Goal: Task Accomplishment & Management: Complete application form

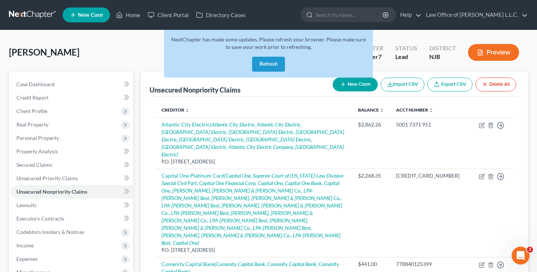
click at [268, 60] on button "Refresh" at bounding box center [268, 64] width 33 height 15
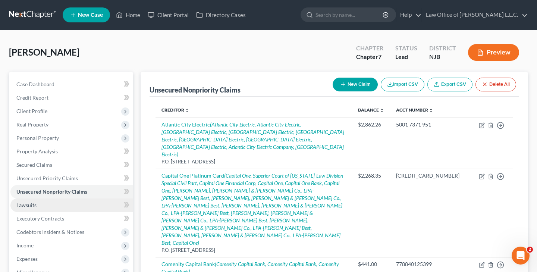
click at [53, 206] on link "Lawsuits" at bounding box center [71, 204] width 123 height 13
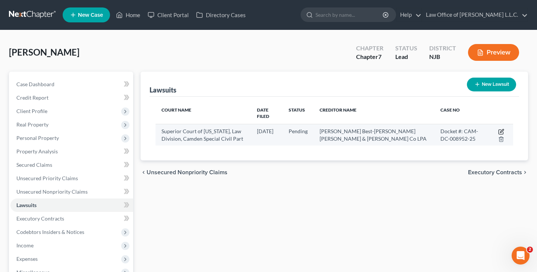
click at [501, 129] on icon "button" at bounding box center [501, 132] width 6 height 6
select select "33"
select select "0"
select select "4"
select select "39"
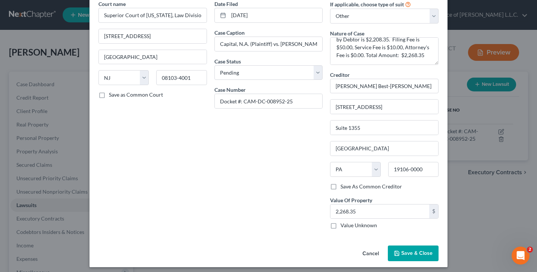
scroll to position [35, 0]
click at [413, 252] on span "Save & Close" at bounding box center [416, 253] width 31 height 6
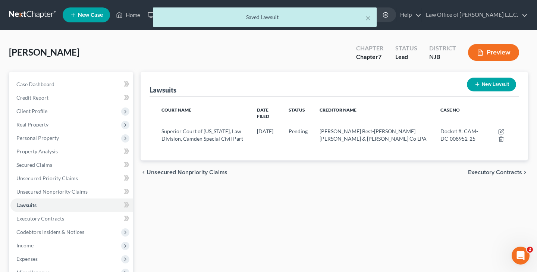
click at [489, 88] on button "New Lawsuit" at bounding box center [491, 85] width 49 height 14
select select "0"
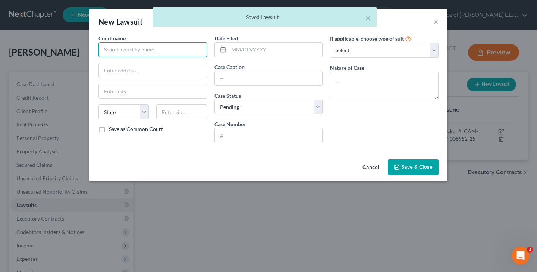
click at [134, 51] on input "text" at bounding box center [152, 49] width 109 height 15
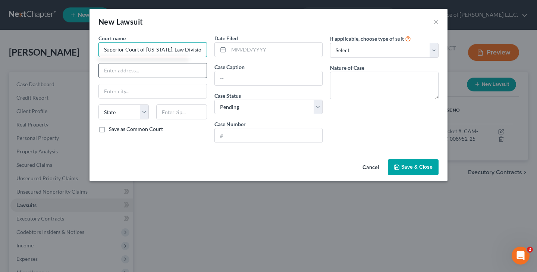
type input "Superior Court of [US_STATE], Law Division, Camden Special Civil Part, [GEOGRAP…"
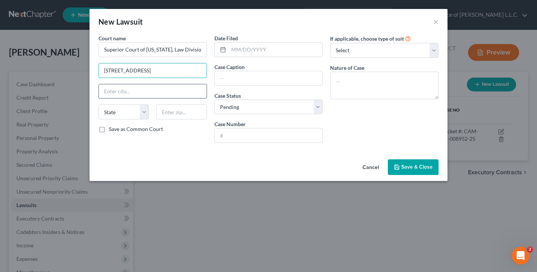
type input "[STREET_ADDRESS]"
type input "[GEOGRAPHIC_DATA]"
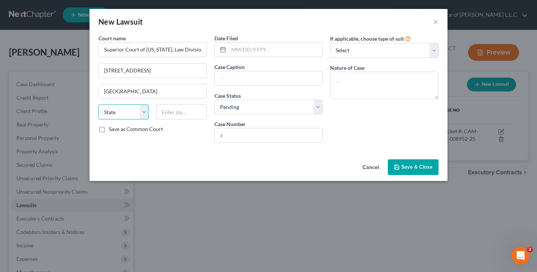
select select "33"
type input "08103-4001"
click at [243, 51] on input "text" at bounding box center [276, 50] width 94 height 14
type input "[DATE]"
click at [236, 77] on input "text" at bounding box center [269, 78] width 108 height 14
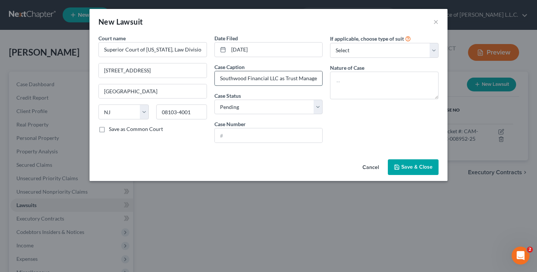
click at [274, 78] on input "Southwood Financial LLC as Trust Manager for Southwood Financial Trust 1 on beh…" at bounding box center [269, 78] width 108 height 14
click at [319, 78] on input "Southwood Financial LLC as Trust Manager for Southwood Financial Trust 1 assign…" at bounding box center [269, 78] width 108 height 14
click at [316, 80] on input "Southwood Financial LLC as Trust Manager for Southwood Financial Trust 1 assign…" at bounding box center [269, 78] width 108 height 14
type input "Southwood Financial LLC as Trust Manager for Southwood Financial Trust 1 assign…"
click at [305, 132] on input "text" at bounding box center [269, 135] width 108 height 14
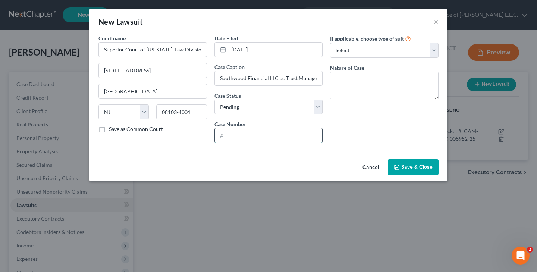
type input "C"
type input "Docket No: CAM-DC-020935-24"
select select "4"
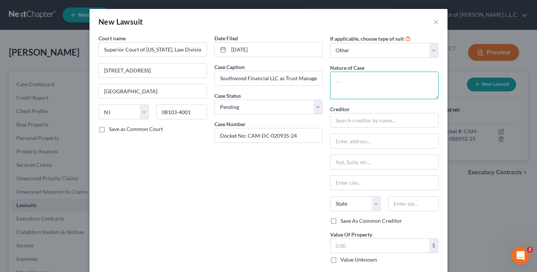
click at [356, 85] on textarea at bounding box center [384, 86] width 109 height 28
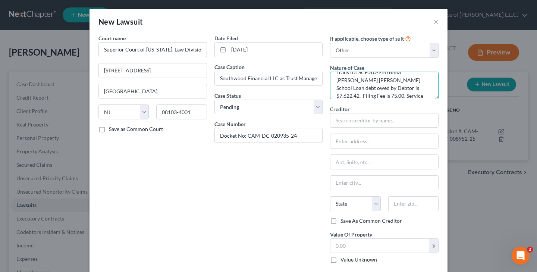
scroll to position [25, 0]
type textarea "Civil Action - Contract Dispute Trans ID: SCP20244576553 [PERSON_NAME] [PERSON_…"
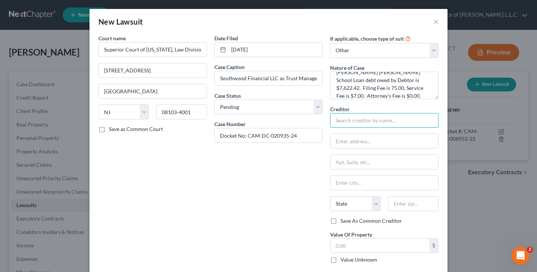
click at [401, 119] on input "text" at bounding box center [384, 120] width 109 height 15
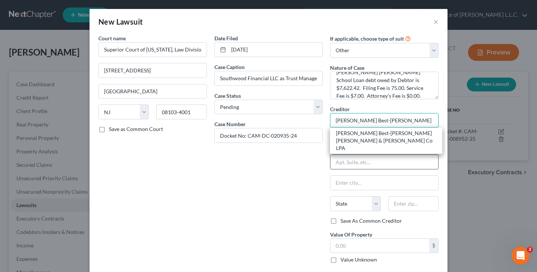
type input "[PERSON_NAME] Best-[PERSON_NAME] [PERSON_NAME] & [PERSON_NAME] CO LPA"
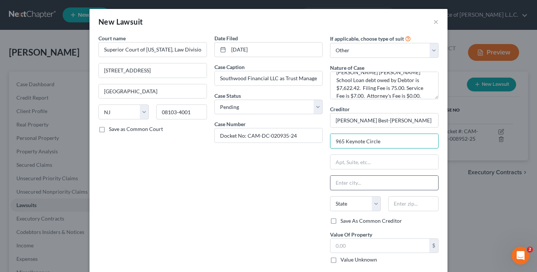
type input "965 Keynote Circle"
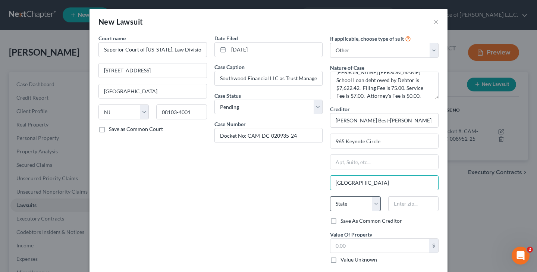
type input "[GEOGRAPHIC_DATA]"
select select "36"
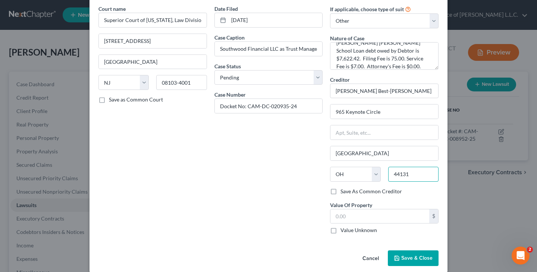
scroll to position [29, 0]
type input "44131"
click at [386, 217] on input "text" at bounding box center [380, 217] width 99 height 14
type input "Independence"
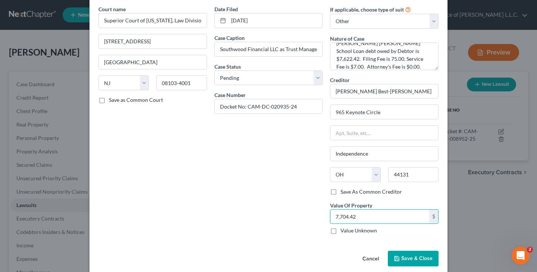
type input "7,704.42"
click at [422, 257] on span "Save & Close" at bounding box center [416, 258] width 31 height 6
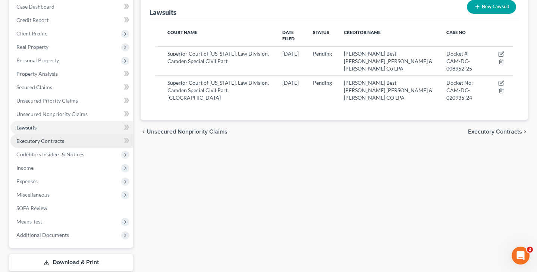
scroll to position [78, 0]
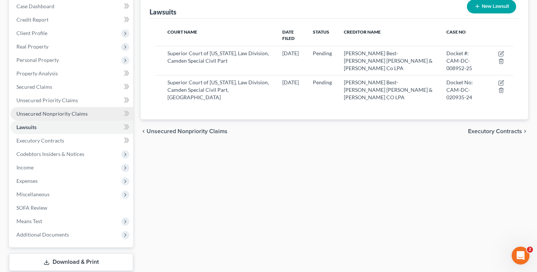
click at [94, 113] on link "Unsecured Nonpriority Claims" at bounding box center [71, 113] width 123 height 13
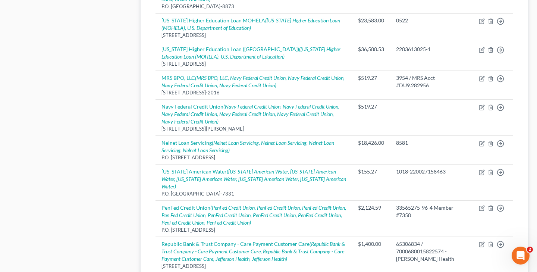
scroll to position [536, 0]
select select "7"
select select "17"
select select "3"
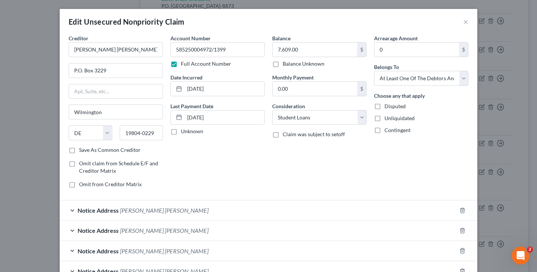
scroll to position [0, 0]
click at [467, 22] on button "×" at bounding box center [465, 21] width 5 height 9
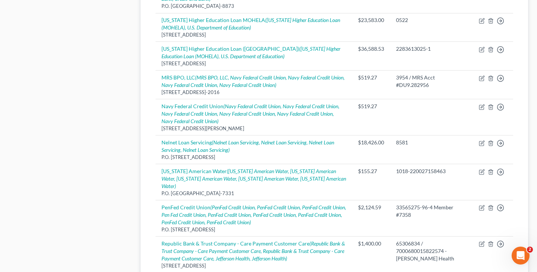
select select "7"
select select "17"
select select "3"
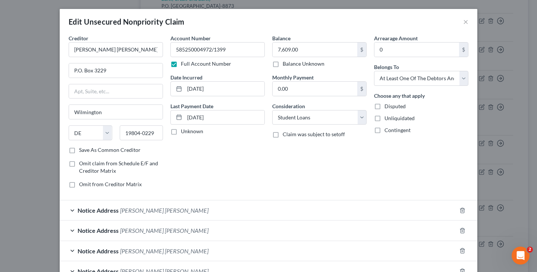
click at [135, 248] on span "[PERSON_NAME] [PERSON_NAME]" at bounding box center [164, 250] width 88 height 7
click at [466, 24] on button "×" at bounding box center [465, 21] width 5 height 9
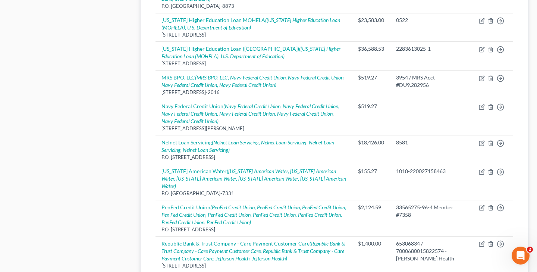
select select "7"
select select "17"
select select "3"
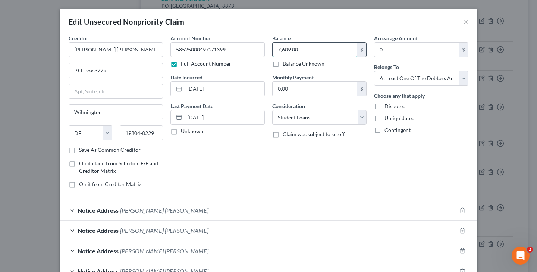
click at [323, 51] on input "7,609.00" at bounding box center [315, 50] width 85 height 14
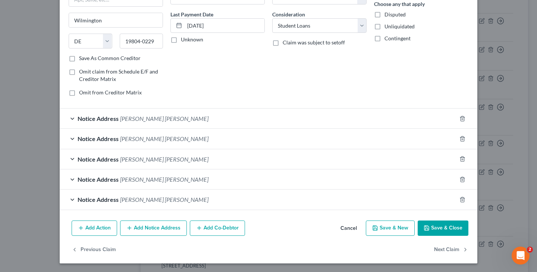
scroll to position [91, 0]
type input "7,704.42"
click at [429, 228] on icon "button" at bounding box center [427, 228] width 6 height 6
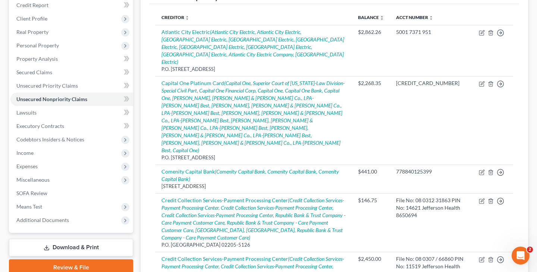
scroll to position [90, 0]
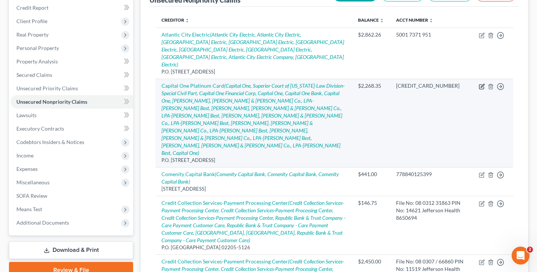
click at [482, 84] on icon "button" at bounding box center [482, 87] width 6 height 6
select select "46"
select select "2"
select select "0"
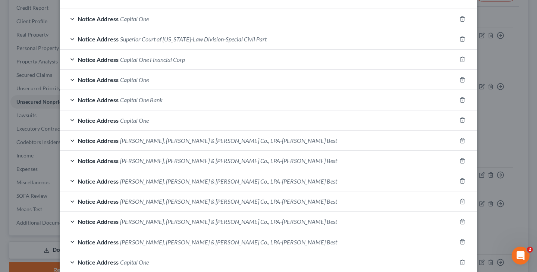
scroll to position [200, 0]
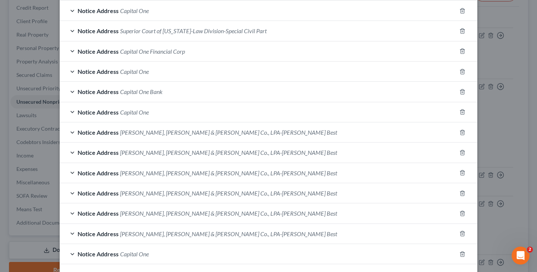
click at [216, 131] on span "[PERSON_NAME], [PERSON_NAME] & [PERSON_NAME] Co., LPA-[PERSON_NAME] Best" at bounding box center [228, 132] width 217 height 7
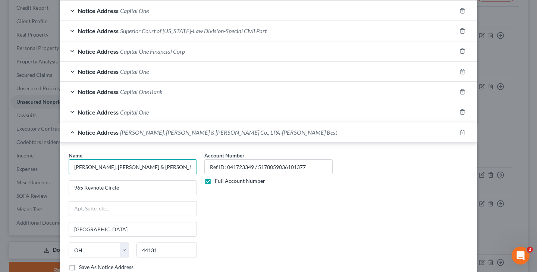
click at [144, 168] on input "[PERSON_NAME], [PERSON_NAME] & [PERSON_NAME] Co., LPA-[PERSON_NAME] Best" at bounding box center [133, 166] width 128 height 15
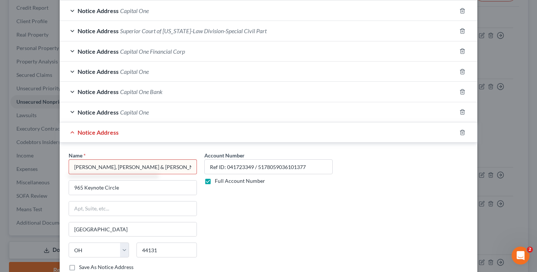
type input "[PERSON_NAME], [PERSON_NAME] & [PERSON_NAME] CO LPA-[PERSON_NAME] Best"
click at [229, 209] on div "Account Number Ref ID: 041723349 / 5178059036101377 Full Account Number" at bounding box center [269, 213] width 136 height 125
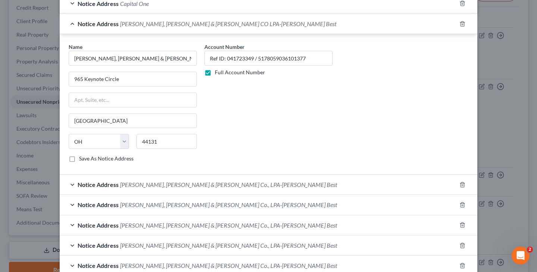
scroll to position [312, 0]
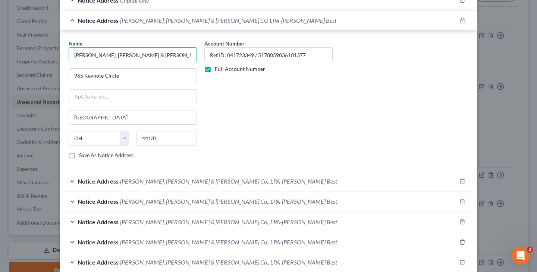
drag, startPoint x: 73, startPoint y: 55, endPoint x: 194, endPoint y: 58, distance: 121.7
click at [194, 58] on input "[PERSON_NAME], [PERSON_NAME] & [PERSON_NAME] CO LPA-[PERSON_NAME] Best" at bounding box center [133, 54] width 128 height 15
click at [193, 180] on span "[PERSON_NAME], [PERSON_NAME] & [PERSON_NAME] Co., LPA-[PERSON_NAME] Best" at bounding box center [228, 181] width 217 height 7
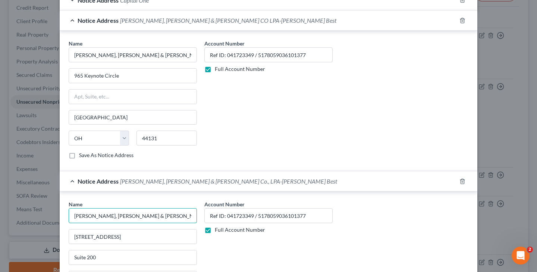
drag, startPoint x: 73, startPoint y: 216, endPoint x: 200, endPoint y: 219, distance: 126.5
click at [200, 219] on div "Name * [PERSON_NAME], [PERSON_NAME] & [PERSON_NAME] Co., LPA-[PERSON_NAME] Best…" at bounding box center [133, 262] width 136 height 125
paste input "O"
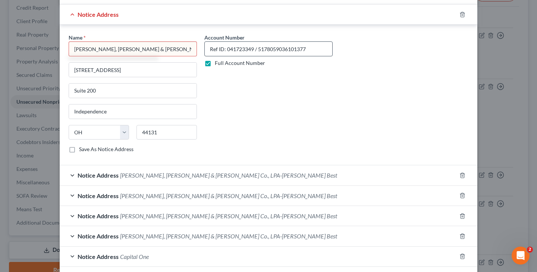
scroll to position [485, 0]
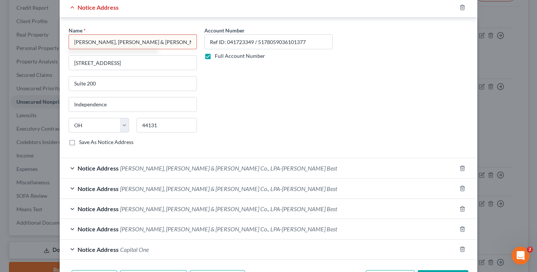
type input "[PERSON_NAME], [PERSON_NAME] & [PERSON_NAME] CO LPA-[PERSON_NAME] Best"
click at [167, 167] on span "[PERSON_NAME], [PERSON_NAME] & [PERSON_NAME] Co., LPA-[PERSON_NAME] Best" at bounding box center [228, 168] width 217 height 7
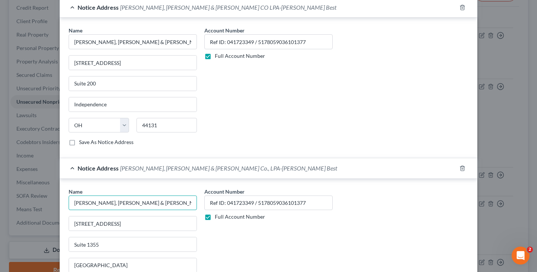
drag, startPoint x: 74, startPoint y: 202, endPoint x: 201, endPoint y: 205, distance: 126.9
click at [201, 205] on div "Name * [PERSON_NAME], [PERSON_NAME] & [PERSON_NAME] Co., LPA-[PERSON_NAME] Best…" at bounding box center [268, 250] width 407 height 125
paste input "O"
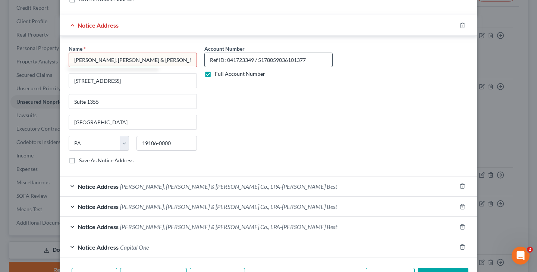
scroll to position [629, 0]
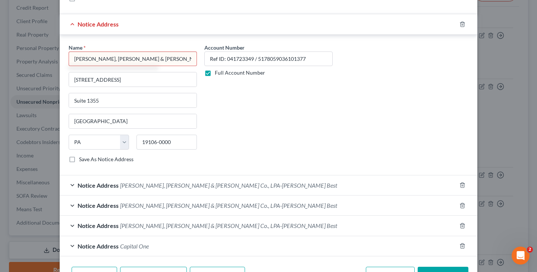
type input "[PERSON_NAME], [PERSON_NAME] & [PERSON_NAME] CO LPA-[PERSON_NAME] Best"
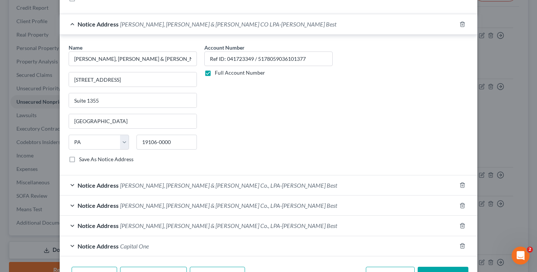
click at [126, 183] on span "[PERSON_NAME], [PERSON_NAME] & [PERSON_NAME] Co., LPA-[PERSON_NAME] Best" at bounding box center [228, 185] width 217 height 7
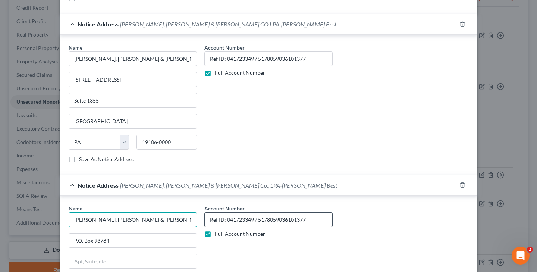
drag, startPoint x: 73, startPoint y: 219, endPoint x: 208, endPoint y: 220, distance: 134.3
click at [208, 220] on div "Name * [PERSON_NAME], [PERSON_NAME] & [PERSON_NAME] Co., LPA-[PERSON_NAME] Best…" at bounding box center [268, 266] width 407 height 125
paste input "O"
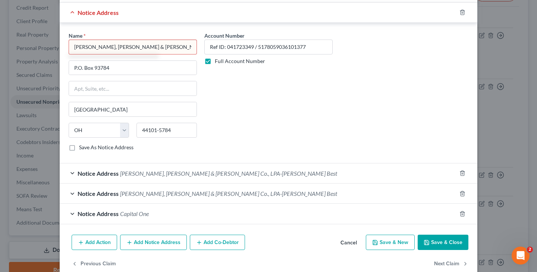
scroll to position [807, 0]
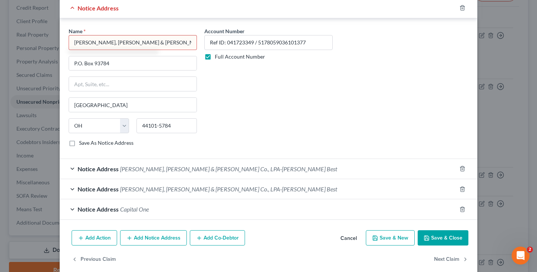
type input "[PERSON_NAME], [PERSON_NAME] & [PERSON_NAME] CO LPA-[PERSON_NAME] Best"
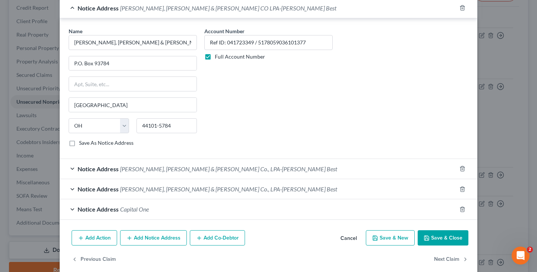
click at [194, 167] on span "[PERSON_NAME], [PERSON_NAME] & [PERSON_NAME] Co., LPA-[PERSON_NAME] Best" at bounding box center [228, 168] width 217 height 7
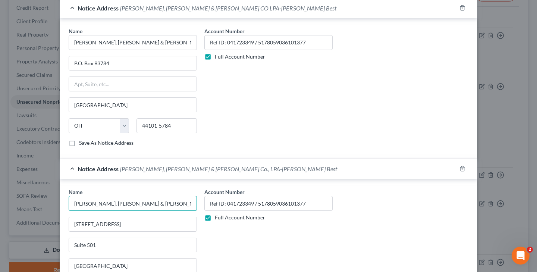
drag, startPoint x: 75, startPoint y: 203, endPoint x: 197, endPoint y: 206, distance: 121.6
click at [197, 206] on input "[PERSON_NAME], [PERSON_NAME] & [PERSON_NAME] Co., LPA-[PERSON_NAME] Best" at bounding box center [133, 203] width 128 height 15
paste input "O"
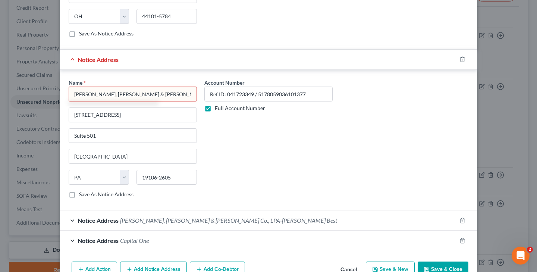
scroll to position [919, 0]
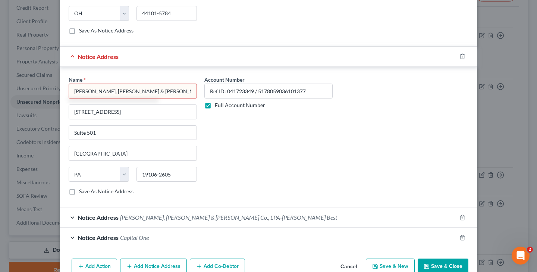
type input "[PERSON_NAME], [PERSON_NAME] & [PERSON_NAME] CO LPA-[PERSON_NAME] Best"
click at [123, 216] on span "[PERSON_NAME], [PERSON_NAME] & [PERSON_NAME] Co., LPA-[PERSON_NAME] Best" at bounding box center [228, 217] width 217 height 7
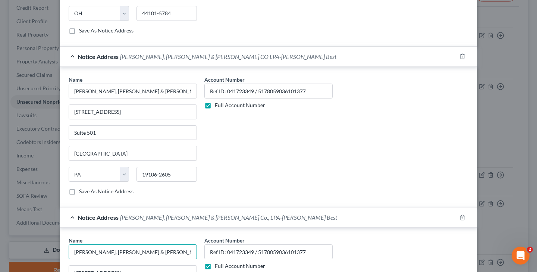
drag, startPoint x: 74, startPoint y: 251, endPoint x: 201, endPoint y: 250, distance: 126.9
paste input "O"
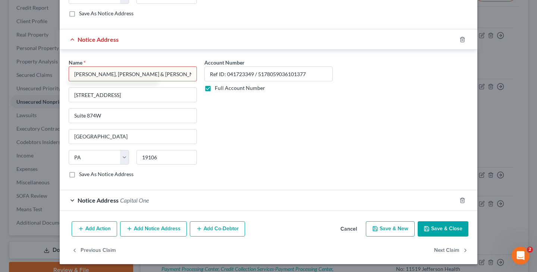
scroll to position [1096, 0]
type input "[PERSON_NAME], [PERSON_NAME] & [PERSON_NAME] CO LPA-[PERSON_NAME] Best"
click at [444, 228] on button "Save & Close" at bounding box center [443, 230] width 51 height 16
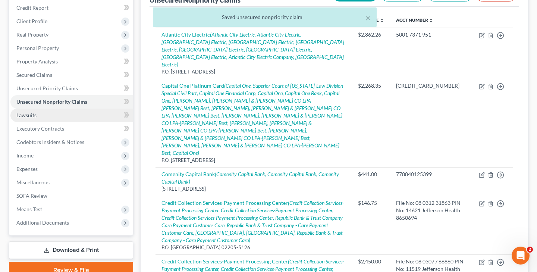
click at [51, 114] on link "Lawsuits" at bounding box center [71, 115] width 123 height 13
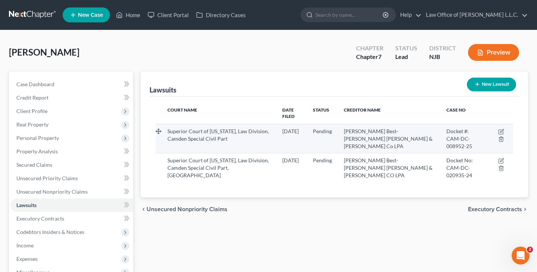
click at [413, 134] on span "[PERSON_NAME] Best-[PERSON_NAME] [PERSON_NAME] & [PERSON_NAME] Co LPA" at bounding box center [388, 138] width 89 height 21
click at [500, 129] on icon "button" at bounding box center [501, 132] width 6 height 6
select select "33"
select select "0"
select select "4"
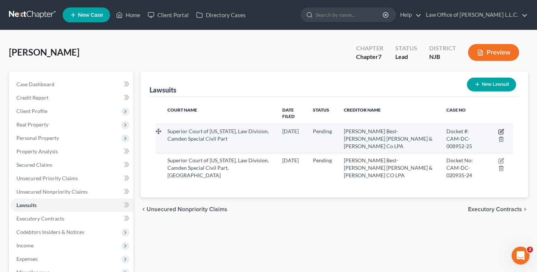
select select "39"
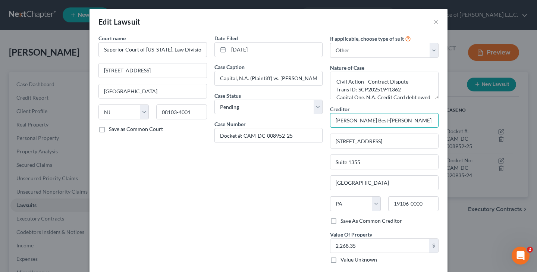
click at [434, 122] on input "[PERSON_NAME] Best-[PERSON_NAME] [PERSON_NAME] & [PERSON_NAME] Co LPA" at bounding box center [384, 120] width 109 height 15
click at [431, 121] on input "[PERSON_NAME] Best-[PERSON_NAME] [PERSON_NAME] & [PERSON_NAME] Co LPA" at bounding box center [384, 120] width 109 height 15
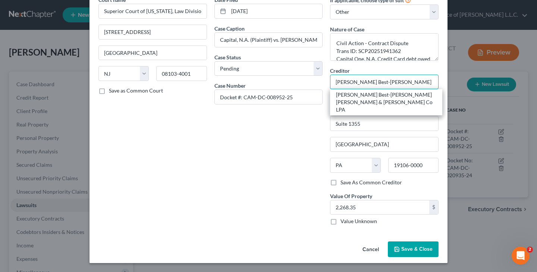
scroll to position [38, 0]
type input "[PERSON_NAME] Best-[PERSON_NAME] [PERSON_NAME] & [PERSON_NAME] CO LPA"
click at [417, 250] on span "Save & Close" at bounding box center [416, 249] width 31 height 6
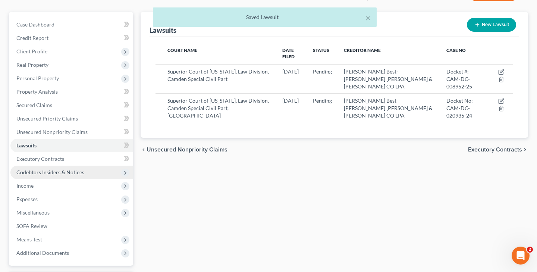
scroll to position [62, 0]
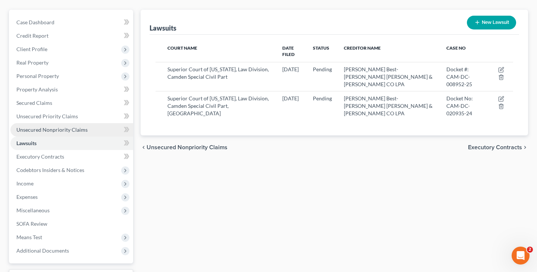
click at [60, 134] on link "Unsecured Nonpriority Claims" at bounding box center [71, 129] width 123 height 13
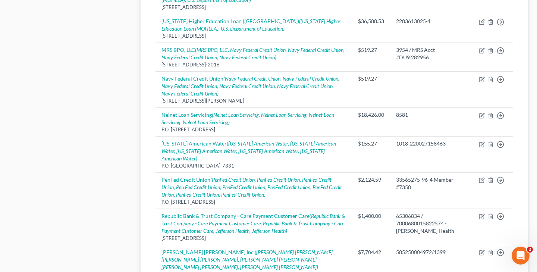
scroll to position [562, 0]
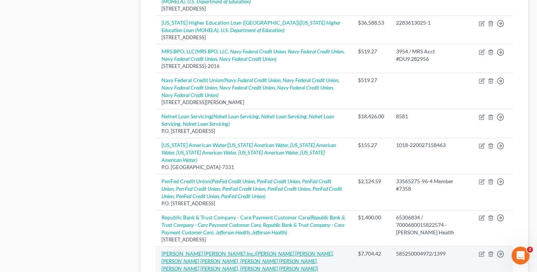
click at [207, 250] on icon "([PERSON_NAME] [PERSON_NAME], [PERSON_NAME] [PERSON_NAME], [PERSON_NAME] [PERSO…" at bounding box center [248, 260] width 172 height 21
select select "7"
select select "17"
select select "3"
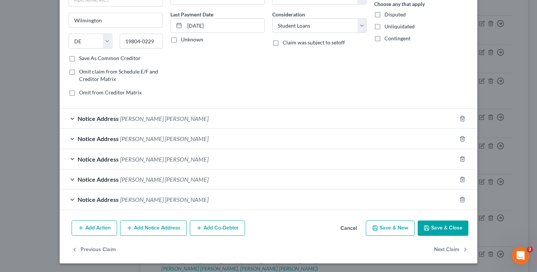
scroll to position [91, 0]
click at [447, 232] on button "Save & Close" at bounding box center [443, 229] width 51 height 16
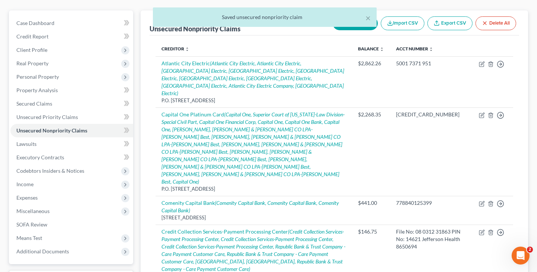
scroll to position [60, 0]
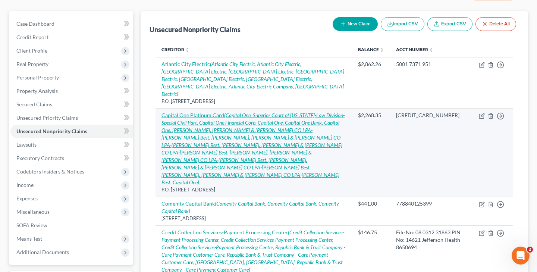
click at [264, 116] on icon "(Capital One, Superior Court of [US_STATE]-Law Division-Special Civil Part, Cap…" at bounding box center [253, 148] width 183 height 73
select select "46"
select select "2"
select select "0"
select select "36"
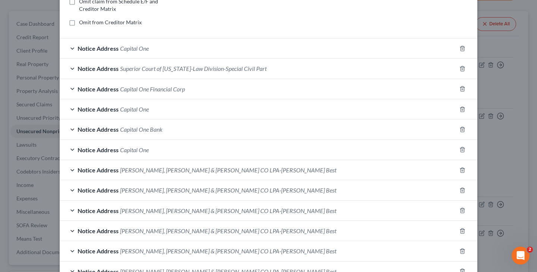
scroll to position [175, 0]
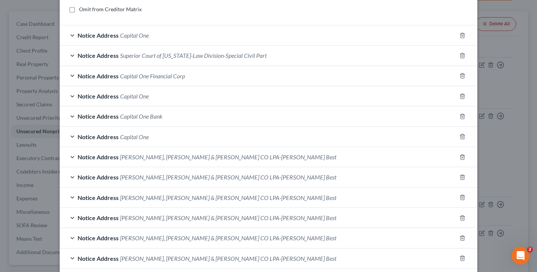
click at [212, 156] on span "[PERSON_NAME], [PERSON_NAME] & [PERSON_NAME] CO LPA-[PERSON_NAME] Best" at bounding box center [228, 156] width 216 height 7
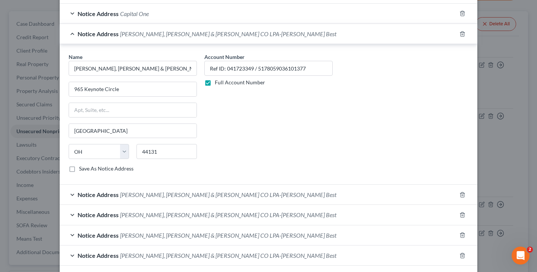
scroll to position [301, 0]
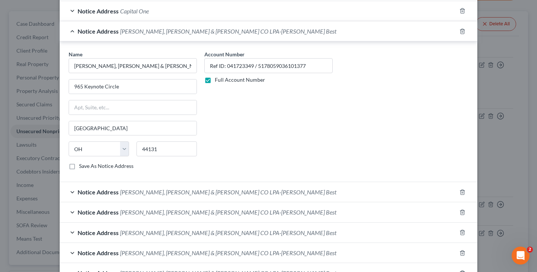
click at [79, 166] on label "Save As Notice Address" at bounding box center [106, 165] width 54 height 7
click at [82, 166] on input "Save As Notice Address" at bounding box center [84, 164] width 5 height 5
checkbox input "true"
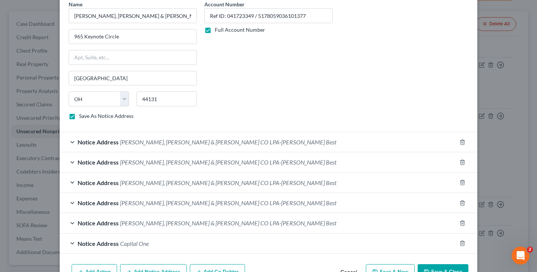
scroll to position [351, 0]
click at [208, 144] on span "[PERSON_NAME], [PERSON_NAME] & [PERSON_NAME] CO LPA-[PERSON_NAME] Best" at bounding box center [228, 141] width 216 height 7
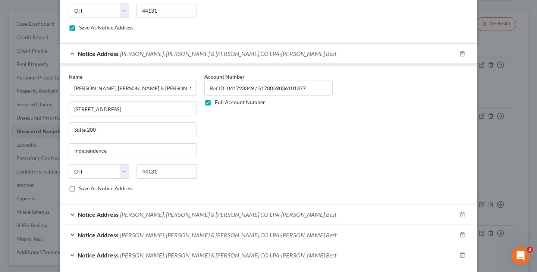
scroll to position [441, 0]
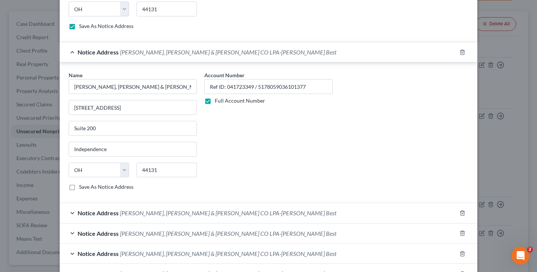
click at [79, 187] on label "Save As Notice Address" at bounding box center [106, 186] width 54 height 7
click at [82, 187] on input "Save As Notice Address" at bounding box center [84, 185] width 5 height 5
checkbox input "true"
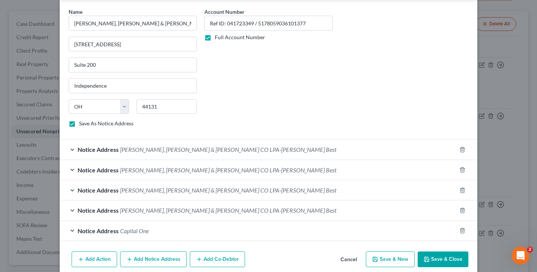
scroll to position [510, 0]
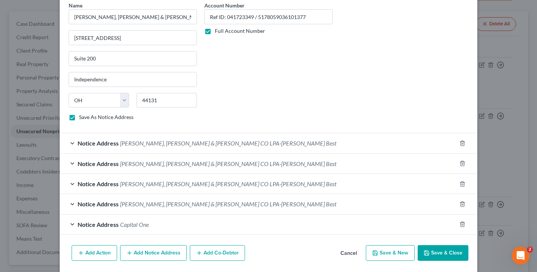
click at [201, 145] on span "[PERSON_NAME], [PERSON_NAME] & [PERSON_NAME] CO LPA-[PERSON_NAME] Best" at bounding box center [228, 143] width 216 height 7
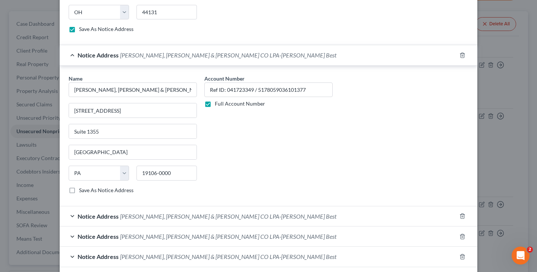
scroll to position [602, 0]
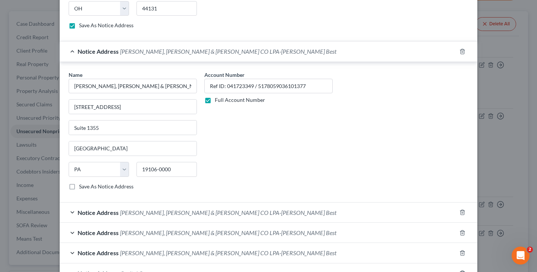
click at [79, 187] on label "Save As Notice Address" at bounding box center [106, 186] width 54 height 7
click at [82, 187] on input "Save As Notice Address" at bounding box center [84, 185] width 5 height 5
checkbox input "true"
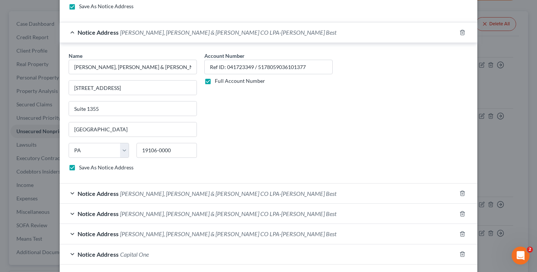
scroll to position [622, 0]
click at [163, 194] on span "[PERSON_NAME], [PERSON_NAME] & [PERSON_NAME] CO LPA-[PERSON_NAME] Best" at bounding box center [228, 193] width 216 height 7
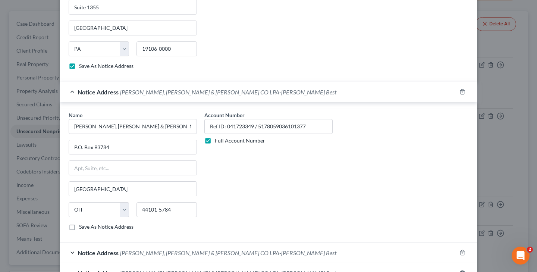
scroll to position [724, 0]
click at [79, 224] on label "Save As Notice Address" at bounding box center [106, 225] width 54 height 7
click at [82, 224] on input "Save As Notice Address" at bounding box center [84, 224] width 5 height 5
checkbox input "true"
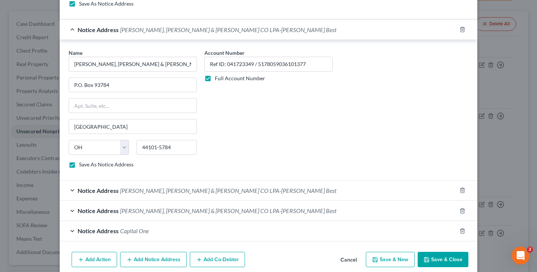
scroll to position [814, 0]
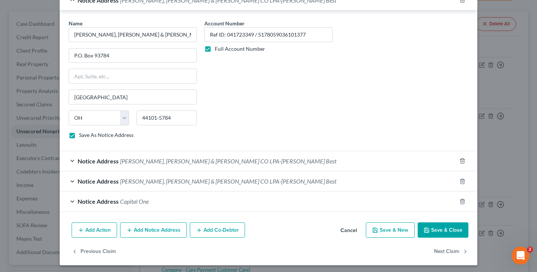
click at [187, 163] on div "Notice Address [PERSON_NAME], [PERSON_NAME] & [PERSON_NAME] CO LPA-[PERSON_NAME…" at bounding box center [258, 161] width 397 height 20
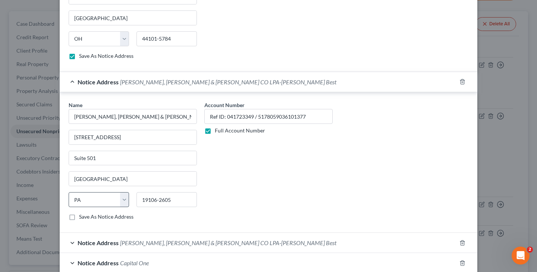
scroll to position [899, 0]
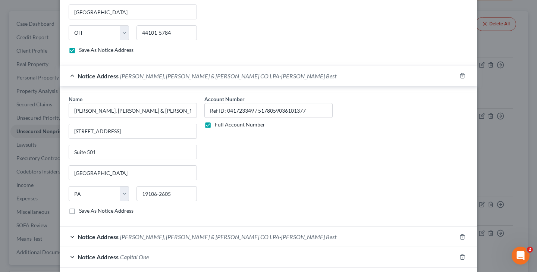
click at [79, 209] on label "Save As Notice Address" at bounding box center [106, 210] width 54 height 7
click at [82, 209] on input "Save As Notice Address" at bounding box center [84, 209] width 5 height 5
checkbox input "true"
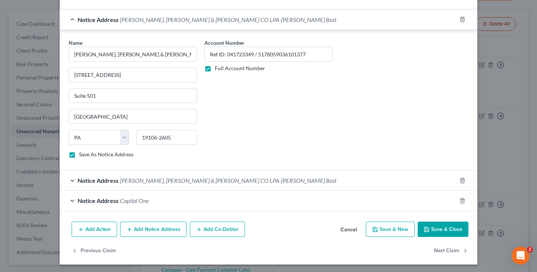
click at [171, 181] on span "[PERSON_NAME], [PERSON_NAME] & [PERSON_NAME] CO LPA-[PERSON_NAME] Best" at bounding box center [228, 180] width 216 height 7
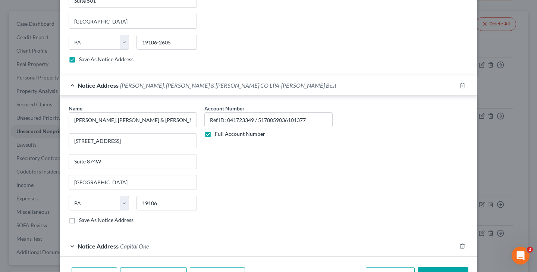
scroll to position [1056, 0]
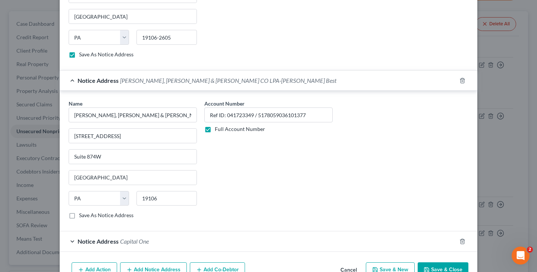
click at [79, 214] on label "Save As Notice Address" at bounding box center [106, 215] width 54 height 7
click at [82, 214] on input "Save As Notice Address" at bounding box center [84, 214] width 5 height 5
checkbox input "true"
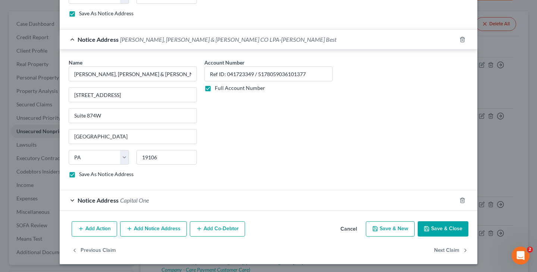
scroll to position [1096, 0]
click at [445, 228] on button "Save & Close" at bounding box center [443, 230] width 51 height 16
checkbox input "false"
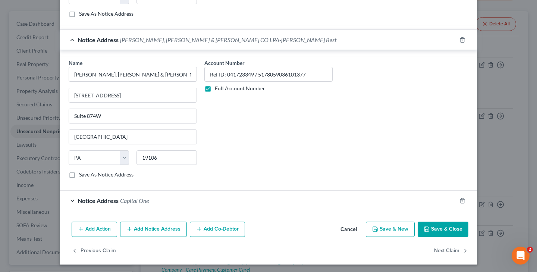
checkbox input "false"
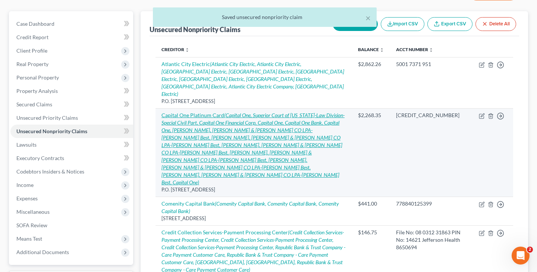
click at [272, 122] on icon "(Capital One, Superior Court of [US_STATE]-Law Division-Special Civil Part, Cap…" at bounding box center [253, 148] width 183 height 73
select select "46"
select select "2"
select select "0"
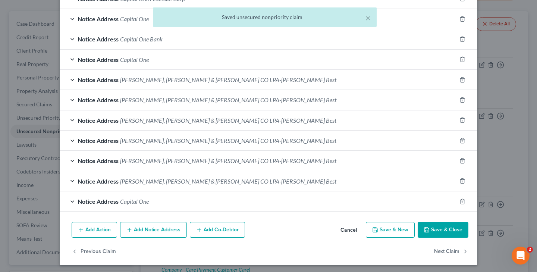
scroll to position [253, 0]
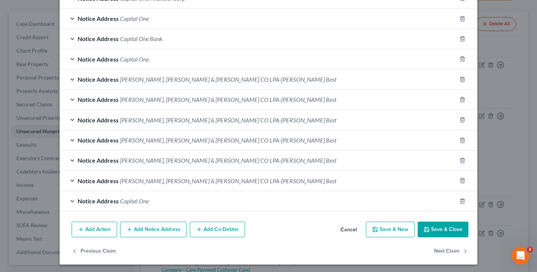
click at [180, 179] on span "[PERSON_NAME], [PERSON_NAME] & [PERSON_NAME] CO LPA-[PERSON_NAME] Best" at bounding box center [228, 180] width 216 height 7
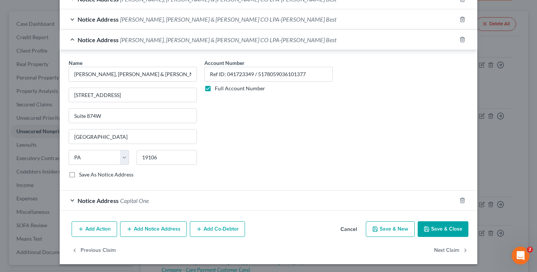
scroll to position [393, 0]
click at [144, 226] on button "Add Notice Address" at bounding box center [153, 230] width 67 height 16
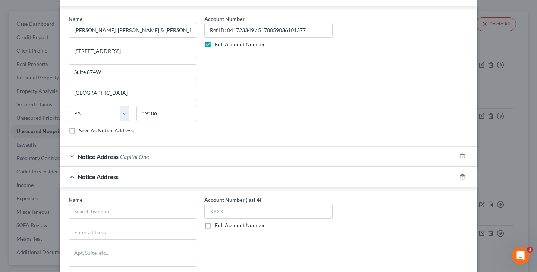
scroll to position [443, 0]
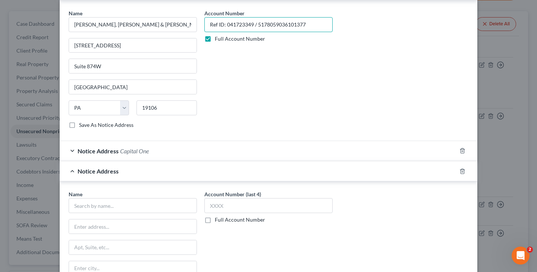
drag, startPoint x: 211, startPoint y: 23, endPoint x: 348, endPoint y: 25, distance: 137.3
click at [348, 25] on div "Name * [PERSON_NAME], [PERSON_NAME] & [PERSON_NAME] CO LPA-[PERSON_NAME] Best […" at bounding box center [268, 71] width 407 height 125
click at [215, 220] on label "Full Account Number" at bounding box center [240, 219] width 50 height 7
click at [218, 220] on input "Full Account Number" at bounding box center [220, 218] width 5 height 5
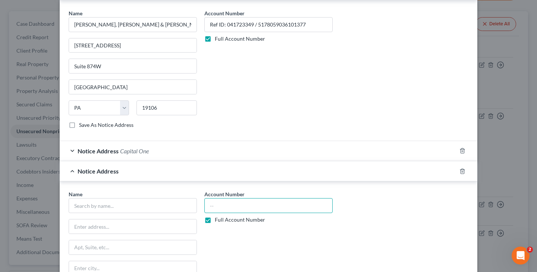
click at [228, 206] on input "text" at bounding box center [268, 205] width 128 height 15
paste input "Ref ID: 041723349 / 5178059036101377"
type input "Ref ID: 041723349 / 5178059036101377"
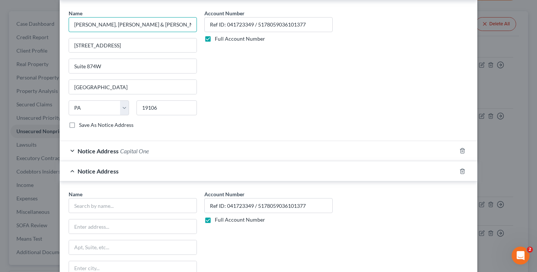
drag, startPoint x: 74, startPoint y: 24, endPoint x: 188, endPoint y: 29, distance: 114.6
click at [188, 29] on input "[PERSON_NAME], [PERSON_NAME] & [PERSON_NAME] CO LPA-[PERSON_NAME] Best" at bounding box center [133, 24] width 128 height 15
click at [112, 203] on input "text" at bounding box center [133, 205] width 128 height 15
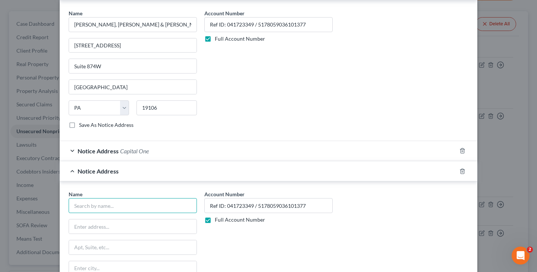
paste input "[PERSON_NAME], [PERSON_NAME] & [PERSON_NAME] CO LPA-[PERSON_NAME] Best"
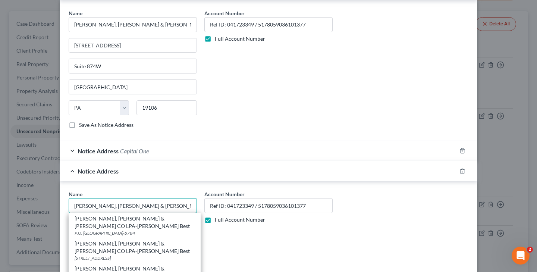
type input "[PERSON_NAME], [PERSON_NAME] & [PERSON_NAME] CO LPA-[PERSON_NAME] Best"
click at [275, 233] on div "Account Number Ref ID: 041723349 / 5178059036101377 Full Account Number" at bounding box center [269, 252] width 136 height 125
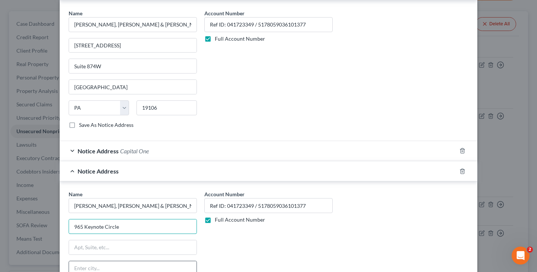
type input "965 Keynote Circle"
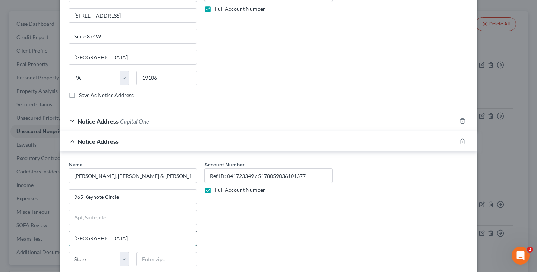
scroll to position [482, 0]
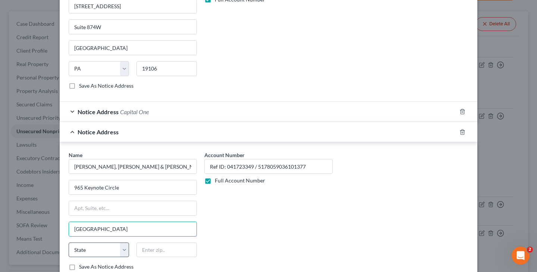
type input "[GEOGRAPHIC_DATA]"
select select "36"
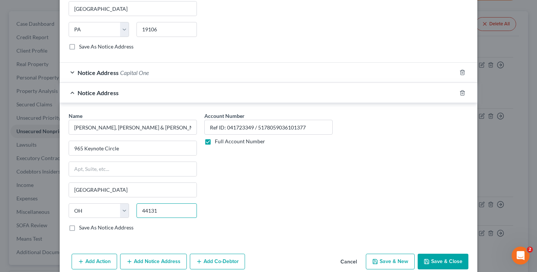
scroll to position [523, 0]
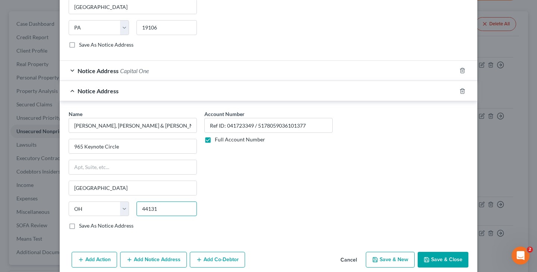
type input "44131"
type input "Independence"
click at [79, 225] on label "Save As Notice Address" at bounding box center [106, 225] width 54 height 7
click at [82, 225] on input "Save As Notice Address" at bounding box center [84, 224] width 5 height 5
checkbox input "true"
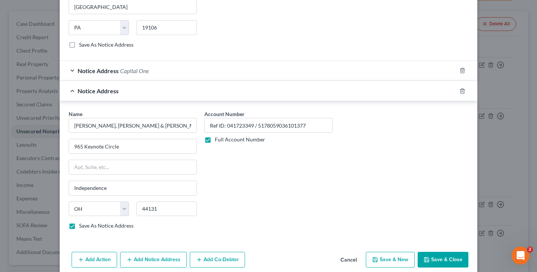
click at [445, 260] on button "Save & Close" at bounding box center [443, 260] width 51 height 16
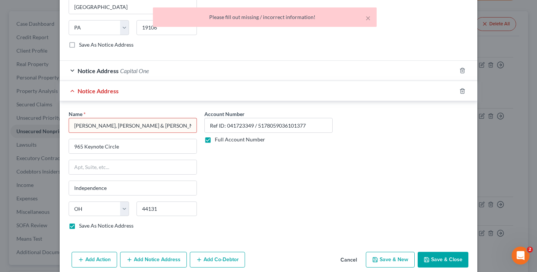
click at [187, 125] on input "[PERSON_NAME], [PERSON_NAME] & [PERSON_NAME] CO LPA-[PERSON_NAME] Best" at bounding box center [133, 125] width 128 height 15
type input "[PERSON_NAME], [PERSON_NAME] & [PERSON_NAME] CO LPA-[PERSON_NAME] Best"
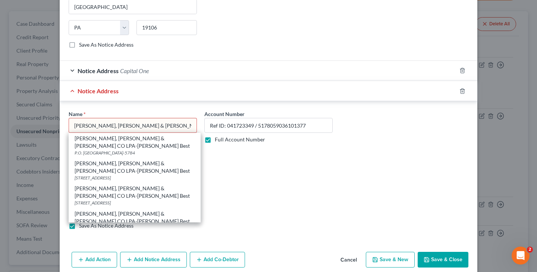
click at [436, 261] on button "Save & Close" at bounding box center [443, 260] width 51 height 16
checkbox input "false"
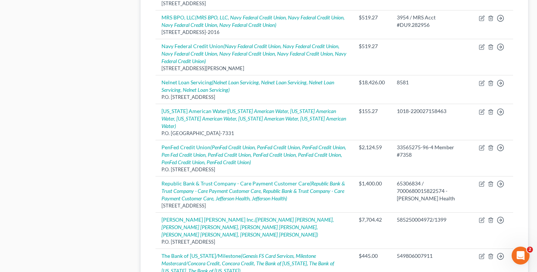
scroll to position [595, 0]
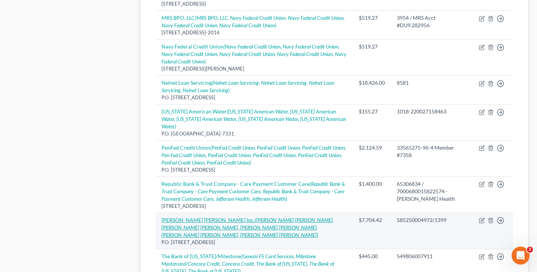
click at [246, 217] on icon "([PERSON_NAME] [PERSON_NAME], [PERSON_NAME] [PERSON_NAME], [PERSON_NAME] [PERSO…" at bounding box center [248, 227] width 172 height 21
select select "7"
select select "17"
select select "3"
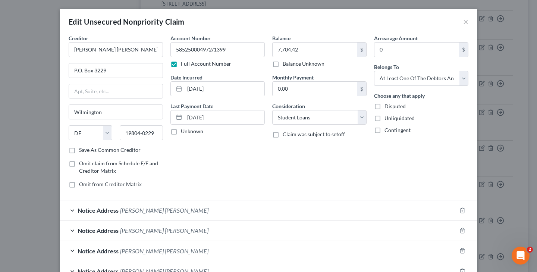
click at [138, 209] on span "[PERSON_NAME] [PERSON_NAME]" at bounding box center [164, 210] width 88 height 7
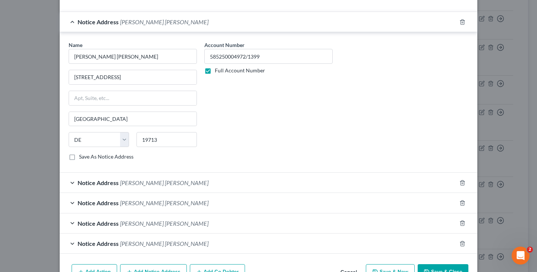
scroll to position [196, 0]
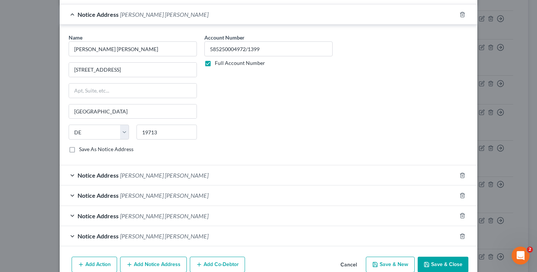
click at [124, 176] on span "[PERSON_NAME] [PERSON_NAME]" at bounding box center [164, 175] width 88 height 7
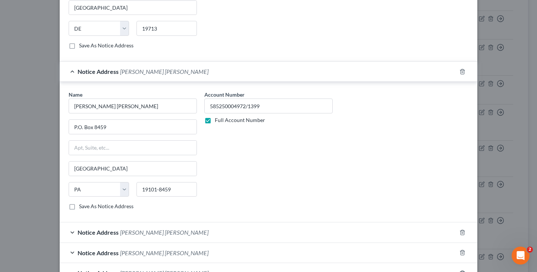
scroll to position [320, 0]
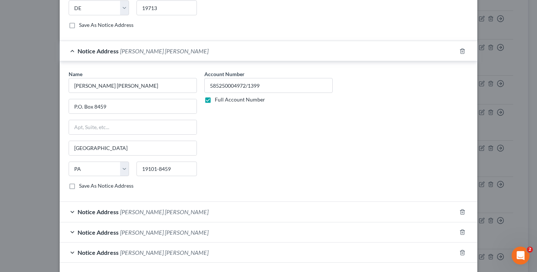
click at [138, 212] on span "[PERSON_NAME] [PERSON_NAME]" at bounding box center [164, 211] width 88 height 7
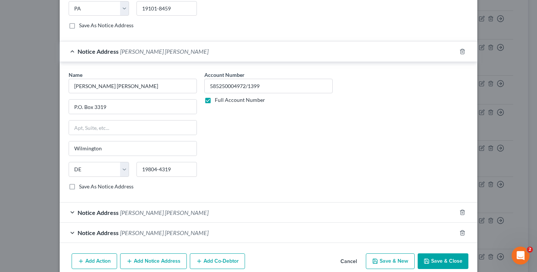
scroll to position [491, 0]
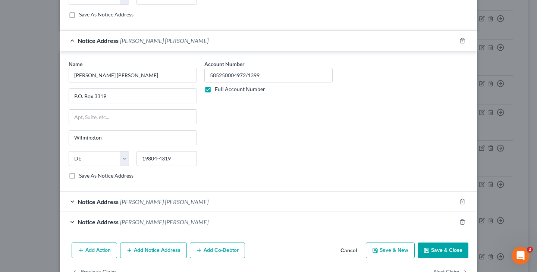
click at [122, 201] on span "[PERSON_NAME] [PERSON_NAME]" at bounding box center [164, 201] width 88 height 7
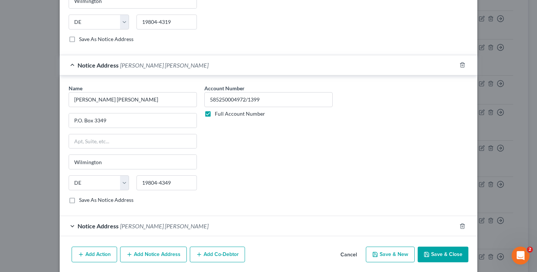
scroll to position [637, 0]
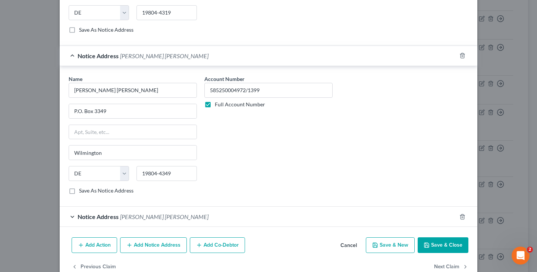
click at [140, 217] on span "[PERSON_NAME] [PERSON_NAME]" at bounding box center [164, 216] width 88 height 7
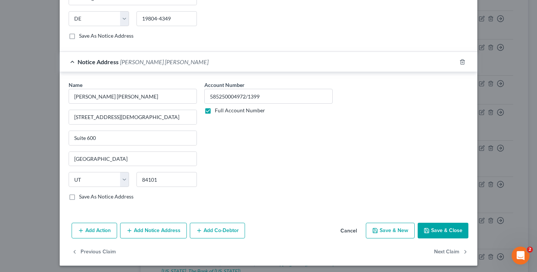
scroll to position [794, 0]
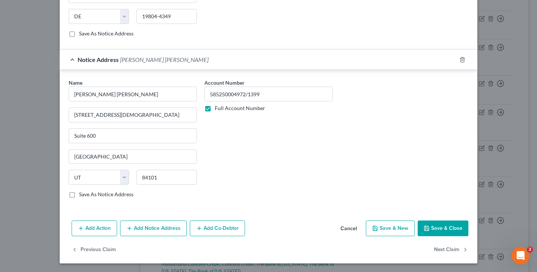
click at [168, 227] on button "Add Notice Address" at bounding box center [153, 228] width 67 height 16
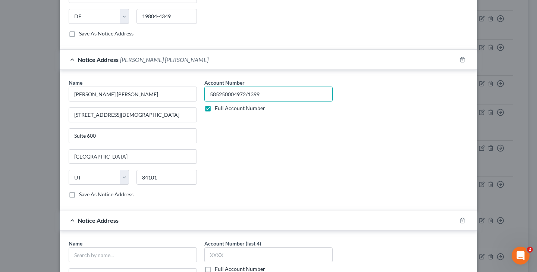
drag, startPoint x: 210, startPoint y: 93, endPoint x: 281, endPoint y: 93, distance: 70.1
click at [281, 93] on input "585250004972/1399" at bounding box center [268, 94] width 128 height 15
click at [215, 269] on label "Full Account Number" at bounding box center [240, 268] width 50 height 7
click at [218, 269] on input "Full Account Number" at bounding box center [220, 267] width 5 height 5
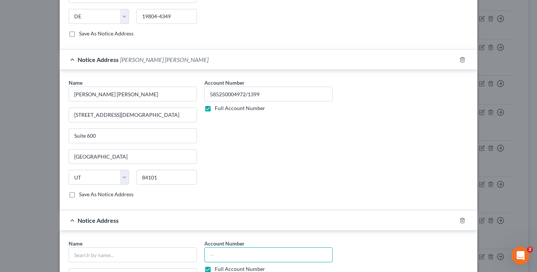
click at [221, 258] on input "text" at bounding box center [268, 254] width 128 height 15
paste input "585250004972/1399"
type input "585250004972/1399"
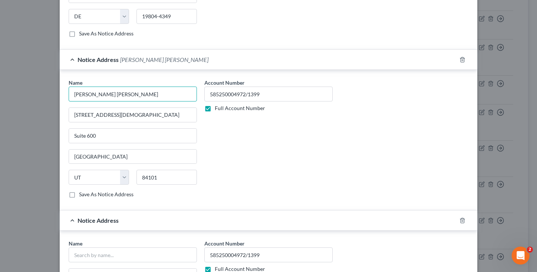
drag, startPoint x: 74, startPoint y: 94, endPoint x: 133, endPoint y: 97, distance: 59.0
click at [133, 97] on input "[PERSON_NAME] [PERSON_NAME]" at bounding box center [133, 94] width 128 height 15
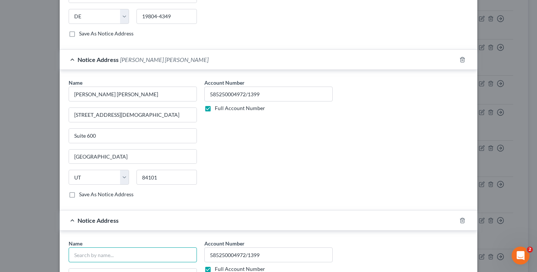
click at [121, 251] on input "text" at bounding box center [133, 254] width 128 height 15
paste input "[PERSON_NAME] [PERSON_NAME]"
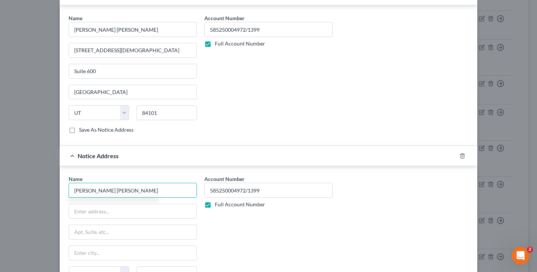
scroll to position [882, 0]
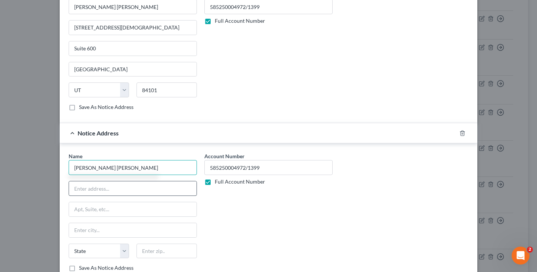
type input "[PERSON_NAME] [PERSON_NAME]"
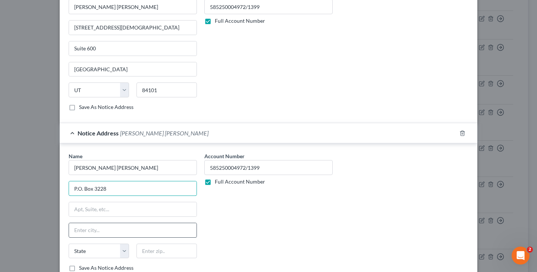
type input "P.O. Box 3228"
type input "Wilmington"
select select "7"
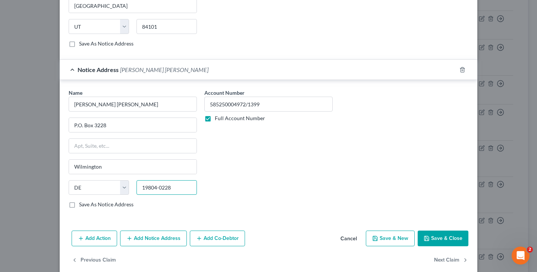
scroll to position [950, 0]
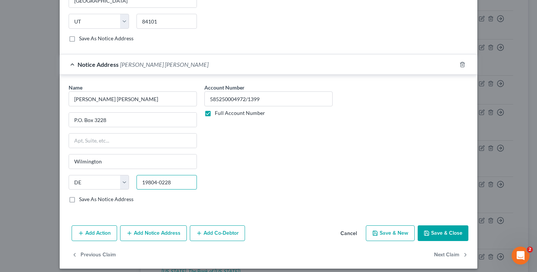
type input "19804-0228"
click at [154, 233] on button "Add Notice Address" at bounding box center [153, 233] width 67 height 16
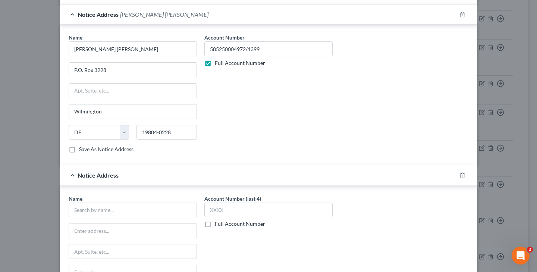
scroll to position [1001, 0]
click at [142, 206] on input "text" at bounding box center [133, 209] width 128 height 15
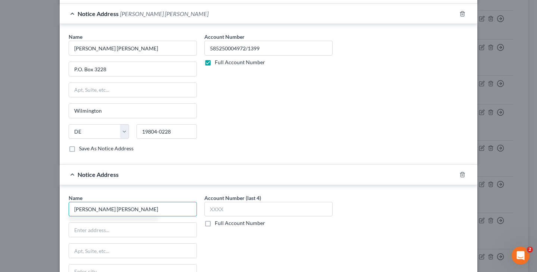
type input "[PERSON_NAME] [PERSON_NAME]"
click at [215, 221] on label "Full Account Number" at bounding box center [240, 222] width 50 height 7
click at [218, 221] on input "Full Account Number" at bounding box center [220, 221] width 5 height 5
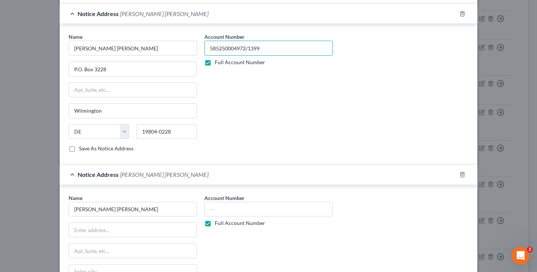
drag, startPoint x: 210, startPoint y: 46, endPoint x: 279, endPoint y: 48, distance: 69.4
click at [279, 48] on input "585250004972/1399" at bounding box center [268, 48] width 128 height 15
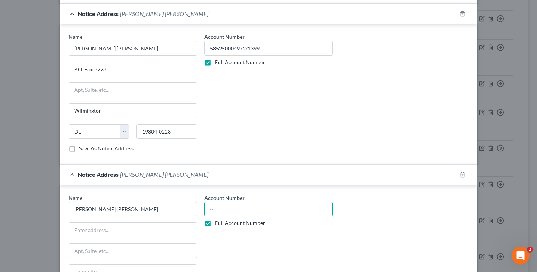
click at [256, 209] on input "text" at bounding box center [268, 209] width 128 height 15
paste input "585250004972/1399"
type input "585250004972/1399"
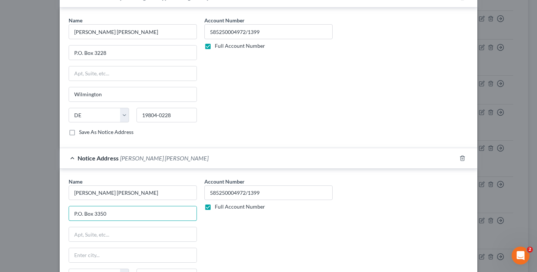
scroll to position [1031, 0]
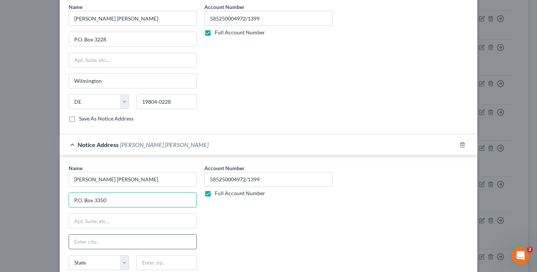
type input "P.O. Box 3350"
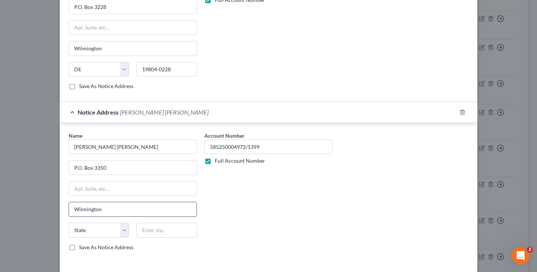
scroll to position [1073, 0]
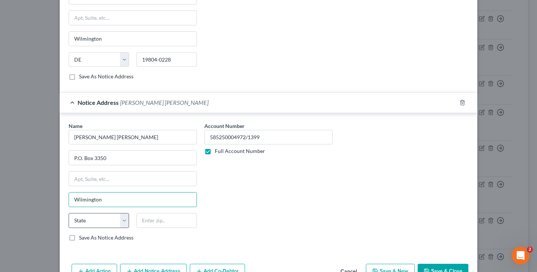
type input "Wilmington"
select select "7"
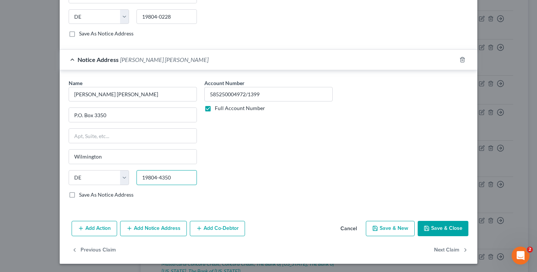
scroll to position [1115, 0]
type input "19804-4350"
click at [443, 231] on button "Save & Close" at bounding box center [443, 229] width 51 height 16
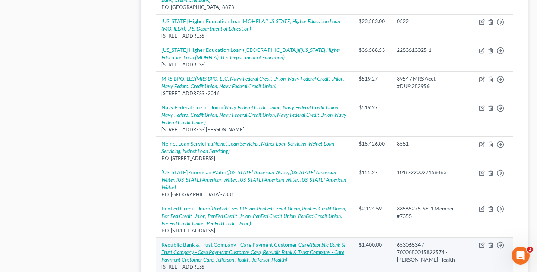
scroll to position [543, 0]
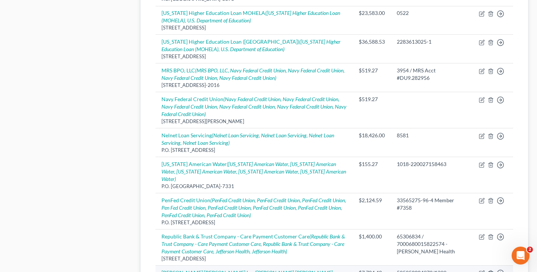
select select "7"
select select "17"
select select "3"
select select "46"
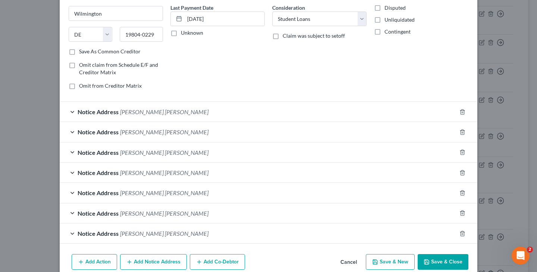
scroll to position [113, 0]
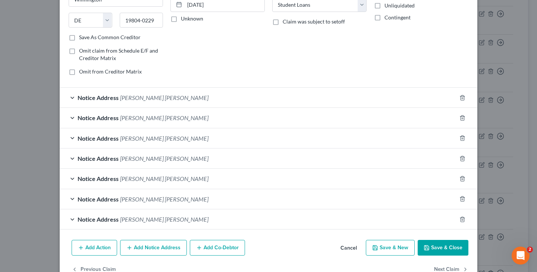
click at [139, 219] on span "[PERSON_NAME] [PERSON_NAME]" at bounding box center [164, 219] width 88 height 7
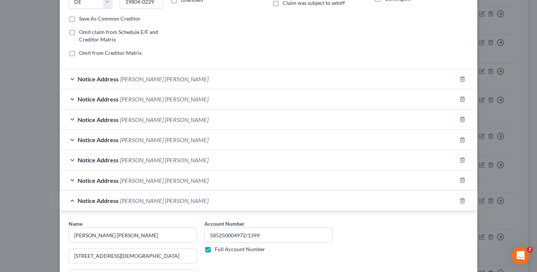
scroll to position [131, 0]
click at [143, 181] on span "[PERSON_NAME] [PERSON_NAME]" at bounding box center [164, 180] width 88 height 7
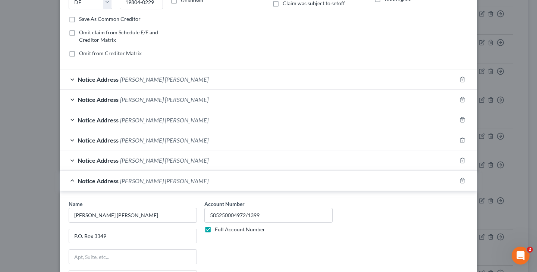
click at [140, 144] on div "Notice Address [PERSON_NAME][GEOGRAPHIC_DATA][PERSON_NAME]" at bounding box center [258, 140] width 397 height 20
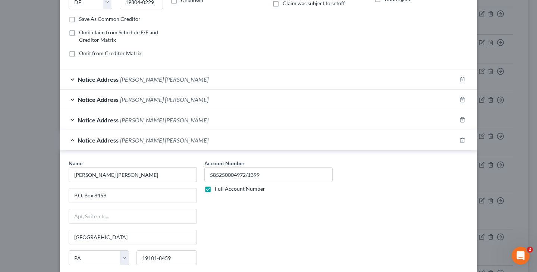
click at [140, 100] on span "[PERSON_NAME] [PERSON_NAME]" at bounding box center [164, 99] width 88 height 7
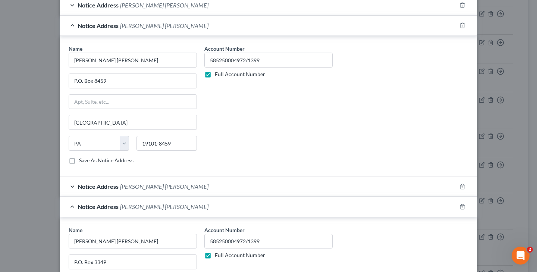
scroll to position [386, 0]
click at [133, 187] on span "[PERSON_NAME] [PERSON_NAME]" at bounding box center [164, 186] width 88 height 7
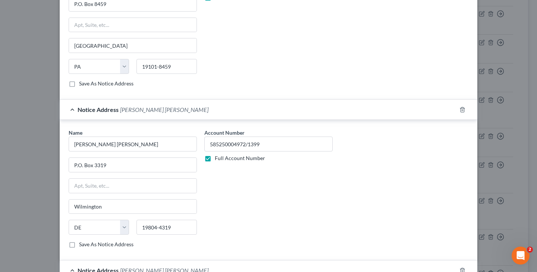
scroll to position [492, 0]
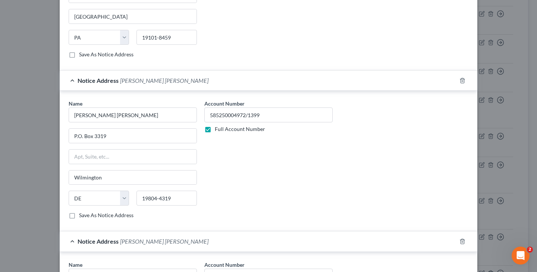
click at [125, 239] on span "[PERSON_NAME] [PERSON_NAME]" at bounding box center [164, 241] width 88 height 7
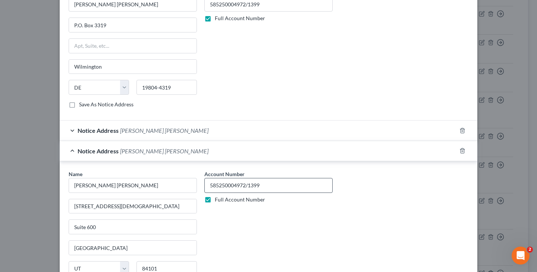
scroll to position [604, 0]
click at [143, 128] on span "[PERSON_NAME] [PERSON_NAME]" at bounding box center [164, 129] width 88 height 7
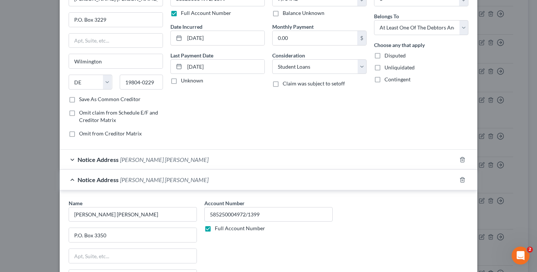
scroll to position [77, 0]
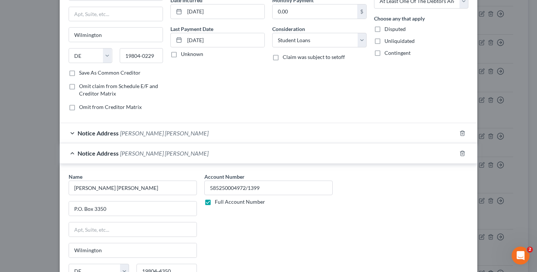
click at [141, 133] on span "[PERSON_NAME] [PERSON_NAME]" at bounding box center [164, 132] width 88 height 7
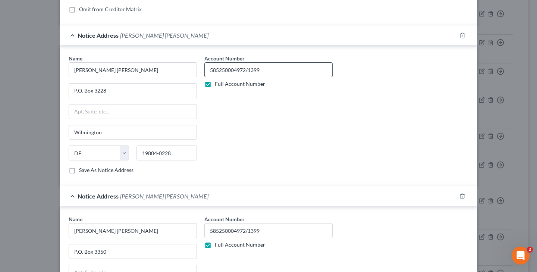
scroll to position [175, 0]
click at [133, 198] on span "[PERSON_NAME] [PERSON_NAME]" at bounding box center [164, 196] width 88 height 7
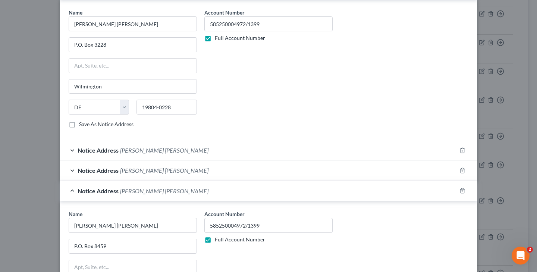
scroll to position [226, 0]
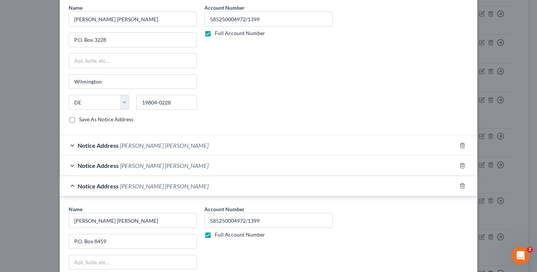
click at [134, 146] on span "[PERSON_NAME] [PERSON_NAME]" at bounding box center [164, 145] width 88 height 7
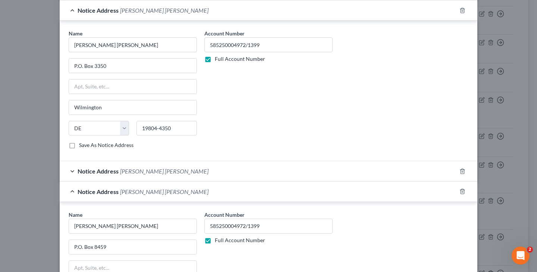
scroll to position [364, 0]
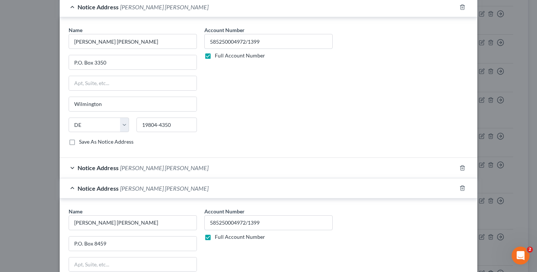
click at [141, 168] on span "[PERSON_NAME] [PERSON_NAME]" at bounding box center [164, 167] width 88 height 7
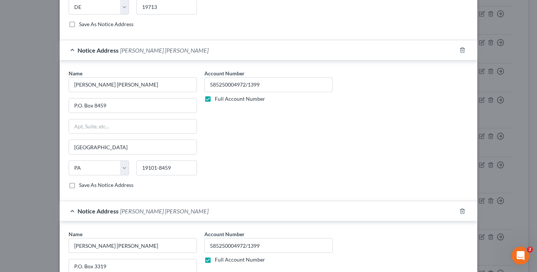
scroll to position [651, 0]
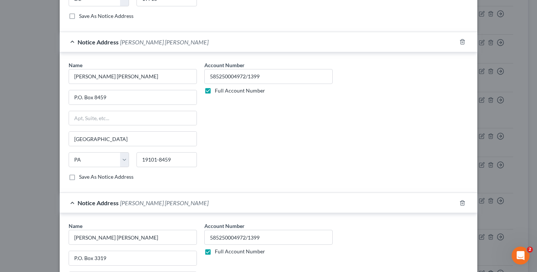
click at [141, 42] on span "[PERSON_NAME] [PERSON_NAME]" at bounding box center [164, 41] width 88 height 7
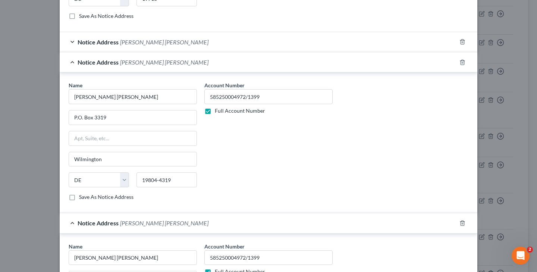
click at [141, 42] on span "[PERSON_NAME] [PERSON_NAME]" at bounding box center [164, 41] width 88 height 7
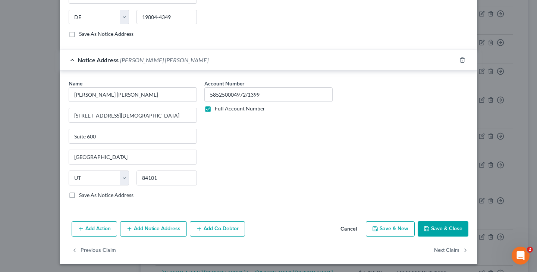
scroll to position [1115, 0]
click at [165, 226] on button "Add Notice Address" at bounding box center [153, 229] width 67 height 16
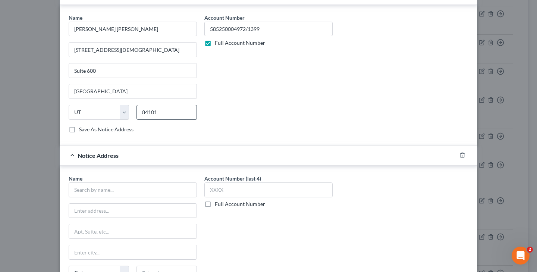
scroll to position [1181, 0]
drag, startPoint x: 210, startPoint y: 29, endPoint x: 290, endPoint y: 31, distance: 79.8
click at [290, 31] on input "585250004972/1399" at bounding box center [268, 29] width 128 height 15
click at [215, 205] on label "Full Account Number" at bounding box center [240, 204] width 50 height 7
click at [218, 205] on input "Full Account Number" at bounding box center [220, 203] width 5 height 5
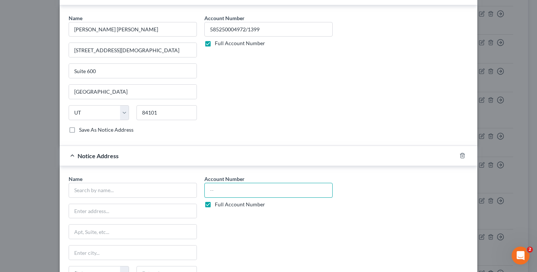
click at [230, 194] on input "text" at bounding box center [268, 190] width 128 height 15
paste input "585250004972/1399"
type input "585250004972/1399"
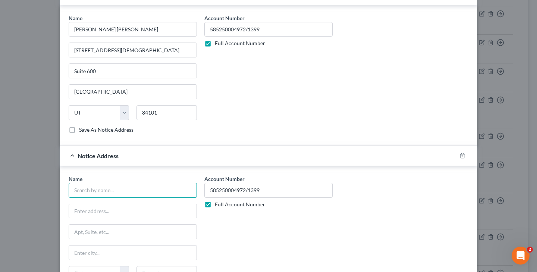
click at [88, 183] on input "text" at bounding box center [133, 190] width 128 height 15
type input "[PERSON_NAME] [PERSON_NAME]"
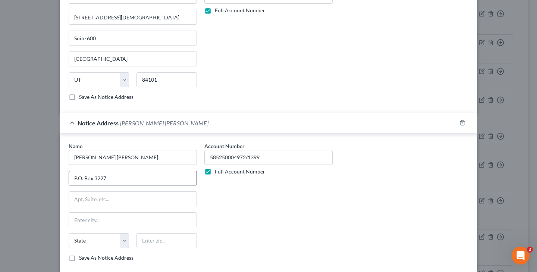
scroll to position [1217, 0]
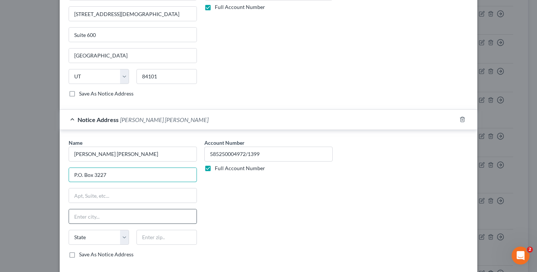
type input "P.O. Box 3227"
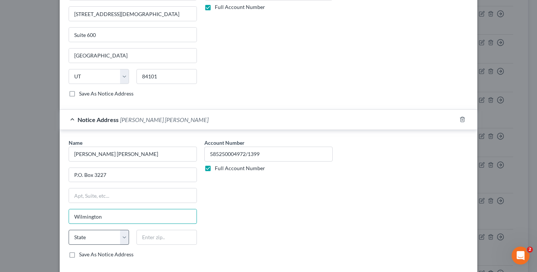
type input "Wilmington"
select select "7"
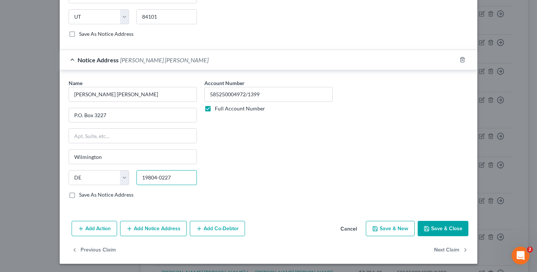
scroll to position [1276, 0]
type input "19804-0227"
click at [433, 231] on button "Save & Close" at bounding box center [443, 229] width 51 height 16
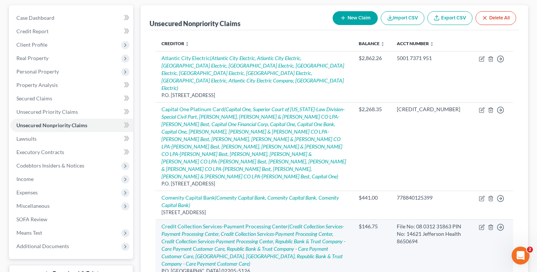
scroll to position [70, 0]
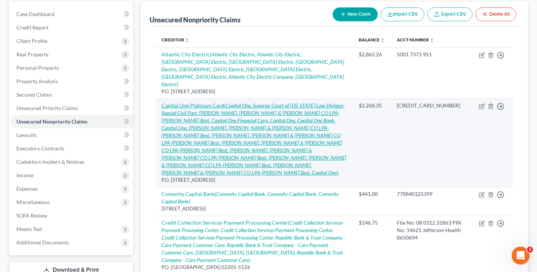
click at [256, 123] on icon "(Capital One, Superior Court of [US_STATE]-Law Division-Special Civil Part, [PE…" at bounding box center [254, 138] width 185 height 73
select select "46"
select select "2"
select select "0"
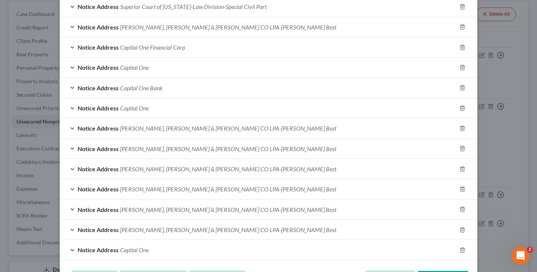
scroll to position [223, 0]
click at [213, 28] on span "[PERSON_NAME], [PERSON_NAME] & [PERSON_NAME] CO LPA-[PERSON_NAME] Best" at bounding box center [228, 27] width 216 height 7
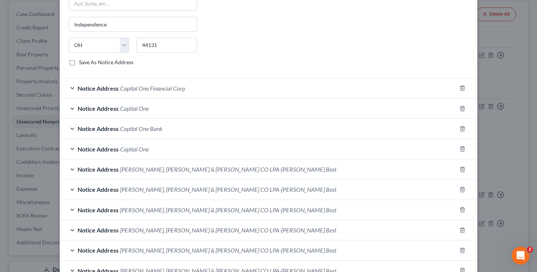
scroll to position [324, 0]
click at [218, 169] on span "[PERSON_NAME], [PERSON_NAME] & [PERSON_NAME] CO LPA-[PERSON_NAME] Best" at bounding box center [228, 168] width 216 height 7
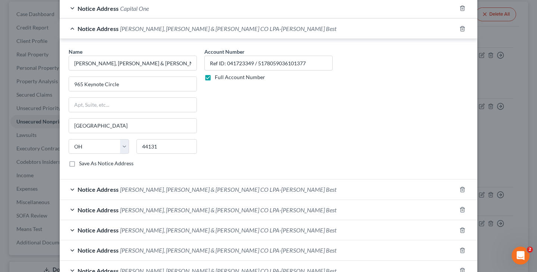
scroll to position [475, 0]
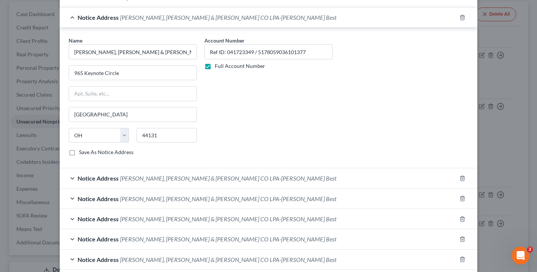
click at [211, 177] on span "[PERSON_NAME], [PERSON_NAME] & [PERSON_NAME] CO LPA-[PERSON_NAME] Best" at bounding box center [228, 178] width 216 height 7
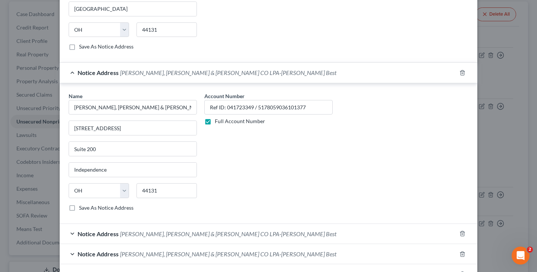
scroll to position [597, 0]
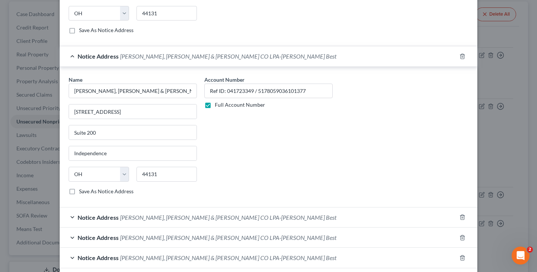
click at [197, 215] on span "[PERSON_NAME], [PERSON_NAME] & [PERSON_NAME] CO LPA-[PERSON_NAME] Best" at bounding box center [228, 217] width 216 height 7
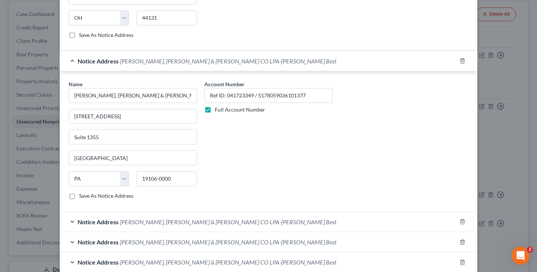
scroll to position [756, 0]
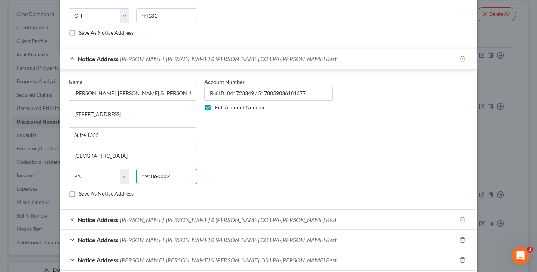
type input "19106-3334"
click at [79, 192] on label "Save As Notice Address" at bounding box center [106, 193] width 54 height 7
click at [82, 192] on input "Save As Notice Address" at bounding box center [84, 192] width 5 height 5
checkbox input "true"
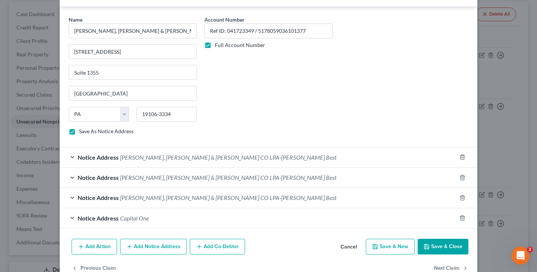
scroll to position [819, 0]
click at [215, 158] on span "[PERSON_NAME], [PERSON_NAME] & [PERSON_NAME] CO LPA-[PERSON_NAME] Best" at bounding box center [228, 156] width 216 height 7
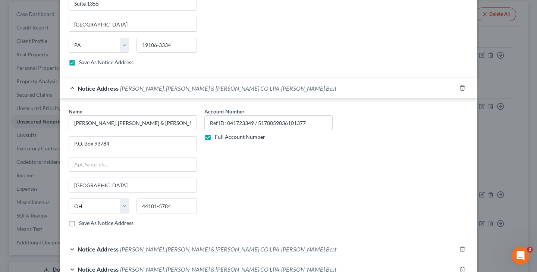
scroll to position [889, 0]
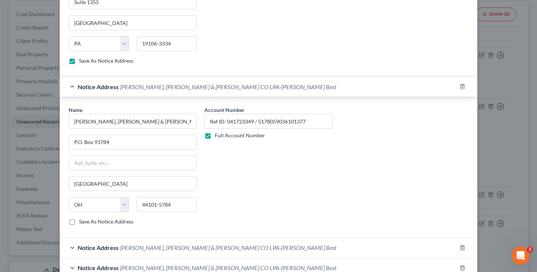
click at [210, 247] on span "[PERSON_NAME], [PERSON_NAME] & [PERSON_NAME] CO LPA-[PERSON_NAME] Best" at bounding box center [228, 247] width 216 height 7
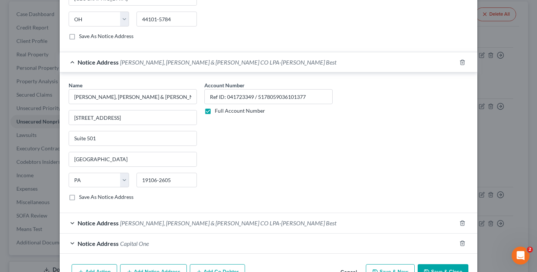
scroll to position [1083, 0]
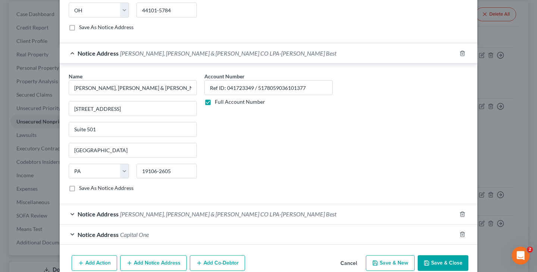
click at [209, 213] on span "[PERSON_NAME], [PERSON_NAME] & [PERSON_NAME] CO LPA-[PERSON_NAME] Best" at bounding box center [228, 213] width 216 height 7
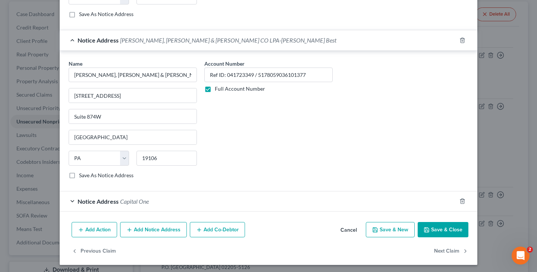
scroll to position [1257, 0]
click at [163, 228] on button "Add Notice Address" at bounding box center [153, 230] width 67 height 16
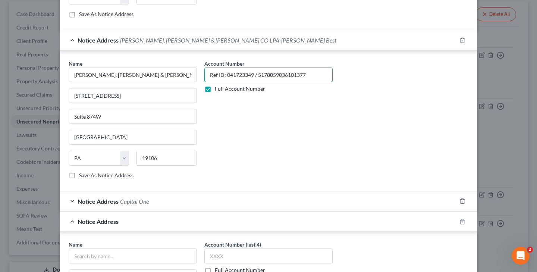
click at [309, 74] on input "Ref ID: 041723349 / 5178059036101377" at bounding box center [268, 75] width 128 height 15
click at [224, 73] on input "Ref ID: 041723349 / 5178059036101377 / [PERSON_NAME] File No: 041381431" at bounding box center [268, 75] width 128 height 15
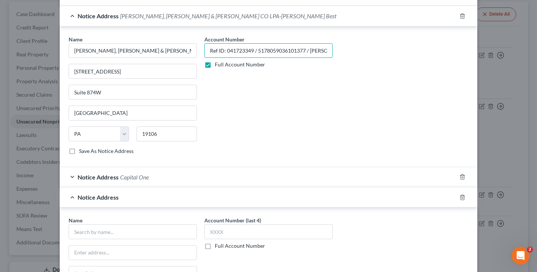
scroll to position [1279, 0]
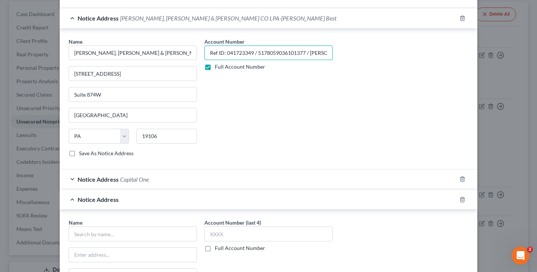
drag, startPoint x: 209, startPoint y: 51, endPoint x: 357, endPoint y: 53, distance: 148.1
click at [357, 53] on div "Name * [PERSON_NAME], [PERSON_NAME] & [PERSON_NAME] CO LPA-[PERSON_NAME] Best […" at bounding box center [268, 100] width 407 height 125
type input "Ref ID: 041723349 / 5178059036101377 / [PERSON_NAME] File No: 041381431"
click at [215, 248] on label "Full Account Number" at bounding box center [240, 247] width 50 height 7
click at [218, 248] on input "Full Account Number" at bounding box center [220, 246] width 5 height 5
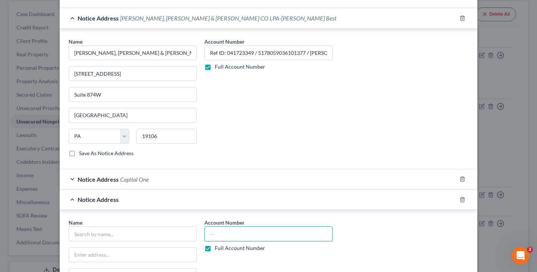
click at [226, 234] on input "text" at bounding box center [268, 233] width 128 height 15
paste input "Ref ID: 041723349 / 5178059036101377 / [PERSON_NAME] File No: 041381431"
type input "Ref ID: 041723349 / 5178059036101377 / [PERSON_NAME] File No: 041381431"
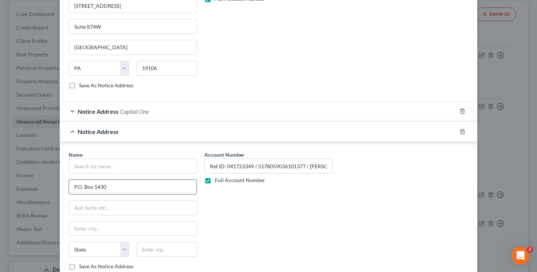
scroll to position [1355, 0]
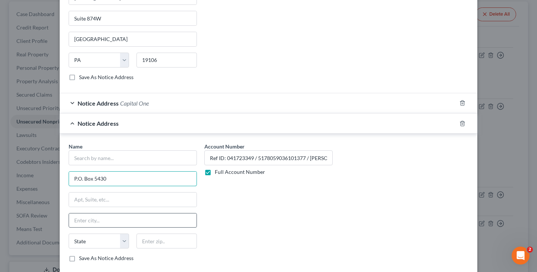
type input "P.O. Box 5430"
type input "[GEOGRAPHIC_DATA]"
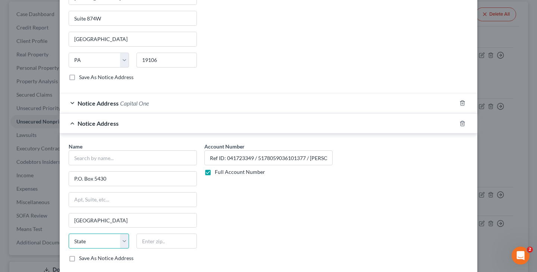
select select "36"
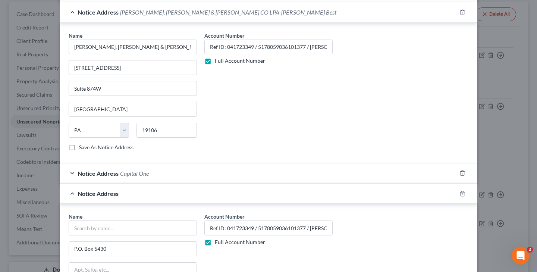
scroll to position [1268, 0]
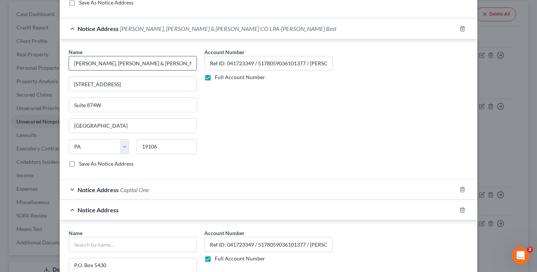
type input "44101-0430"
drag, startPoint x: 72, startPoint y: 63, endPoint x: 200, endPoint y: 62, distance: 128.0
click at [200, 62] on div "Name * [PERSON_NAME], [PERSON_NAME] & [PERSON_NAME] CO LPA-[PERSON_NAME] Best […" at bounding box center [133, 110] width 136 height 125
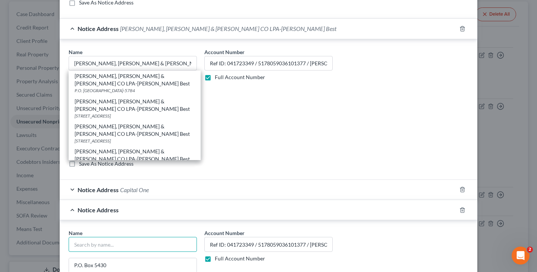
click at [110, 238] on input "text" at bounding box center [133, 244] width 128 height 15
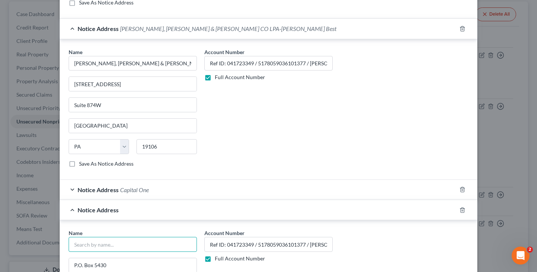
paste input "[PERSON_NAME], [PERSON_NAME] & [PERSON_NAME] CO LPA-[PERSON_NAME] Best"
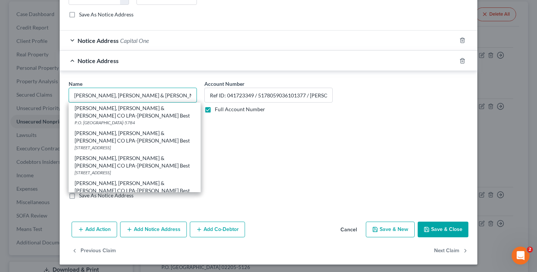
scroll to position [1417, 0]
type input "[PERSON_NAME], [PERSON_NAME] & [PERSON_NAME] CO LPA-[PERSON_NAME] Best"
click at [438, 233] on button "Save & Close" at bounding box center [443, 230] width 51 height 16
checkbox input "false"
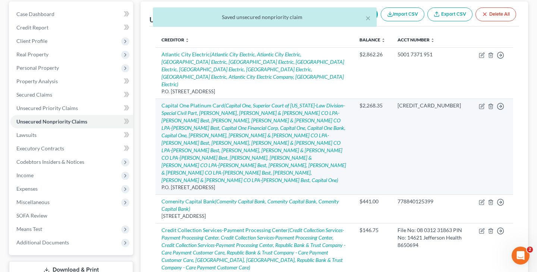
click at [233, 116] on td "Capital One Platinum Card (Capital One, Superior Court of [US_STATE]-Law Divisi…" at bounding box center [255, 146] width 198 height 96
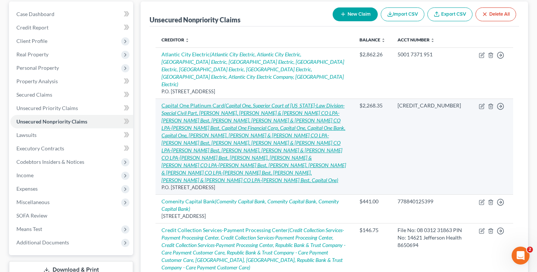
click at [232, 106] on icon "(Capital One, Superior Court of [US_STATE]-Law Division-Special Civil Part, [PE…" at bounding box center [254, 142] width 185 height 81
select select "46"
select select "2"
select select "0"
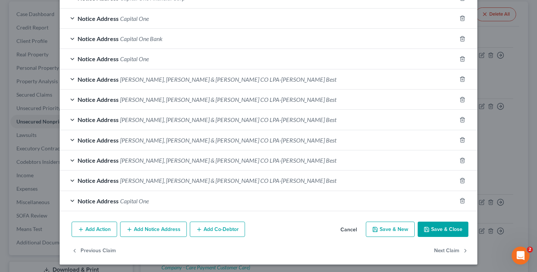
scroll to position [293, 0]
click at [221, 178] on span "[PERSON_NAME], [PERSON_NAME] & [PERSON_NAME] CO LPA-[PERSON_NAME] Best" at bounding box center [228, 180] width 216 height 7
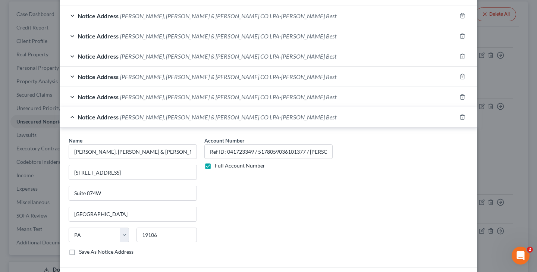
scroll to position [356, 0]
click at [301, 151] on input "Ref ID: 041723349 / 5178059036101377 / [PERSON_NAME] File No: 041381431" at bounding box center [268, 152] width 128 height 15
click at [307, 152] on input "Ref ID: 041723349 / 5178059036101377 / [PERSON_NAME] File No: 041381431" at bounding box center [268, 152] width 128 height 15
drag, startPoint x: 309, startPoint y: 151, endPoint x: 341, endPoint y: 153, distance: 31.8
click at [341, 153] on div "Name * [PERSON_NAME], [PERSON_NAME] & [PERSON_NAME] CO LPA-[PERSON_NAME] Best […" at bounding box center [268, 199] width 407 height 125
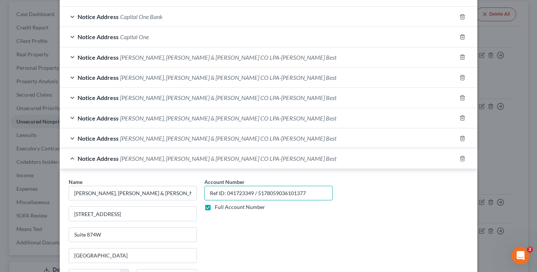
scroll to position [314, 0]
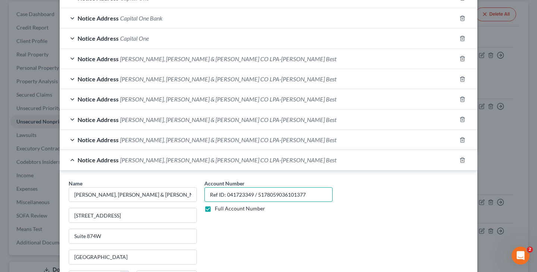
type input "Ref ID: 041723349 / 5178059036101377"
click at [218, 159] on span "[PERSON_NAME], [PERSON_NAME] & [PERSON_NAME] CO LPA-[PERSON_NAME] Best" at bounding box center [228, 159] width 216 height 7
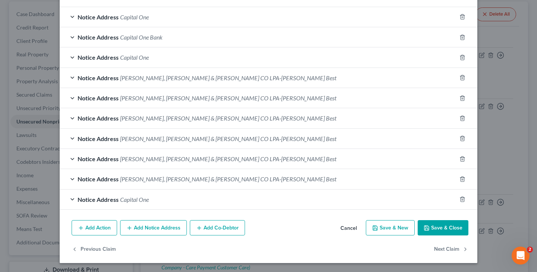
scroll to position [293, 0]
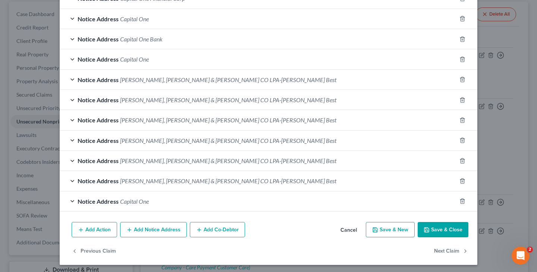
click at [212, 159] on span "[PERSON_NAME], [PERSON_NAME] & [PERSON_NAME] CO LPA-[PERSON_NAME] Best" at bounding box center [228, 160] width 216 height 7
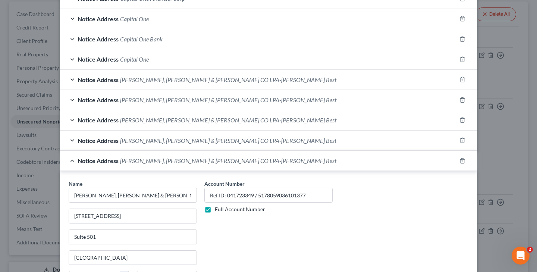
click at [207, 143] on div "Notice Address [PERSON_NAME], [PERSON_NAME] & [PERSON_NAME] CO LPA-[PERSON_NAME…" at bounding box center [258, 141] width 397 height 20
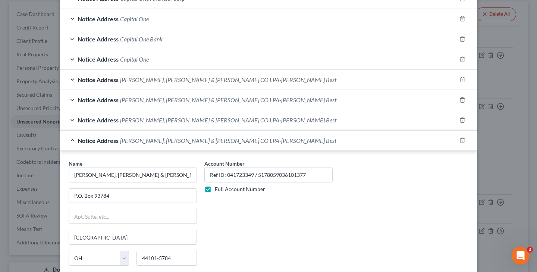
click at [198, 120] on span "[PERSON_NAME], [PERSON_NAME] & [PERSON_NAME] CO LPA-[PERSON_NAME] Best" at bounding box center [228, 119] width 216 height 7
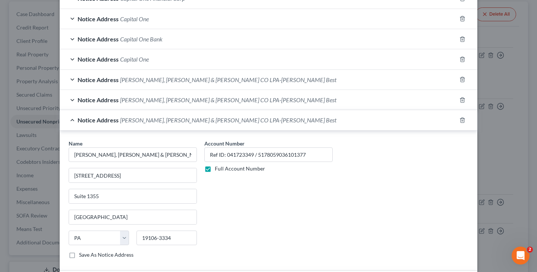
click at [199, 101] on span "[PERSON_NAME], [PERSON_NAME] & [PERSON_NAME] CO LPA-[PERSON_NAME] Best" at bounding box center [228, 99] width 216 height 7
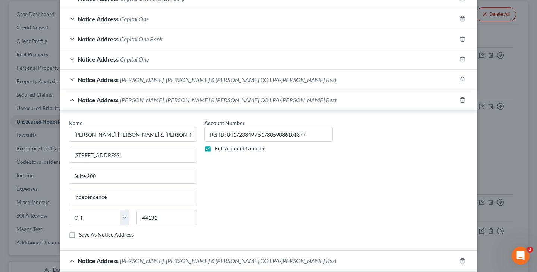
click at [198, 80] on span "[PERSON_NAME], [PERSON_NAME] & [PERSON_NAME] CO LPA-[PERSON_NAME] Best" at bounding box center [228, 79] width 216 height 7
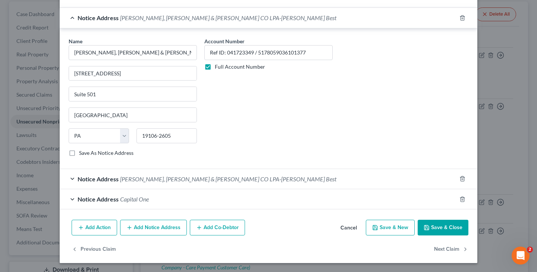
scroll to position [996, 0]
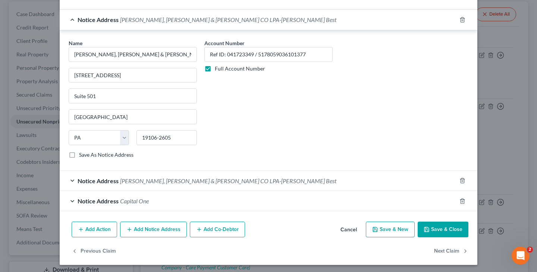
click at [171, 178] on span "[PERSON_NAME], [PERSON_NAME] & [PERSON_NAME] CO LPA-[PERSON_NAME] Best" at bounding box center [228, 180] width 216 height 7
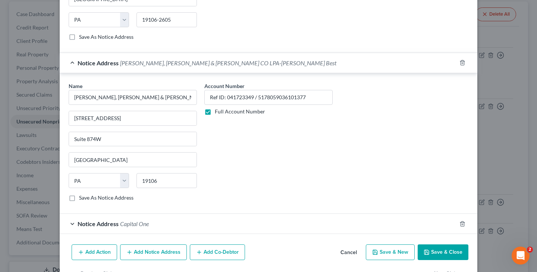
scroll to position [1137, 0]
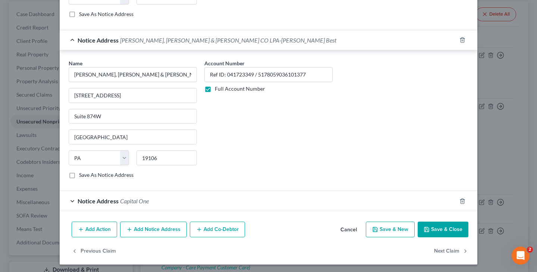
click at [448, 232] on button "Save & Close" at bounding box center [443, 230] width 51 height 16
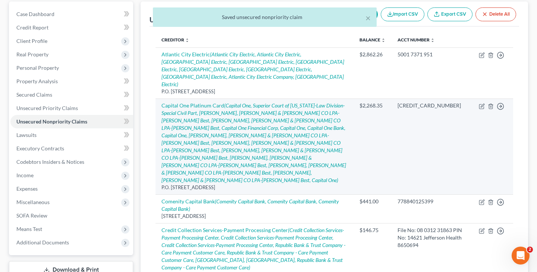
click at [273, 116] on td "Capital One Platinum Card (Capital One, Superior Court of [US_STATE]-Law Divisi…" at bounding box center [255, 146] width 198 height 96
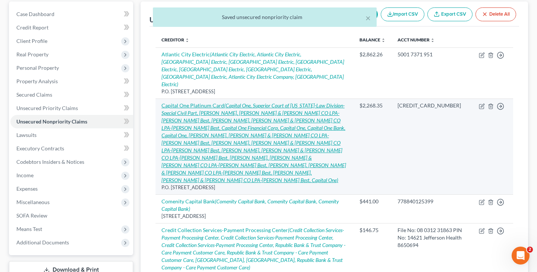
click at [273, 120] on icon "(Capital One, Superior Court of [US_STATE]-Law Division-Special Civil Part, [PE…" at bounding box center [254, 142] width 185 height 81
select select "46"
select select "2"
select select "0"
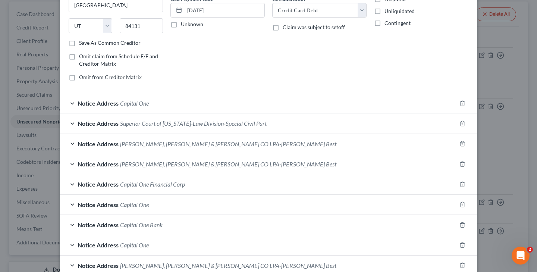
scroll to position [108, 0]
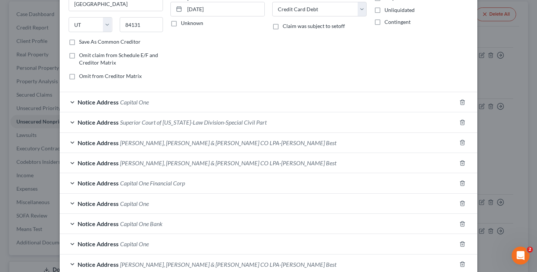
click at [198, 144] on span "[PERSON_NAME], [PERSON_NAME] & [PERSON_NAME] CO LPA-[PERSON_NAME] Best" at bounding box center [228, 142] width 216 height 7
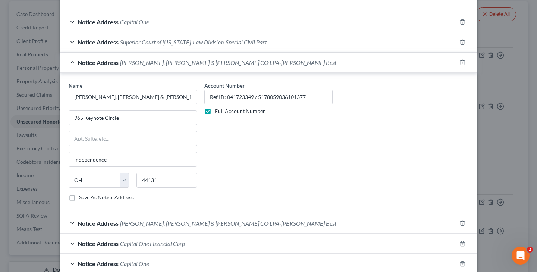
scroll to position [190, 0]
click at [222, 221] on span "[PERSON_NAME], [PERSON_NAME] & [PERSON_NAME] CO LPA-[PERSON_NAME] Best" at bounding box center [228, 222] width 216 height 7
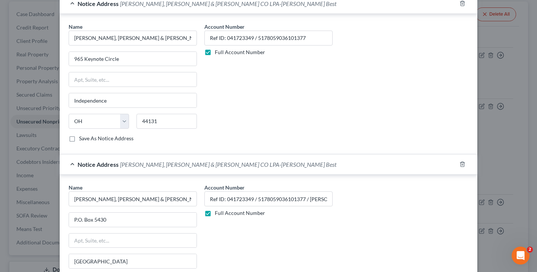
scroll to position [253, 0]
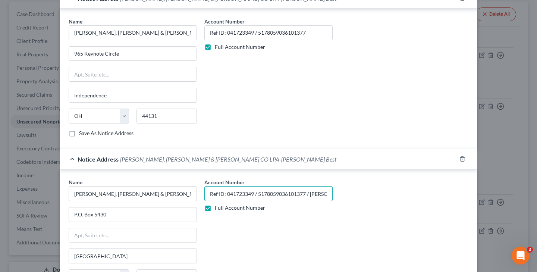
drag, startPoint x: 309, startPoint y: 194, endPoint x: 343, endPoint y: 195, distance: 34.4
click at [343, 195] on div "Name * [PERSON_NAME], [PERSON_NAME] & [PERSON_NAME] CO LPA-[PERSON_NAME] Best P…" at bounding box center [268, 240] width 407 height 125
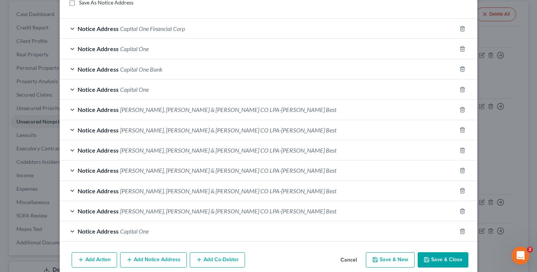
scroll to position [574, 0]
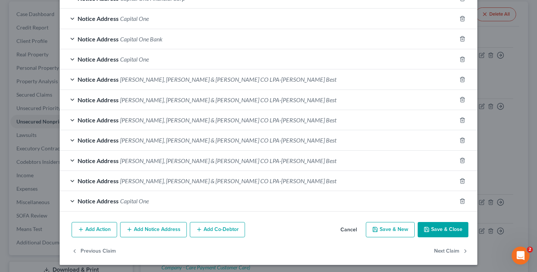
type input "Ref ID: 041723349 / 5178059036101377"
click at [448, 228] on button "Save & Close" at bounding box center [443, 230] width 51 height 16
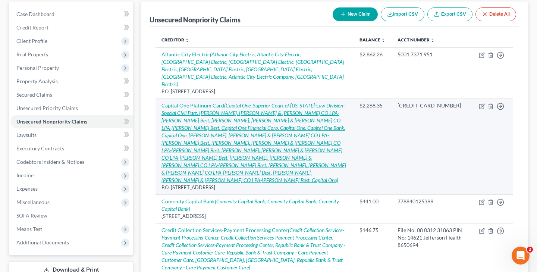
click at [253, 113] on icon "(Capital One, Superior Court of [US_STATE]-Law Division-Special Civil Part, [PE…" at bounding box center [254, 142] width 185 height 81
select select "46"
select select "2"
select select "0"
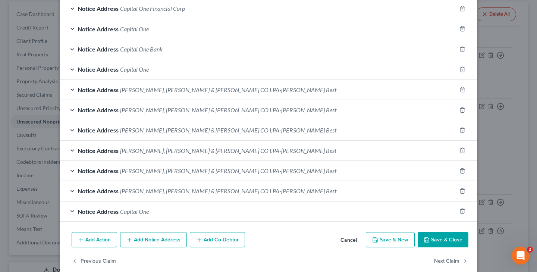
scroll to position [287, 0]
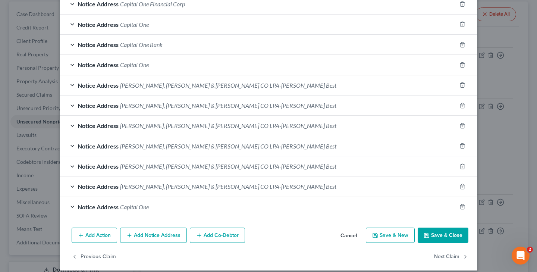
click at [438, 236] on button "Save & Close" at bounding box center [443, 236] width 51 height 16
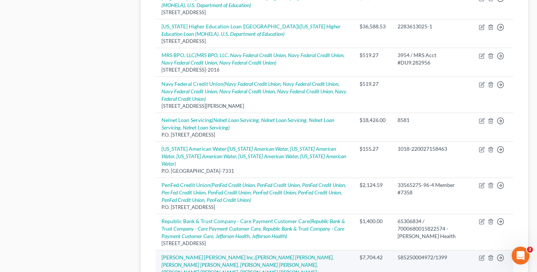
scroll to position [566, 0]
click at [235, 254] on icon "([PERSON_NAME] [PERSON_NAME], [PERSON_NAME] [PERSON_NAME], [PERSON_NAME] [PERSO…" at bounding box center [248, 272] width 172 height 36
select select "7"
select select "17"
select select "3"
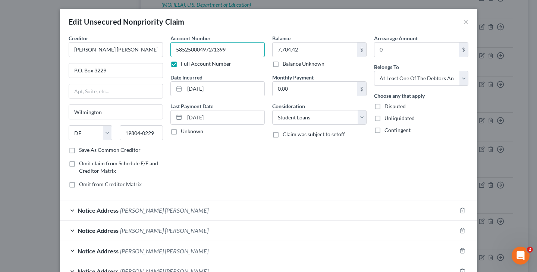
click at [244, 48] on input "585250004972/1399" at bounding box center [217, 49] width 94 height 15
paste input "[PERSON_NAME] File No: 041381431"
click at [191, 51] on input "585250004972/1399 [PERSON_NAME] File No: 041381431" at bounding box center [217, 49] width 94 height 15
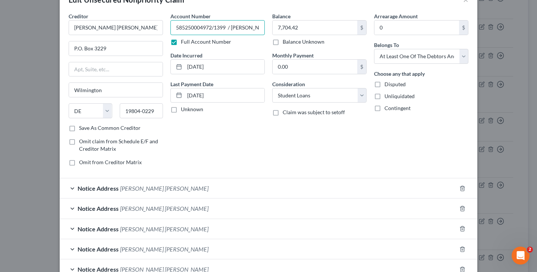
scroll to position [26, 0]
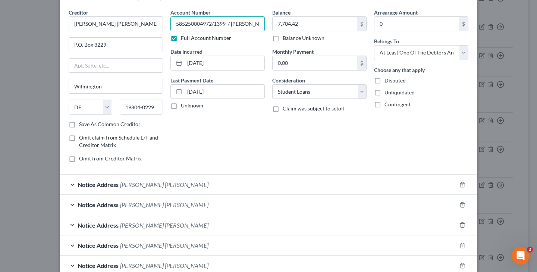
drag, startPoint x: 191, startPoint y: 24, endPoint x: 268, endPoint y: 22, distance: 77.6
click at [268, 22] on div "Account Number 585250004972/1399 / [PERSON_NAME] File No: 041381431 Full Accoun…" at bounding box center [218, 89] width 102 height 160
type input "585250004972/1399 / [PERSON_NAME] File No: 041381431"
click at [128, 182] on span "[PERSON_NAME] [PERSON_NAME]" at bounding box center [164, 184] width 88 height 7
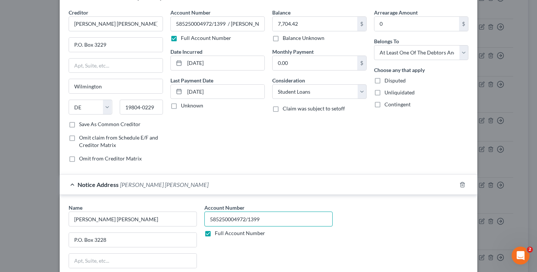
click at [284, 219] on input "585250004972/1399" at bounding box center [268, 219] width 128 height 15
paste input "/ [PERSON_NAME] File No: 041381431"
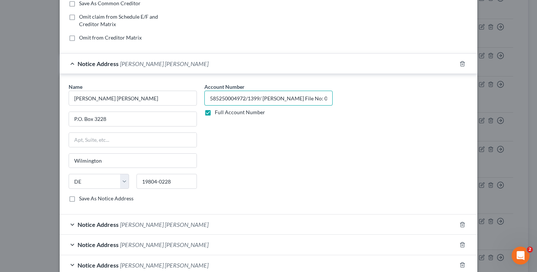
scroll to position [167, 0]
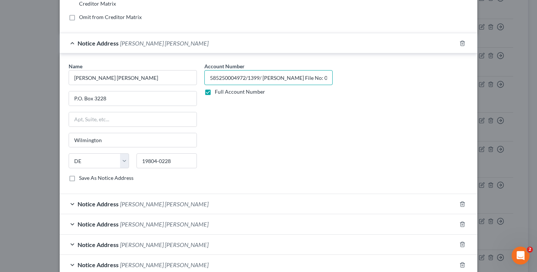
type input "585250004972/1399/ [PERSON_NAME] File No: 041381431"
click at [125, 204] on span "[PERSON_NAME] [PERSON_NAME]" at bounding box center [164, 203] width 88 height 7
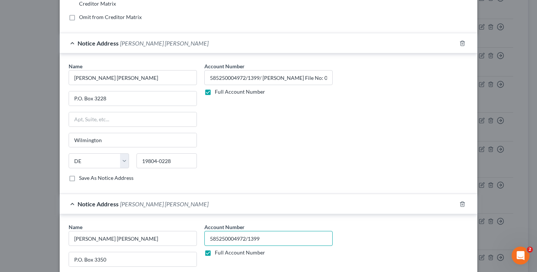
click at [287, 238] on input "585250004972/1399" at bounding box center [268, 238] width 128 height 15
paste input "/ [PERSON_NAME] File No: 041381431"
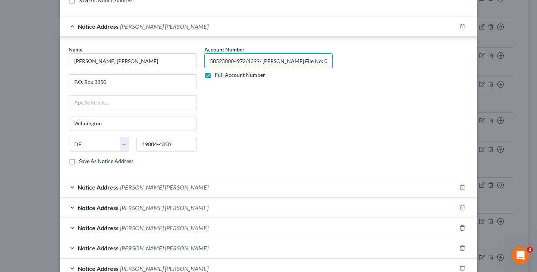
scroll to position [347, 0]
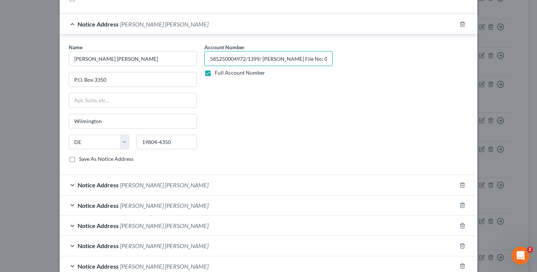
type input "585250004972/1399/ [PERSON_NAME] File No: 041381431"
click at [131, 184] on span "[PERSON_NAME] [PERSON_NAME]" at bounding box center [164, 184] width 88 height 7
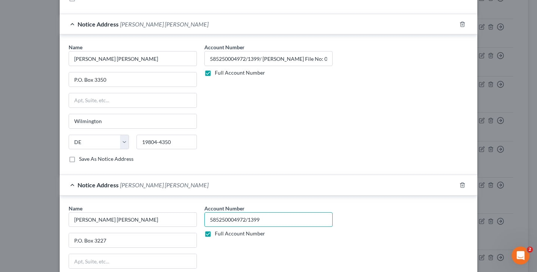
click at [264, 220] on input "585250004972/1399" at bounding box center [268, 219] width 128 height 15
paste input "/ [PERSON_NAME] File No: 041381431"
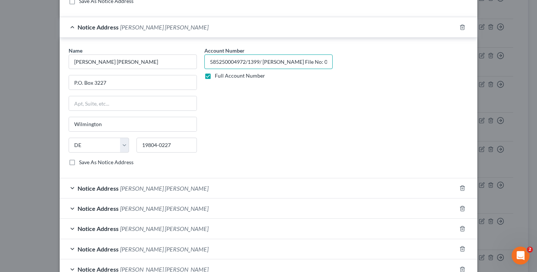
scroll to position [510, 0]
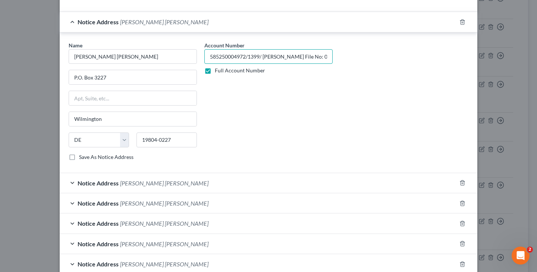
type input "585250004972/1399/ [PERSON_NAME] File No: 041381431"
click at [141, 185] on span "[PERSON_NAME] [PERSON_NAME]" at bounding box center [164, 182] width 88 height 7
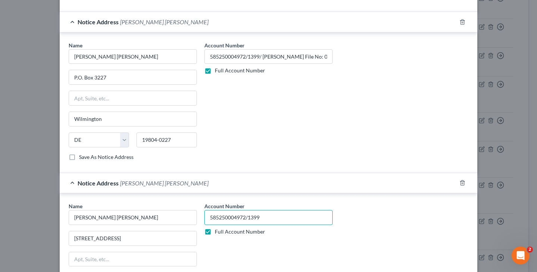
click at [269, 215] on input "585250004972/1399" at bounding box center [268, 217] width 128 height 15
paste input "/ [PERSON_NAME] File No: 041381431"
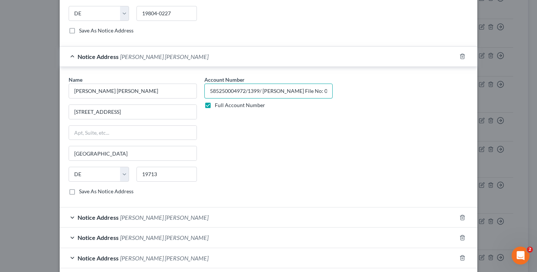
scroll to position [647, 0]
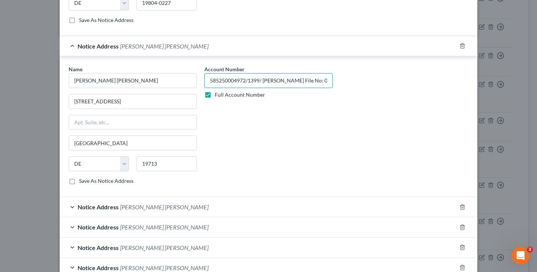
type input "585250004972/1399/ [PERSON_NAME] File No: 041381431"
click at [143, 206] on span "[PERSON_NAME] [PERSON_NAME]" at bounding box center [164, 206] width 88 height 7
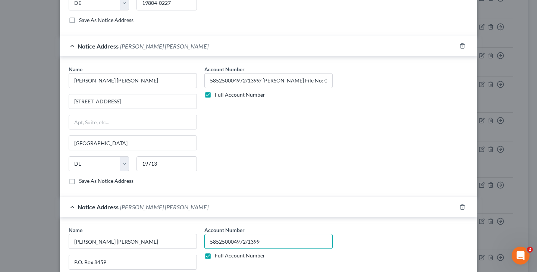
click at [269, 240] on input "585250004972/1399" at bounding box center [268, 241] width 128 height 15
paste input "/ [PERSON_NAME] File No: 041381431"
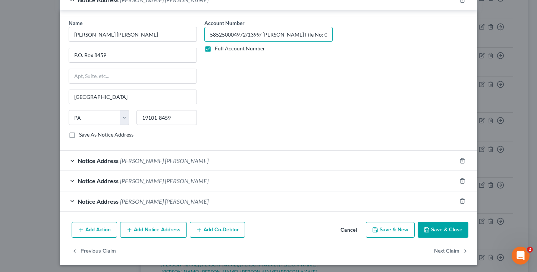
scroll to position [854, 0]
type input "585250004972/1399/ [PERSON_NAME] File No: 041381431"
click at [140, 160] on span "[PERSON_NAME] [PERSON_NAME]" at bounding box center [164, 160] width 88 height 7
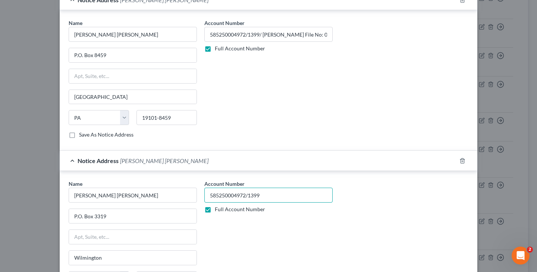
click at [267, 197] on input "585250004972/1399" at bounding box center [268, 195] width 128 height 15
paste input "/ [PERSON_NAME] File No: 041381431"
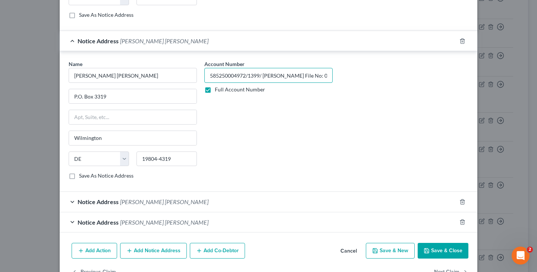
scroll to position [975, 0]
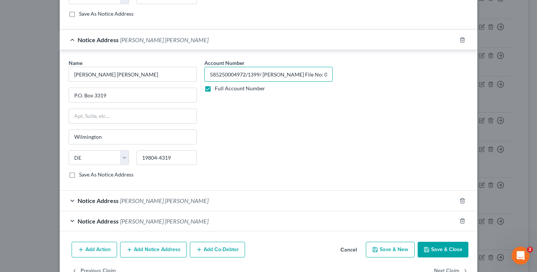
type input "585250004972/1399/ [PERSON_NAME] File No: 041381431"
click at [138, 201] on span "[PERSON_NAME] [PERSON_NAME]" at bounding box center [164, 200] width 88 height 7
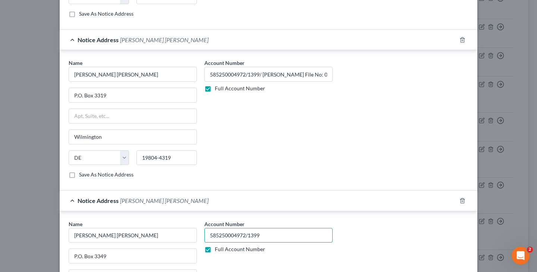
click at [266, 236] on input "585250004972/1399" at bounding box center [268, 235] width 128 height 15
paste input "/ [PERSON_NAME] File No: 041381431"
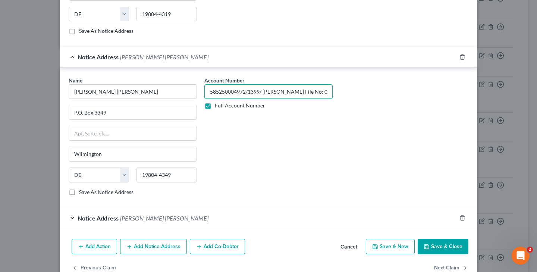
scroll to position [1130, 0]
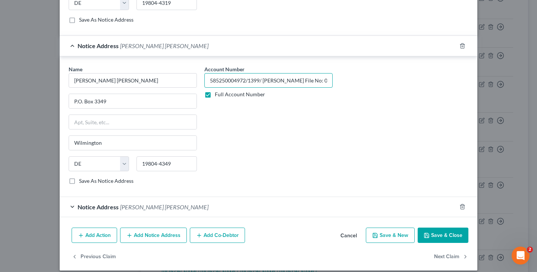
type input "585250004972/1399/ [PERSON_NAME] File No: 041381431"
click at [138, 206] on span "[PERSON_NAME] [PERSON_NAME]" at bounding box center [164, 206] width 88 height 7
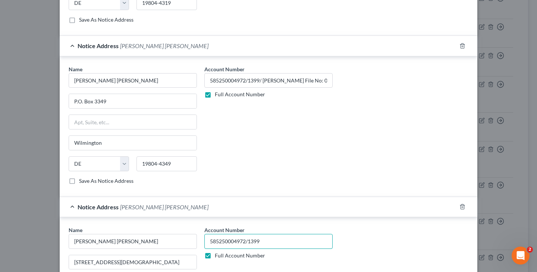
click at [295, 238] on input "585250004972/1399" at bounding box center [268, 241] width 128 height 15
paste input "/ [PERSON_NAME] File No: 041381431"
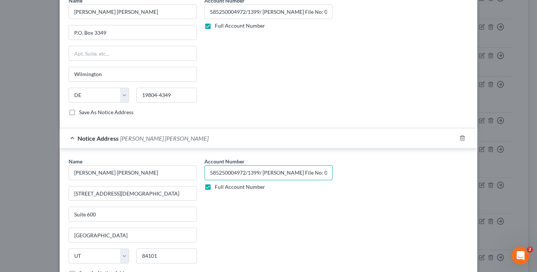
scroll to position [1249, 0]
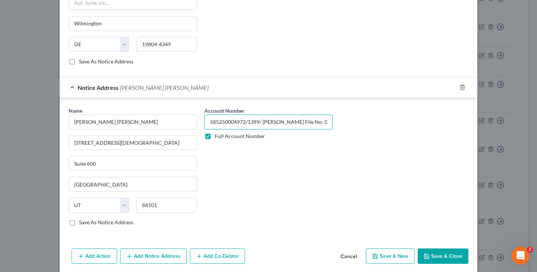
type input "585250004972/1399/ [PERSON_NAME] File No: 041381431"
click at [452, 257] on button "Save & Close" at bounding box center [443, 256] width 51 height 16
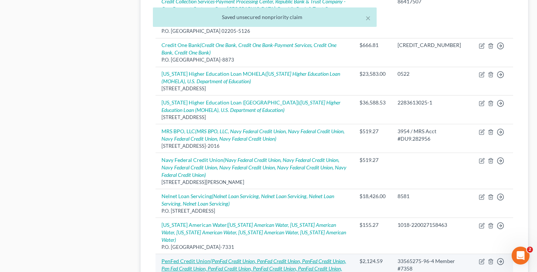
scroll to position [490, 0]
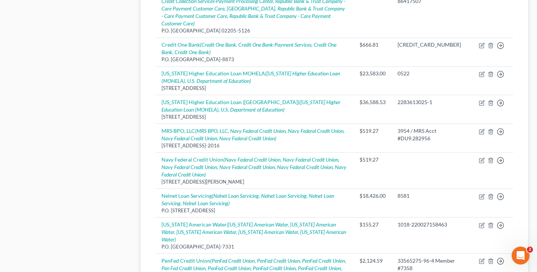
select select "7"
select select "17"
select select "3"
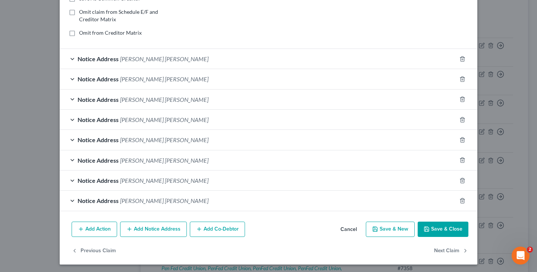
scroll to position [152, 0]
click at [143, 230] on button "Add Notice Address" at bounding box center [153, 229] width 67 height 16
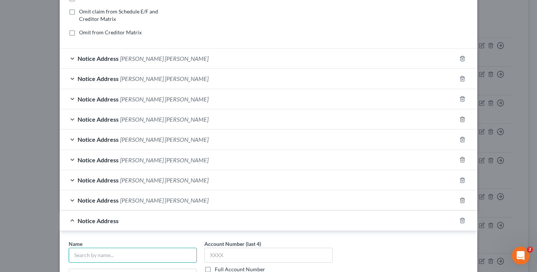
click at [127, 251] on input "text" at bounding box center [133, 255] width 128 height 15
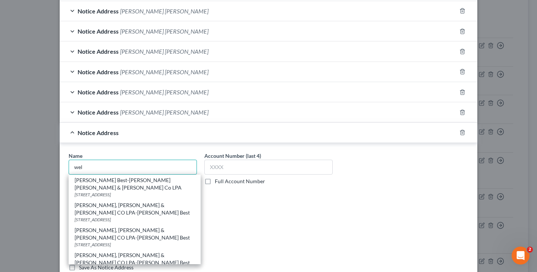
scroll to position [0, 0]
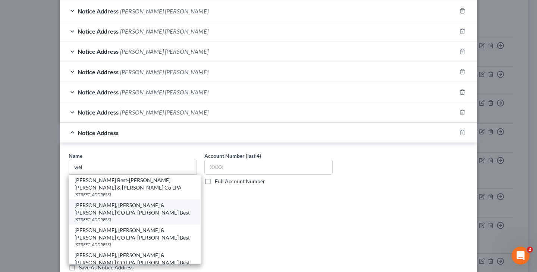
click at [134, 216] on div "[STREET_ADDRESS]" at bounding box center [135, 219] width 120 height 6
type input "[PERSON_NAME], [PERSON_NAME] & [PERSON_NAME] CO LPA-[PERSON_NAME] Best"
type input "[STREET_ADDRESS]"
type input "Suite 874W"
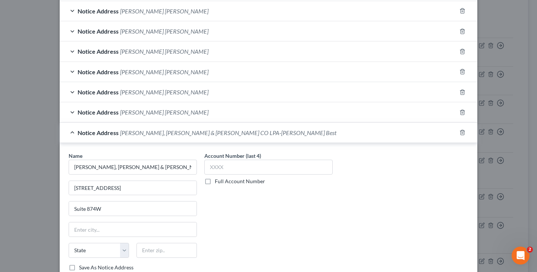
type input "[GEOGRAPHIC_DATA]"
select select "39"
type input "19106"
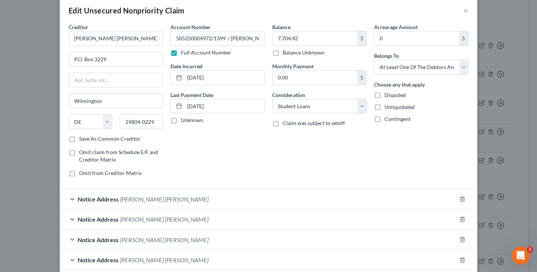
scroll to position [8, 0]
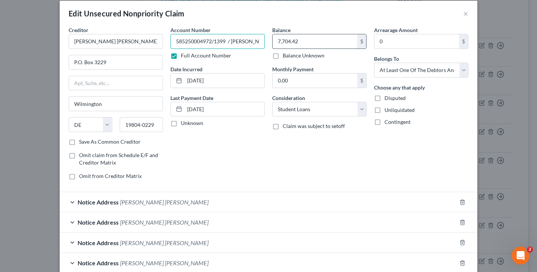
drag, startPoint x: 177, startPoint y: 41, endPoint x: 295, endPoint y: 40, distance: 118.3
click at [295, 40] on div "Creditor * [PERSON_NAME] [PERSON_NAME] Inc. P.O. [GEOGRAPHIC_DATA] [US_STATE] A…" at bounding box center [268, 106] width 407 height 160
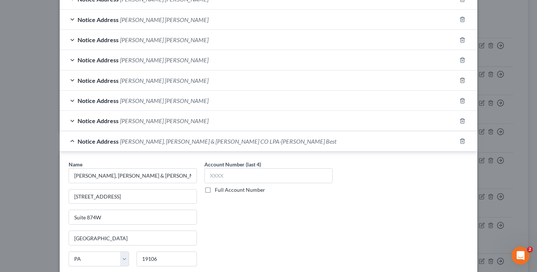
scroll to position [255, 0]
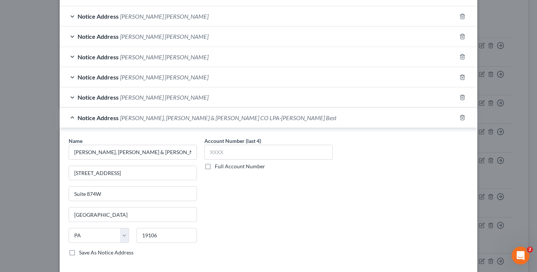
click at [215, 166] on label "Full Account Number" at bounding box center [240, 166] width 50 height 7
click at [218, 166] on input "Full Account Number" at bounding box center [220, 165] width 5 height 5
click at [226, 155] on input "text" at bounding box center [268, 152] width 128 height 15
paste input "585250004972/1399 / [PERSON_NAME] File No: 041381431"
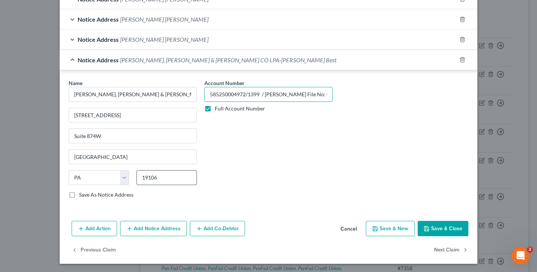
scroll to position [312, 0]
type input "585250004972/1399 / [PERSON_NAME] File No: 041381431"
click at [164, 228] on button "Add Notice Address" at bounding box center [153, 229] width 67 height 16
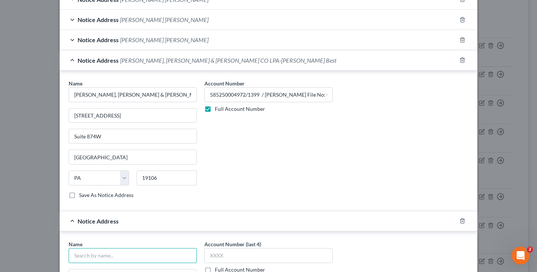
click at [150, 254] on input "text" at bounding box center [133, 255] width 128 height 15
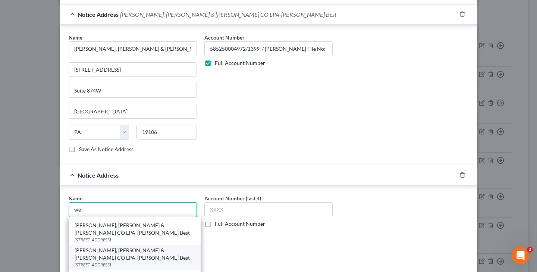
scroll to position [66, 0]
click at [125, 261] on div "[STREET_ADDRESS]" at bounding box center [135, 264] width 120 height 6
type input "[PERSON_NAME], [PERSON_NAME] & [PERSON_NAME] CO LPA-[PERSON_NAME] Best"
type input "965 Keynote Circle"
type input "[GEOGRAPHIC_DATA]"
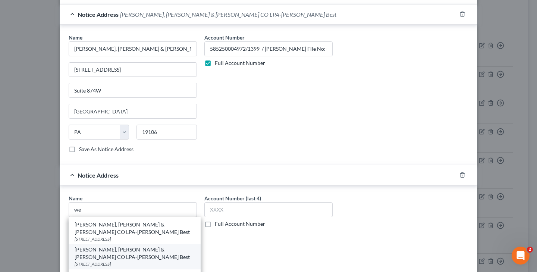
select select "36"
type input "44131"
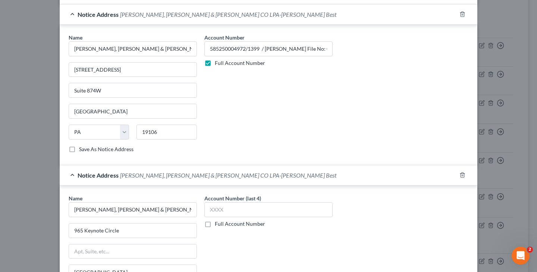
click at [215, 223] on label "Full Account Number" at bounding box center [240, 223] width 50 height 7
click at [218, 223] on input "Full Account Number" at bounding box center [220, 222] width 5 height 5
click at [225, 212] on input "text" at bounding box center [268, 209] width 128 height 15
paste input "585250004972/1399 / [PERSON_NAME] File No: 041381431"
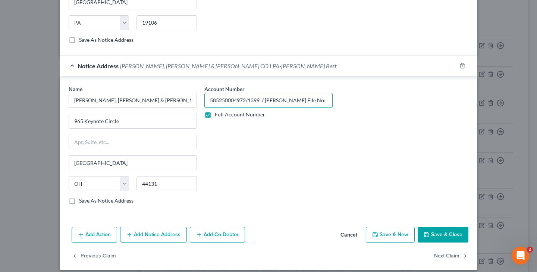
scroll to position [473, 0]
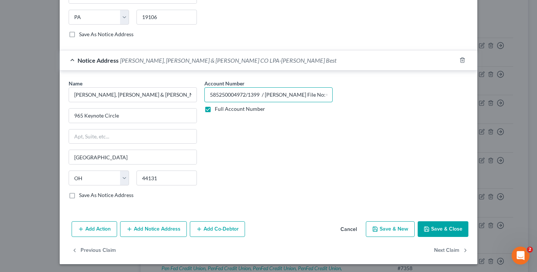
type input "585250004972/1399 / [PERSON_NAME] File No: 041381431"
click at [168, 229] on button "Add Notice Address" at bounding box center [153, 229] width 67 height 16
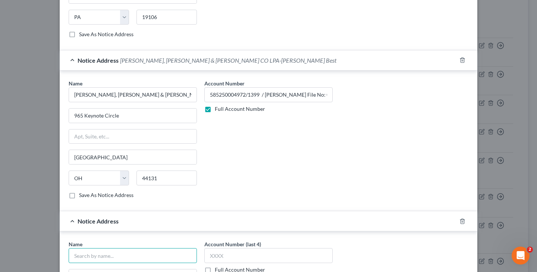
click at [164, 253] on input "text" at bounding box center [133, 255] width 128 height 15
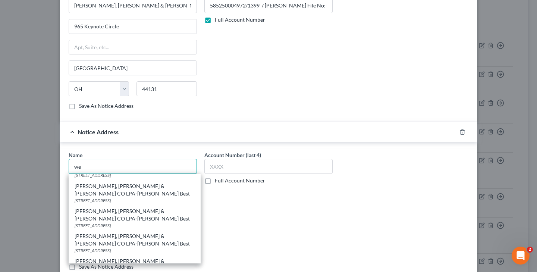
scroll to position [65, 0]
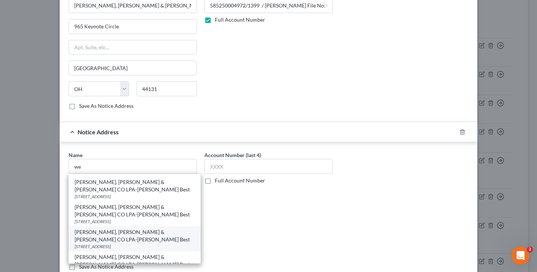
click at [123, 243] on div "[STREET_ADDRESS]" at bounding box center [135, 246] width 120 height 6
type input "[PERSON_NAME], [PERSON_NAME] & [PERSON_NAME] CO LPA-[PERSON_NAME] Best"
type input "[STREET_ADDRESS]"
type input "Suite 501"
type input "[GEOGRAPHIC_DATA]"
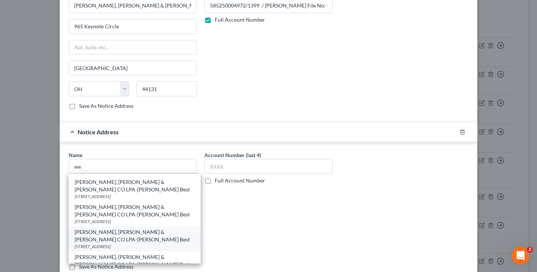
select select "39"
type input "19106-2605"
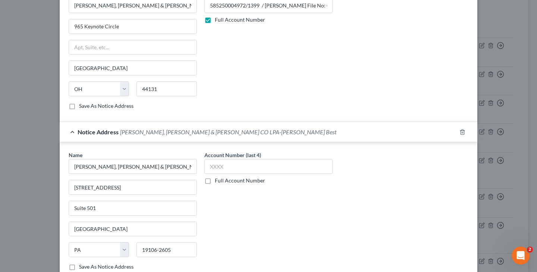
click at [215, 180] on label "Full Account Number" at bounding box center [240, 180] width 50 height 7
click at [218, 180] on input "Full Account Number" at bounding box center [220, 179] width 5 height 5
click at [231, 168] on input "text" at bounding box center [268, 166] width 128 height 15
paste input "585250004972/1399 / [PERSON_NAME] File No: 041381431"
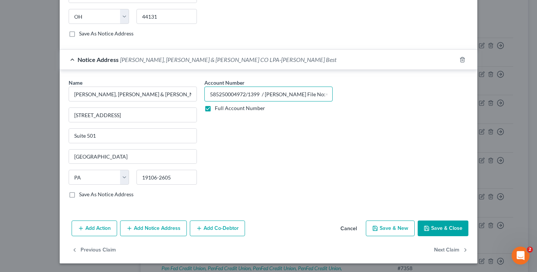
scroll to position [634, 0]
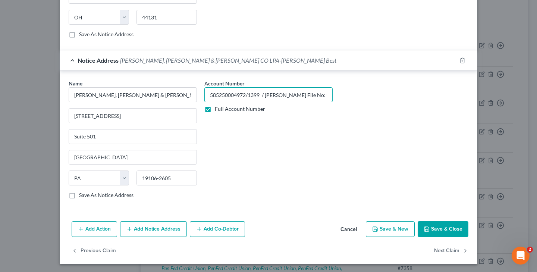
type input "585250004972/1399 / [PERSON_NAME] File No: 041381431"
click at [156, 230] on button "Add Notice Address" at bounding box center [153, 229] width 67 height 16
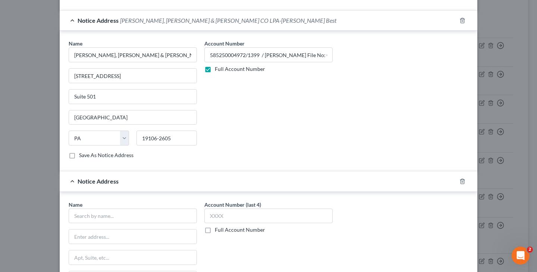
scroll to position [678, 0]
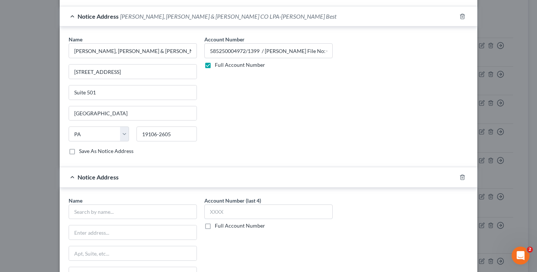
click at [215, 225] on label "Full Account Number" at bounding box center [240, 225] width 50 height 7
click at [218, 225] on input "Full Account Number" at bounding box center [220, 224] width 5 height 5
click at [225, 213] on input "text" at bounding box center [268, 211] width 128 height 15
paste input "585250004972/1399 / [PERSON_NAME] File No: 041381431"
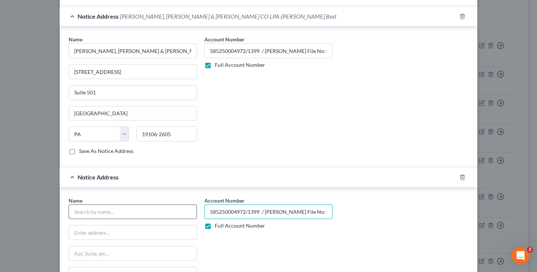
type input "585250004972/1399 / [PERSON_NAME] File No: 041381431"
click at [127, 212] on input "text" at bounding box center [133, 211] width 128 height 15
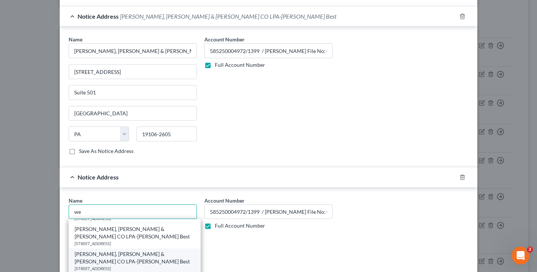
scroll to position [91, 0]
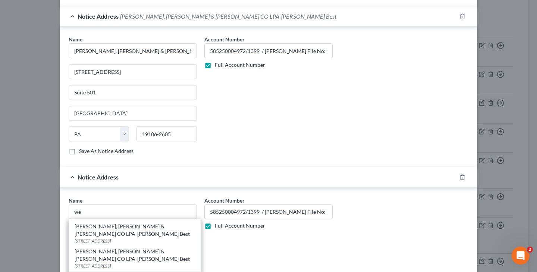
type input "[PERSON_NAME], [PERSON_NAME] & [PERSON_NAME] CO LPA-[PERSON_NAME] Best"
type input "[STREET_ADDRESS]"
type input "Suite 200"
type input "Independence"
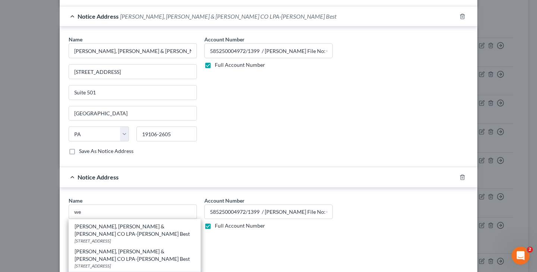
select select "36"
type input "44131"
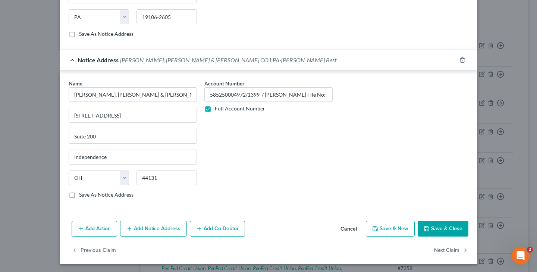
scroll to position [795, 0]
click at [182, 229] on button "Add Notice Address" at bounding box center [153, 229] width 67 height 16
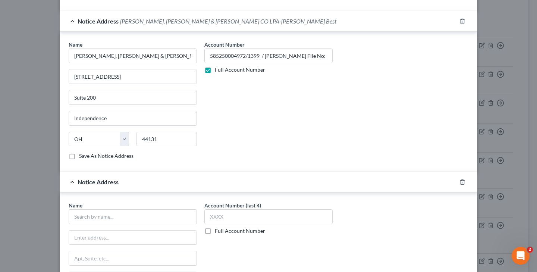
scroll to position [840, 0]
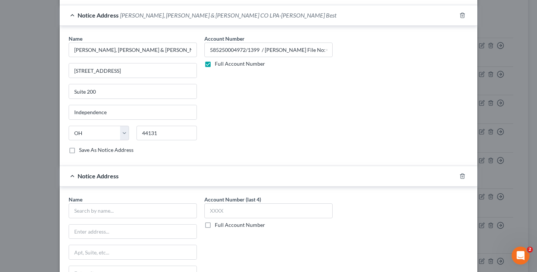
click at [215, 224] on label "Full Account Number" at bounding box center [240, 224] width 50 height 7
click at [218, 224] on input "Full Account Number" at bounding box center [220, 223] width 5 height 5
click at [229, 215] on input "text" at bounding box center [268, 210] width 128 height 15
paste input "585250004972/1399 / [PERSON_NAME] File No: 041381431"
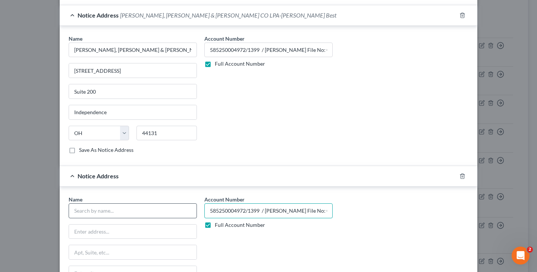
type input "585250004972/1399 / [PERSON_NAME] File No: 041381431"
click at [131, 208] on input "text" at bounding box center [133, 210] width 128 height 15
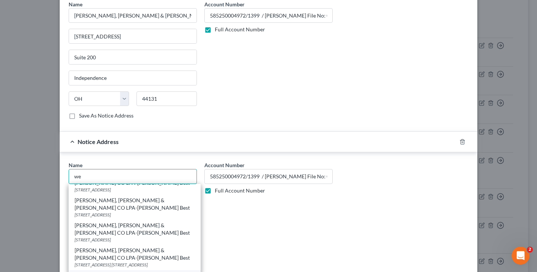
scroll to position [82, 0]
type input "[PERSON_NAME], [PERSON_NAME] & [PERSON_NAME] CO LPA-[PERSON_NAME] Best"
type input "965 Keynote Circle"
type input "Independence"
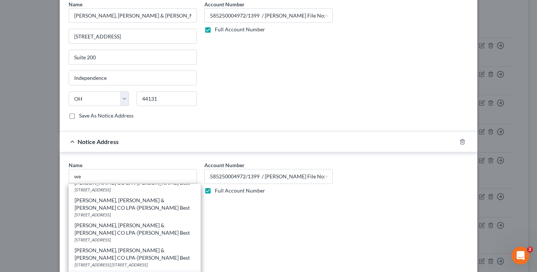
select select "36"
type input "44131"
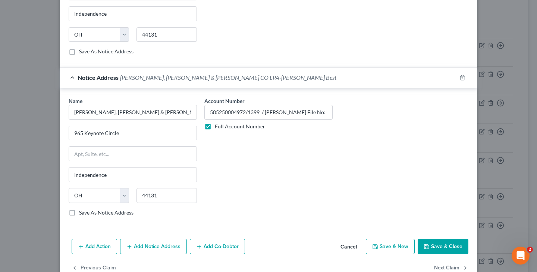
scroll to position [943, 0]
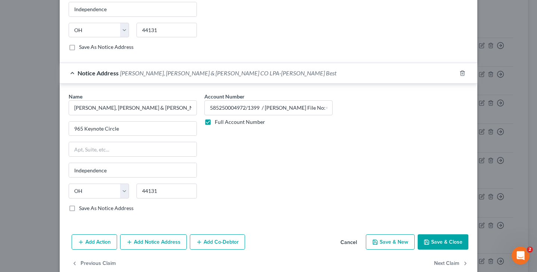
click at [167, 240] on button "Add Notice Address" at bounding box center [153, 242] width 67 height 16
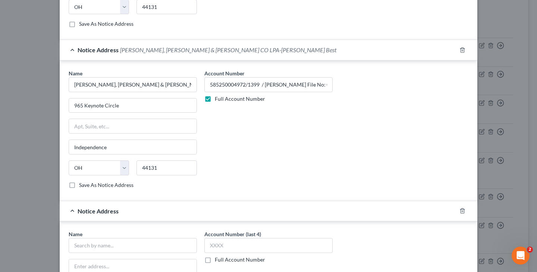
scroll to position [966, 0]
click at [215, 258] on label "Full Account Number" at bounding box center [240, 259] width 50 height 7
click at [218, 258] on input "Full Account Number" at bounding box center [220, 258] width 5 height 5
click at [224, 247] on input "text" at bounding box center [268, 245] width 128 height 15
paste input "585250004972/1399 / [PERSON_NAME] File No: 041381431"
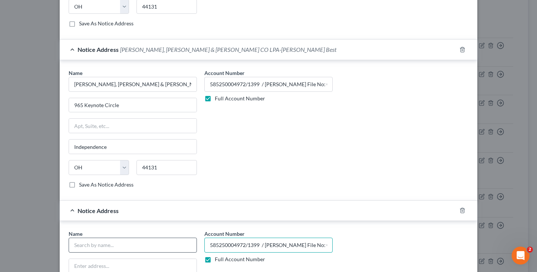
type input "585250004972/1399 / [PERSON_NAME] File No: 041381431"
click at [135, 242] on input "text" at bounding box center [133, 245] width 128 height 15
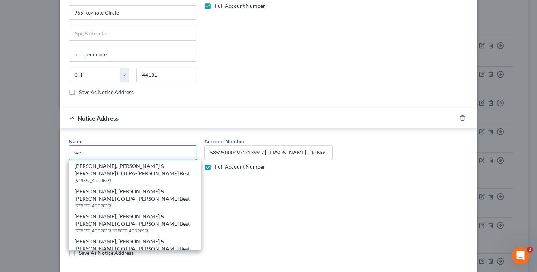
scroll to position [1061, 0]
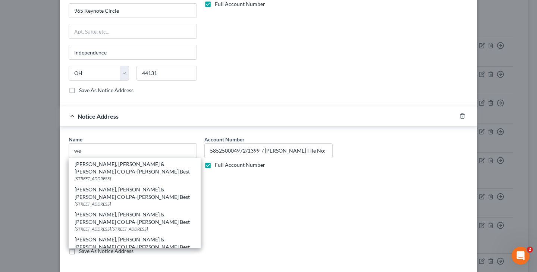
type input "[PERSON_NAME], [PERSON_NAME] & [PERSON_NAME] CO LPA-[PERSON_NAME] Best"
type input "[STREET_ADDRESS]"
type input "Suite 1355"
type input "[GEOGRAPHIC_DATA]"
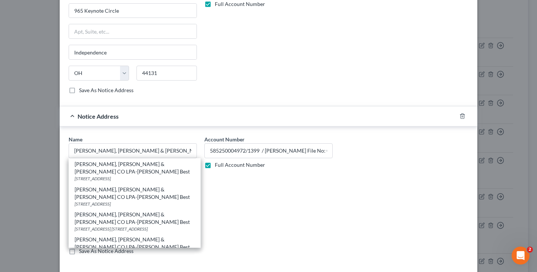
select select "39"
type input "19106-3334"
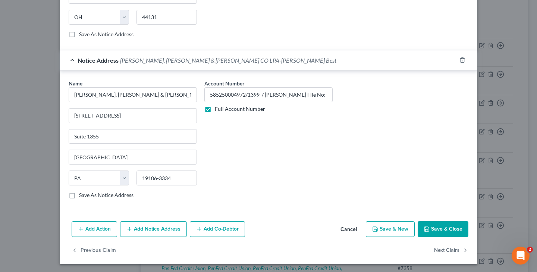
scroll to position [1116, 0]
click at [162, 231] on button "Add Notice Address" at bounding box center [153, 230] width 67 height 16
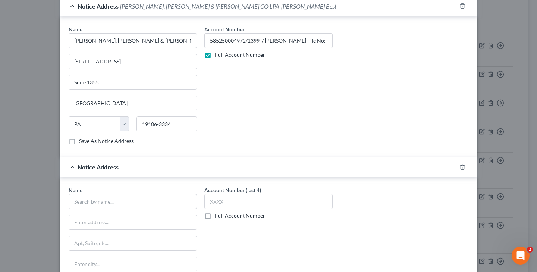
scroll to position [1173, 0]
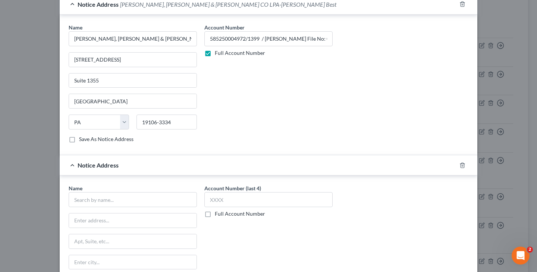
click at [215, 213] on label "Full Account Number" at bounding box center [240, 213] width 50 height 7
click at [218, 213] on input "Full Account Number" at bounding box center [220, 212] width 5 height 5
click at [227, 200] on input "text" at bounding box center [268, 199] width 128 height 15
paste input "585250004972/1399 / [PERSON_NAME] File No: 041381431"
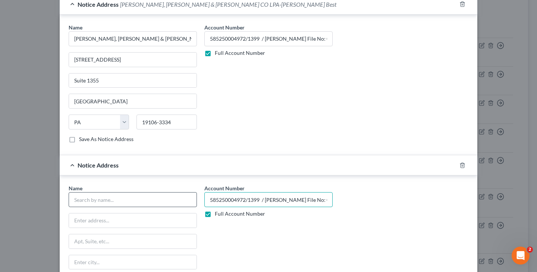
type input "585250004972/1399 / [PERSON_NAME] File No: 041381431"
click at [91, 195] on input "text" at bounding box center [133, 199] width 128 height 15
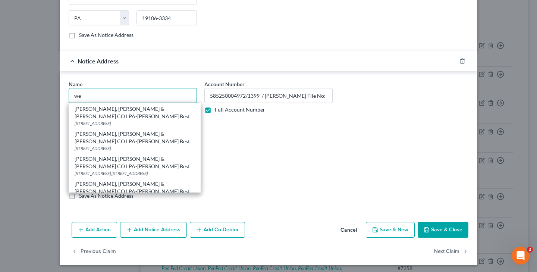
scroll to position [92, 0]
click at [139, 245] on div "P.O. [GEOGRAPHIC_DATA]-5784" at bounding box center [135, 248] width 120 height 6
type input "[PERSON_NAME], [PERSON_NAME] & [PERSON_NAME] CO LPA-[PERSON_NAME] Best"
type input "P.O. Box 93784"
type input "[GEOGRAPHIC_DATA]"
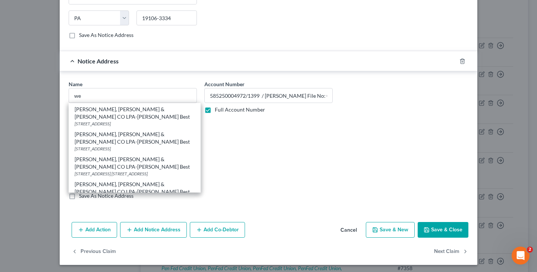
select select "36"
type input "44101-5784"
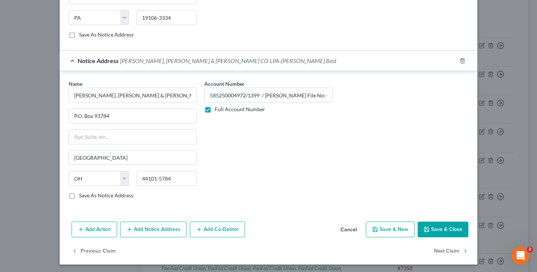
scroll to position [1277, 0]
click at [428, 228] on polyline "button" at bounding box center [427, 228] width 2 height 1
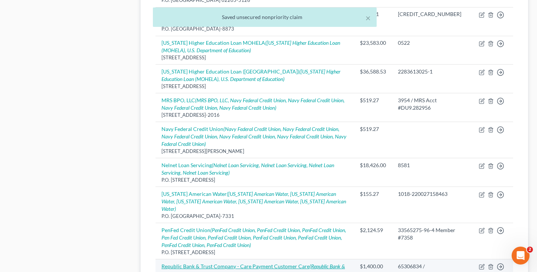
scroll to position [524, 0]
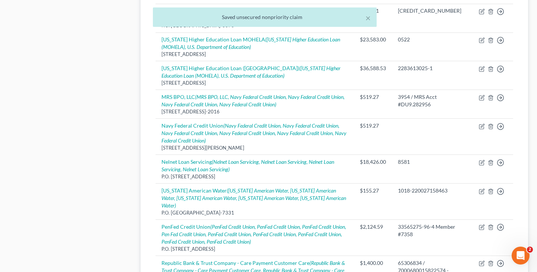
select select "7"
select select "17"
select select "3"
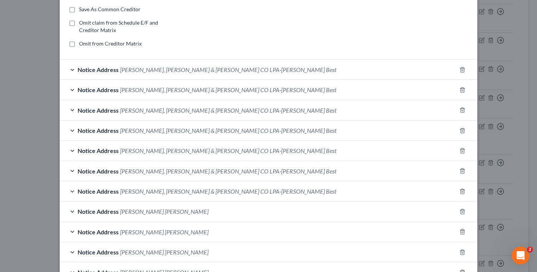
scroll to position [141, 0]
click at [193, 72] on span "[PERSON_NAME], [PERSON_NAME] & [PERSON_NAME] CO LPA-[PERSON_NAME] Best" at bounding box center [228, 69] width 216 height 7
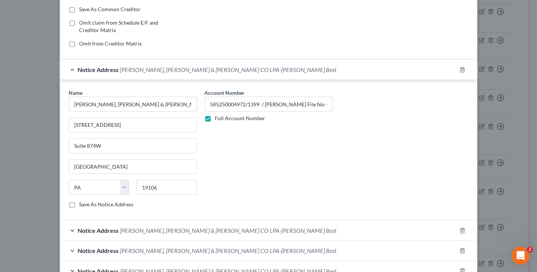
click at [197, 229] on span "[PERSON_NAME], [PERSON_NAME] & [PERSON_NAME] CO LPA-[PERSON_NAME] Best" at bounding box center [228, 230] width 216 height 7
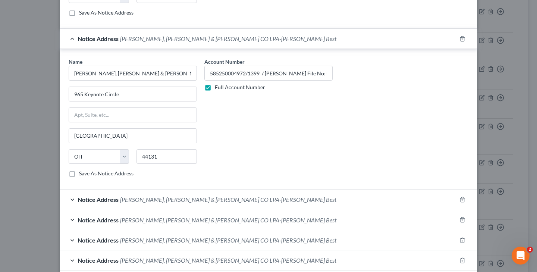
scroll to position [338, 0]
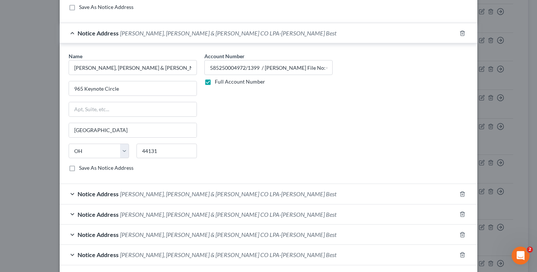
click at [176, 195] on span "[PERSON_NAME], [PERSON_NAME] & [PERSON_NAME] CO LPA-[PERSON_NAME] Best" at bounding box center [228, 193] width 216 height 7
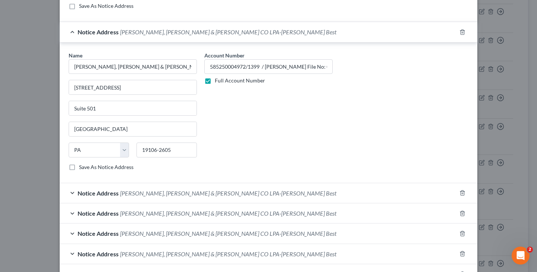
click at [211, 190] on span "[PERSON_NAME], [PERSON_NAME] & [PERSON_NAME] CO LPA-[PERSON_NAME] Best" at bounding box center [228, 193] width 216 height 7
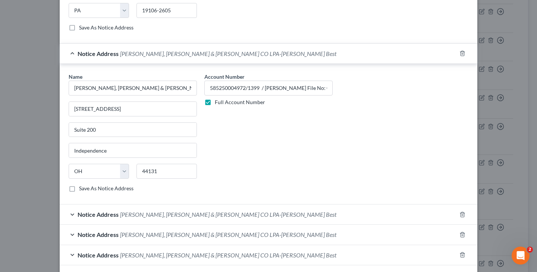
scroll to position [639, 0]
click at [204, 211] on span "[PERSON_NAME], [PERSON_NAME] & [PERSON_NAME] CO LPA-[PERSON_NAME] Best" at bounding box center [228, 214] width 216 height 7
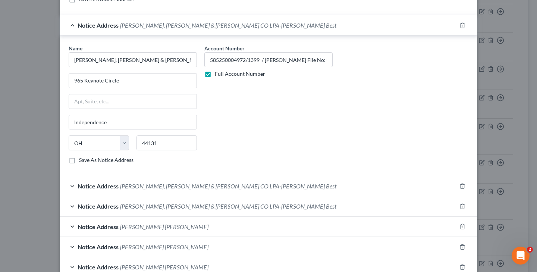
scroll to position [830, 0]
click at [226, 187] on span "[PERSON_NAME], [PERSON_NAME] & [PERSON_NAME] CO LPA-[PERSON_NAME] Best" at bounding box center [228, 184] width 216 height 7
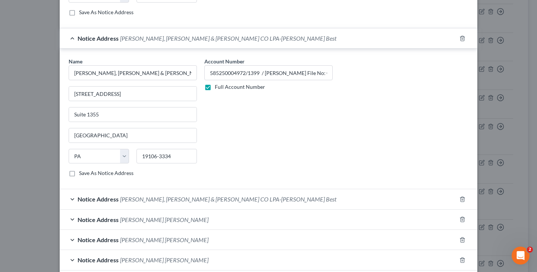
scroll to position [978, 0]
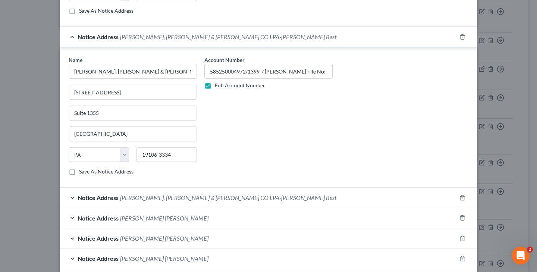
click at [226, 197] on span "[PERSON_NAME], [PERSON_NAME] & [PERSON_NAME] CO LPA-[PERSON_NAME] Best" at bounding box center [228, 197] width 216 height 7
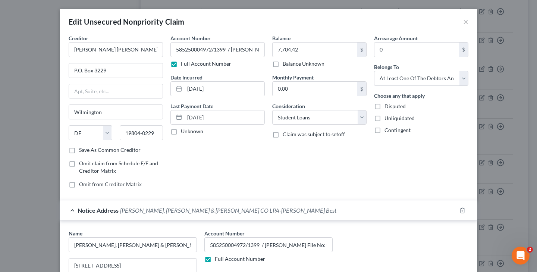
scroll to position [0, 0]
click at [467, 22] on button "×" at bounding box center [465, 21] width 5 height 9
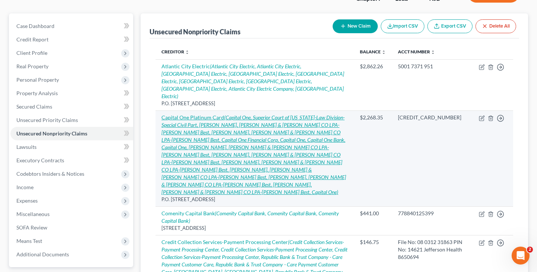
scroll to position [59, 0]
click at [247, 126] on icon "(Capital One, Superior Court of [US_STATE]-Law Division-Special Civil Part, [PE…" at bounding box center [254, 154] width 185 height 81
select select "46"
select select "2"
select select "0"
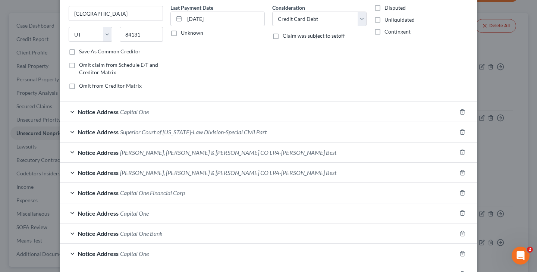
scroll to position [104, 0]
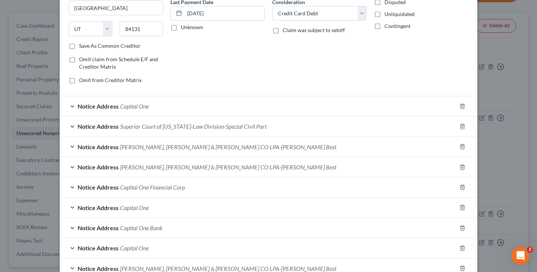
click at [199, 145] on span "[PERSON_NAME], [PERSON_NAME] & [PERSON_NAME] CO LPA-[PERSON_NAME] Best" at bounding box center [228, 146] width 216 height 7
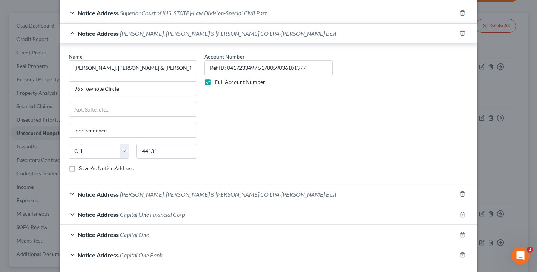
scroll to position [218, 0]
click at [220, 193] on span "[PERSON_NAME], [PERSON_NAME] & [PERSON_NAME] CO LPA-[PERSON_NAME] Best" at bounding box center [228, 193] width 216 height 7
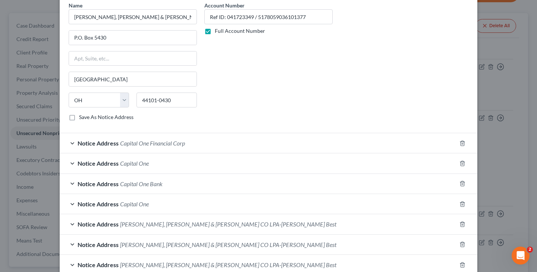
scroll to position [448, 0]
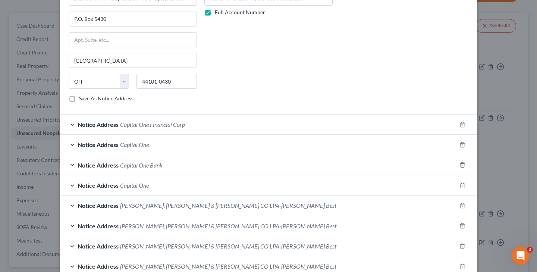
click at [210, 202] on span "[PERSON_NAME], [PERSON_NAME] & [PERSON_NAME] CO LPA-[PERSON_NAME] Best" at bounding box center [228, 205] width 216 height 7
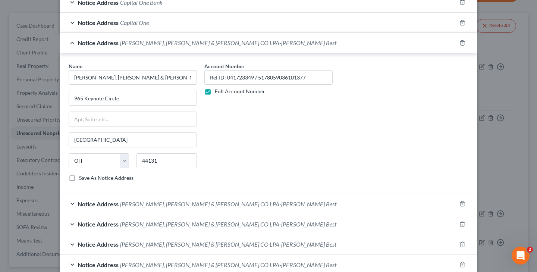
scroll to position [619, 0]
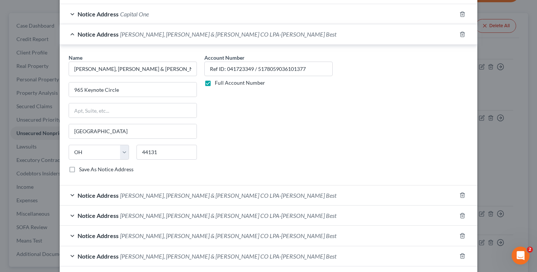
click at [212, 196] on span "[PERSON_NAME], [PERSON_NAME] & [PERSON_NAME] CO LPA-[PERSON_NAME] Best" at bounding box center [228, 195] width 216 height 7
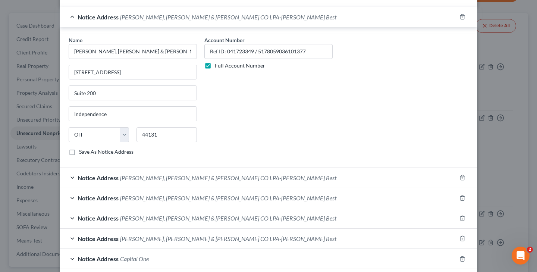
scroll to position [798, 0]
click at [229, 176] on span "[PERSON_NAME], [PERSON_NAME] & [PERSON_NAME] CO LPA-[PERSON_NAME] Best" at bounding box center [228, 177] width 216 height 7
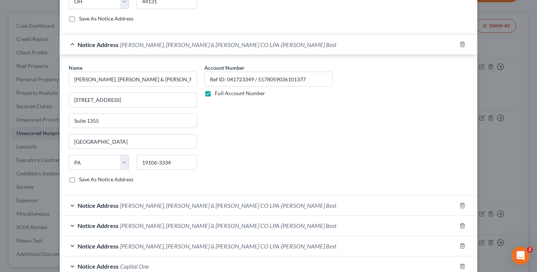
scroll to position [939, 0]
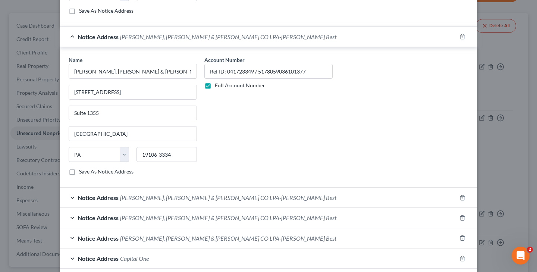
click at [215, 194] on span "[PERSON_NAME], [PERSON_NAME] & [PERSON_NAME] CO LPA-[PERSON_NAME] Best" at bounding box center [228, 197] width 216 height 7
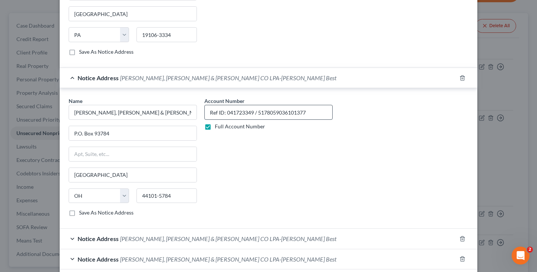
scroll to position [1071, 0]
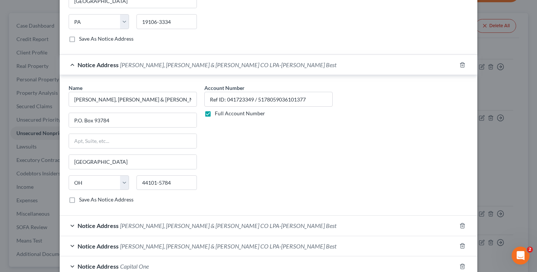
click at [204, 222] on span "[PERSON_NAME], [PERSON_NAME] & [PERSON_NAME] CO LPA-[PERSON_NAME] Best" at bounding box center [228, 225] width 216 height 7
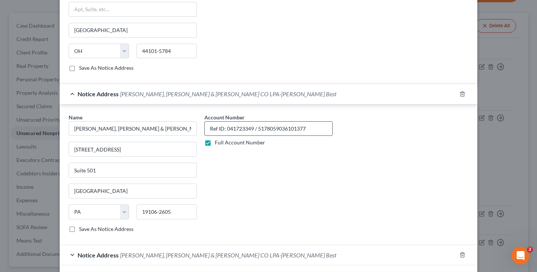
scroll to position [1221, 0]
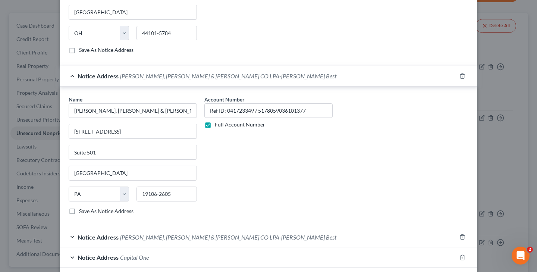
click at [210, 234] on span "[PERSON_NAME], [PERSON_NAME] & [PERSON_NAME] CO LPA-[PERSON_NAME] Best" at bounding box center [228, 237] width 216 height 7
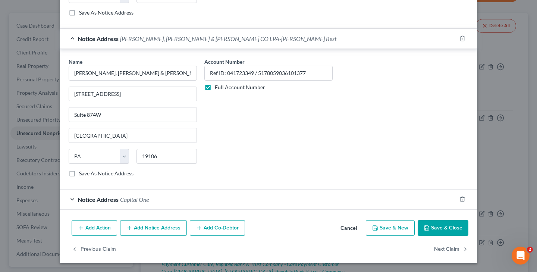
scroll to position [1418, 0]
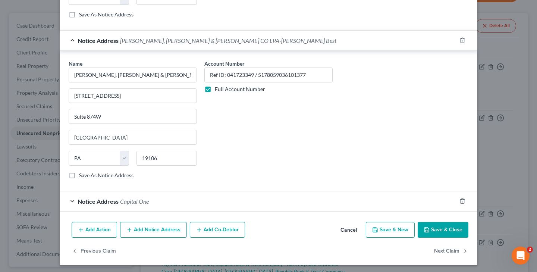
click at [437, 226] on button "Save & Close" at bounding box center [443, 230] width 51 height 16
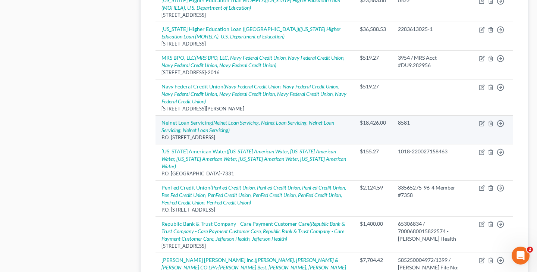
scroll to position [565, 0]
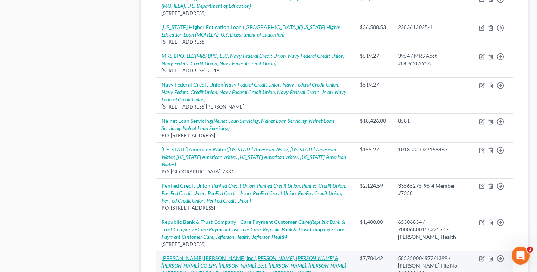
select select "7"
select select "17"
select select "3"
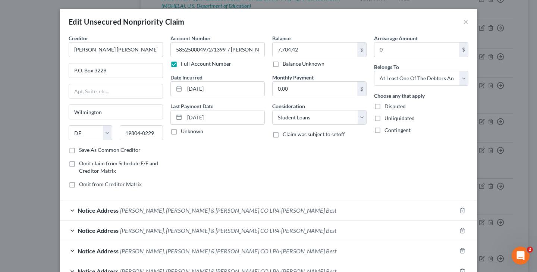
click at [202, 213] on span "[PERSON_NAME], [PERSON_NAME] & [PERSON_NAME] CO LPA-[PERSON_NAME] Best" at bounding box center [228, 210] width 216 height 7
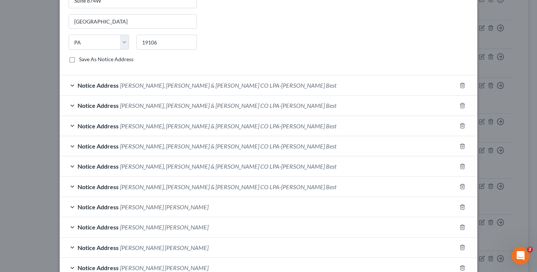
scroll to position [287, 0]
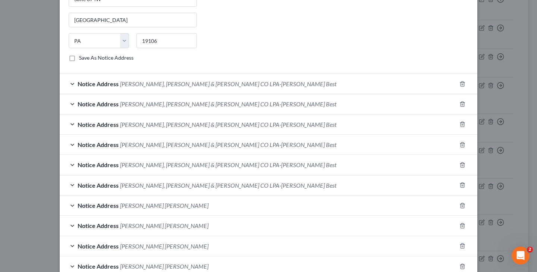
click at [210, 187] on span "[PERSON_NAME], [PERSON_NAME] & [PERSON_NAME] CO LPA-[PERSON_NAME] Best" at bounding box center [228, 185] width 216 height 7
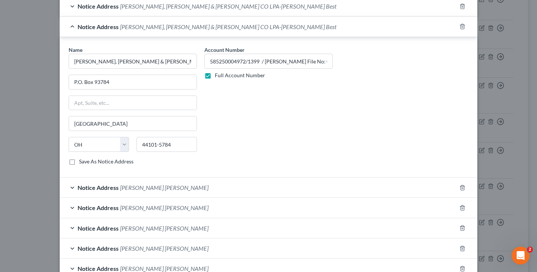
scroll to position [434, 0]
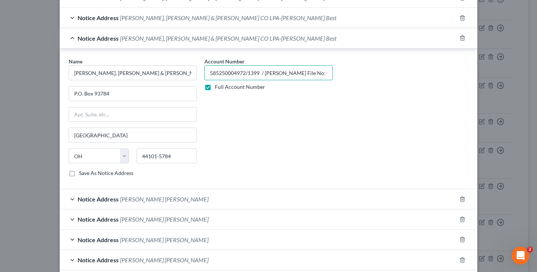
drag, startPoint x: 210, startPoint y: 73, endPoint x: 339, endPoint y: 69, distance: 129.5
click at [339, 69] on div "Name * [PERSON_NAME], [PERSON_NAME] & [PERSON_NAME] CO LPA-[PERSON_NAME] Best P…" at bounding box center [268, 119] width 407 height 125
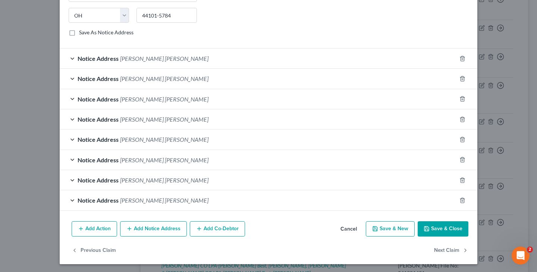
scroll to position [574, 0]
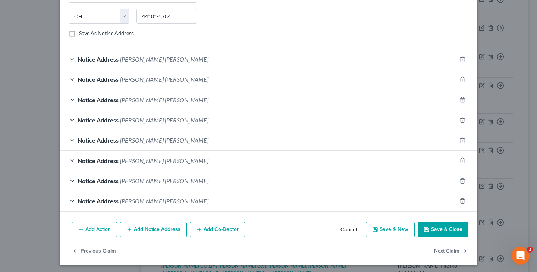
click at [165, 223] on button "Add Notice Address" at bounding box center [153, 230] width 67 height 16
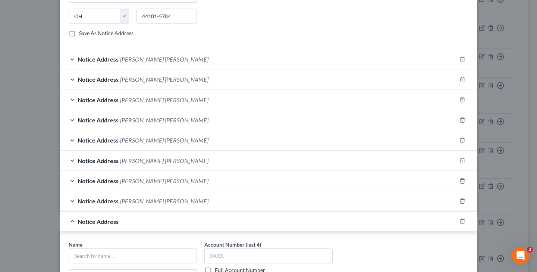
scroll to position [575, 0]
click at [215, 269] on label "Full Account Number" at bounding box center [240, 269] width 50 height 7
click at [218, 269] on input "Full Account Number" at bounding box center [220, 268] width 5 height 5
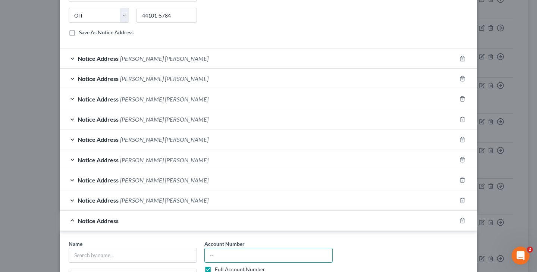
click at [221, 257] on input "text" at bounding box center [268, 255] width 128 height 15
paste input "585250004972/1399 / [PERSON_NAME] File No: 041381431"
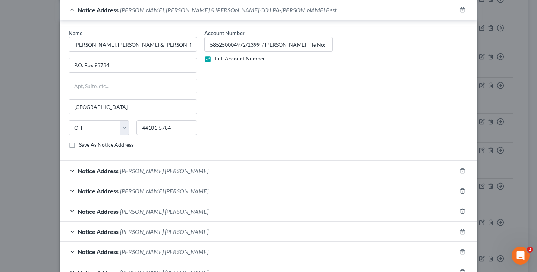
scroll to position [462, 0]
type input "585250004972/1399 / [PERSON_NAME] File No: 041381431"
drag, startPoint x: 73, startPoint y: 44, endPoint x: 190, endPoint y: 41, distance: 116.4
click at [190, 41] on input "[PERSON_NAME], [PERSON_NAME] & [PERSON_NAME] CO LPA-[PERSON_NAME] Best" at bounding box center [133, 45] width 128 height 15
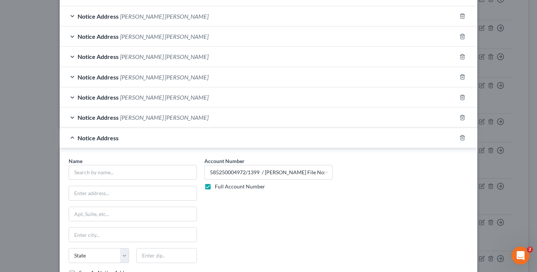
scroll to position [662, 0]
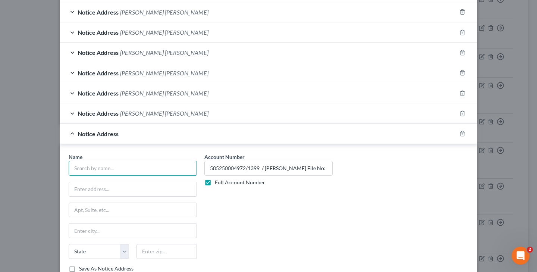
click at [145, 164] on input "text" at bounding box center [133, 168] width 128 height 15
paste input "[PERSON_NAME], [PERSON_NAME] & [PERSON_NAME] CO LPA-[PERSON_NAME] Best"
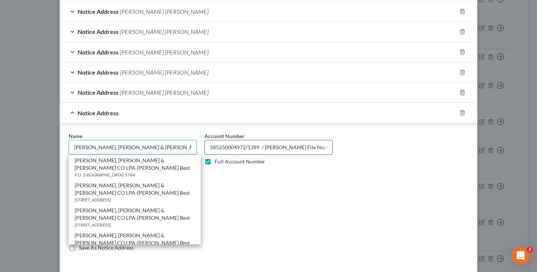
scroll to position [680, 0]
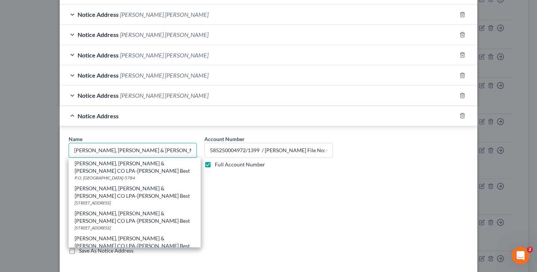
type input "[PERSON_NAME], [PERSON_NAME] & [PERSON_NAME] CO LPA-[PERSON_NAME] Best"
click at [252, 178] on div "Account Number 585250004972/1399 / [PERSON_NAME] File No: 041381431 Full Accoun…" at bounding box center [269, 197] width 136 height 125
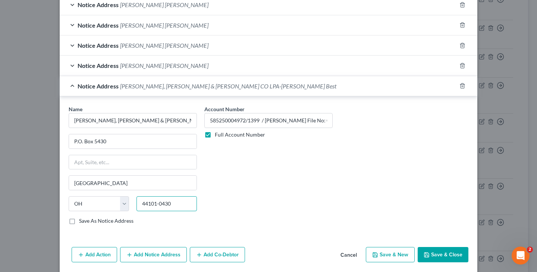
scroll to position [727, 0]
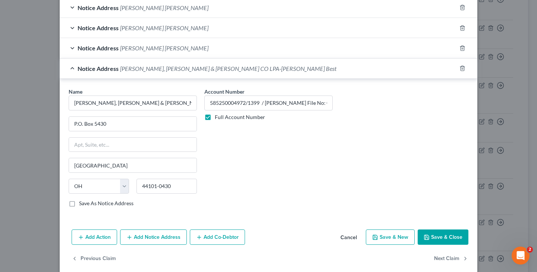
click at [447, 233] on button "Save & Close" at bounding box center [443, 237] width 51 height 16
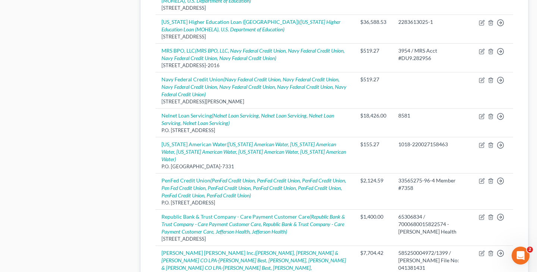
scroll to position [570, 0]
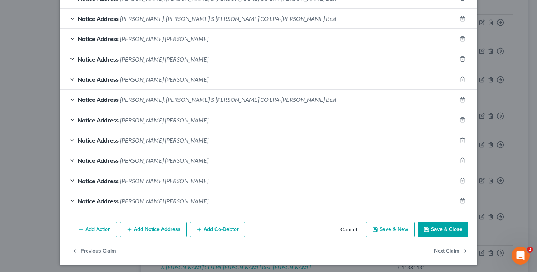
scroll to position [313, 0]
click at [432, 228] on button "Save & Close" at bounding box center [443, 230] width 51 height 16
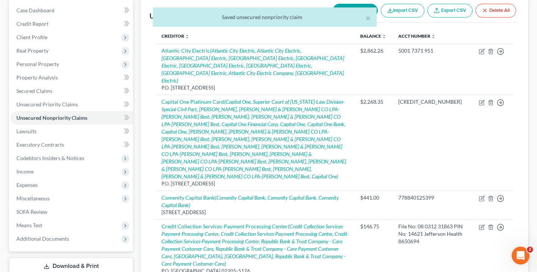
scroll to position [72, 0]
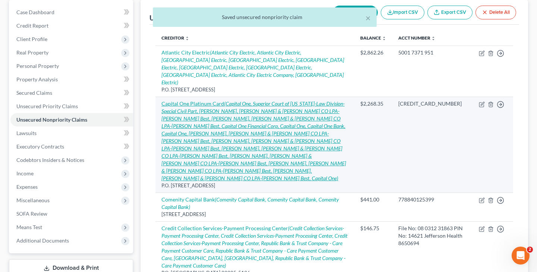
click at [247, 124] on icon "(Capital One, Superior Court of [US_STATE]-Law Division-Special Civil Part, [PE…" at bounding box center [254, 140] width 185 height 81
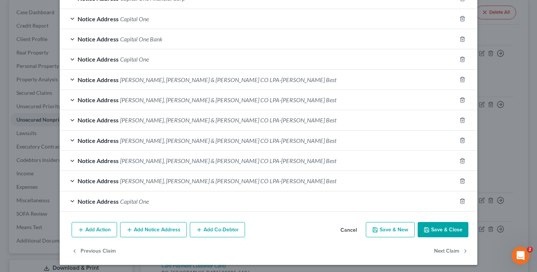
scroll to position [293, 0]
click at [445, 223] on button "Save & Close" at bounding box center [443, 230] width 51 height 16
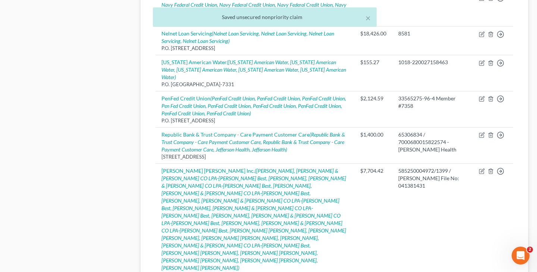
scroll to position [651, 0]
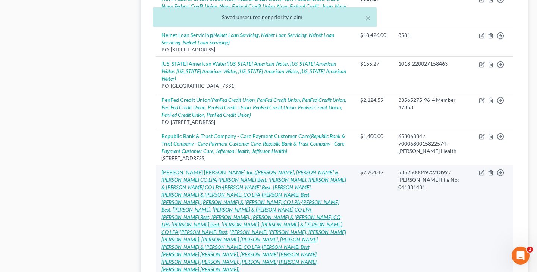
click at [237, 169] on icon "([PERSON_NAME], [PERSON_NAME] & [PERSON_NAME] CO LPA-[PERSON_NAME] Best, [PERSO…" at bounding box center [254, 220] width 185 height 103
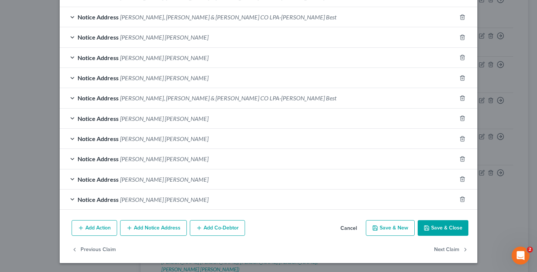
scroll to position [313, 0]
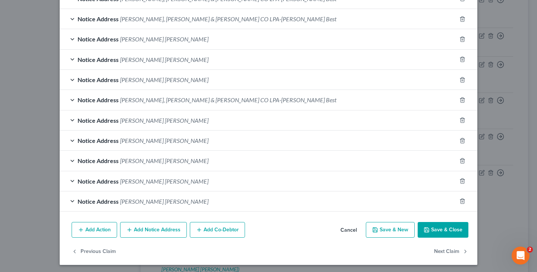
click at [172, 230] on button "Add Notice Address" at bounding box center [153, 230] width 67 height 16
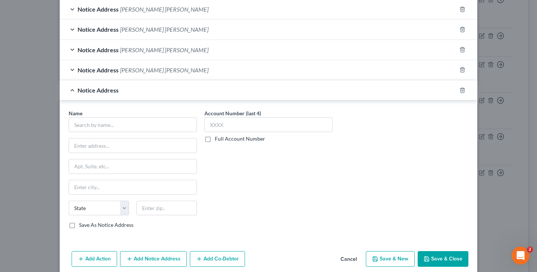
scroll to position [451, 0]
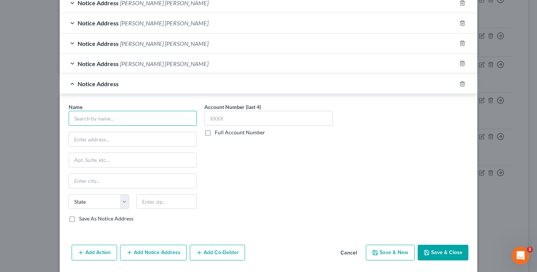
click at [173, 122] on input "text" at bounding box center [133, 118] width 128 height 15
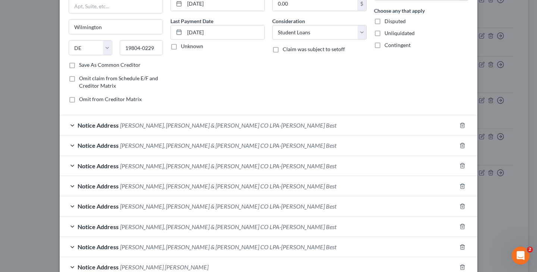
scroll to position [78, 0]
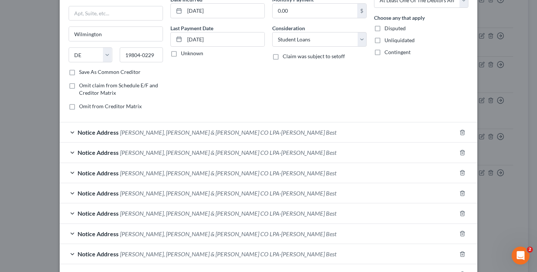
click at [193, 135] on span "[PERSON_NAME], [PERSON_NAME] & [PERSON_NAME] CO LPA-[PERSON_NAME] Best" at bounding box center [228, 132] width 216 height 7
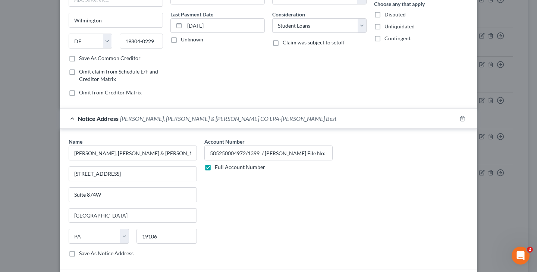
scroll to position [95, 0]
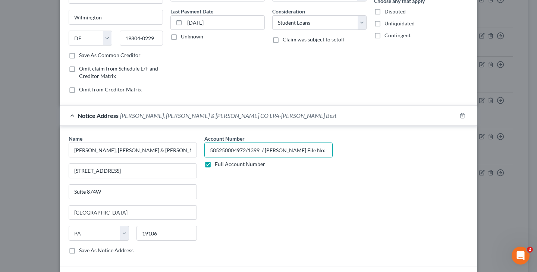
drag, startPoint x: 211, startPoint y: 150, endPoint x: 345, endPoint y: 155, distance: 134.4
click at [345, 155] on div "Name * [PERSON_NAME], [PERSON_NAME] & [PERSON_NAME] CO LPA-[PERSON_NAME] Best […" at bounding box center [268, 197] width 407 height 125
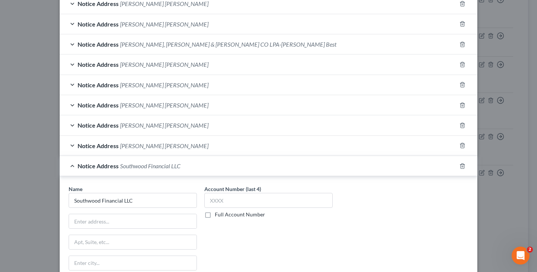
scroll to position [524, 0]
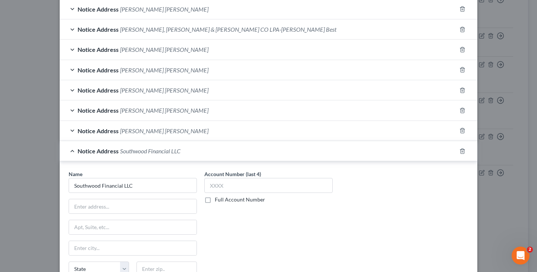
click at [215, 198] on label "Full Account Number" at bounding box center [240, 199] width 50 height 7
click at [218, 198] on input "Full Account Number" at bounding box center [220, 198] width 5 height 5
click at [228, 184] on input "text" at bounding box center [268, 185] width 128 height 15
paste input "585250004972/1399 / [PERSON_NAME] File No: 041381431"
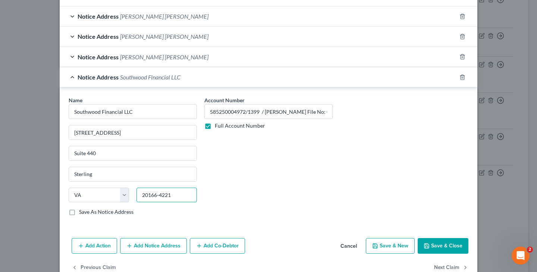
scroll to position [601, 0]
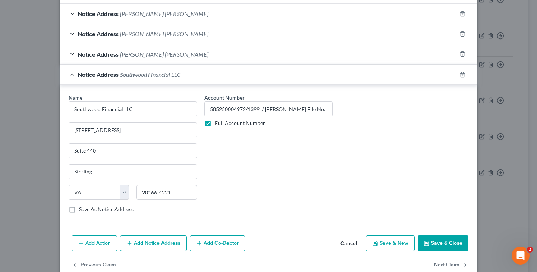
click at [448, 242] on button "Save & Close" at bounding box center [443, 243] width 51 height 16
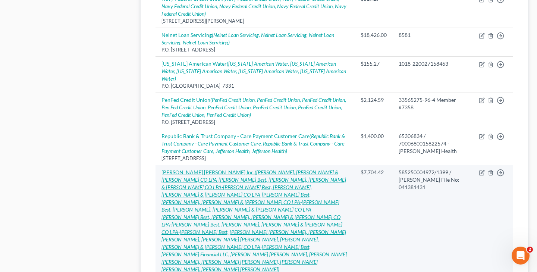
click at [266, 169] on icon "([PERSON_NAME], [PERSON_NAME] & [PERSON_NAME] CO LPA-[PERSON_NAME] Best, [PERSO…" at bounding box center [254, 220] width 185 height 103
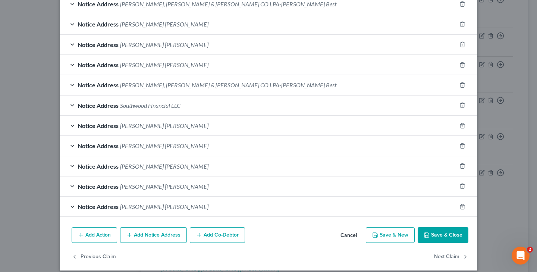
scroll to position [329, 0]
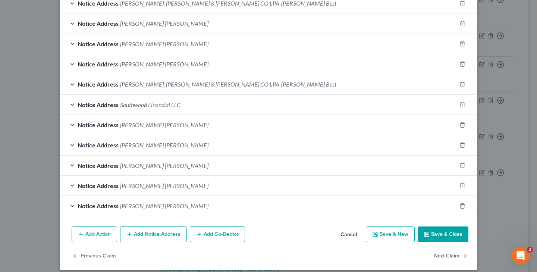
click at [170, 230] on button "Add Notice Address" at bounding box center [153, 234] width 67 height 16
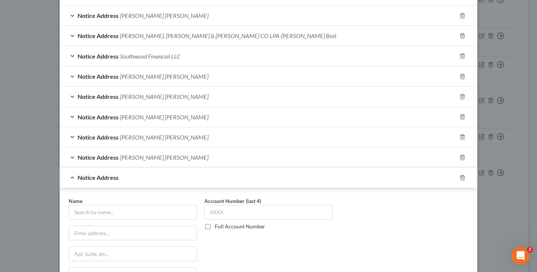
scroll to position [377, 0]
click at [215, 226] on label "Full Account Number" at bounding box center [240, 226] width 50 height 7
click at [218, 226] on input "Full Account Number" at bounding box center [220, 225] width 5 height 5
click at [233, 213] on input "text" at bounding box center [268, 212] width 128 height 15
paste input "585250004972/1399 / [PERSON_NAME] File No: 041381431"
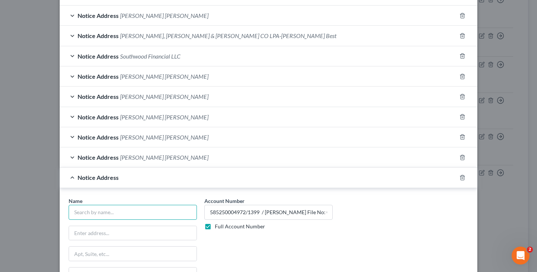
click at [179, 213] on input "text" at bounding box center [133, 212] width 128 height 15
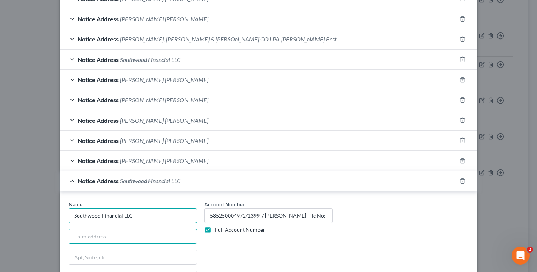
click at [145, 215] on input "Southwood Financial LLC" at bounding box center [133, 215] width 128 height 15
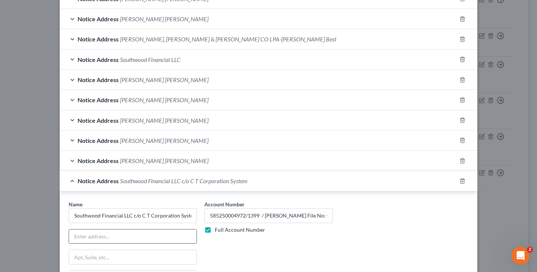
click at [153, 236] on input "text" at bounding box center [133, 236] width 128 height 14
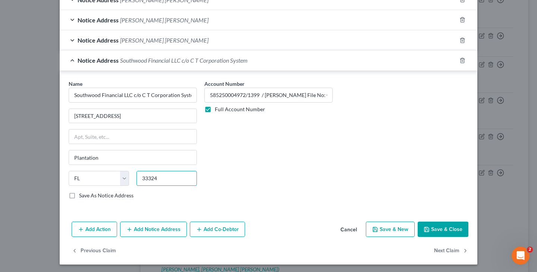
scroll to position [494, 0]
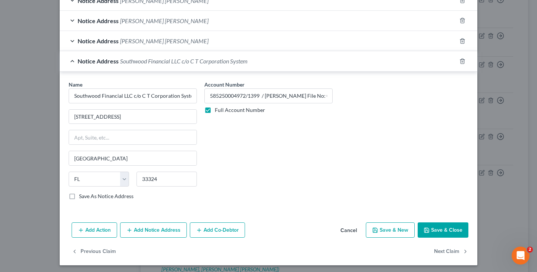
click at [429, 228] on icon "button" at bounding box center [427, 230] width 4 height 4
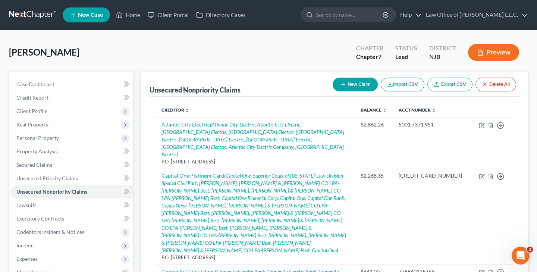
scroll to position [0, 0]
click at [48, 153] on span "Property Analysis" at bounding box center [36, 151] width 41 height 6
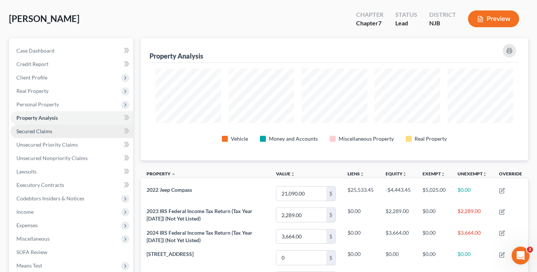
scroll to position [37, 0]
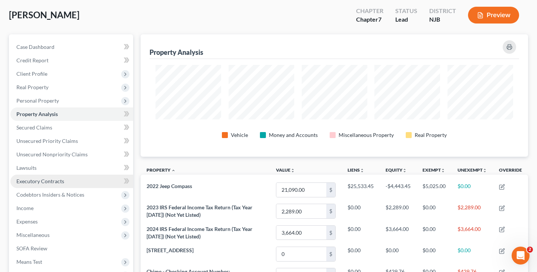
click at [64, 182] on link "Executory Contracts" at bounding box center [71, 181] width 123 height 13
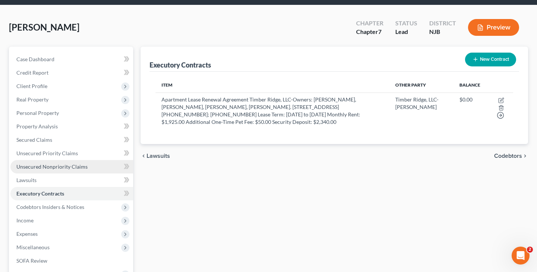
scroll to position [21, 0]
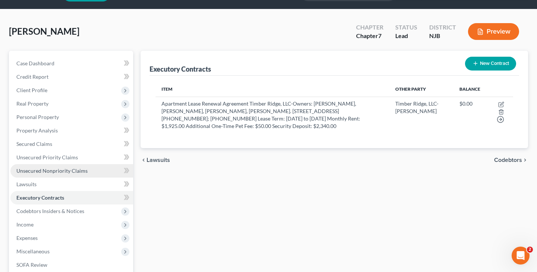
click at [65, 169] on span "Unsecured Nonpriority Claims" at bounding box center [51, 171] width 71 height 6
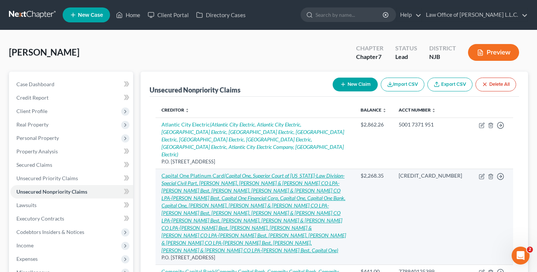
click at [244, 173] on icon "(Capital One, Superior Court of [US_STATE]-Law Division-Special Civil Part, [PE…" at bounding box center [254, 212] width 185 height 81
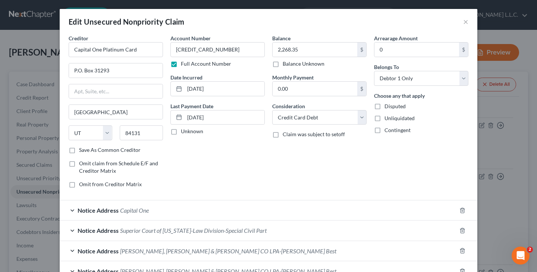
click at [233, 229] on span "Superior Court of [US_STATE]-Law Division-Special Civil Part" at bounding box center [193, 230] width 147 height 7
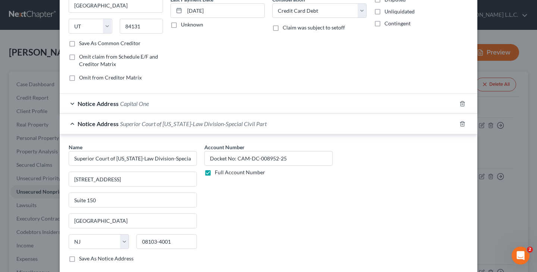
scroll to position [107, 0]
click at [79, 259] on label "Save As Notice Address" at bounding box center [106, 257] width 54 height 7
click at [82, 259] on input "Save As Notice Address" at bounding box center [84, 256] width 5 height 5
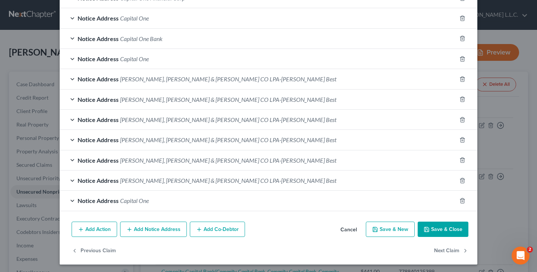
scroll to position [434, 0]
click at [452, 228] on button "Save & Close" at bounding box center [443, 230] width 51 height 16
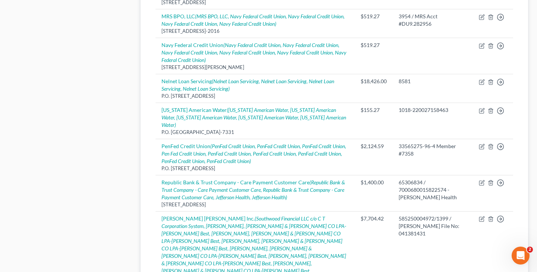
scroll to position [603, 0]
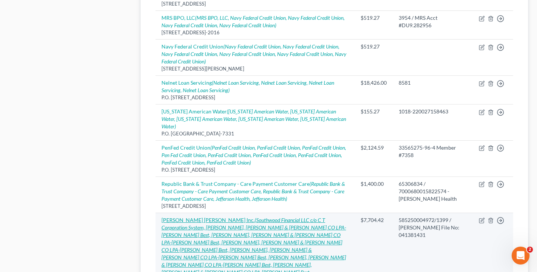
click at [269, 217] on icon "(Southwood Financial LLC c/o C T Corporation System, [PERSON_NAME], [PERSON_NAM…" at bounding box center [254, 272] width 185 height 111
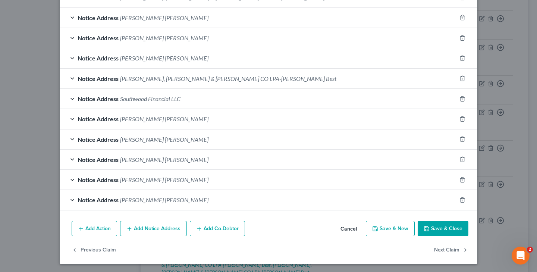
scroll to position [353, 0]
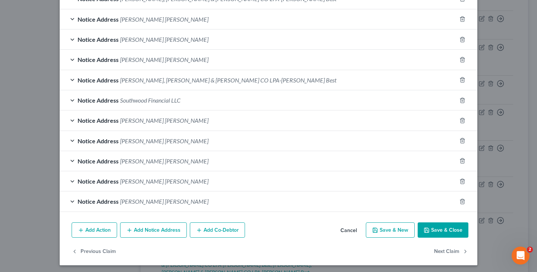
click at [179, 229] on button "Add Notice Address" at bounding box center [153, 230] width 67 height 16
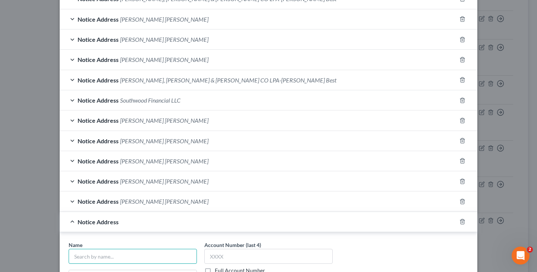
click at [176, 253] on input "text" at bounding box center [133, 256] width 128 height 15
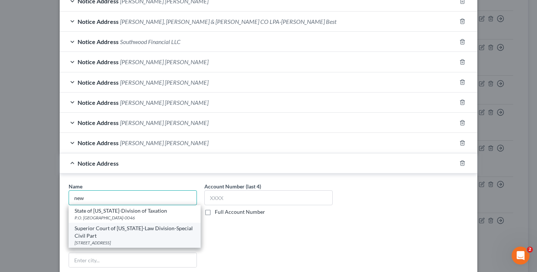
scroll to position [412, 0]
click at [156, 229] on div "Superior Court of [US_STATE]-Law Division-Special Civil Part" at bounding box center [135, 231] width 120 height 15
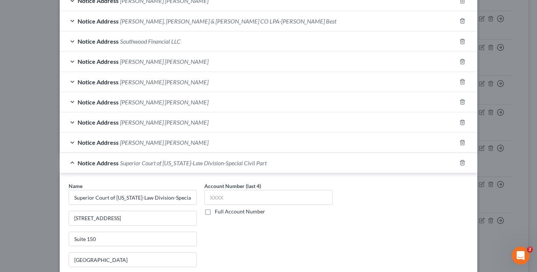
click at [215, 209] on label "Full Account Number" at bounding box center [240, 211] width 50 height 7
click at [218, 209] on input "Full Account Number" at bounding box center [220, 210] width 5 height 5
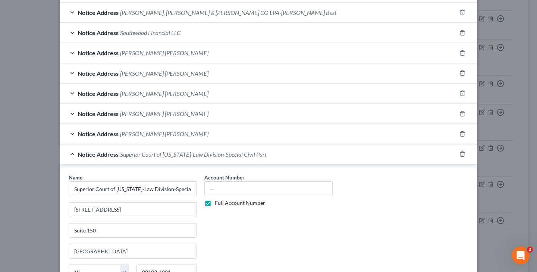
scroll to position [448, 0]
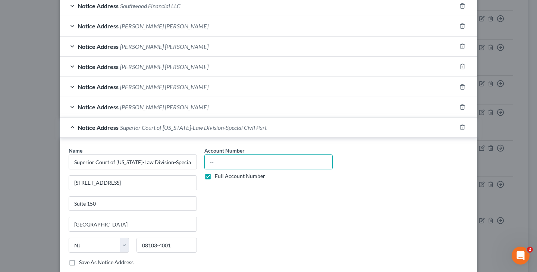
click at [240, 161] on input "text" at bounding box center [268, 161] width 128 height 15
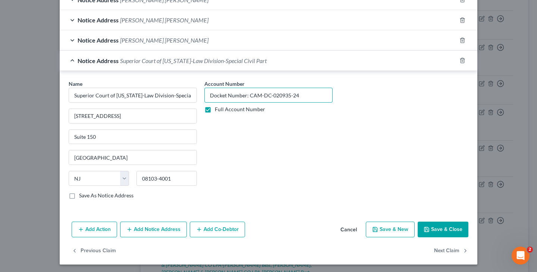
scroll to position [514, 0]
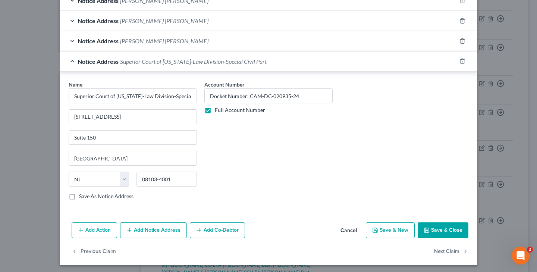
click at [435, 225] on button "Save & Close" at bounding box center [443, 230] width 51 height 16
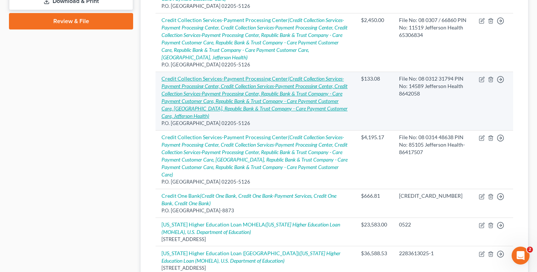
scroll to position [342, 0]
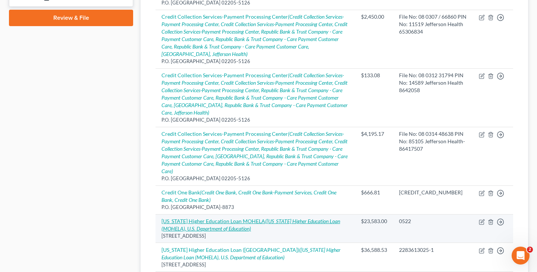
click at [267, 218] on icon "([US_STATE] Higher Education Loan (MOHELA), U.S. Department of Education)" at bounding box center [251, 225] width 179 height 14
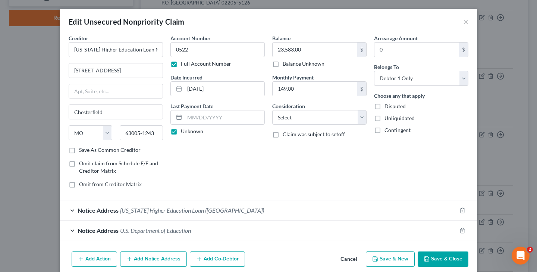
click at [182, 230] on span "U.S. Department of Education" at bounding box center [155, 230] width 71 height 7
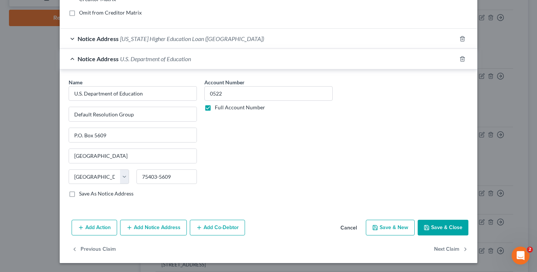
scroll to position [171, 0]
click at [175, 225] on button "Add Notice Address" at bounding box center [153, 228] width 67 height 16
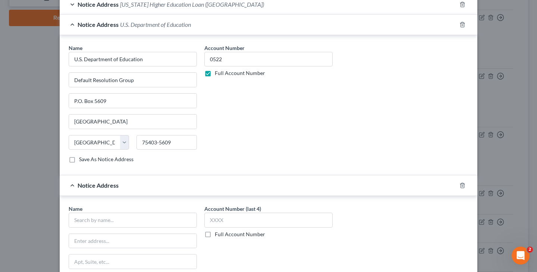
scroll to position [228, 0]
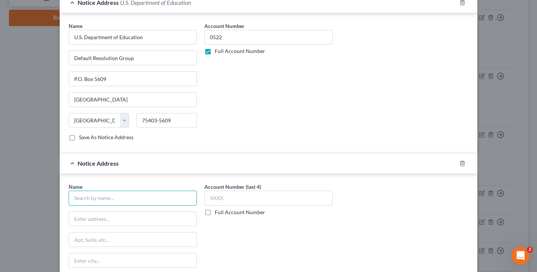
click at [176, 198] on input "text" at bounding box center [133, 198] width 128 height 15
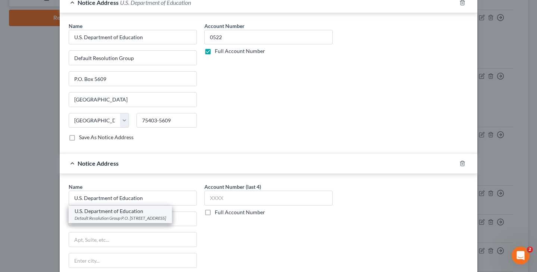
click at [151, 218] on div "Default Resolution Group P.O. [STREET_ADDRESS]" at bounding box center [120, 218] width 91 height 6
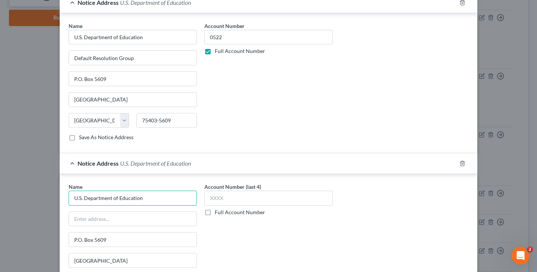
click at [161, 197] on input "U.S. Department of Education" at bounding box center [133, 198] width 128 height 15
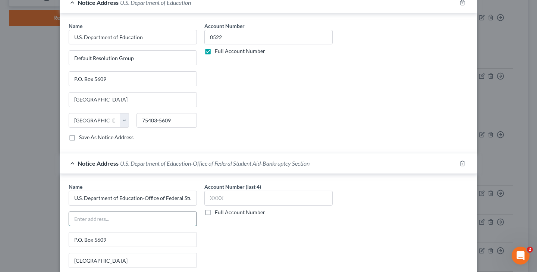
click at [169, 217] on input "text" at bounding box center [133, 219] width 128 height 14
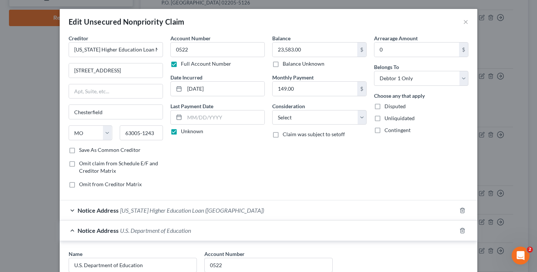
scroll to position [18, 0]
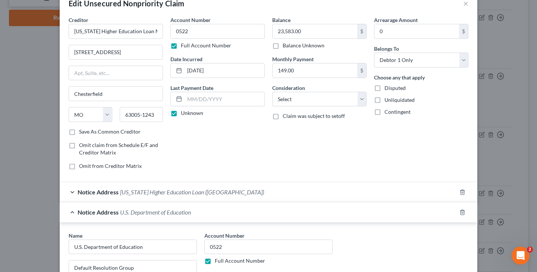
click at [181, 45] on label "Full Account Number" at bounding box center [206, 45] width 50 height 7
click at [184, 45] on input "Full Account Number" at bounding box center [186, 44] width 5 height 5
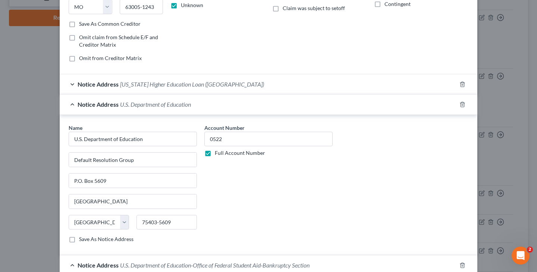
scroll to position [141, 0]
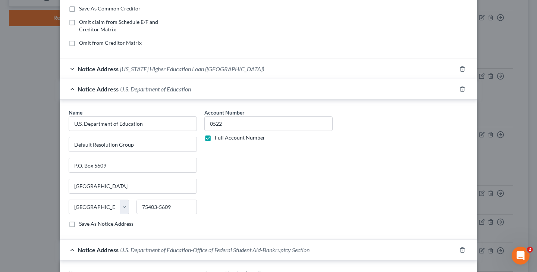
click at [215, 140] on label "Full Account Number" at bounding box center [240, 137] width 50 height 7
click at [218, 139] on input "Full Account Number" at bounding box center [220, 136] width 5 height 5
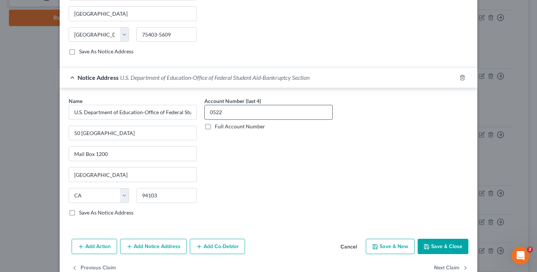
scroll to position [316, 0]
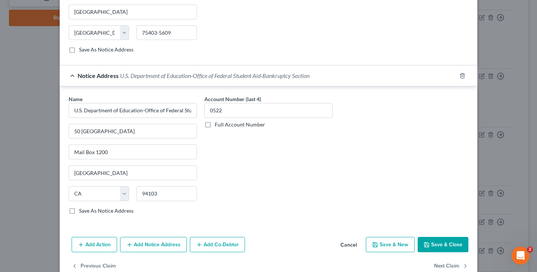
click at [79, 212] on label "Save As Notice Address" at bounding box center [106, 210] width 54 height 7
click at [82, 212] on input "Save As Notice Address" at bounding box center [84, 209] width 5 height 5
click at [440, 246] on button "Save & Close" at bounding box center [443, 245] width 51 height 16
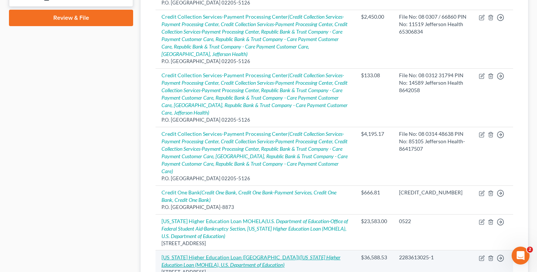
click at [307, 254] on icon "([US_STATE] Higher Education Loan (MOHELA), U.S. Department of Education)" at bounding box center [251, 261] width 179 height 14
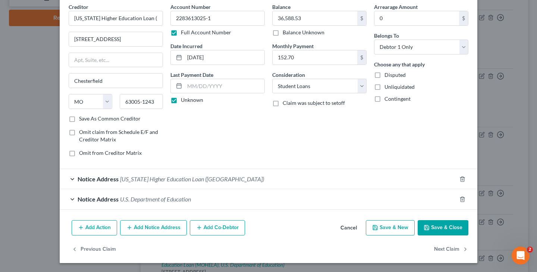
scroll to position [31, 0]
click at [178, 229] on button "Add Notice Address" at bounding box center [153, 228] width 67 height 16
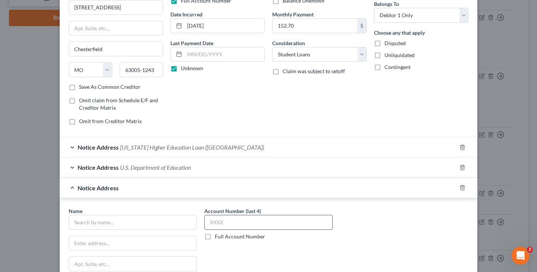
scroll to position [69, 0]
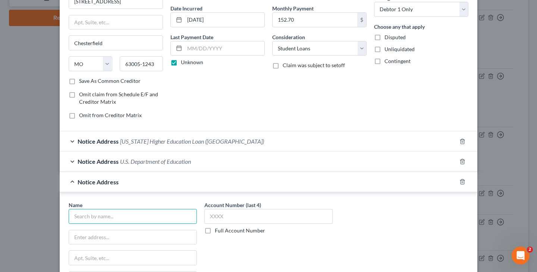
click at [150, 220] on input "text" at bounding box center [133, 216] width 128 height 15
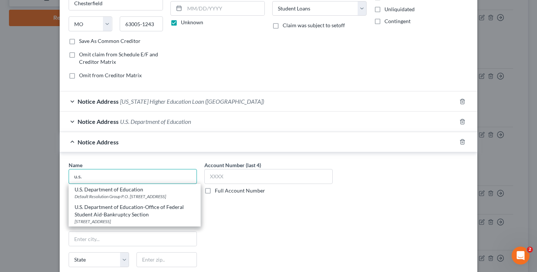
scroll to position [112, 0]
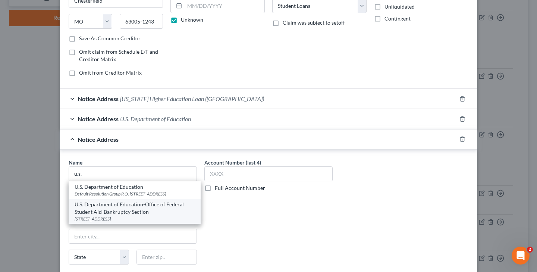
click at [137, 215] on div "U.S. Department of Education-Office of Federal Student Aid-Bankruptcy Section" at bounding box center [135, 208] width 120 height 15
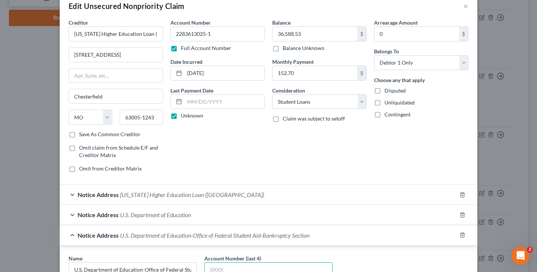
scroll to position [16, 0]
drag, startPoint x: 175, startPoint y: 33, endPoint x: 241, endPoint y: 35, distance: 65.3
click at [241, 35] on input "2283613025-1" at bounding box center [217, 33] width 94 height 15
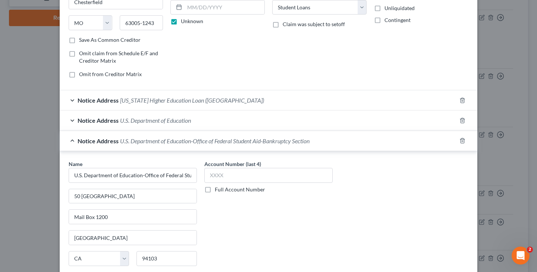
scroll to position [113, 0]
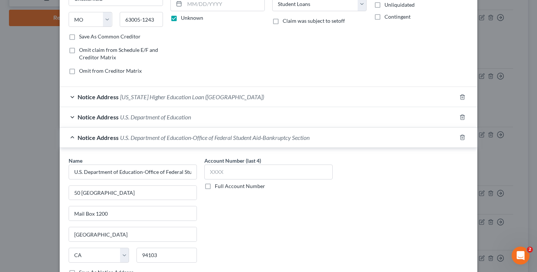
click at [215, 186] on label "Full Account Number" at bounding box center [240, 185] width 50 height 7
click at [218, 186] on input "Full Account Number" at bounding box center [220, 184] width 5 height 5
click at [219, 175] on input "text" at bounding box center [268, 172] width 128 height 15
paste input "2283613025-1"
click at [190, 119] on span "U.S. Department of Education" at bounding box center [155, 116] width 71 height 7
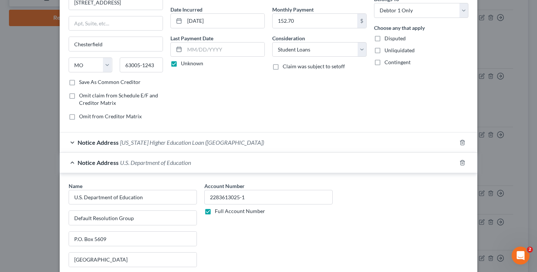
scroll to position [60, 0]
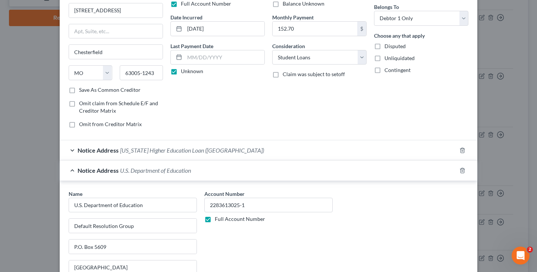
click at [203, 153] on span "[US_STATE] Higher Education Loan ([GEOGRAPHIC_DATA])" at bounding box center [192, 150] width 144 height 7
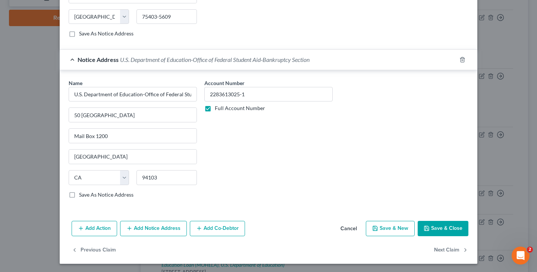
scroll to position [473, 0]
click at [430, 227] on icon "button" at bounding box center [427, 228] width 6 height 6
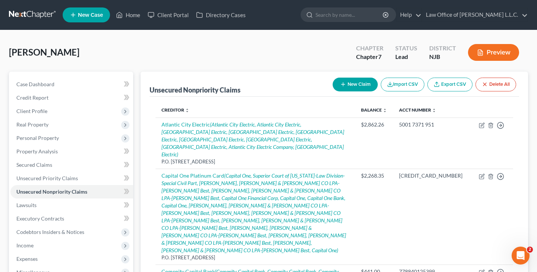
scroll to position [0, 0]
click at [257, 82] on div "Unsecured Nonpriority Claims New Claim Import CSV Export CSV Delete All" at bounding box center [335, 84] width 370 height 25
click at [60, 137] on span "Personal Property" at bounding box center [71, 137] width 123 height 13
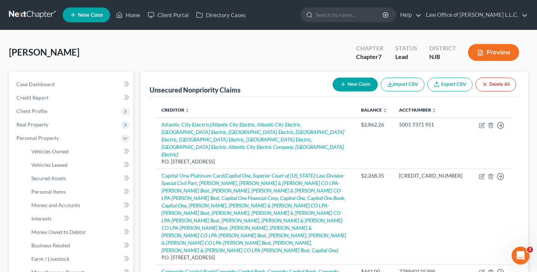
click at [236, 56] on div "[PERSON_NAME] Upgraded Chapter Chapter 7 Status Lead District [GEOGRAPHIC_DATA]…" at bounding box center [268, 55] width 519 height 32
click at [187, 60] on div "[PERSON_NAME] Upgraded Chapter Chapter 7 Status Lead District [GEOGRAPHIC_DATA]…" at bounding box center [268, 55] width 519 height 32
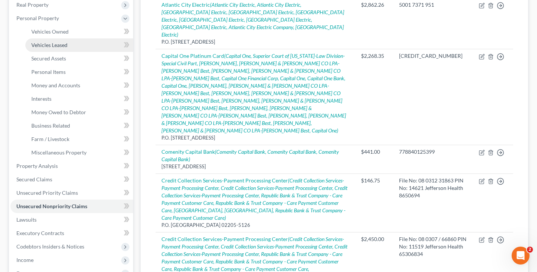
scroll to position [122, 0]
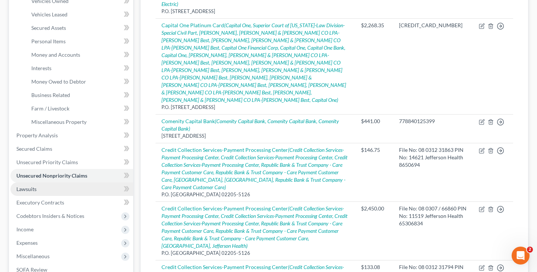
click at [65, 186] on link "Lawsuits" at bounding box center [71, 188] width 123 height 13
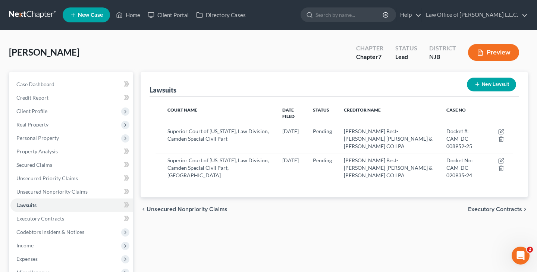
click at [483, 85] on button "New Lawsuit" at bounding box center [491, 85] width 49 height 14
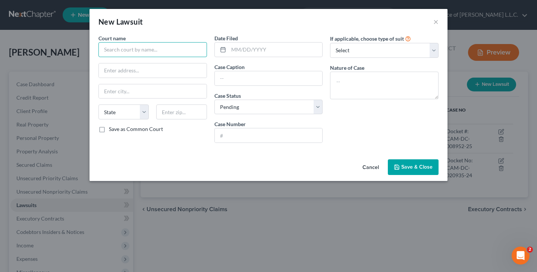
click at [196, 56] on input "text" at bounding box center [152, 49] width 109 height 15
click at [201, 50] on input "Superior Court of [US_STATE], Law Division, Special Civil Part" at bounding box center [152, 49] width 109 height 15
click at [197, 52] on input "Superior Court of [US_STATE], Law Division, Special Civil Part" at bounding box center [152, 49] width 109 height 15
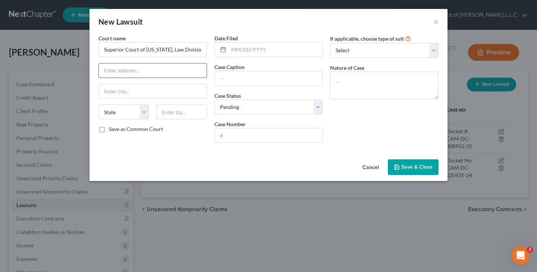
click at [181, 67] on input "text" at bounding box center [153, 70] width 108 height 14
click at [254, 54] on input "text" at bounding box center [276, 50] width 94 height 14
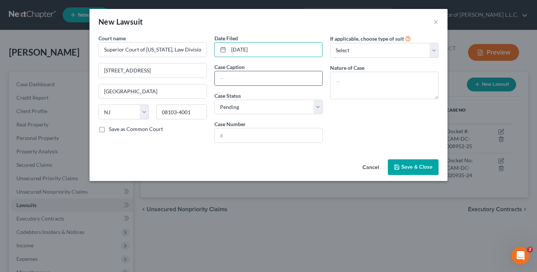
click at [257, 81] on input "text" at bounding box center [269, 78] width 108 height 14
drag, startPoint x: 240, startPoint y: 79, endPoint x: 266, endPoint y: 79, distance: 26.9
click at [266, 79] on input "[PERSON_NAME], attorney for Timber Ridge LLC (Plaintiff) vs. [PERSON_NAME] (Def…" at bounding box center [269, 78] width 108 height 14
click at [313, 81] on input "[PERSON_NAME], attorney for Timber Ridge LLC (Plaintiff) vs. [PERSON_NAME] (Def…" at bounding box center [269, 78] width 108 height 14
paste input "(Defendant)"
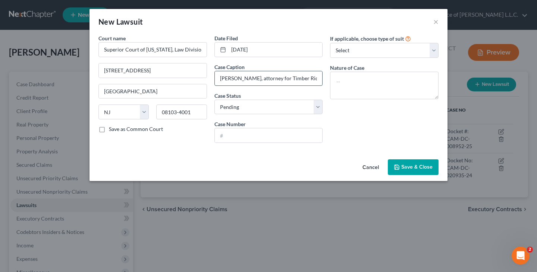
click at [269, 78] on input "[PERSON_NAME], attorney for Timber Ridge LLC (Plaintiff) vs. [PERSON_NAME] (Def…" at bounding box center [269, 78] width 108 height 14
click at [238, 132] on input "text" at bounding box center [269, 135] width 108 height 14
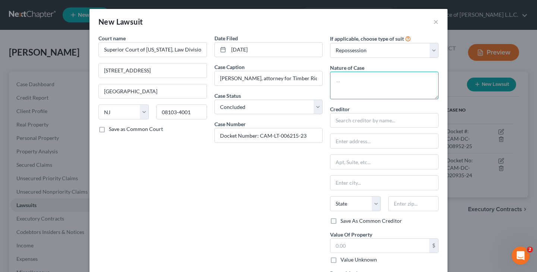
click at [378, 81] on textarea at bounding box center [384, 86] width 109 height 28
click at [336, 82] on textarea "Landlord-Tenant Cause of Action" at bounding box center [384, 86] width 109 height 28
click at [402, 81] on textarea "Residential Landlord-Tenant Cause of Action" at bounding box center [384, 86] width 109 height 28
click at [381, 91] on textarea "Residential Landlord-Tenant Summons Cause of Action" at bounding box center [384, 86] width 109 height 28
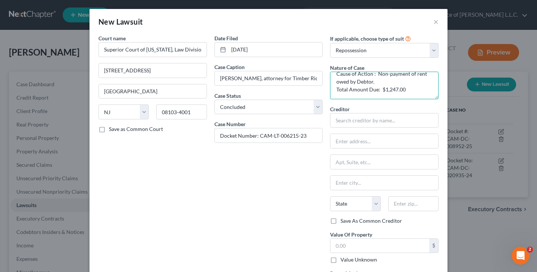
click at [413, 90] on textarea "Residential Landlord-Tenant Summons Cause of Action : Non-payment of rent owed …" at bounding box center [384, 86] width 109 height 28
click at [404, 80] on textarea "Residential Landlord-Tenant Summons Cause of Action : Non-payment of rent owed …" at bounding box center [384, 86] width 109 height 28
click at [425, 87] on textarea "Residential Landlord-Tenant Summons Cause of Action : Non-payment of rent owed …" at bounding box center [384, 86] width 109 height 28
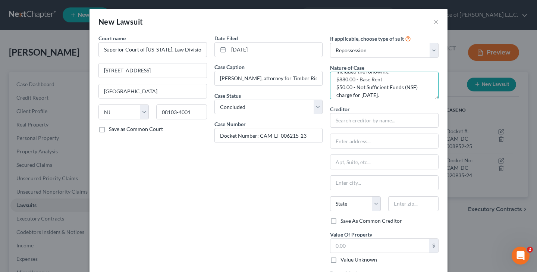
click at [419, 93] on textarea "Residential Landlord-Tenant Summons Cause of Action : Non-payment of rent owed …" at bounding box center [384, 86] width 109 height 28
click at [425, 82] on textarea "Residential Landlord-Tenant Summons Cause of Action : Non-payment of rent owed …" at bounding box center [384, 86] width 109 height 28
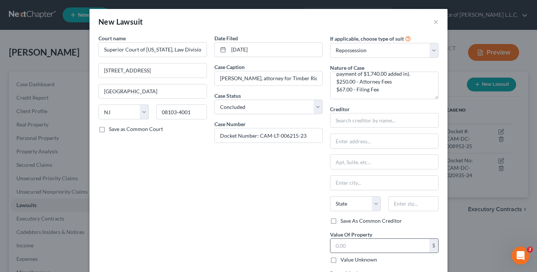
click at [379, 242] on input "text" at bounding box center [380, 246] width 99 height 14
click at [357, 123] on input "text" at bounding box center [384, 120] width 109 height 15
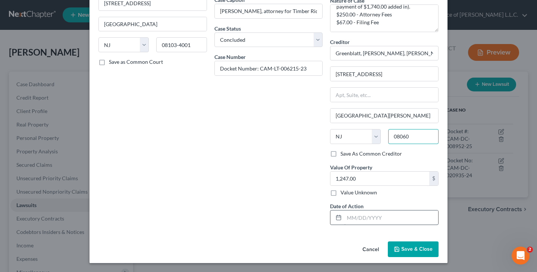
scroll to position [67, 0]
click at [352, 219] on input "text" at bounding box center [391, 218] width 94 height 14
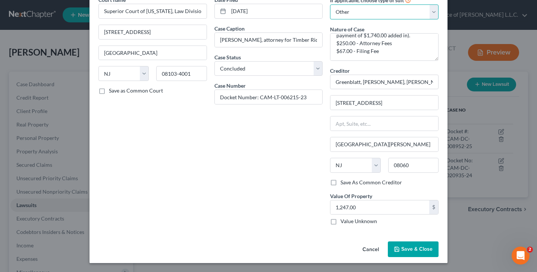
scroll to position [38, 0]
click at [409, 248] on span "Save & Close" at bounding box center [416, 249] width 31 height 6
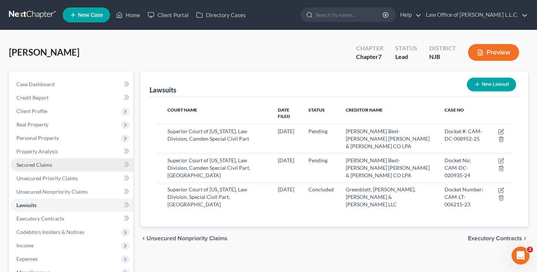
click at [55, 169] on link "Secured Claims" at bounding box center [71, 164] width 123 height 13
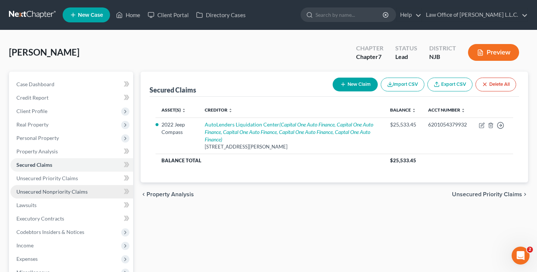
click at [73, 187] on link "Unsecured Nonpriority Claims" at bounding box center [71, 191] width 123 height 13
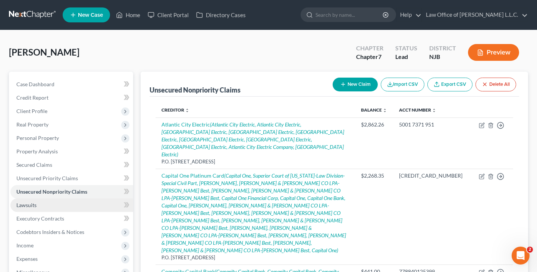
click at [75, 201] on link "Lawsuits" at bounding box center [71, 204] width 123 height 13
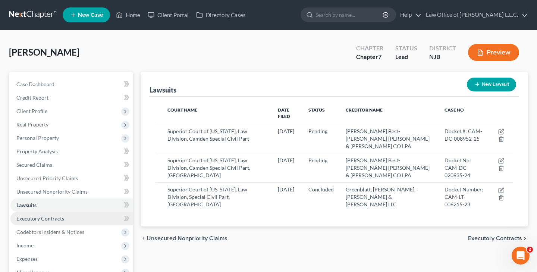
click at [58, 220] on span "Executory Contracts" at bounding box center [40, 218] width 48 height 6
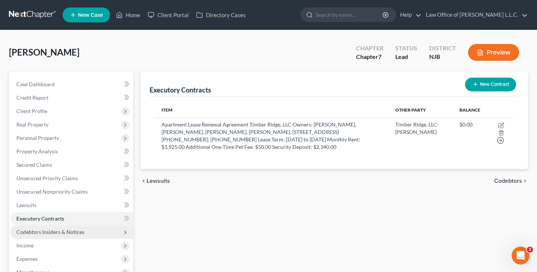
click at [72, 231] on span "Codebtors Insiders & Notices" at bounding box center [50, 232] width 68 height 6
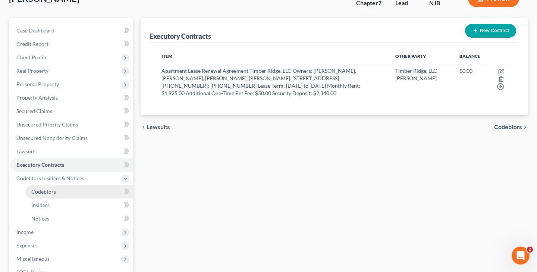
scroll to position [55, 0]
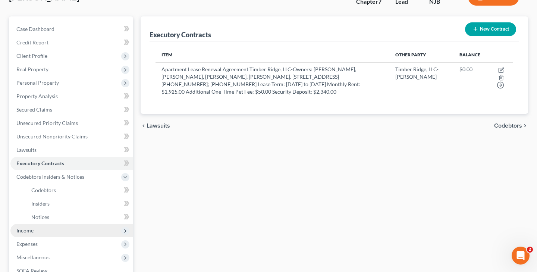
click at [41, 228] on span "Income" at bounding box center [71, 230] width 123 height 13
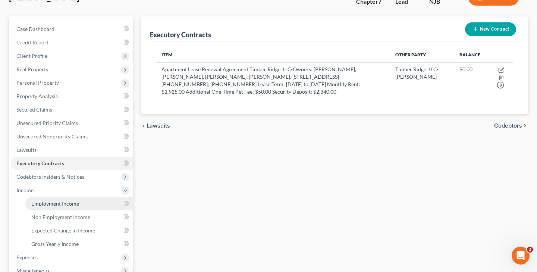
click at [92, 200] on link "Employment Income" at bounding box center [79, 203] width 108 height 13
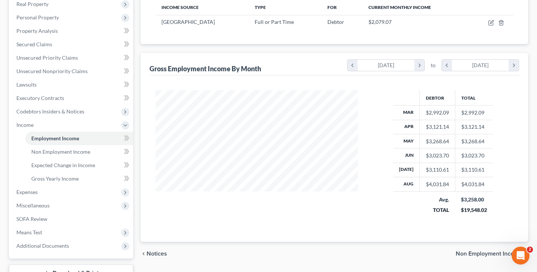
scroll to position [129, 0]
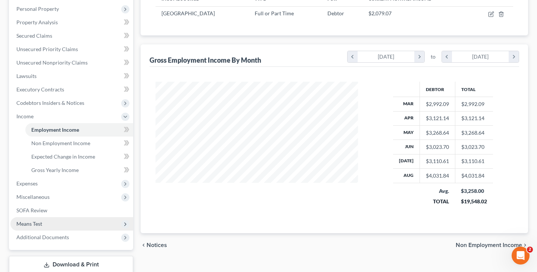
click at [49, 222] on span "Means Test" at bounding box center [71, 223] width 123 height 13
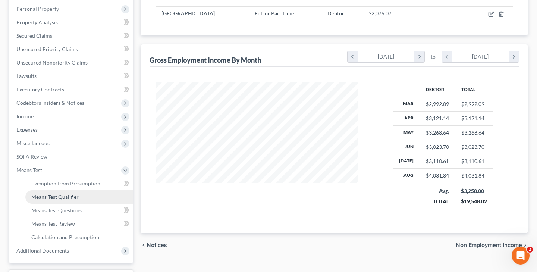
click at [78, 197] on span "Means Test Qualifier" at bounding box center [54, 197] width 47 height 6
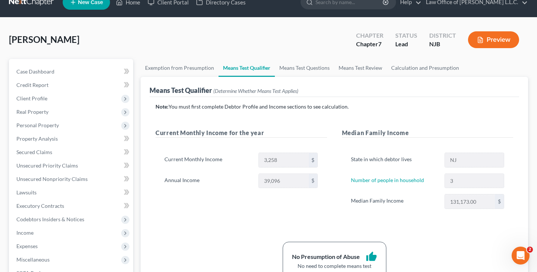
scroll to position [9, 0]
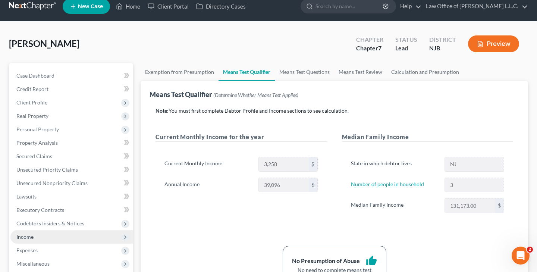
click at [40, 237] on span "Income" at bounding box center [71, 236] width 123 height 13
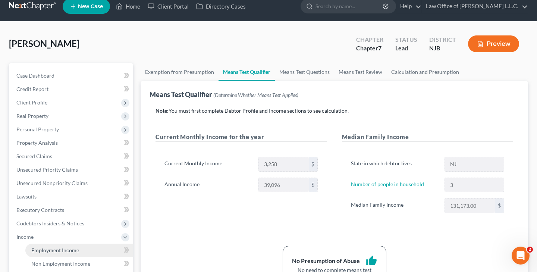
click at [67, 253] on span "Employment Income" at bounding box center [55, 250] width 48 height 6
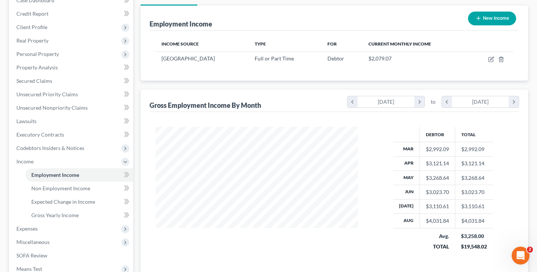
scroll to position [85, 0]
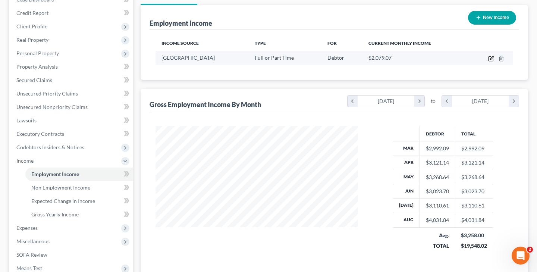
click at [489, 59] on icon "button" at bounding box center [491, 59] width 6 height 6
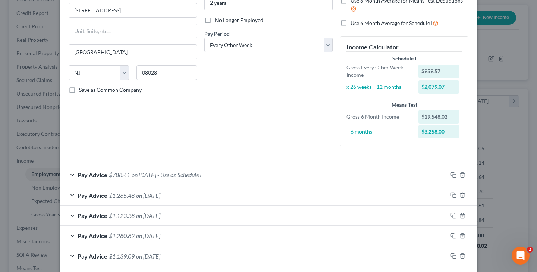
scroll to position [90, 0]
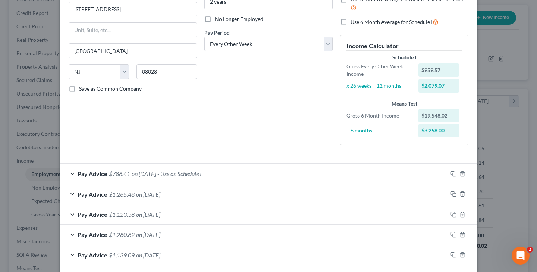
click at [202, 172] on span "- Use on Schedule I" at bounding box center [179, 173] width 44 height 7
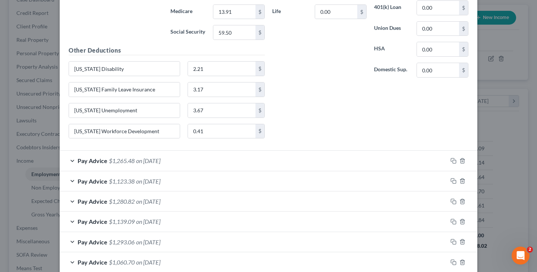
scroll to position [409, 0]
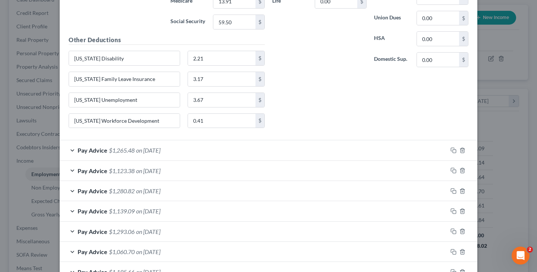
click at [521, 169] on div "Edit Income Source × Employment Type * Select Full or [DEMOGRAPHIC_DATA] Employ…" at bounding box center [268, 136] width 537 height 272
click at [513, 132] on div "Edit Income Source × Employment Type * Select Full or [DEMOGRAPHIC_DATA] Employ…" at bounding box center [268, 136] width 537 height 272
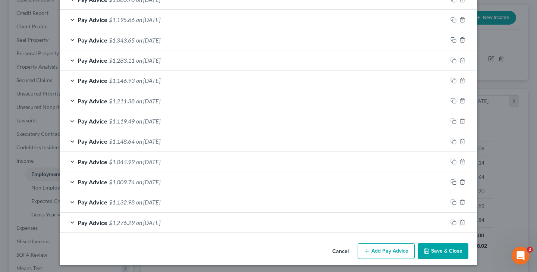
scroll to position [659, 0]
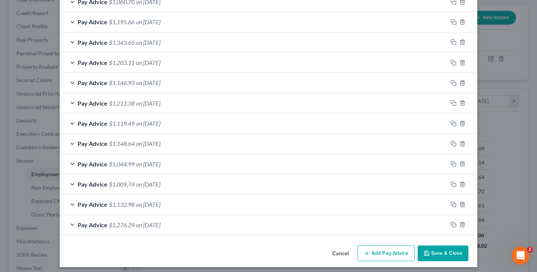
click at [444, 253] on button "Save & Close" at bounding box center [443, 253] width 51 height 16
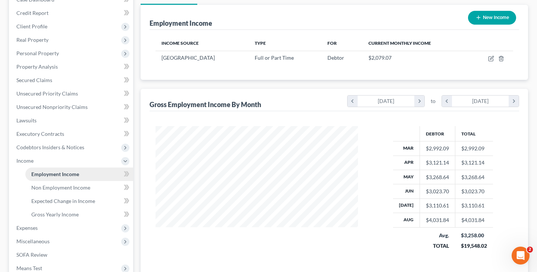
click at [66, 175] on span "Employment Income" at bounding box center [55, 174] width 48 height 6
click at [82, 185] on span "Non Employment Income" at bounding box center [60, 187] width 59 height 6
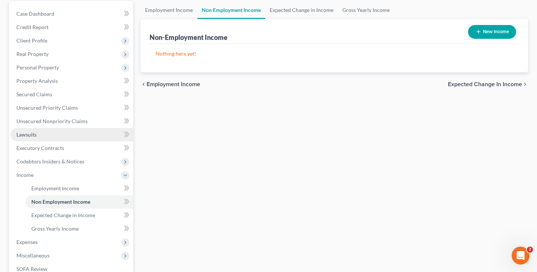
scroll to position [73, 0]
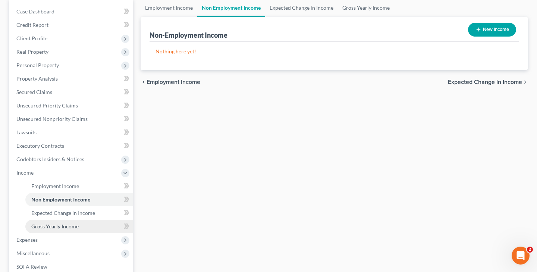
click at [67, 227] on span "Gross Yearly Income" at bounding box center [54, 226] width 47 height 6
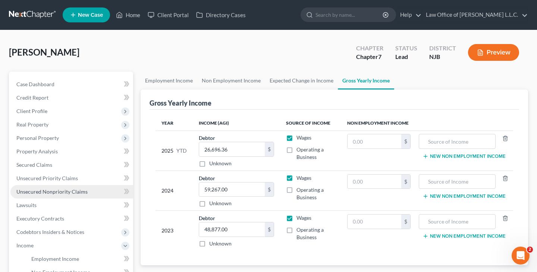
click at [53, 192] on span "Unsecured Nonpriority Claims" at bounding box center [51, 191] width 71 height 6
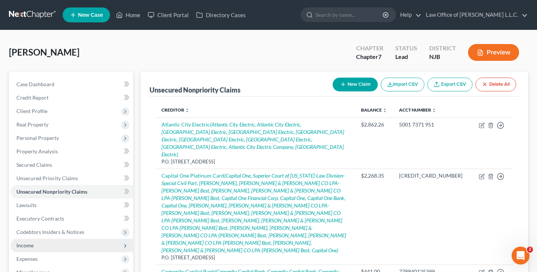
click at [35, 243] on span "Income" at bounding box center [71, 245] width 123 height 13
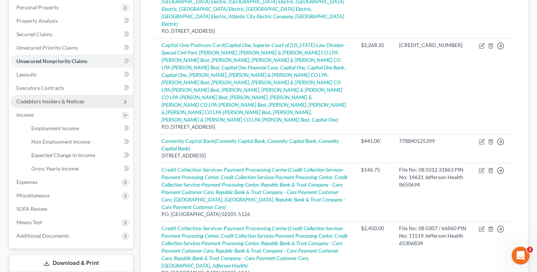
scroll to position [133, 0]
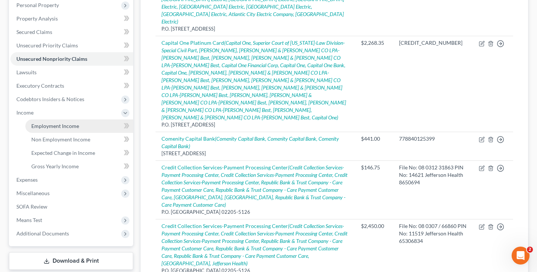
click at [72, 126] on span "Employment Income" at bounding box center [55, 126] width 48 height 6
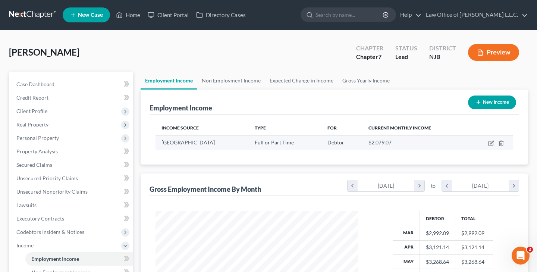
scroll to position [134, 217]
click at [491, 143] on icon "button" at bounding box center [491, 142] width 3 height 3
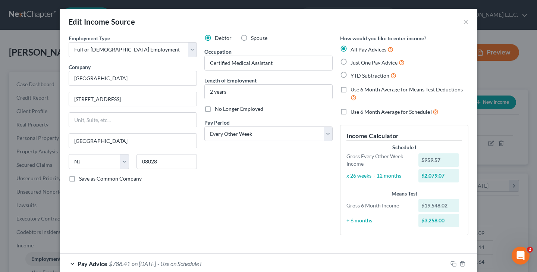
scroll to position [0, 0]
click at [466, 22] on button "×" at bounding box center [465, 21] width 5 height 9
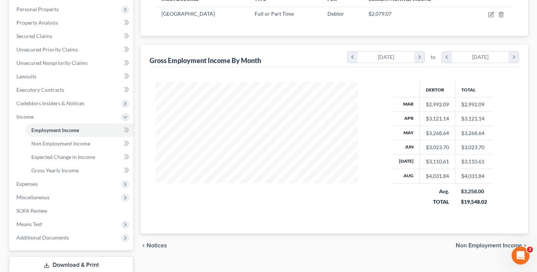
scroll to position [149, 0]
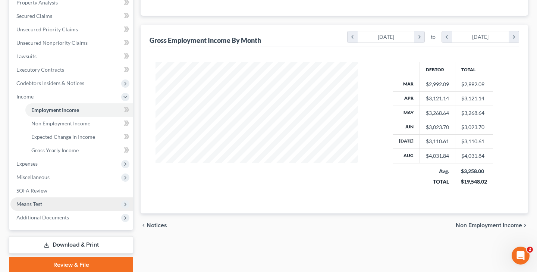
click at [51, 203] on span "Means Test" at bounding box center [71, 203] width 123 height 13
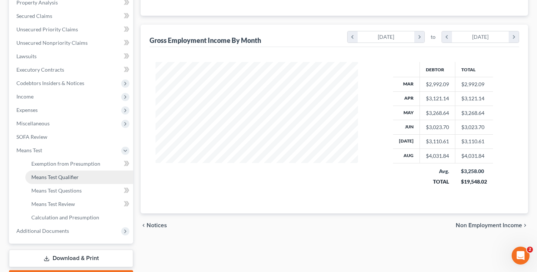
click at [79, 179] on link "Means Test Qualifier" at bounding box center [79, 176] width 108 height 13
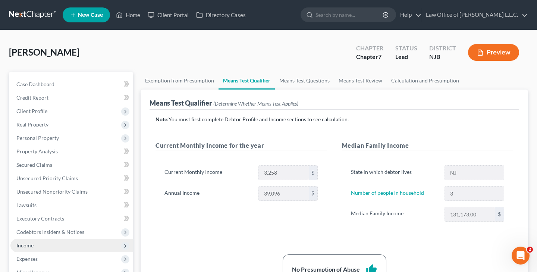
click at [53, 246] on span "Income" at bounding box center [71, 245] width 123 height 13
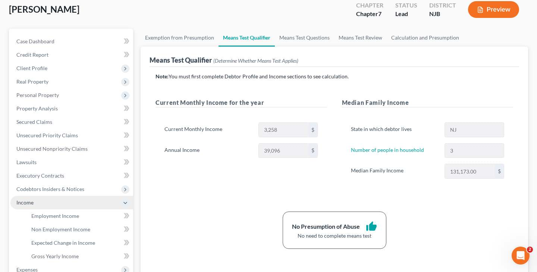
scroll to position [45, 0]
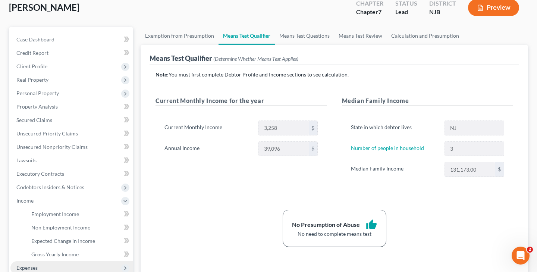
click at [72, 269] on span "Expenses" at bounding box center [71, 267] width 123 height 13
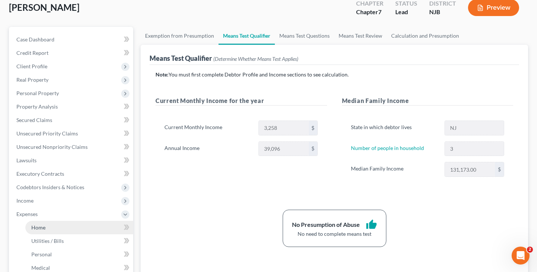
click at [71, 226] on link "Home" at bounding box center [79, 227] width 108 height 13
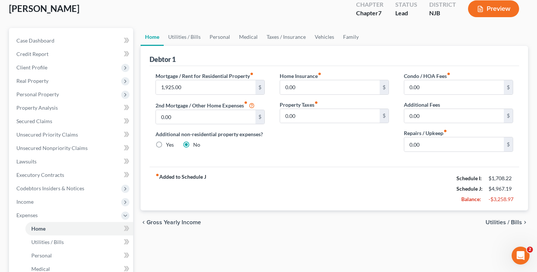
scroll to position [43, 0]
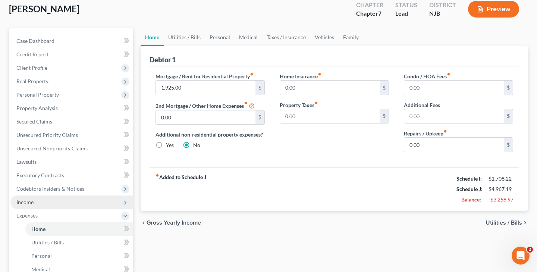
click at [37, 200] on span "Income" at bounding box center [71, 201] width 123 height 13
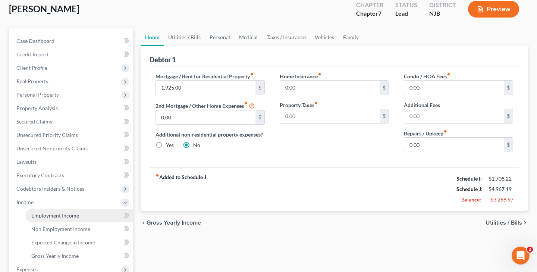
click at [62, 212] on link "Employment Income" at bounding box center [79, 215] width 108 height 13
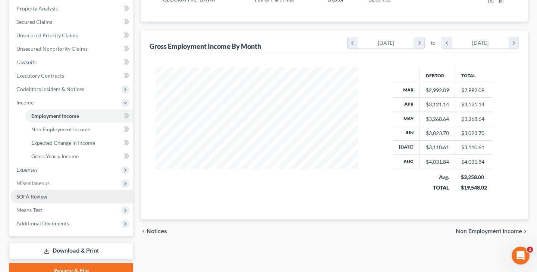
scroll to position [138, 0]
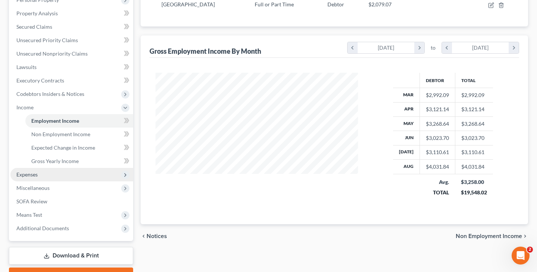
click at [53, 172] on span "Expenses" at bounding box center [71, 174] width 123 height 13
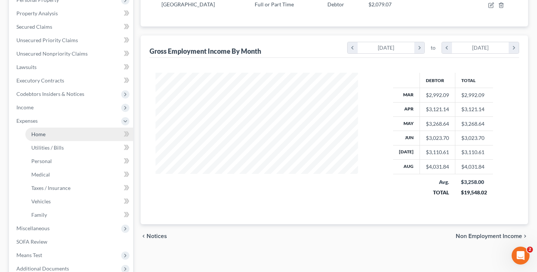
click at [81, 135] on link "Home" at bounding box center [79, 134] width 108 height 13
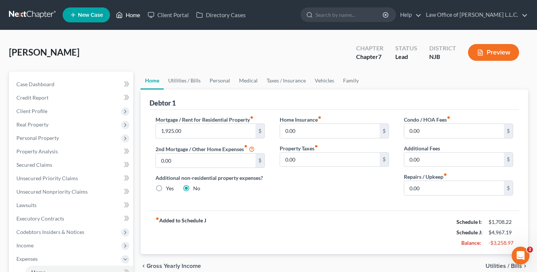
click at [132, 16] on link "Home" at bounding box center [128, 14] width 32 height 13
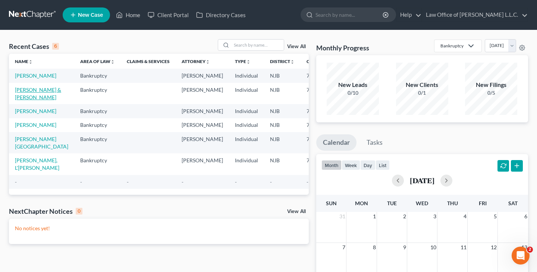
click at [26, 100] on link "[PERSON_NAME] & [PERSON_NAME]" at bounding box center [38, 94] width 46 height 14
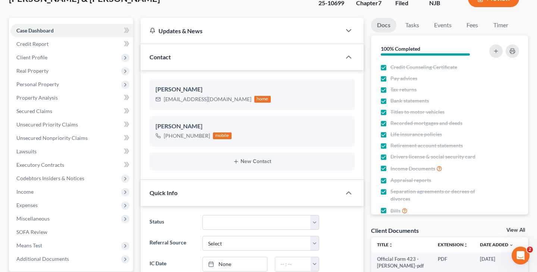
scroll to position [56, 0]
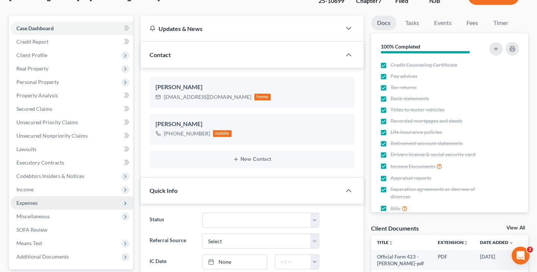
click at [38, 205] on span "Expenses" at bounding box center [26, 203] width 21 height 6
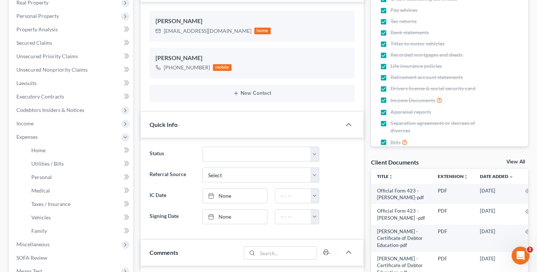
scroll to position [123, 0]
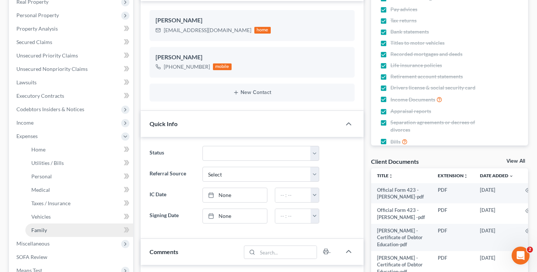
click at [48, 230] on link "Family" at bounding box center [79, 229] width 108 height 13
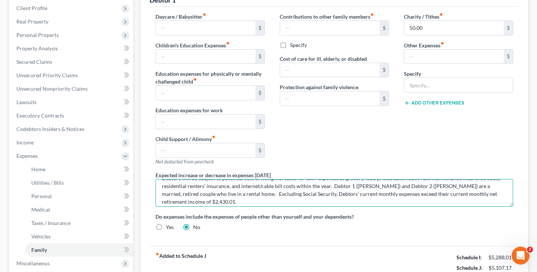
scroll to position [16, 0]
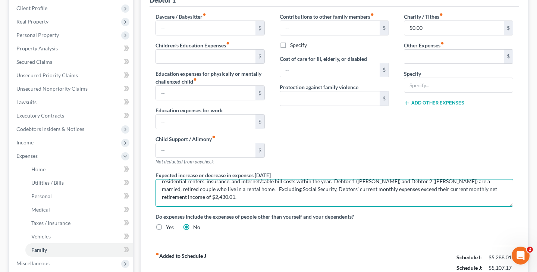
drag, startPoint x: 162, startPoint y: 187, endPoint x: 243, endPoint y: 200, distance: 82.8
click at [243, 200] on textarea "Debtors will be subject to potential cost of living increases for such expenses…" at bounding box center [335, 193] width 358 height 28
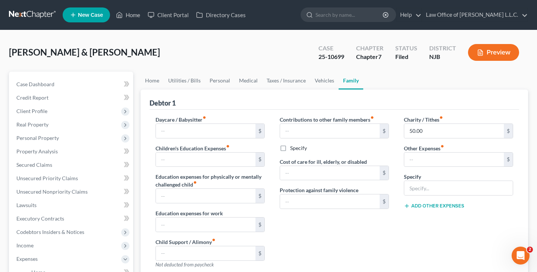
scroll to position [0, 0]
click at [135, 16] on link "Home" at bounding box center [128, 14] width 32 height 13
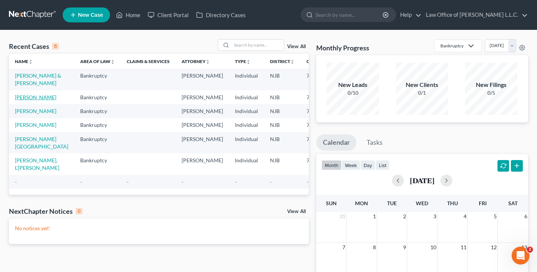
click at [28, 100] on link "[PERSON_NAME]" at bounding box center [35, 97] width 41 height 6
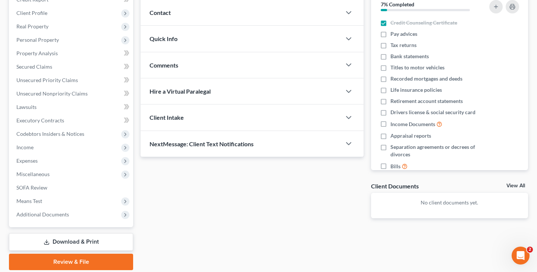
scroll to position [104, 0]
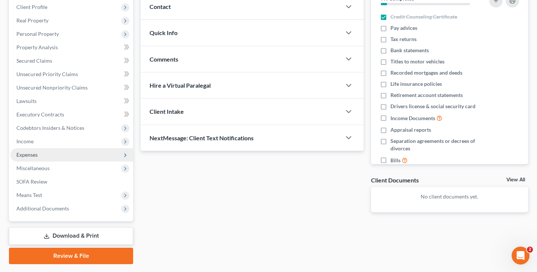
click at [35, 154] on span "Expenses" at bounding box center [26, 154] width 21 height 6
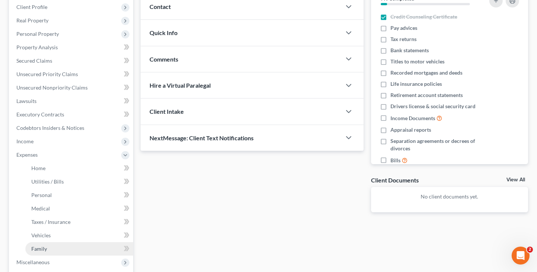
click at [55, 246] on link "Family" at bounding box center [79, 248] width 108 height 13
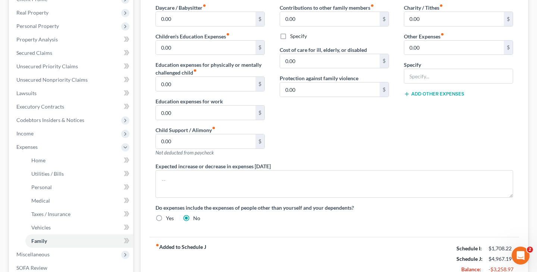
scroll to position [125, 0]
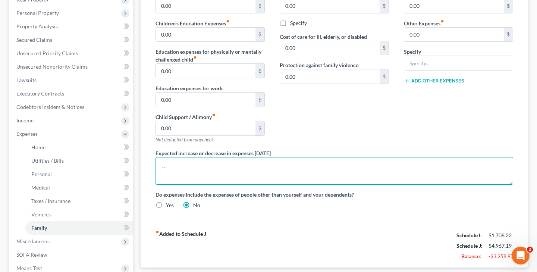
click at [205, 164] on textarea at bounding box center [335, 171] width 358 height 28
paste textarea "Debtors will be subject to potential cost of living increases for such expenses…"
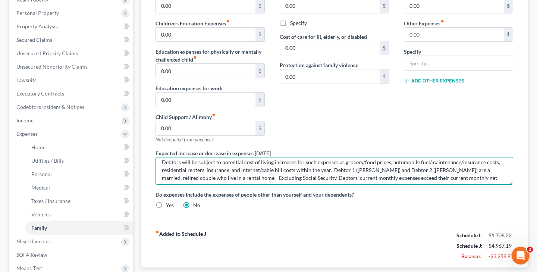
scroll to position [4, 0]
click at [349, 171] on textarea "Debtors will be subject to potential cost of living increases for such expenses…" at bounding box center [335, 171] width 358 height 28
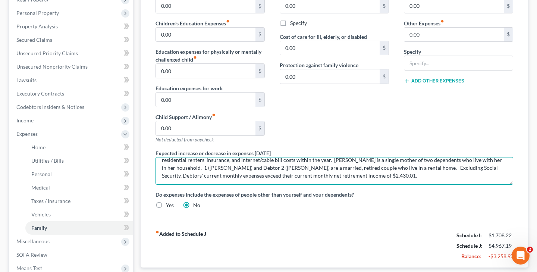
scroll to position [16, 0]
drag, startPoint x: 189, startPoint y: 178, endPoint x: 371, endPoint y: 179, distance: 181.7
click at [371, 179] on textarea "Debtors will be subject to potential cost of living increases for such expenses…" at bounding box center [335, 171] width 358 height 28
drag, startPoint x: 189, startPoint y: 168, endPoint x: 212, endPoint y: 176, distance: 24.7
click at [212, 176] on textarea "Debtors will be subject to potential cost of living increases for such expenses…" at bounding box center [335, 171] width 358 height 28
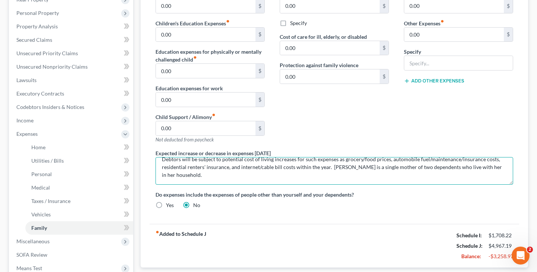
scroll to position [8, 0]
click at [349, 168] on textarea "Debtors will be subject to potential cost of living increases for such expenses…" at bounding box center [335, 171] width 358 height 28
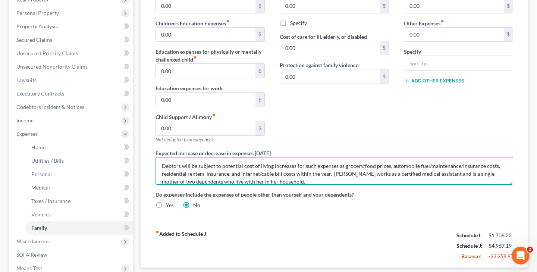
scroll to position [3, 0]
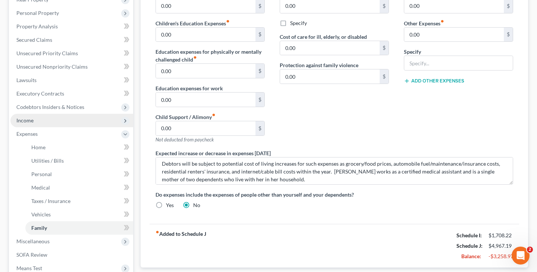
click at [51, 121] on span "Income" at bounding box center [71, 120] width 123 height 13
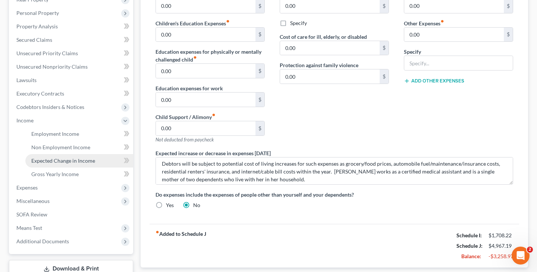
click at [77, 164] on link "Expected Change in Income" at bounding box center [79, 160] width 108 height 13
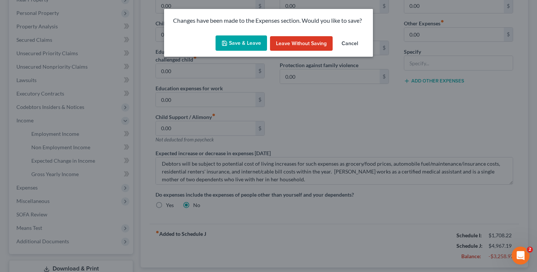
click at [234, 43] on button "Save & Leave" at bounding box center [241, 43] width 51 height 16
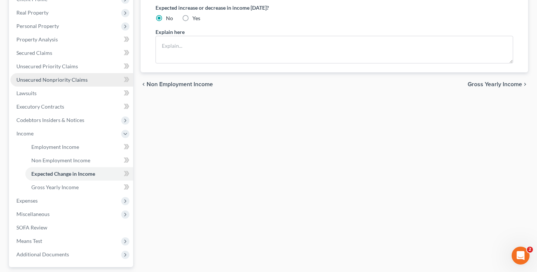
scroll to position [116, 0]
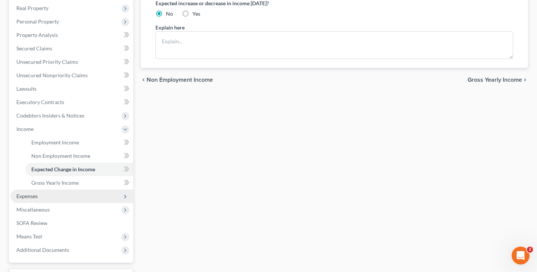
click at [46, 195] on span "Expenses" at bounding box center [71, 196] width 123 height 13
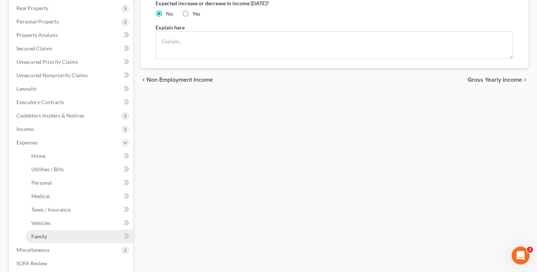
click at [56, 234] on link "Family" at bounding box center [79, 236] width 108 height 13
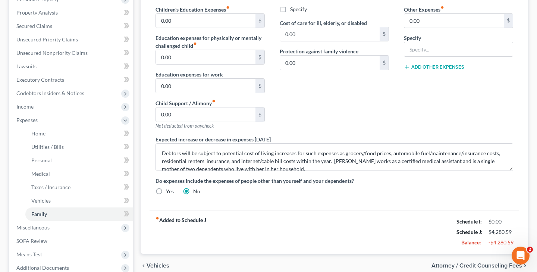
scroll to position [150, 0]
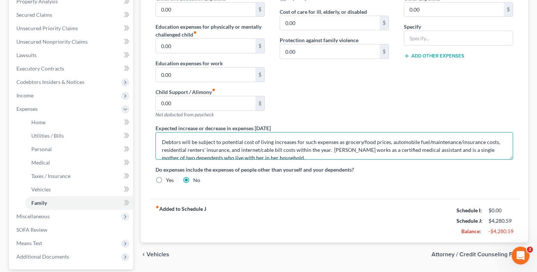
click at [181, 144] on textarea "Debtors will be subject to potential cost of living increases for such expenses…" at bounding box center [335, 146] width 358 height 28
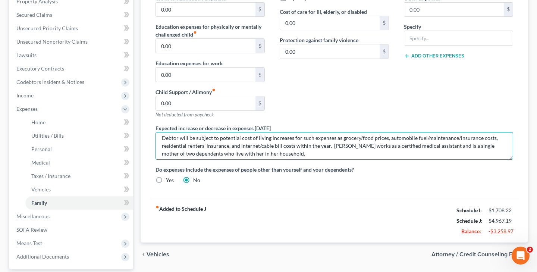
scroll to position [4, 0]
click at [189, 154] on textarea "Debtor will be subject to potential cost of living increases for such expenses …" at bounding box center [335, 146] width 358 height 28
click at [490, 146] on textarea "Debtor will be subject to potential cost of living increases for such expenses …" at bounding box center [335, 146] width 358 height 28
click at [297, 157] on textarea "Debtor will be subject to potential cost of living increases for such expenses …" at bounding box center [335, 146] width 358 height 28
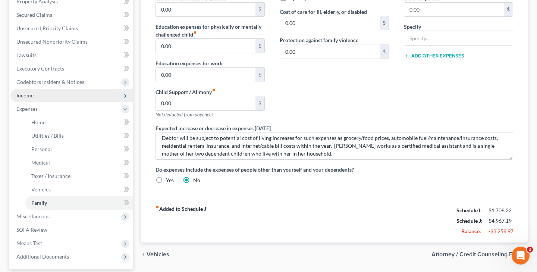
click at [39, 94] on span "Income" at bounding box center [71, 95] width 123 height 13
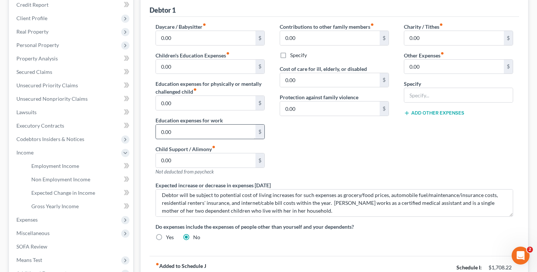
scroll to position [84, 0]
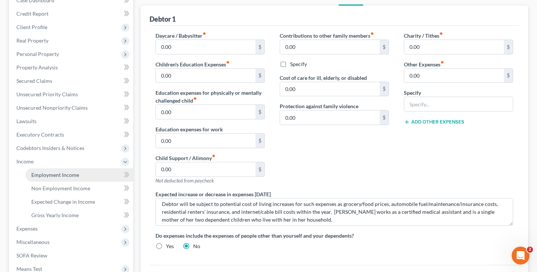
click at [43, 174] on span "Employment Income" at bounding box center [55, 175] width 48 height 6
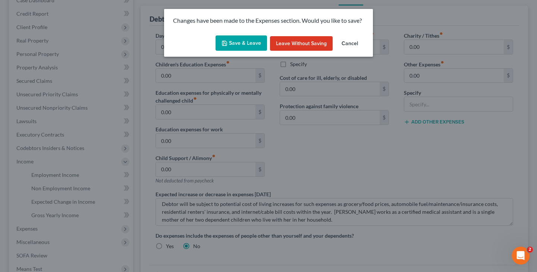
click at [243, 45] on button "Save & Leave" at bounding box center [241, 43] width 51 height 16
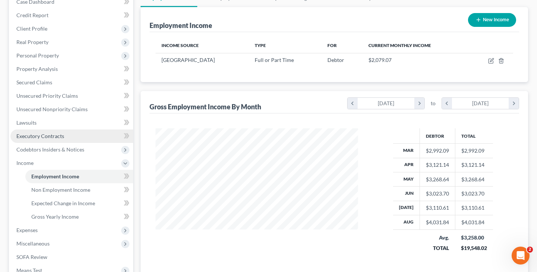
scroll to position [88, 0]
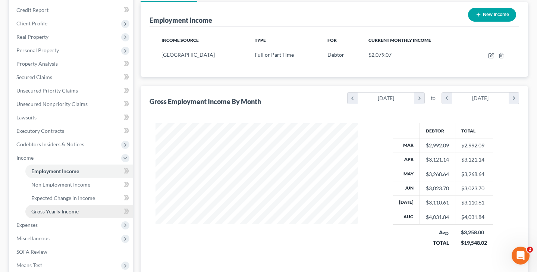
click at [47, 212] on span "Gross Yearly Income" at bounding box center [54, 211] width 47 height 6
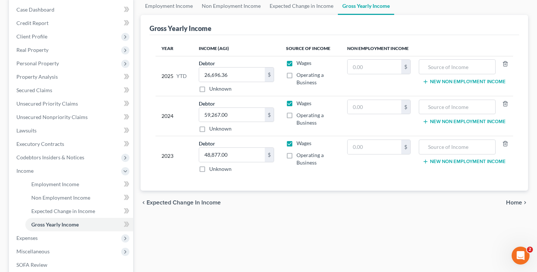
scroll to position [68, 0]
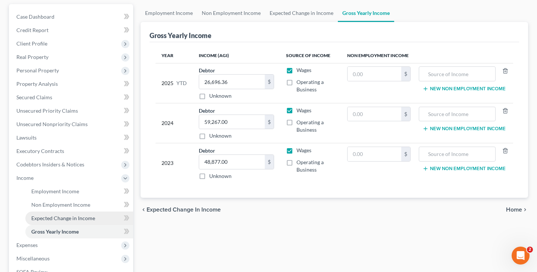
click at [63, 217] on span "Expected Change in Income" at bounding box center [63, 218] width 64 height 6
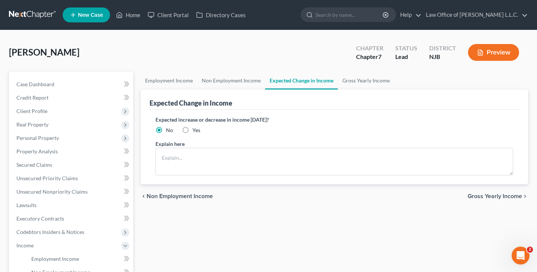
click at [193, 131] on label "Yes" at bounding box center [197, 129] width 8 height 7
click at [195, 131] on input "Yes" at bounding box center [197, 128] width 5 height 5
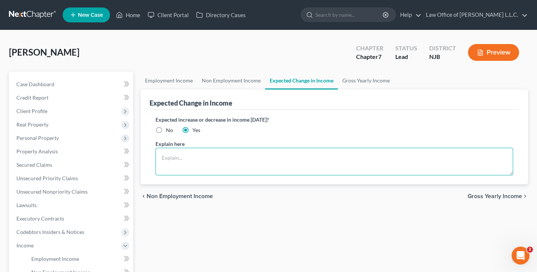
click at [194, 161] on textarea at bounding box center [335, 162] width 358 height 28
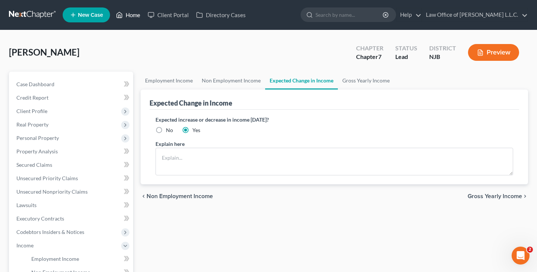
click at [132, 18] on link "Home" at bounding box center [128, 14] width 32 height 13
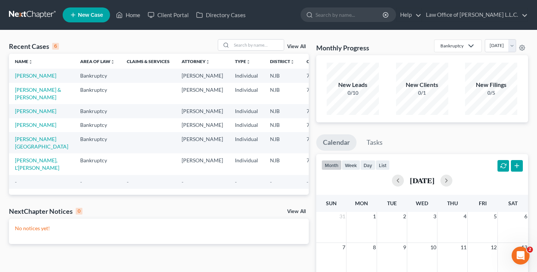
click at [24, 101] on td "[PERSON_NAME] & [PERSON_NAME]" at bounding box center [41, 93] width 65 height 21
click at [24, 100] on link "[PERSON_NAME] & [PERSON_NAME]" at bounding box center [38, 94] width 46 height 14
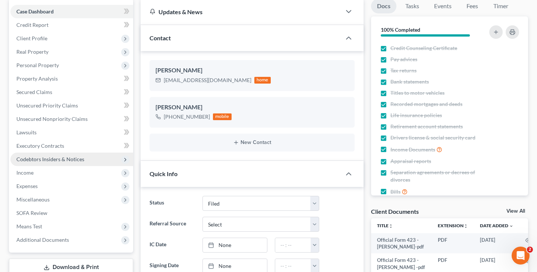
scroll to position [74, 0]
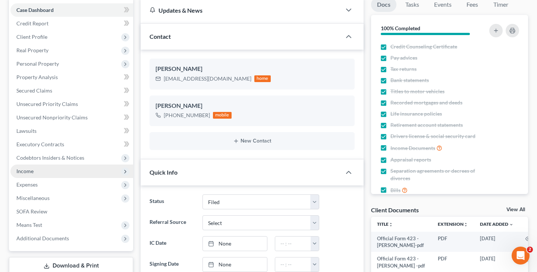
click at [59, 170] on span "Income" at bounding box center [71, 171] width 123 height 13
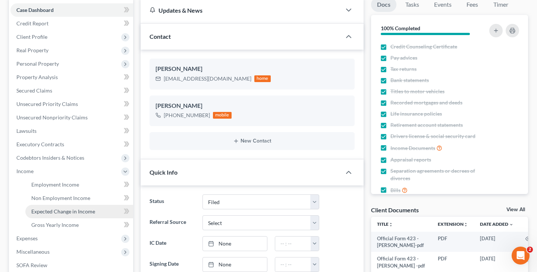
click at [80, 210] on span "Expected Change in Income" at bounding box center [63, 211] width 64 height 6
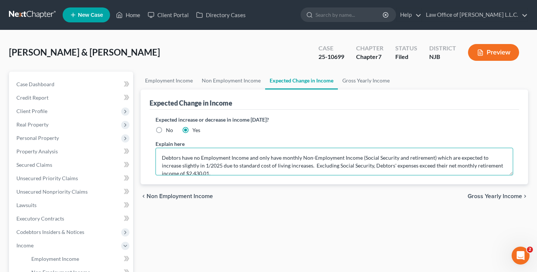
drag, startPoint x: 162, startPoint y: 157, endPoint x: 198, endPoint y: 174, distance: 39.4
click at [198, 174] on textarea "Debtors have no Employment Income and only have monthly Non-Employment Income (…" at bounding box center [335, 162] width 358 height 28
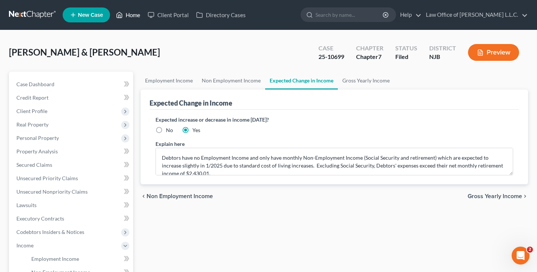
click at [133, 14] on link "Home" at bounding box center [128, 14] width 32 height 13
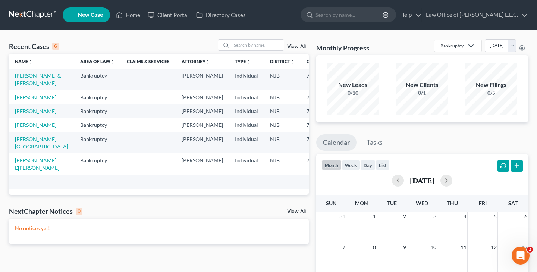
click at [31, 100] on link "[PERSON_NAME]" at bounding box center [35, 97] width 41 height 6
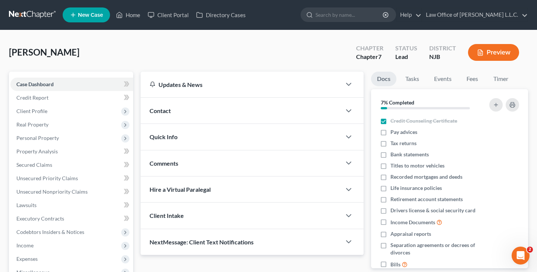
click at [139, 68] on div "[PERSON_NAME] Upgraded Chapter Chapter 7 Status Lead District [GEOGRAPHIC_DATA]…" at bounding box center [268, 55] width 519 height 32
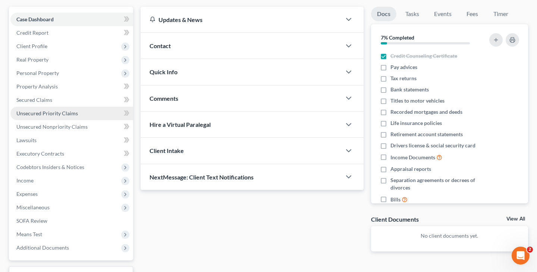
scroll to position [65, 0]
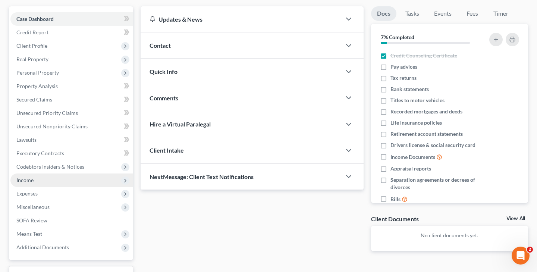
click at [42, 179] on span "Income" at bounding box center [71, 179] width 123 height 13
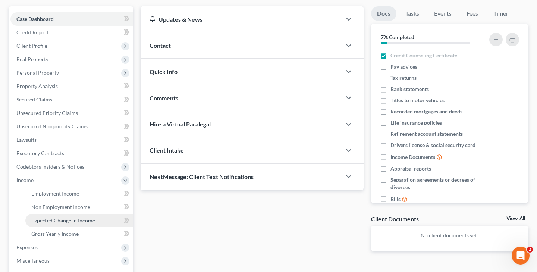
click at [78, 217] on span "Expected Change in Income" at bounding box center [63, 220] width 64 height 6
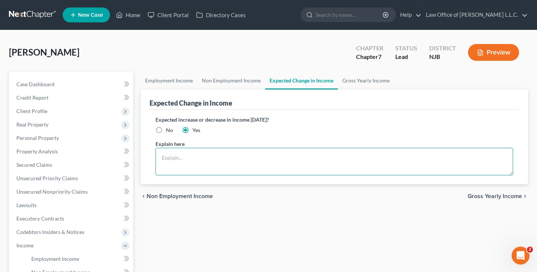
click at [221, 156] on textarea at bounding box center [335, 162] width 358 height 28
paste textarea "Debtors have no Employment Income and only have monthly Non-Employment Income (…"
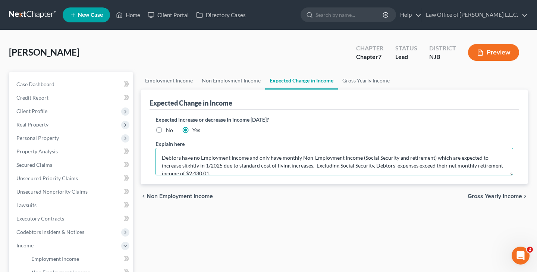
scroll to position [1, 0]
click at [179, 157] on textarea "Debtors have no Employment Income and only have monthly Non-Employment Income (…" at bounding box center [335, 162] width 358 height 28
click at [202, 157] on textarea "Debtor's have no Employment Income and only have monthly Non-Employment Income …" at bounding box center [335, 162] width 358 height 28
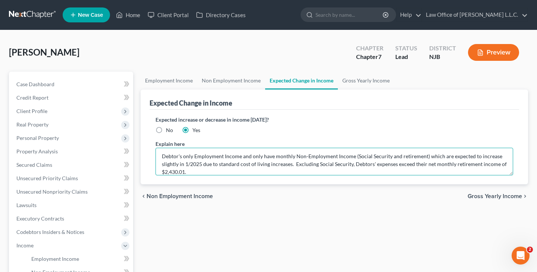
click at [242, 156] on textarea "Debtor's only Employment Income and only have monthly Non-Employment Income (So…" at bounding box center [335, 162] width 358 height 28
click at [278, 157] on textarea "[PERSON_NAME]'s only Employment Income is from working as a certified medical a…" at bounding box center [335, 162] width 358 height 28
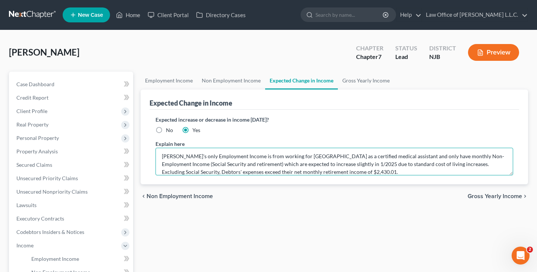
click at [397, 157] on textarea "[PERSON_NAME]'s only Employment Income is from working for [GEOGRAPHIC_DATA] as…" at bounding box center [335, 162] width 358 height 28
drag, startPoint x: 400, startPoint y: 158, endPoint x: 408, endPoint y: 162, distance: 9.5
click at [408, 162] on textarea "[PERSON_NAME]'s only Employment Income is from working for [GEOGRAPHIC_DATA] as…" at bounding box center [335, 162] width 358 height 28
click at [400, 157] on textarea "[PERSON_NAME]'s only Employment Income is from working for [GEOGRAPHIC_DATA] as…" at bounding box center [335, 162] width 358 height 28
drag, startPoint x: 400, startPoint y: 157, endPoint x: 379, endPoint y: 165, distance: 22.4
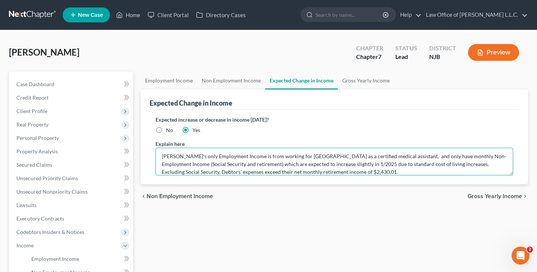
click at [379, 165] on textarea "[PERSON_NAME]'s only Employment Income is from working for [GEOGRAPHIC_DATA] as…" at bounding box center [335, 162] width 358 height 28
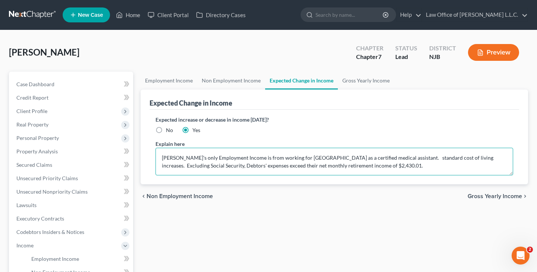
scroll to position [0, 0]
drag, startPoint x: 197, startPoint y: 166, endPoint x: 341, endPoint y: 165, distance: 144.0
click at [341, 165] on textarea "[PERSON_NAME]'s only Employment Income is from working for [GEOGRAPHIC_DATA] as…" at bounding box center [335, 162] width 358 height 28
click at [400, 159] on textarea "[PERSON_NAME]'s only Employment Income is from working for [GEOGRAPHIC_DATA] as…" at bounding box center [335, 162] width 358 height 28
paste textarea "Debtors' expenses exceed their net monthly retirement income"
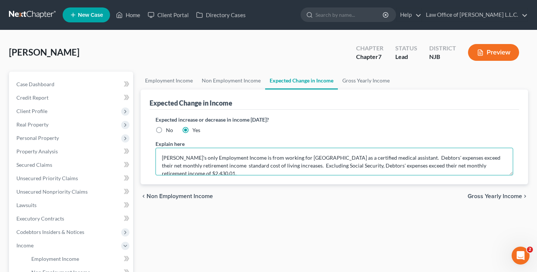
click at [420, 157] on textarea "[PERSON_NAME]'s only Employment Income is from working for [GEOGRAPHIC_DATA] as…" at bounding box center [335, 162] width 358 height 28
click at [472, 158] on textarea "[PERSON_NAME]'s only Employment Income is from working for [GEOGRAPHIC_DATA] as…" at bounding box center [335, 162] width 358 height 28
click at [160, 166] on textarea "[PERSON_NAME]'s only Employment Income is from working for [GEOGRAPHIC_DATA] as…" at bounding box center [335, 162] width 358 height 28
click at [294, 166] on textarea "[PERSON_NAME]'s only Employment Income is from working for [GEOGRAPHIC_DATA] as…" at bounding box center [335, 162] width 358 height 28
click at [365, 166] on textarea "[PERSON_NAME]'s only Employment Income is from working for [GEOGRAPHIC_DATA] as…" at bounding box center [335, 162] width 358 height 28
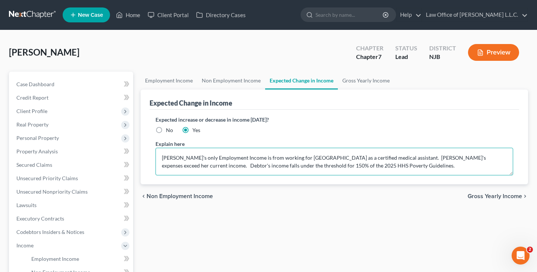
click at [200, 167] on textarea "[PERSON_NAME]'s only Employment Income is from working for [GEOGRAPHIC_DATA] as…" at bounding box center [335, 162] width 358 height 28
click at [183, 167] on textarea "[PERSON_NAME]'s only Employment Income is from working for [GEOGRAPHIC_DATA] as…" at bounding box center [335, 162] width 358 height 28
click at [201, 166] on textarea "[PERSON_NAME]'s only Employment Income is from working for [GEOGRAPHIC_DATA] as…" at bounding box center [335, 162] width 358 height 28
click at [340, 167] on textarea "[PERSON_NAME]'s only Employment Income is from working for [GEOGRAPHIC_DATA] as…" at bounding box center [335, 162] width 358 height 28
click at [398, 159] on textarea "[PERSON_NAME]'s only Employment Income is from working for [GEOGRAPHIC_DATA] as…" at bounding box center [335, 162] width 358 height 28
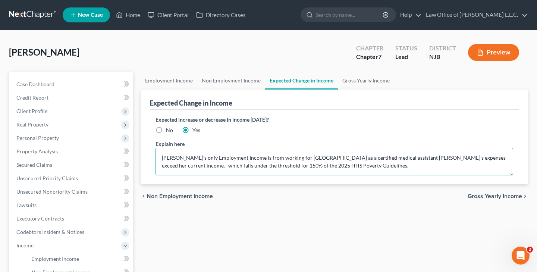
click at [346, 163] on textarea "[PERSON_NAME]'s only Employment Income is from working for [GEOGRAPHIC_DATA] as…" at bounding box center [335, 162] width 358 height 28
click at [396, 158] on textarea "[PERSON_NAME]'s only Employment Income is from working for [GEOGRAPHIC_DATA] as…" at bounding box center [335, 162] width 358 height 28
click at [270, 167] on textarea "[PERSON_NAME]'s only Employment Income is from working for [GEOGRAPHIC_DATA] as…" at bounding box center [335, 162] width 358 height 28
click at [456, 167] on textarea "[PERSON_NAME]'s only Employment Income is from working for [GEOGRAPHIC_DATA] as…" at bounding box center [335, 162] width 358 height 28
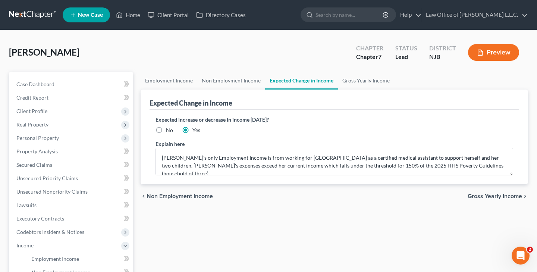
click at [166, 130] on label "No" at bounding box center [169, 129] width 7 height 7
click at [169, 130] on input "No" at bounding box center [171, 128] width 5 height 5
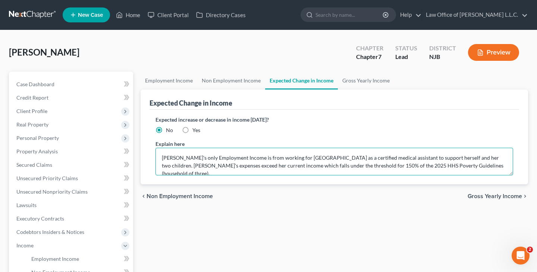
click at [204, 167] on textarea "[PERSON_NAME]'s only Employment Income is from working for [GEOGRAPHIC_DATA] as…" at bounding box center [335, 162] width 358 height 28
click at [201, 168] on textarea "[PERSON_NAME]'s only Employment Income is from working for [GEOGRAPHIC_DATA] as…" at bounding box center [335, 162] width 358 height 28
click at [495, 166] on textarea "[PERSON_NAME]'s only Employment Income is from working for [GEOGRAPHIC_DATA] as…" at bounding box center [335, 162] width 358 height 28
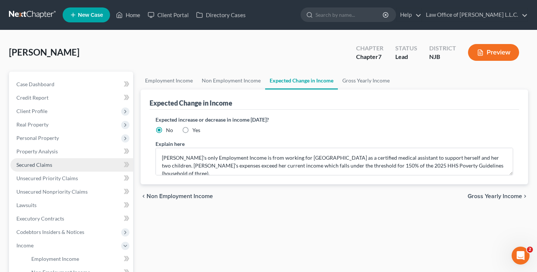
click at [42, 162] on span "Secured Claims" at bounding box center [34, 165] width 36 height 6
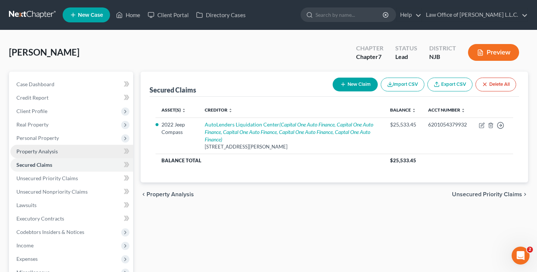
click at [41, 149] on span "Property Analysis" at bounding box center [36, 151] width 41 height 6
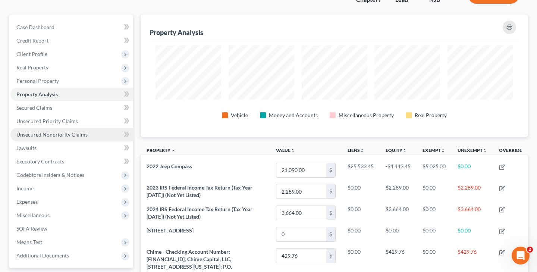
scroll to position [56, 0]
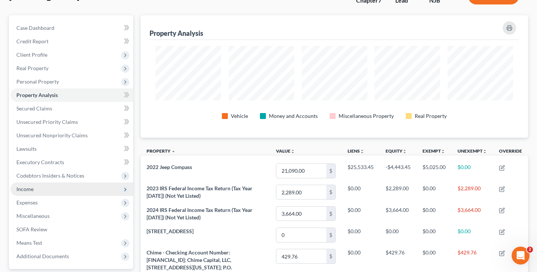
click at [34, 189] on span "Income" at bounding box center [71, 188] width 123 height 13
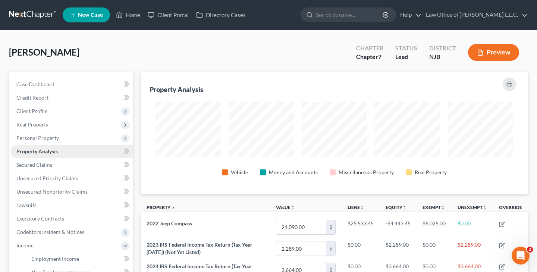
scroll to position [0, 0]
click at [40, 165] on span "Secured Claims" at bounding box center [34, 165] width 36 height 6
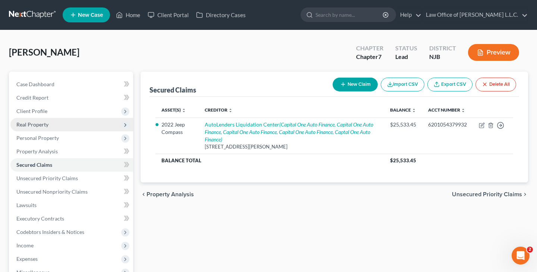
click at [40, 124] on span "Real Property" at bounding box center [32, 124] width 32 height 6
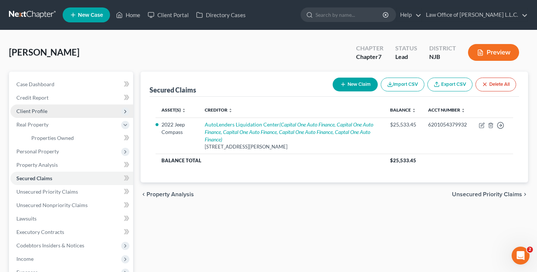
click at [41, 110] on span "Client Profile" at bounding box center [31, 111] width 31 height 6
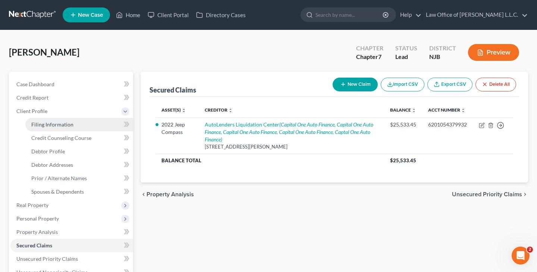
click at [50, 125] on span "Filing Information" at bounding box center [52, 124] width 42 height 6
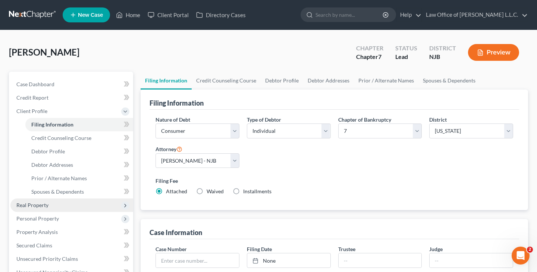
click at [42, 207] on span "Real Property" at bounding box center [32, 205] width 32 height 6
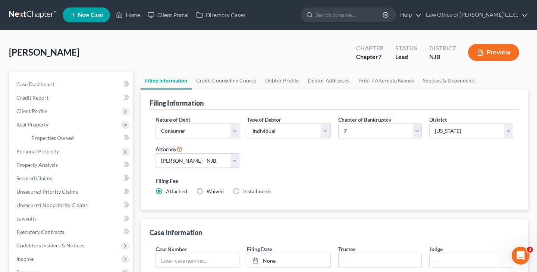
click at [207, 192] on label "Waived Waived" at bounding box center [215, 191] width 17 height 7
click at [210, 192] on input "Waived Waived" at bounding box center [212, 190] width 5 height 5
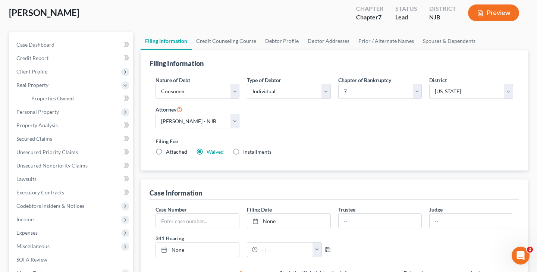
scroll to position [39, 0]
click at [166, 153] on label "Attached" at bounding box center [176, 151] width 21 height 7
click at [169, 153] on input "Attached" at bounding box center [171, 150] width 5 height 5
click at [207, 154] on label "Waived Waived" at bounding box center [215, 151] width 17 height 7
click at [210, 153] on input "Waived Waived" at bounding box center [212, 150] width 5 height 5
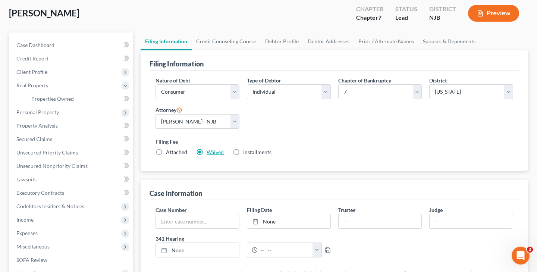
click at [216, 151] on link "Waived" at bounding box center [215, 152] width 17 height 6
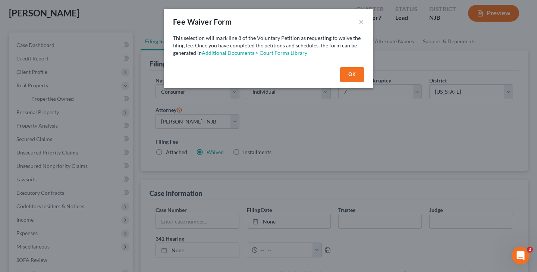
click at [351, 74] on button "OK" at bounding box center [352, 74] width 24 height 15
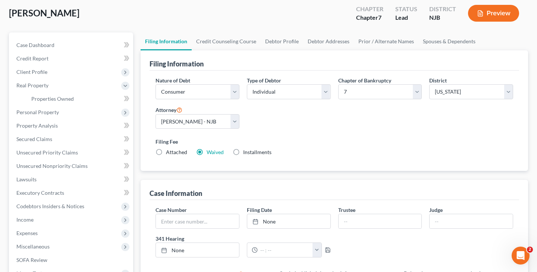
click at [332, 123] on div "Nature of Debt Select Business Consumer Other Nature of Business Select Clearin…" at bounding box center [334, 119] width 365 height 86
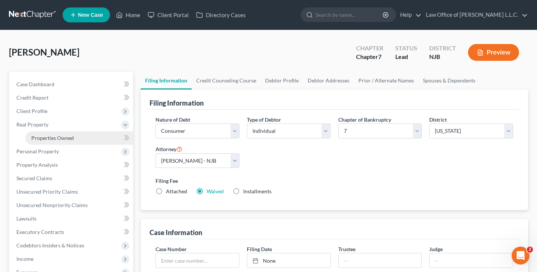
scroll to position [0, 0]
click at [136, 15] on link "Home" at bounding box center [128, 14] width 32 height 13
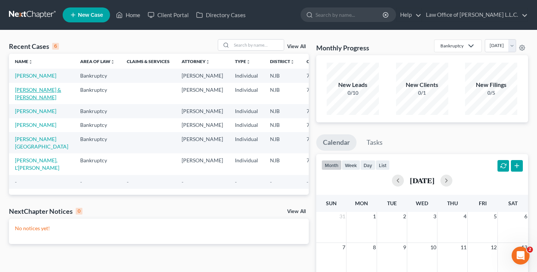
click at [24, 100] on link "[PERSON_NAME] & [PERSON_NAME]" at bounding box center [38, 94] width 46 height 14
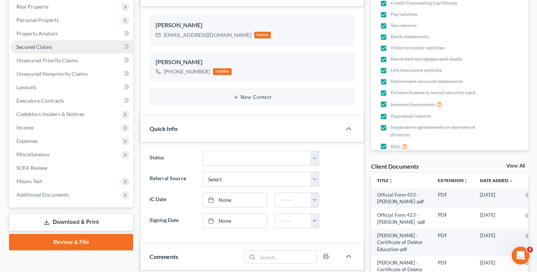
scroll to position [110, 0]
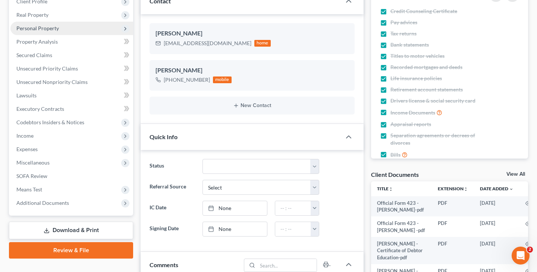
click at [54, 31] on span "Personal Property" at bounding box center [37, 28] width 43 height 6
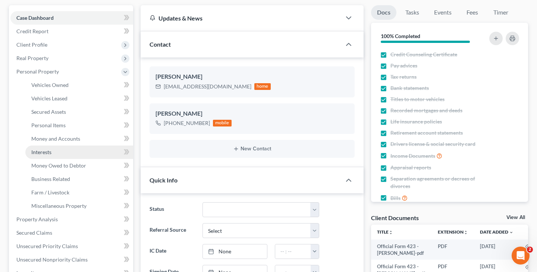
scroll to position [63, 0]
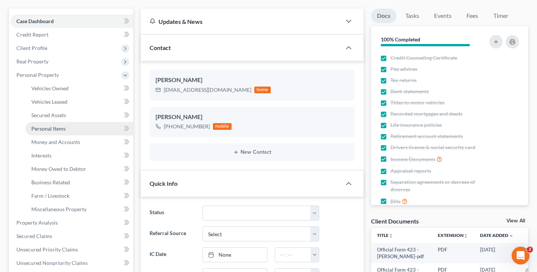
click at [62, 128] on span "Personal Items" at bounding box center [48, 128] width 34 height 6
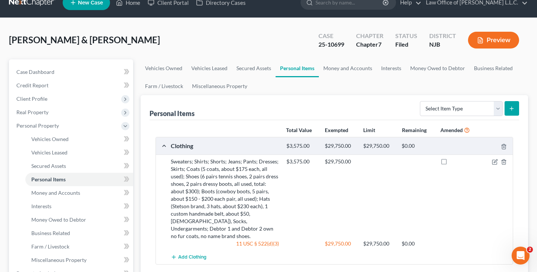
scroll to position [12, 0]
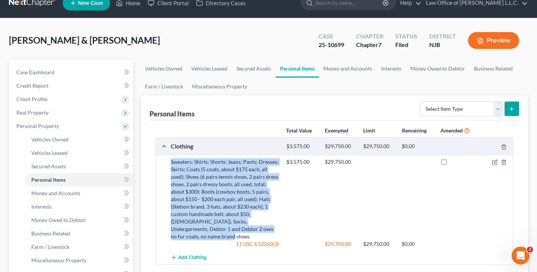
drag, startPoint x: 172, startPoint y: 163, endPoint x: 265, endPoint y: 226, distance: 113.0
click at [265, 226] on div "Sweaters; Shirts; Shorts; Jeans; Pants; Dresses; Skirts; Coats (5 coats, about …" at bounding box center [225, 199] width 116 height 82
copy div "Sweaters; Shirts; Shorts; Jeans; Pants; Dresses; Skirts; Coats (5 coats, about …"
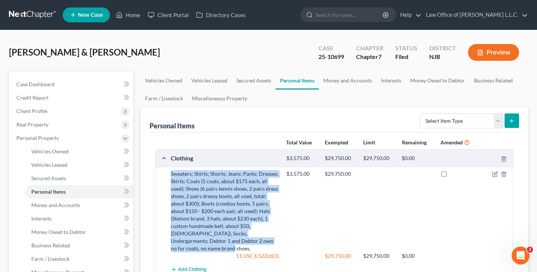
scroll to position [0, 0]
click at [133, 16] on link "Home" at bounding box center [128, 14] width 32 height 13
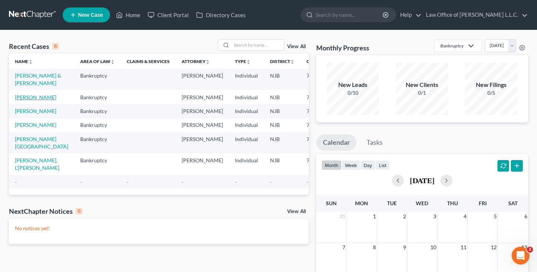
click at [30, 100] on link "[PERSON_NAME]" at bounding box center [35, 97] width 41 height 6
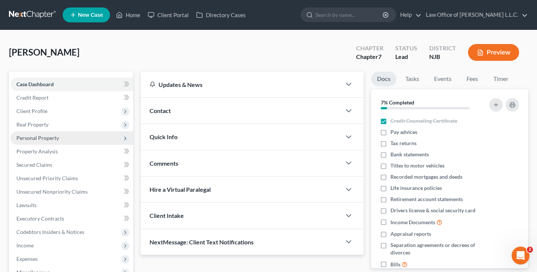
click at [59, 141] on span "Personal Property" at bounding box center [71, 137] width 123 height 13
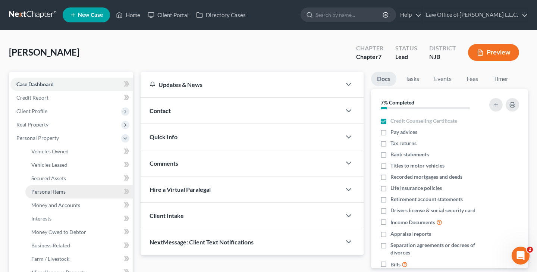
click at [68, 191] on link "Personal Items" at bounding box center [79, 191] width 108 height 13
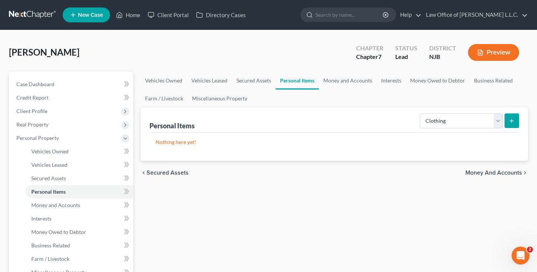
click at [516, 122] on button "submit" at bounding box center [512, 120] width 15 height 15
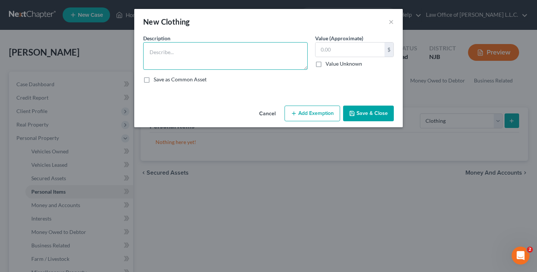
click at [199, 61] on textarea at bounding box center [225, 56] width 165 height 28
paste textarea "Sweaters; Shirts; Shorts; Jeans; Pants; Dresses; Skirts; Coats (5 coats, about …"
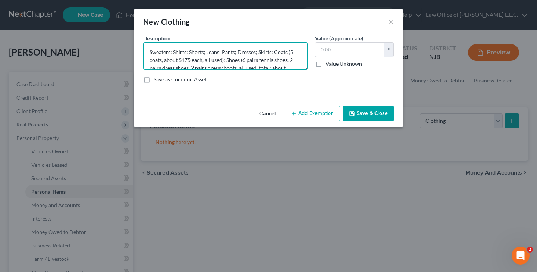
scroll to position [39, 0]
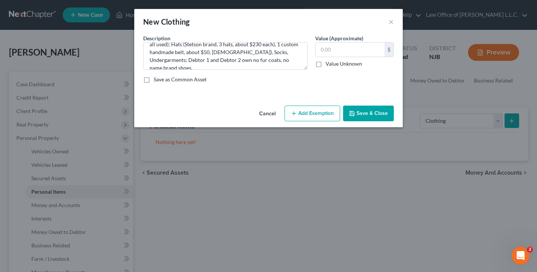
click at [363, 112] on button "Save & Close" at bounding box center [368, 114] width 51 height 16
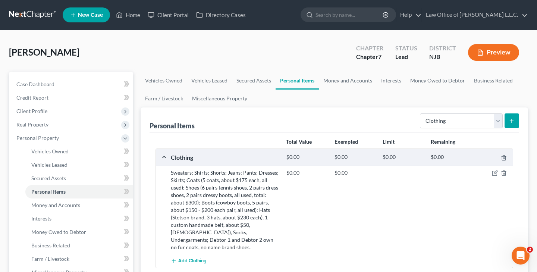
click at [514, 123] on icon "submit" at bounding box center [512, 121] width 6 height 6
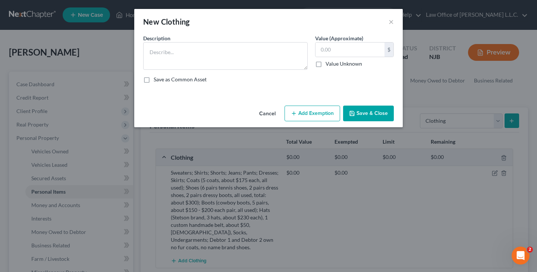
click at [270, 115] on button "Cancel" at bounding box center [267, 113] width 28 height 15
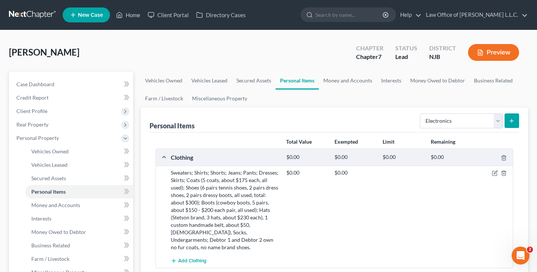
click at [510, 120] on icon "submit" at bounding box center [512, 121] width 6 height 6
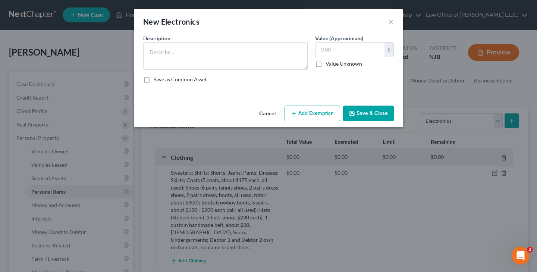
click at [266, 112] on button "Cancel" at bounding box center [267, 113] width 28 height 15
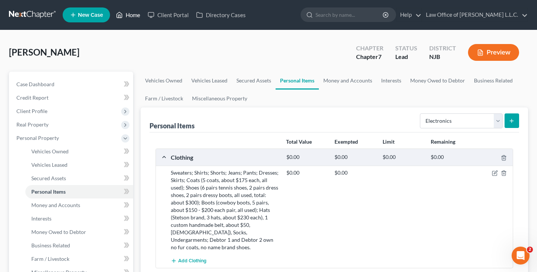
click at [133, 15] on link "Home" at bounding box center [128, 14] width 32 height 13
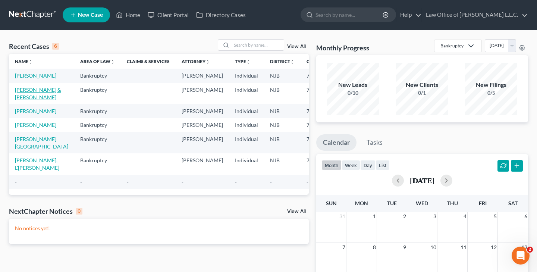
click at [26, 100] on link "[PERSON_NAME] & [PERSON_NAME]" at bounding box center [38, 94] width 46 height 14
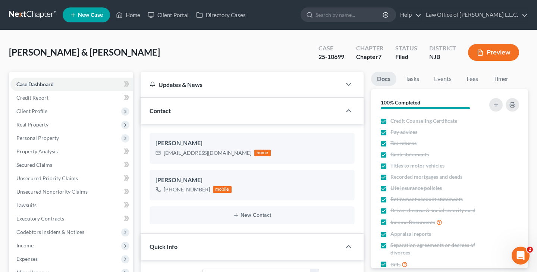
scroll to position [133, 0]
click at [72, 140] on span "Personal Property" at bounding box center [71, 137] width 123 height 13
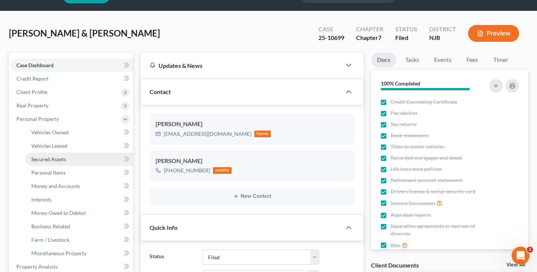
scroll to position [24, 0]
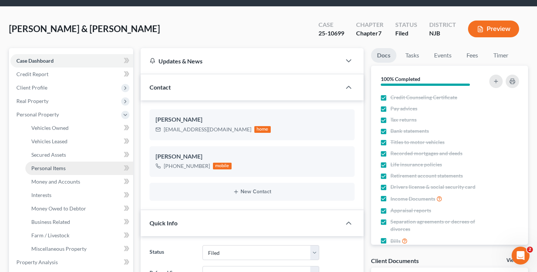
click at [80, 169] on link "Personal Items" at bounding box center [79, 168] width 108 height 13
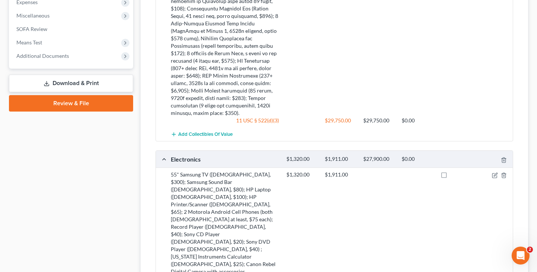
scroll to position [392, 0]
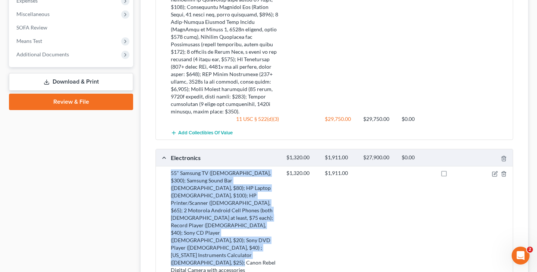
drag, startPoint x: 171, startPoint y: 158, endPoint x: 257, endPoint y: 223, distance: 108.1
click at [257, 223] on div "55" Samsung TV ([DEMOGRAPHIC_DATA], $300); Samsung Sound Bar ([DEMOGRAPHIC_DATA…" at bounding box center [225, 225] width 116 height 112
copy div "55" Samsung TV ([DEMOGRAPHIC_DATA], $300); Samsung Sound Bar ([DEMOGRAPHIC_DATA…"
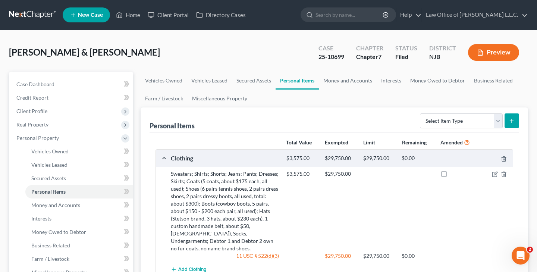
scroll to position [0, 0]
click at [133, 16] on link "Home" at bounding box center [128, 14] width 32 height 13
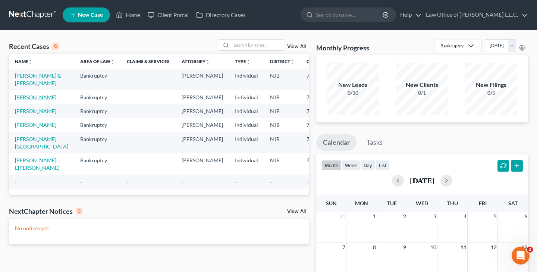
click at [25, 100] on link "[PERSON_NAME]" at bounding box center [35, 97] width 41 height 6
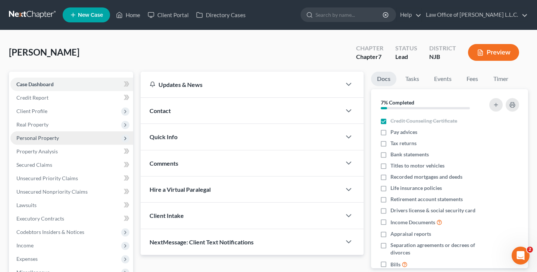
click at [58, 141] on span "Personal Property" at bounding box center [71, 137] width 123 height 13
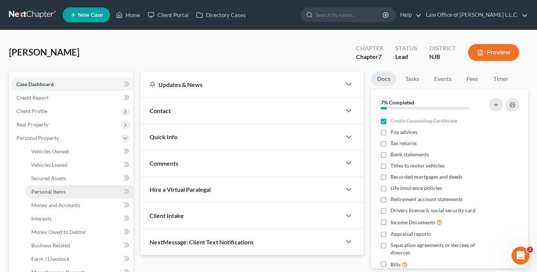
click at [66, 191] on link "Personal Items" at bounding box center [79, 191] width 108 height 13
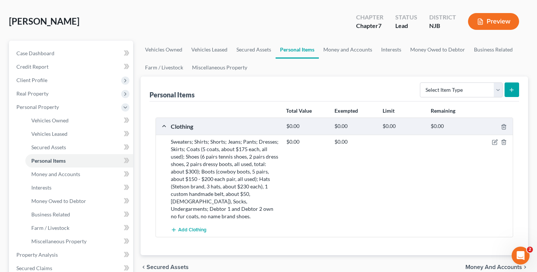
scroll to position [37, 0]
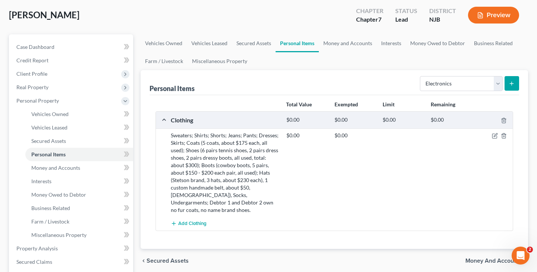
click at [511, 82] on icon "submit" at bounding box center [512, 84] width 6 height 6
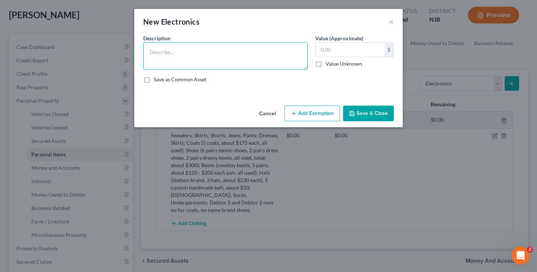
click at [229, 51] on textarea at bounding box center [225, 56] width 165 height 28
paste textarea "55" Samsung TV ([DEMOGRAPHIC_DATA], $300); Samsung Sound Bar ([DEMOGRAPHIC_DATA…"
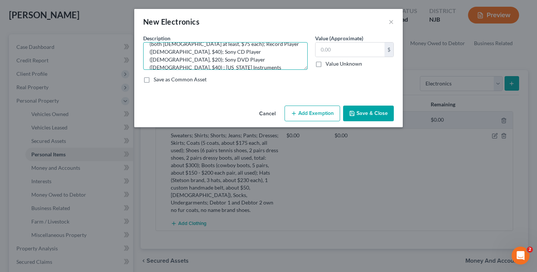
scroll to position [39, 0]
click at [364, 116] on button "Save & Close" at bounding box center [368, 114] width 51 height 16
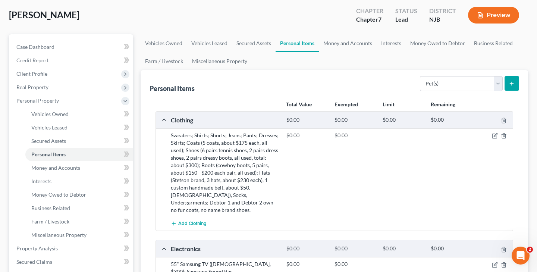
click at [509, 85] on icon "submit" at bounding box center [512, 84] width 6 height 6
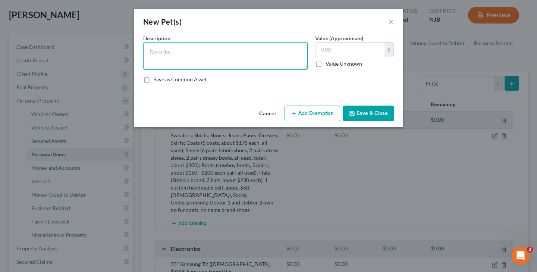
click at [284, 56] on textarea at bounding box center [225, 56] width 165 height 28
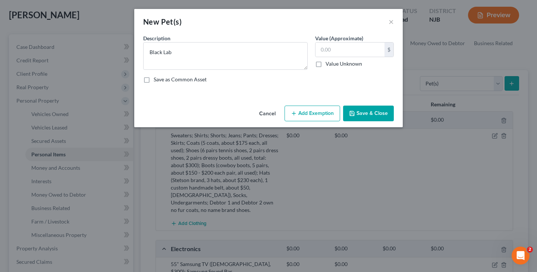
click at [372, 112] on button "Save & Close" at bounding box center [368, 114] width 51 height 16
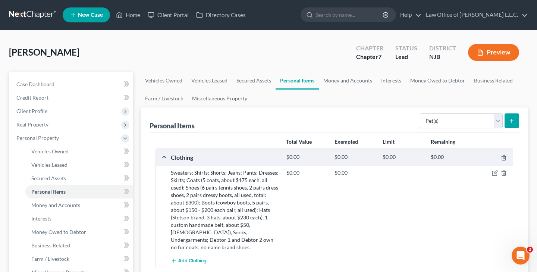
scroll to position [0, 0]
click at [512, 121] on line "submit" at bounding box center [511, 121] width 3 height 0
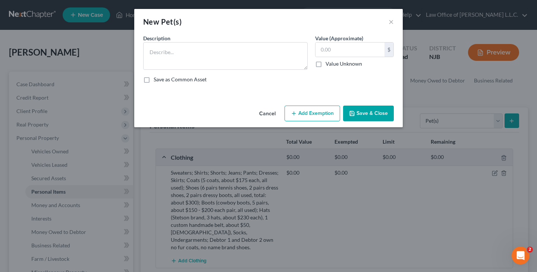
click at [270, 111] on button "Cancel" at bounding box center [267, 113] width 28 height 15
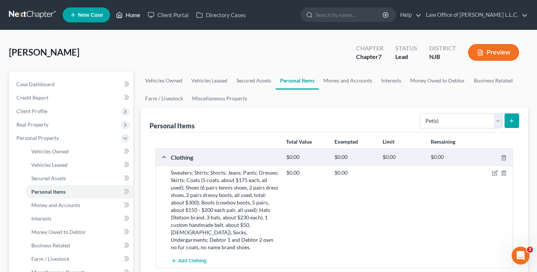
click at [129, 15] on link "Home" at bounding box center [128, 14] width 32 height 13
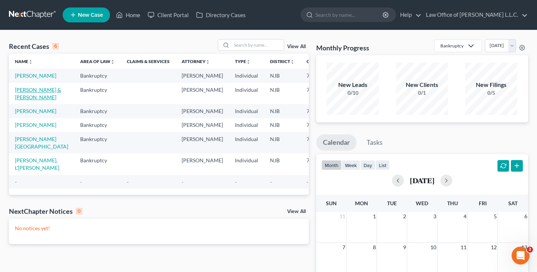
click at [21, 100] on link "[PERSON_NAME] & [PERSON_NAME]" at bounding box center [38, 94] width 46 height 14
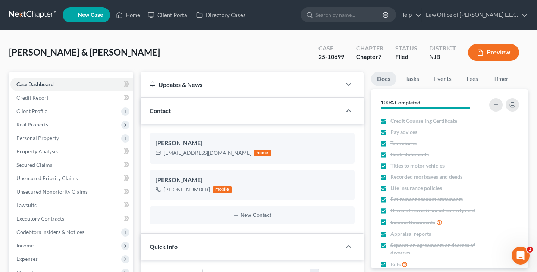
scroll to position [133, 0]
click at [60, 140] on span "Personal Property" at bounding box center [71, 137] width 123 height 13
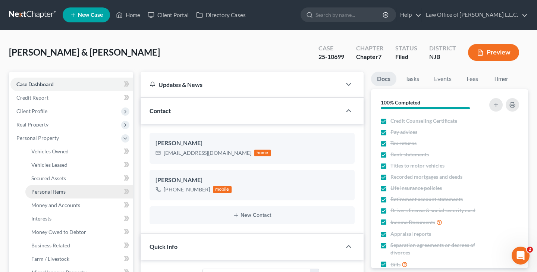
click at [64, 192] on span "Personal Items" at bounding box center [48, 191] width 34 height 6
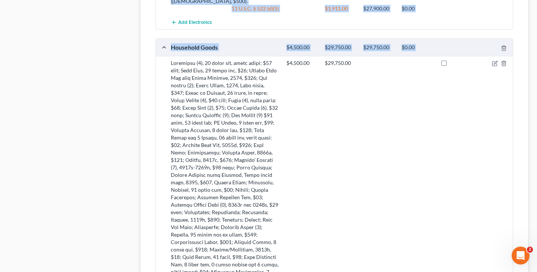
scroll to position [675, 0]
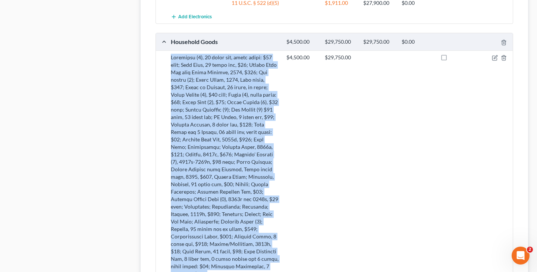
drag, startPoint x: 171, startPoint y: 91, endPoint x: 260, endPoint y: 211, distance: 149.9
click at [260, 211] on div at bounding box center [225, 166] width 116 height 224
copy div "Recliners (2), [DEMOGRAPHIC_DATA], total value: $25 each; Love Seat, [DEMOGRAPH…"
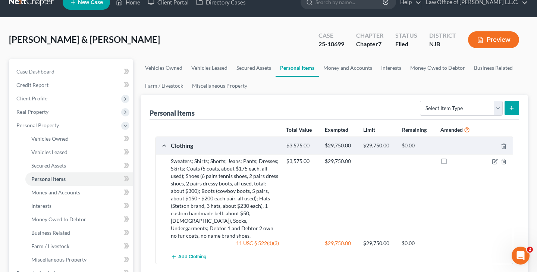
scroll to position [0, 0]
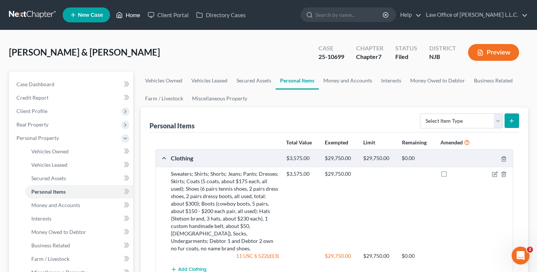
click at [129, 15] on link "Home" at bounding box center [128, 14] width 32 height 13
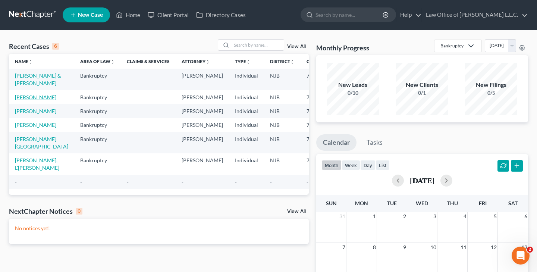
click at [29, 100] on link "[PERSON_NAME]" at bounding box center [35, 97] width 41 height 6
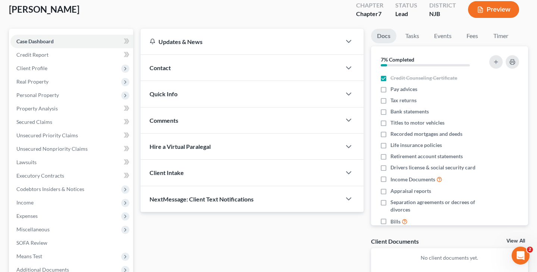
scroll to position [35, 0]
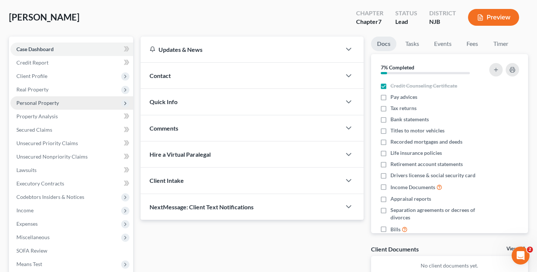
click at [53, 105] on span "Personal Property" at bounding box center [37, 103] width 43 height 6
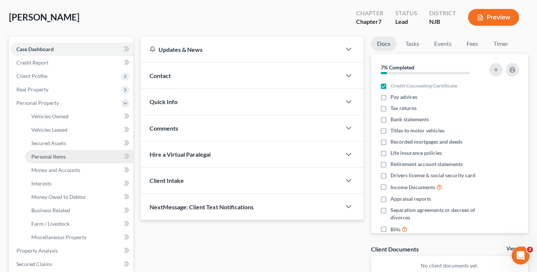
click at [57, 158] on span "Personal Items" at bounding box center [48, 156] width 34 height 6
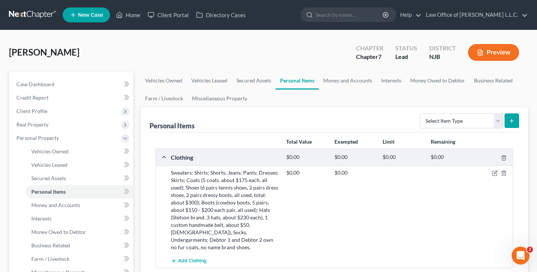
click at [511, 122] on icon "submit" at bounding box center [512, 121] width 6 height 6
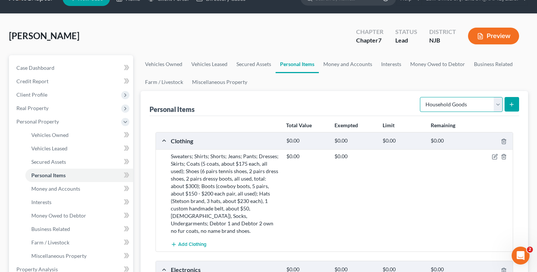
scroll to position [12, 0]
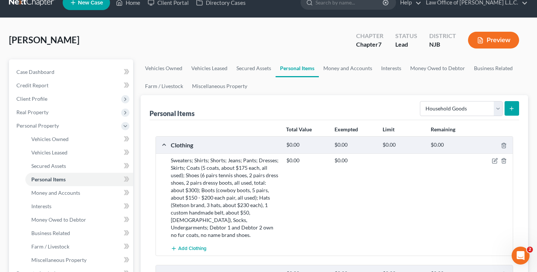
click at [512, 107] on line "submit" at bounding box center [512, 108] width 0 height 3
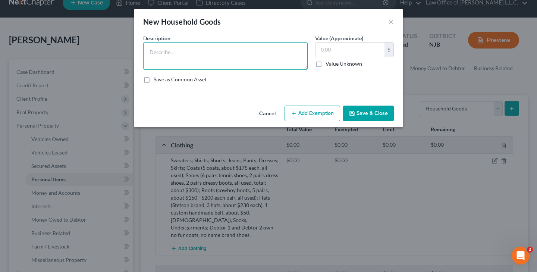
click at [245, 51] on textarea at bounding box center [225, 56] width 165 height 28
paste textarea "Recliners (2), [DEMOGRAPHIC_DATA], total value: $25 each; Love Seat, [DEMOGRAPH…"
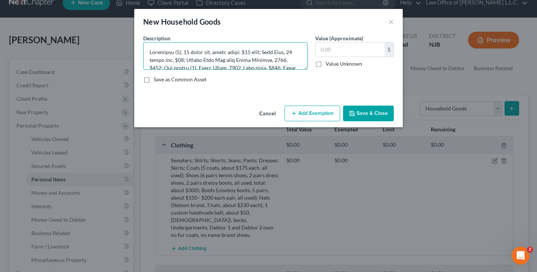
scroll to position [0, 0]
click at [367, 115] on button "Save & Close" at bounding box center [368, 114] width 51 height 16
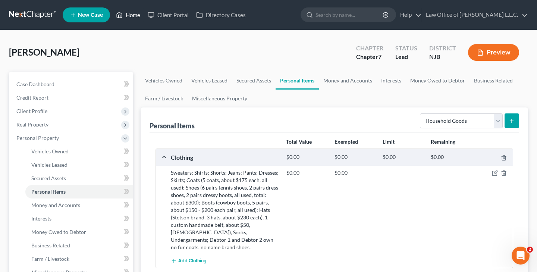
click at [135, 15] on link "Home" at bounding box center [128, 14] width 32 height 13
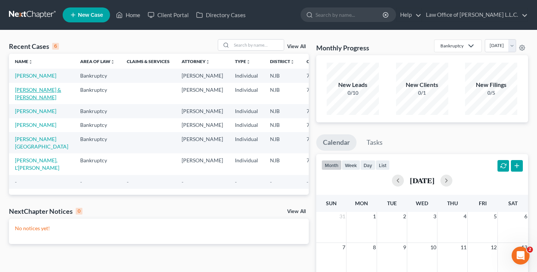
click at [27, 100] on link "[PERSON_NAME] & [PERSON_NAME]" at bounding box center [38, 94] width 46 height 14
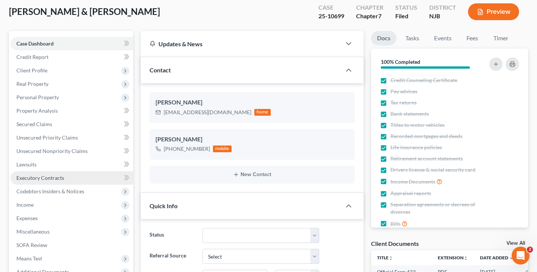
scroll to position [38, 0]
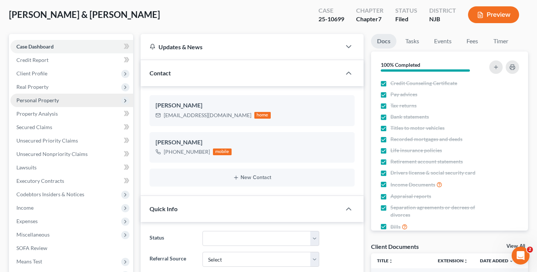
click at [55, 100] on span "Personal Property" at bounding box center [37, 100] width 43 height 6
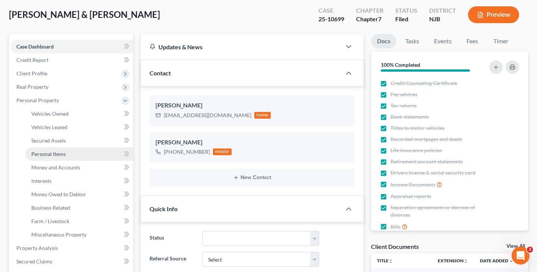
click at [66, 155] on link "Personal Items" at bounding box center [79, 153] width 108 height 13
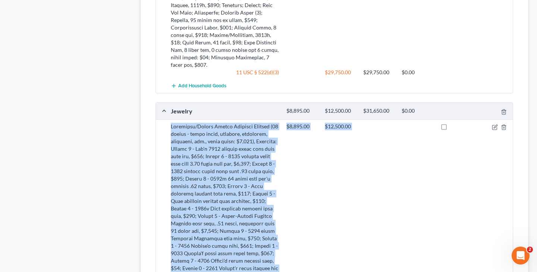
scroll to position [887, 0]
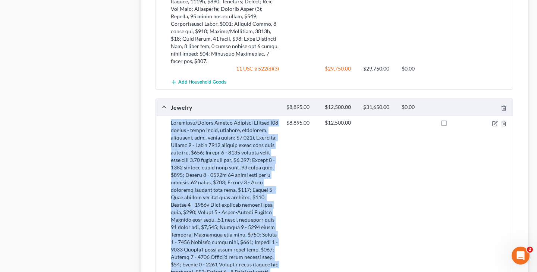
drag, startPoint x: 171, startPoint y: 125, endPoint x: 254, endPoint y: 240, distance: 141.6
click at [254, 240] on div at bounding box center [225, 216] width 116 height 194
copy div "Turquoise/Silver Native American Jewelry (25 pieces - watch bands, earrings, ne…"
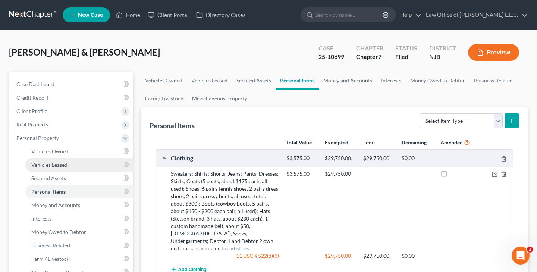
scroll to position [0, 0]
click at [124, 17] on link "Home" at bounding box center [128, 14] width 32 height 13
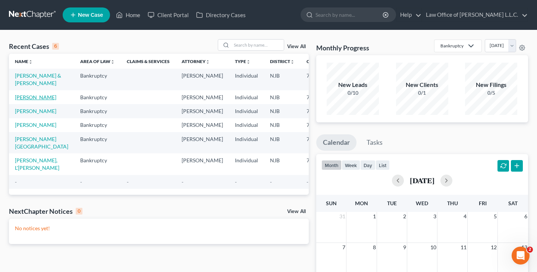
click at [34, 100] on link "[PERSON_NAME]" at bounding box center [35, 97] width 41 height 6
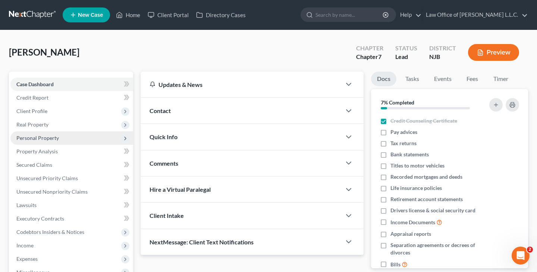
click at [57, 140] on span "Personal Property" at bounding box center [37, 138] width 43 height 6
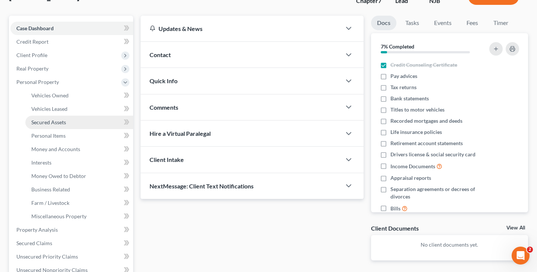
scroll to position [59, 0]
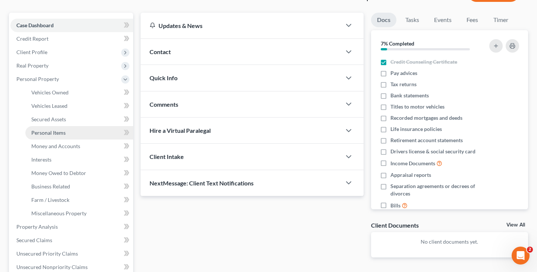
click at [76, 137] on link "Personal Items" at bounding box center [79, 132] width 108 height 13
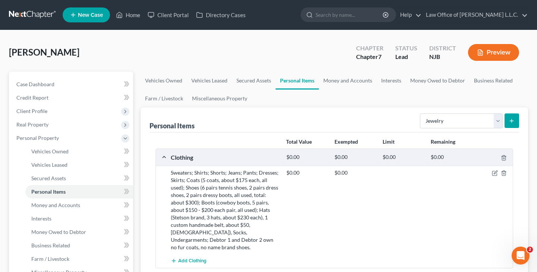
click at [515, 123] on button "submit" at bounding box center [512, 120] width 15 height 15
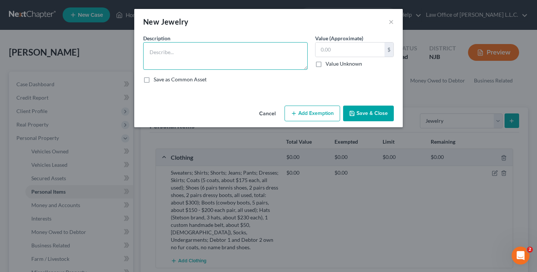
click at [248, 56] on textarea at bounding box center [225, 56] width 165 height 28
paste textarea "Turquoise/Silver Native American Jewelry (25 pieces - watch bands, earrings, ne…"
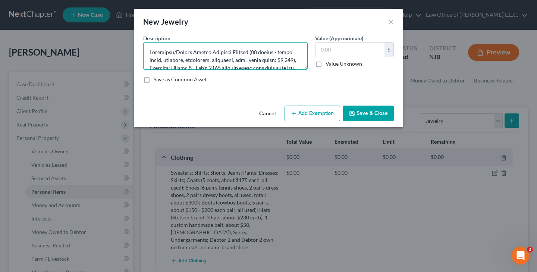
scroll to position [125, 0]
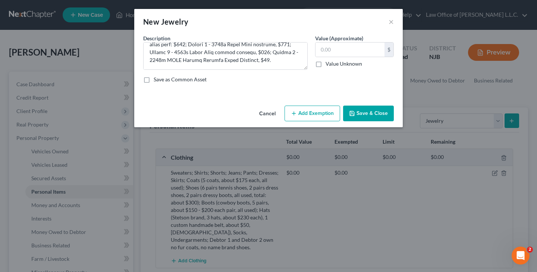
click at [363, 113] on button "Save & Close" at bounding box center [368, 114] width 51 height 16
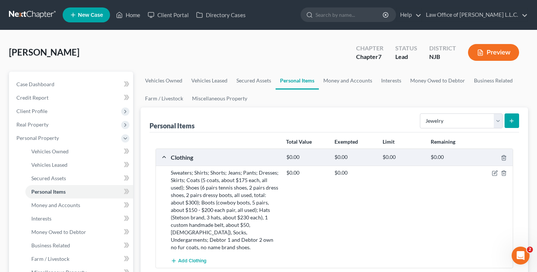
scroll to position [0, 0]
click at [509, 122] on icon "submit" at bounding box center [512, 121] width 6 height 6
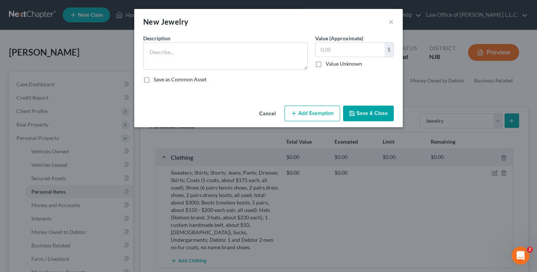
click at [272, 119] on button "Cancel" at bounding box center [267, 113] width 28 height 15
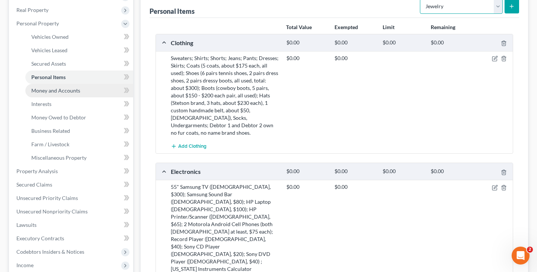
scroll to position [104, 0]
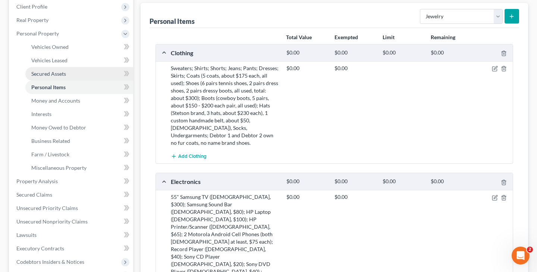
click at [69, 75] on link "Secured Assets" at bounding box center [79, 73] width 108 height 13
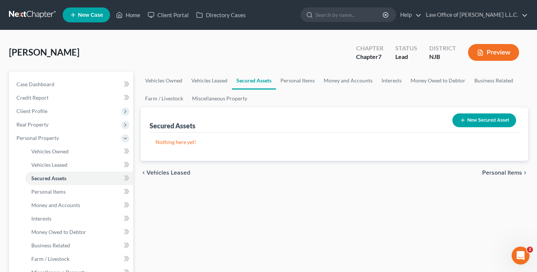
click at [470, 121] on button "New Secured Asset" at bounding box center [485, 120] width 64 height 14
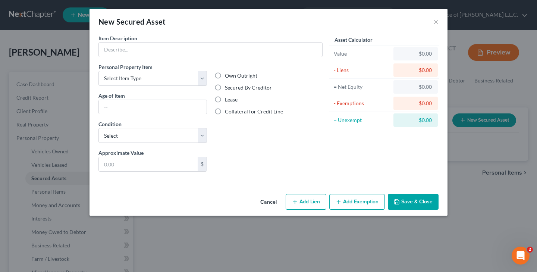
click at [273, 201] on button "Cancel" at bounding box center [268, 202] width 28 height 15
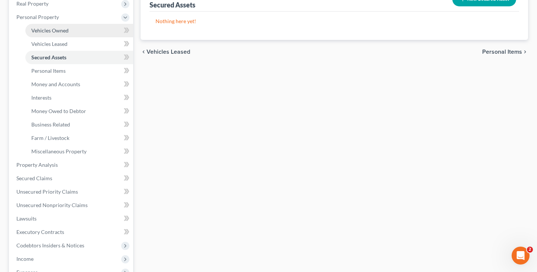
scroll to position [121, 0]
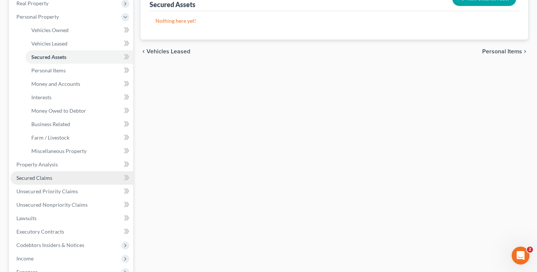
click at [55, 182] on link "Secured Claims" at bounding box center [71, 177] width 123 height 13
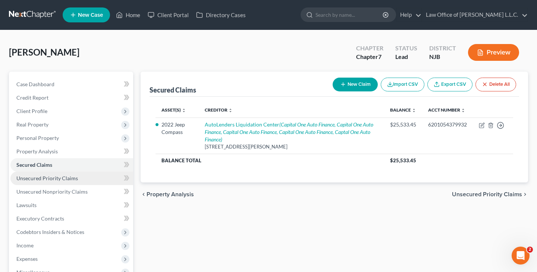
click at [69, 180] on span "Unsecured Priority Claims" at bounding box center [47, 178] width 62 height 6
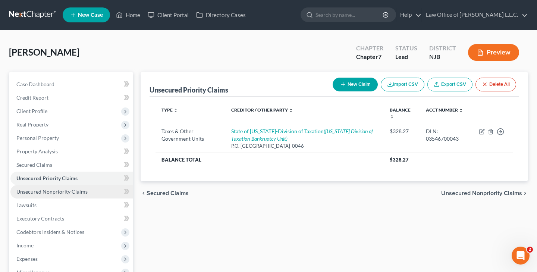
click at [68, 190] on span "Unsecured Nonpriority Claims" at bounding box center [51, 191] width 71 height 6
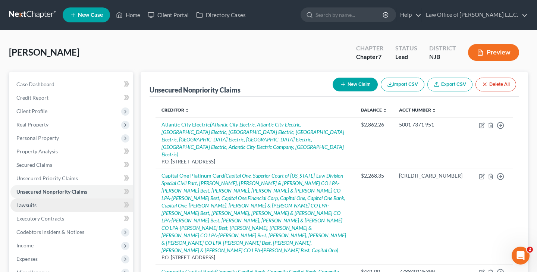
click at [49, 203] on link "Lawsuits" at bounding box center [71, 204] width 123 height 13
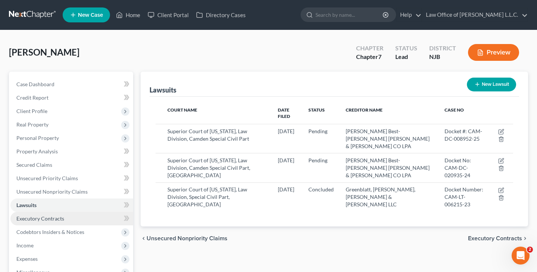
click at [61, 219] on span "Executory Contracts" at bounding box center [40, 218] width 48 height 6
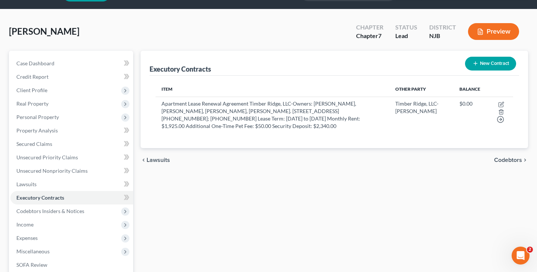
scroll to position [19, 0]
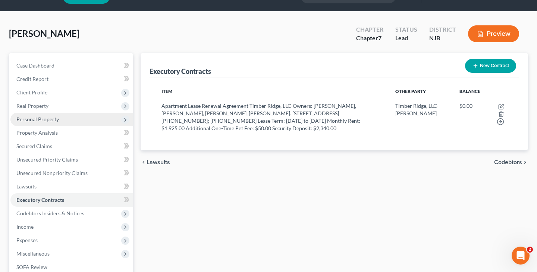
click at [44, 119] on span "Personal Property" at bounding box center [37, 119] width 43 height 6
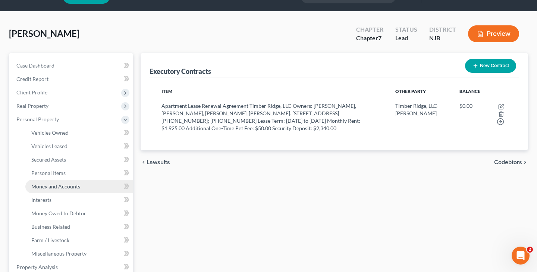
click at [70, 184] on span "Money and Accounts" at bounding box center [55, 186] width 49 height 6
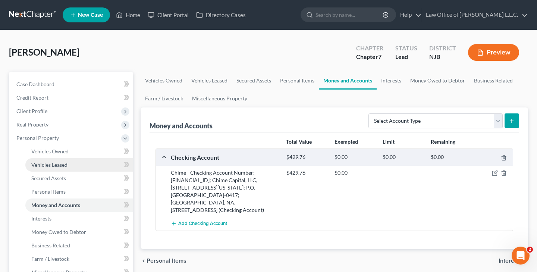
click at [56, 165] on span "Vehicles Leased" at bounding box center [49, 165] width 36 height 6
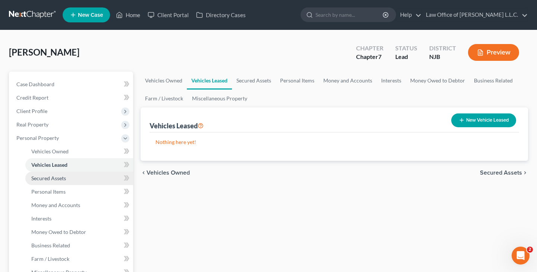
click at [64, 178] on span "Secured Assets" at bounding box center [48, 178] width 35 height 6
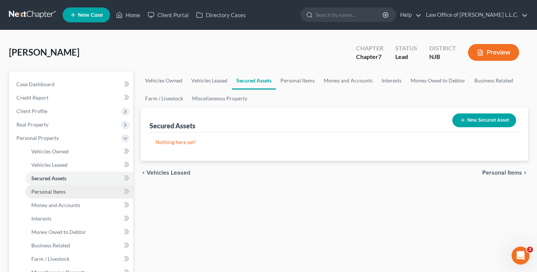
click at [62, 189] on span "Personal Items" at bounding box center [48, 191] width 34 height 6
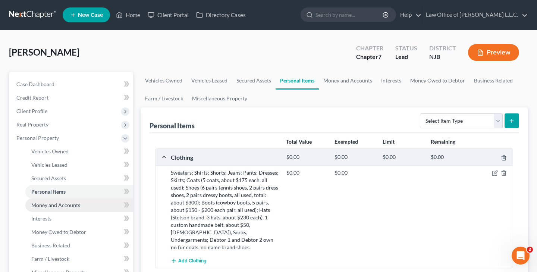
click at [77, 203] on span "Money and Accounts" at bounding box center [55, 205] width 49 height 6
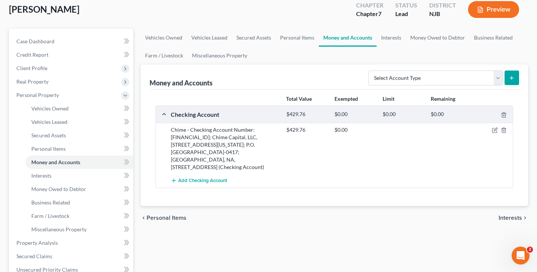
scroll to position [47, 0]
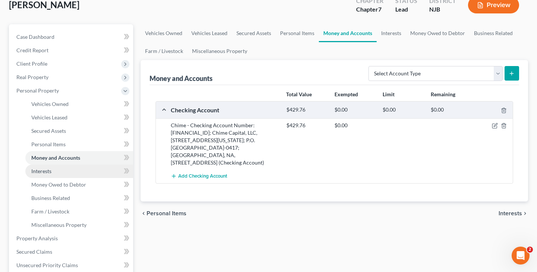
click at [56, 169] on link "Interests" at bounding box center [79, 171] width 108 height 13
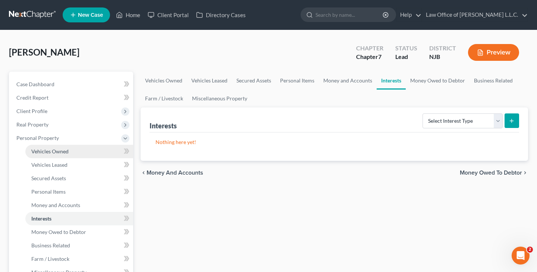
click at [59, 154] on span "Vehicles Owned" at bounding box center [49, 151] width 37 height 6
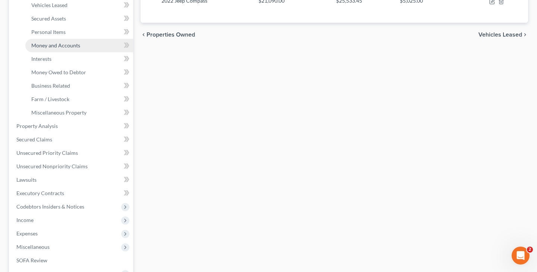
scroll to position [162, 0]
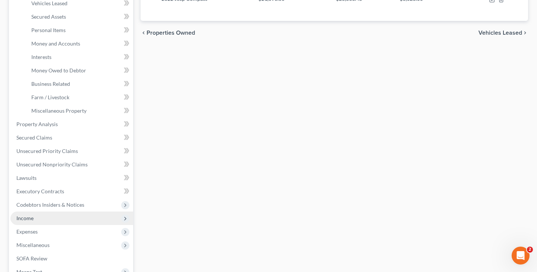
click at [48, 215] on span "Income" at bounding box center [71, 218] width 123 height 13
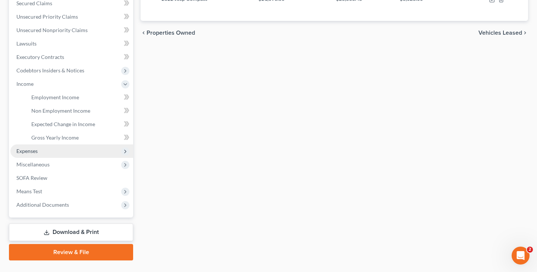
click at [41, 151] on span "Expenses" at bounding box center [71, 150] width 123 height 13
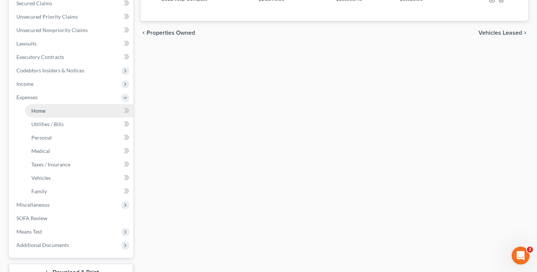
click at [51, 109] on link "Home" at bounding box center [79, 110] width 108 height 13
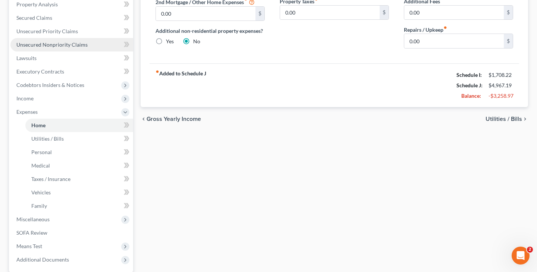
scroll to position [147, 0]
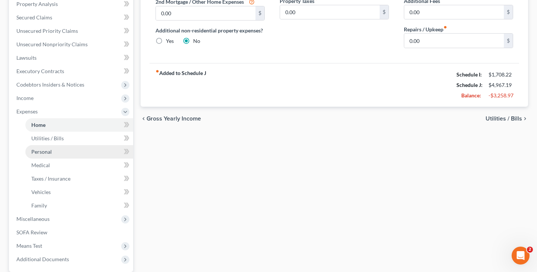
click at [53, 151] on link "Personal" at bounding box center [79, 151] width 108 height 13
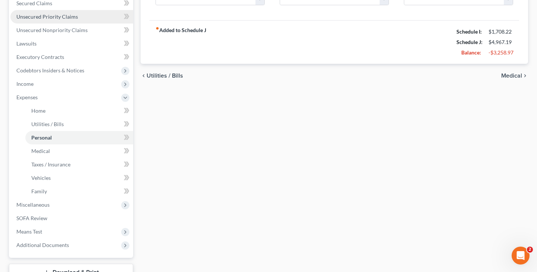
scroll to position [168, 0]
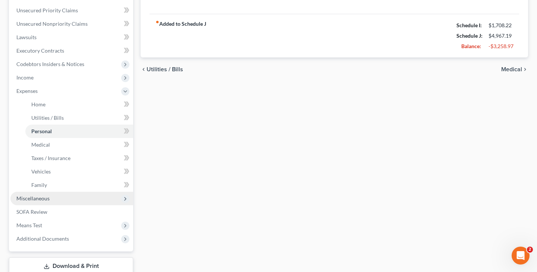
click at [42, 198] on span "Miscellaneous" at bounding box center [32, 198] width 33 height 6
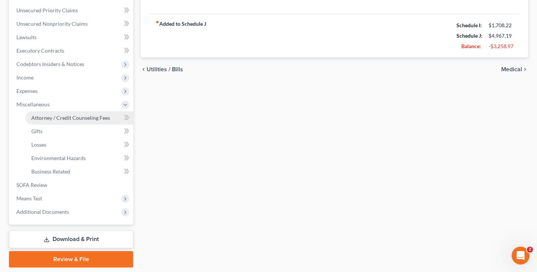
click at [69, 116] on span "Attorney / Credit Counseling Fees" at bounding box center [70, 118] width 79 height 6
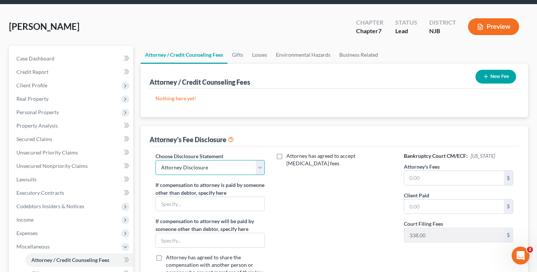
scroll to position [30, 0]
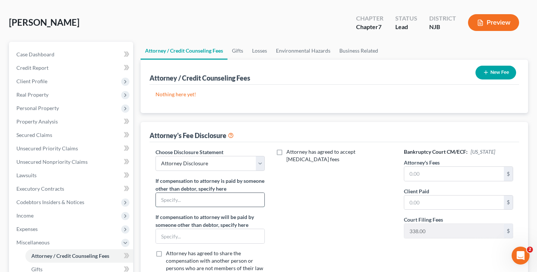
click at [213, 201] on input "text" at bounding box center [210, 200] width 109 height 14
click at [434, 175] on input "text" at bounding box center [454, 174] width 100 height 14
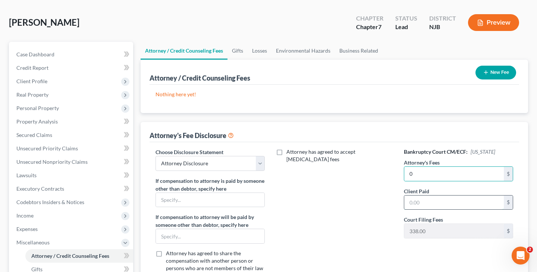
click at [429, 202] on input "text" at bounding box center [454, 202] width 100 height 14
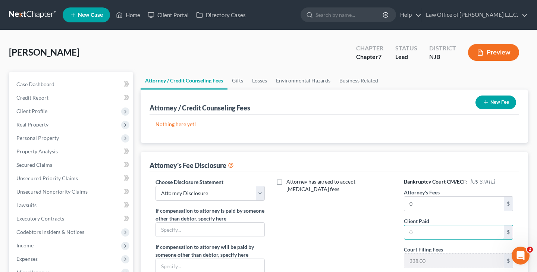
scroll to position [0, 0]
click at [135, 15] on link "Home" at bounding box center [128, 14] width 32 height 13
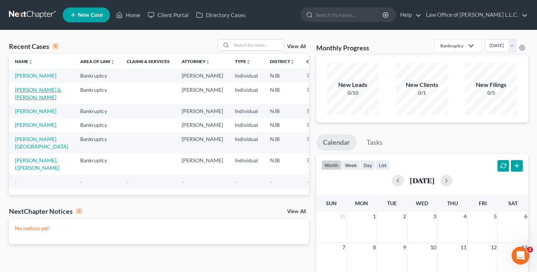
click at [27, 100] on link "[PERSON_NAME] & [PERSON_NAME]" at bounding box center [38, 94] width 46 height 14
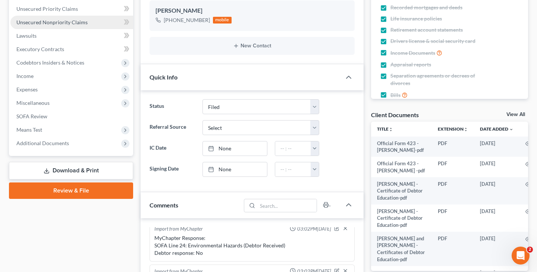
scroll to position [184, 0]
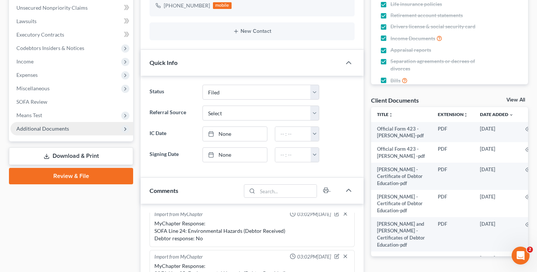
click at [45, 127] on span "Additional Documents" at bounding box center [42, 128] width 53 height 6
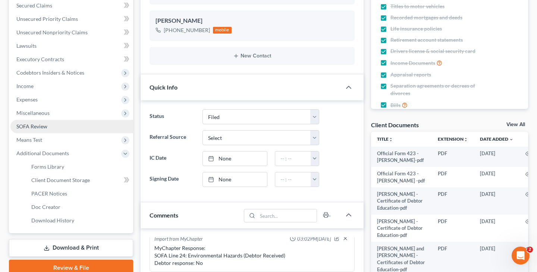
scroll to position [153, 0]
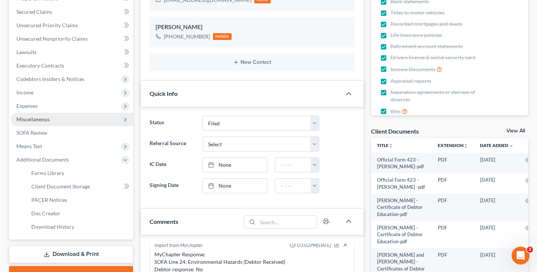
click at [38, 121] on span "Miscellaneous" at bounding box center [32, 119] width 33 height 6
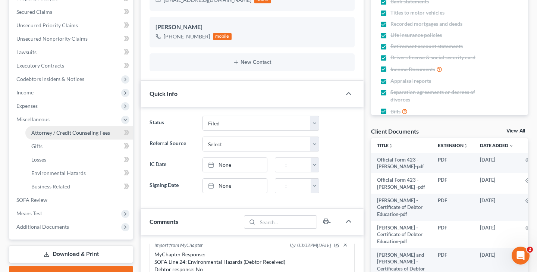
click at [56, 137] on link "Attorney / Credit Counseling Fees" at bounding box center [79, 132] width 108 height 13
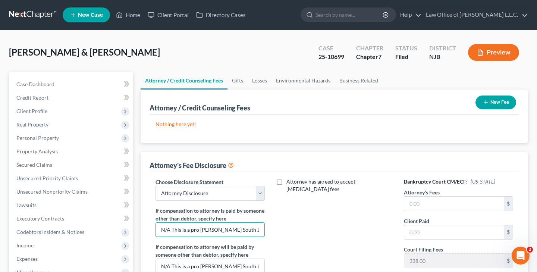
drag, startPoint x: 160, startPoint y: 231, endPoint x: 282, endPoint y: 232, distance: 122.4
click at [282, 232] on div "Choose Disclosure Statement Select Attorney Disclosure If compensation to attor…" at bounding box center [334, 247] width 373 height 138
click at [126, 16] on link "Home" at bounding box center [128, 14] width 32 height 13
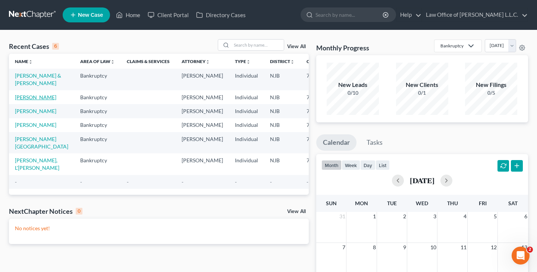
click at [22, 100] on link "[PERSON_NAME]" at bounding box center [35, 97] width 41 height 6
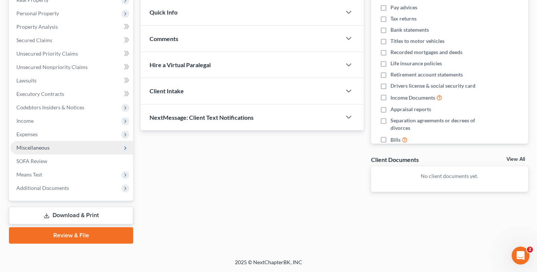
scroll to position [125, 0]
click at [44, 146] on span "Miscellaneous" at bounding box center [32, 147] width 33 height 6
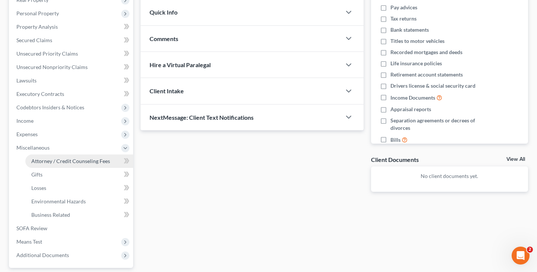
click at [61, 161] on span "Attorney / Credit Counseling Fees" at bounding box center [70, 161] width 79 height 6
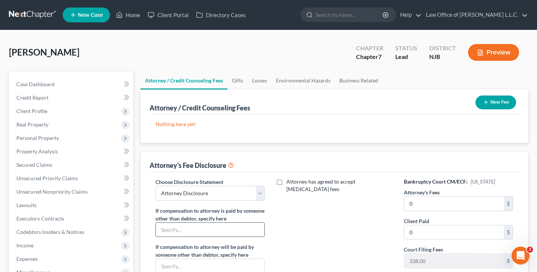
click at [203, 230] on input "text" at bounding box center [210, 230] width 109 height 14
paste input "N/A This is a pro [PERSON_NAME] South Jersey Legal Services case."
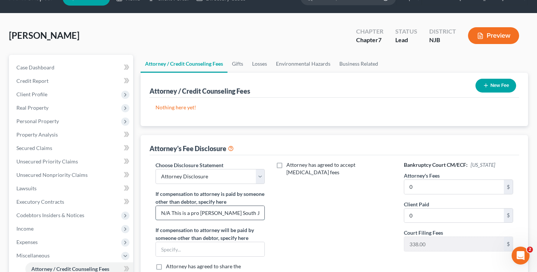
scroll to position [34, 0]
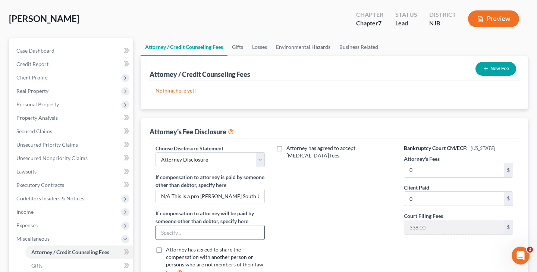
click at [198, 235] on input "text" at bounding box center [210, 232] width 109 height 14
paste input "N/A This is a pro [PERSON_NAME] South Jersey Legal Services case."
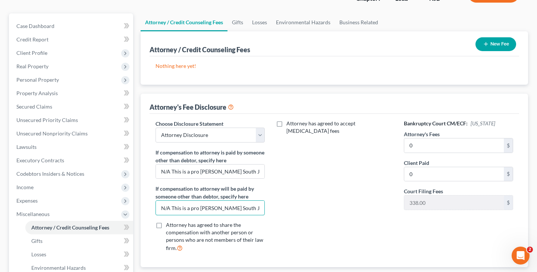
scroll to position [59, 0]
click at [420, 144] on input "0" at bounding box center [454, 145] width 100 height 14
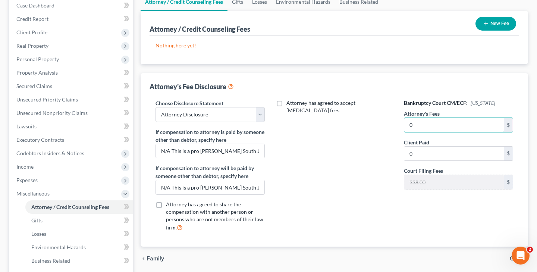
scroll to position [61, 0]
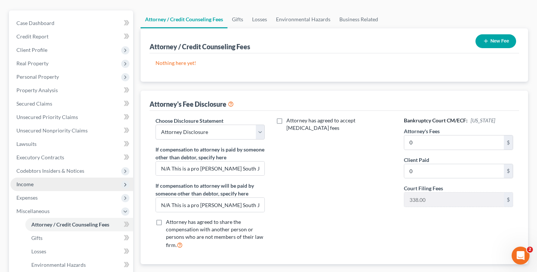
click at [44, 185] on span "Income" at bounding box center [71, 184] width 123 height 13
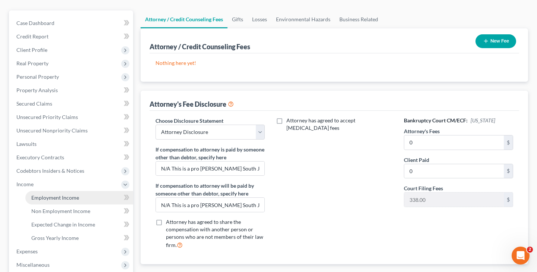
click at [48, 195] on span "Employment Income" at bounding box center [55, 197] width 48 height 6
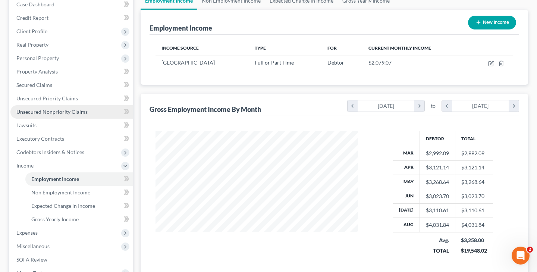
scroll to position [84, 0]
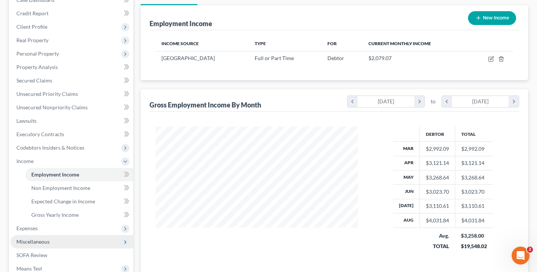
click at [38, 240] on span "Miscellaneous" at bounding box center [32, 241] width 33 height 6
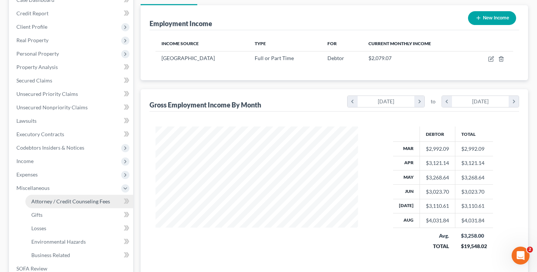
click at [67, 203] on span "Attorney / Credit Counseling Fees" at bounding box center [70, 201] width 79 height 6
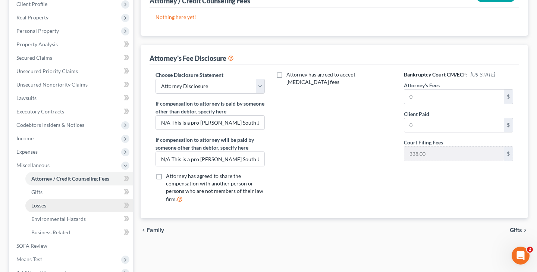
click at [52, 207] on link "Losses" at bounding box center [79, 205] width 108 height 13
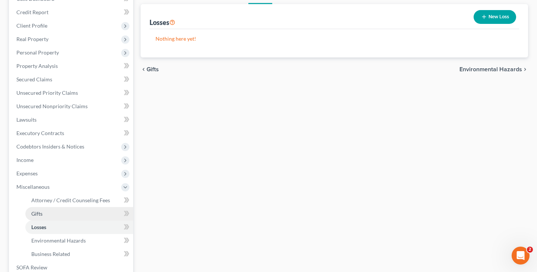
click at [43, 215] on link "Gifts" at bounding box center [79, 213] width 108 height 13
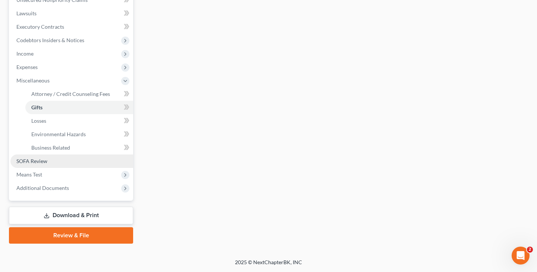
scroll to position [192, 0]
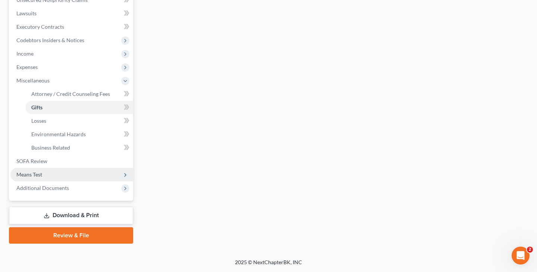
click at [47, 173] on span "Means Test" at bounding box center [71, 174] width 123 height 13
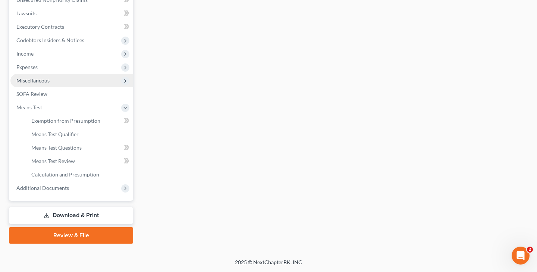
click at [44, 78] on span "Miscellaneous" at bounding box center [32, 80] width 33 height 6
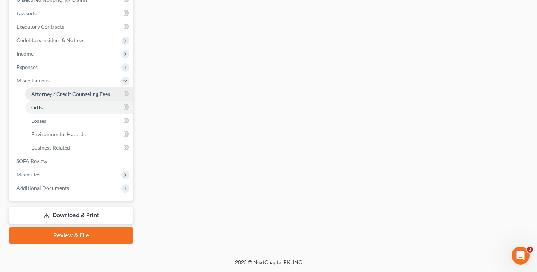
click at [84, 94] on span "Attorney / Credit Counseling Fees" at bounding box center [70, 94] width 79 height 6
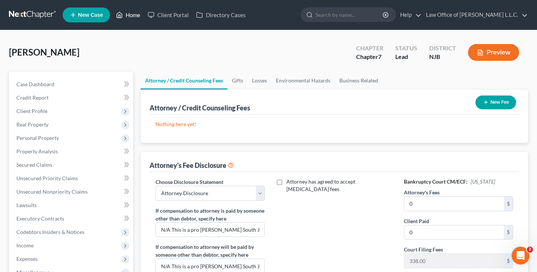
click at [133, 18] on link "Home" at bounding box center [128, 14] width 32 height 13
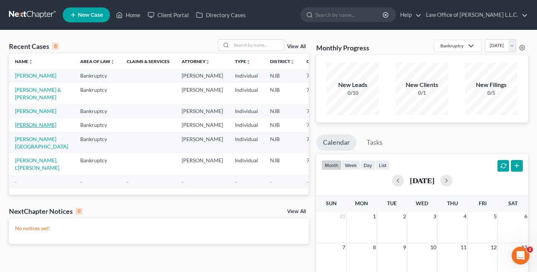
click at [24, 128] on link "[PERSON_NAME]" at bounding box center [35, 125] width 41 height 6
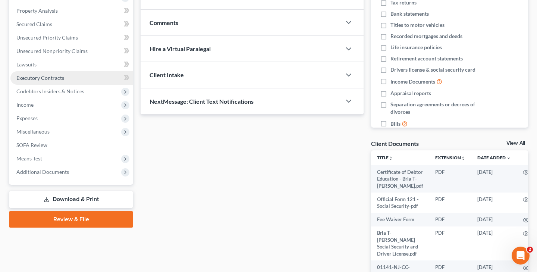
scroll to position [136, 0]
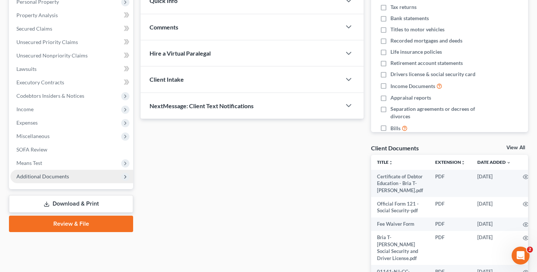
click at [60, 179] on span "Additional Documents" at bounding box center [42, 176] width 53 height 6
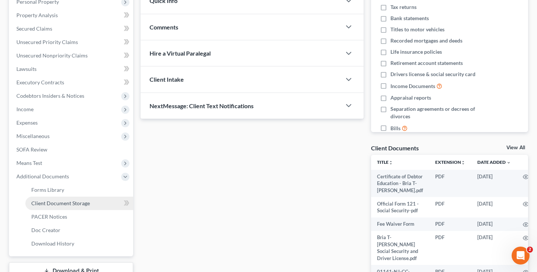
click at [69, 205] on span "Client Document Storage" at bounding box center [60, 203] width 59 height 6
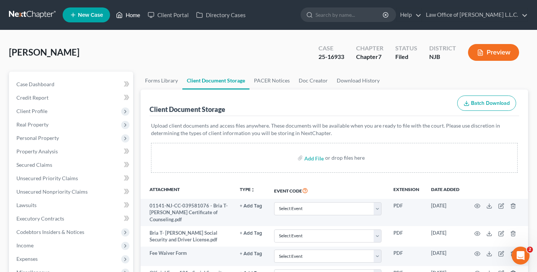
click at [136, 13] on link "Home" at bounding box center [128, 14] width 32 height 13
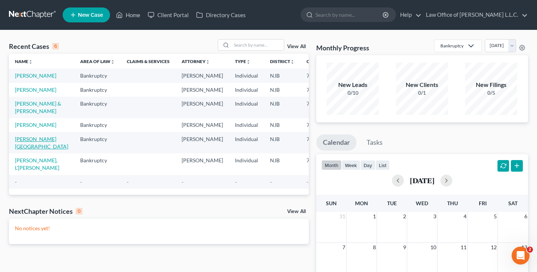
click at [21, 150] on link "[PERSON_NAME][GEOGRAPHIC_DATA]" at bounding box center [41, 143] width 53 height 14
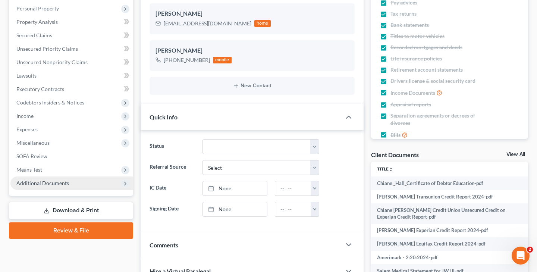
scroll to position [129, 0]
click at [53, 182] on span "Additional Documents" at bounding box center [42, 183] width 53 height 6
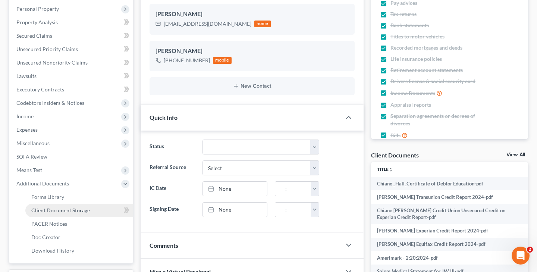
click at [56, 207] on span "Client Document Storage" at bounding box center [60, 210] width 59 height 6
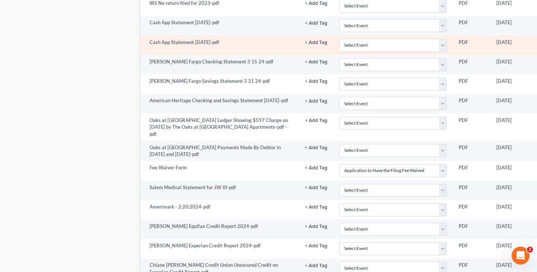
scroll to position [2767, 0]
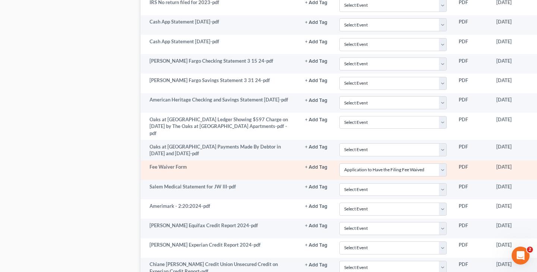
click at [184, 160] on td "Fee Waiver Form" at bounding box center [220, 169] width 159 height 19
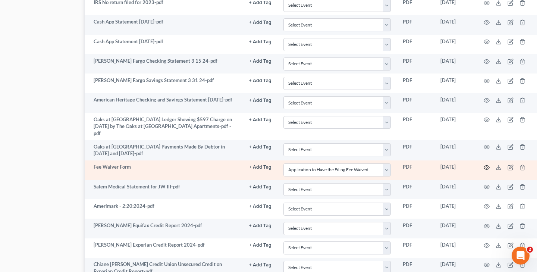
scroll to position [2767, 56]
click at [508, 165] on icon "button" at bounding box center [511, 168] width 6 height 6
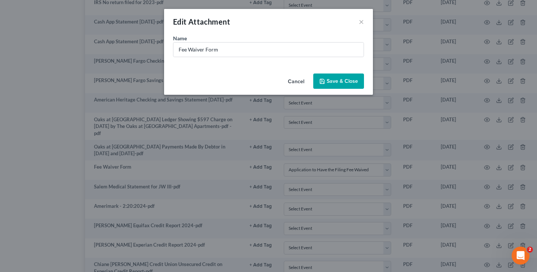
click at [303, 83] on button "Cancel" at bounding box center [296, 81] width 28 height 15
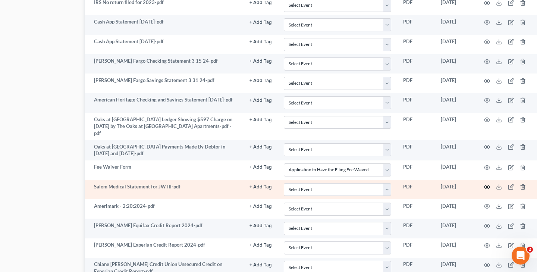
click at [489, 184] on icon "button" at bounding box center [487, 187] width 6 height 6
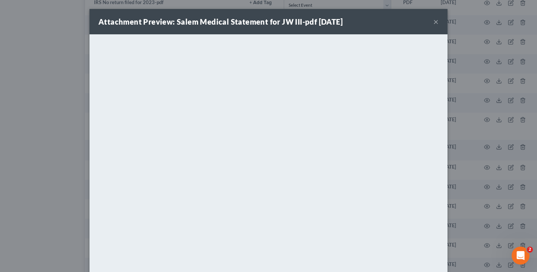
click at [22, 180] on div "Attachment Preview: Salem Medical Statement for JW III-pdf [DATE] × <object ng-…" at bounding box center [268, 136] width 537 height 272
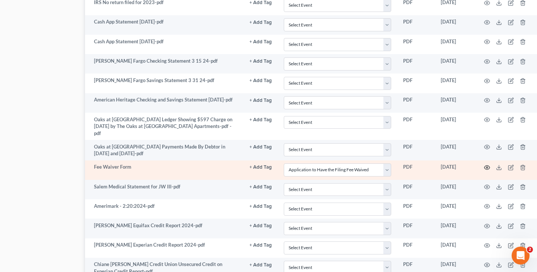
click at [486, 167] on circle "button" at bounding box center [486, 167] width 1 height 1
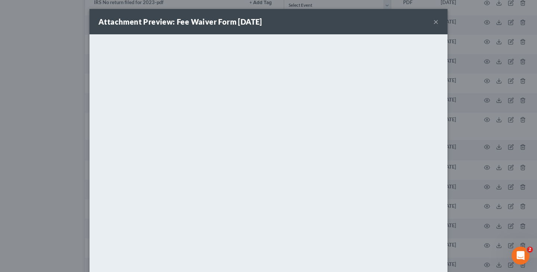
click at [436, 25] on button "×" at bounding box center [436, 21] width 5 height 9
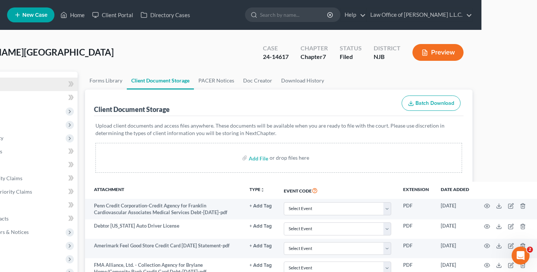
scroll to position [0, 0]
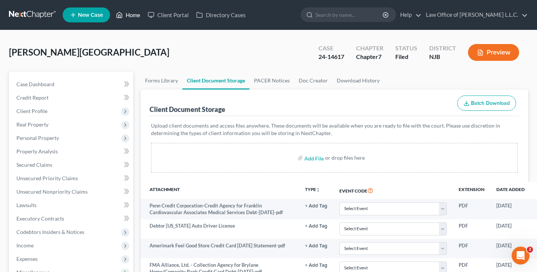
click at [131, 19] on link "Home" at bounding box center [128, 14] width 32 height 13
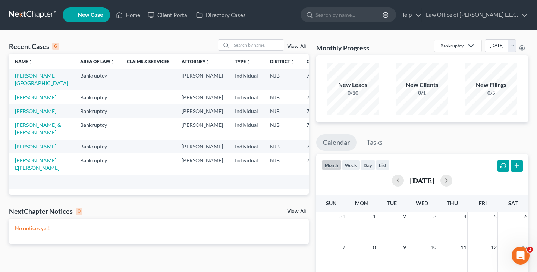
click at [25, 150] on link "[PERSON_NAME]" at bounding box center [35, 146] width 41 height 6
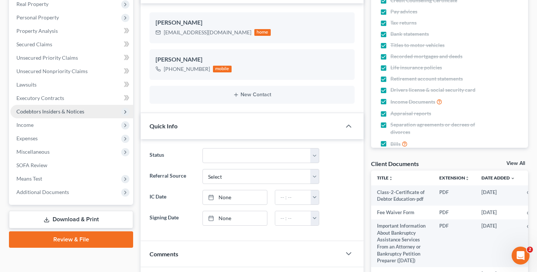
scroll to position [120, 0]
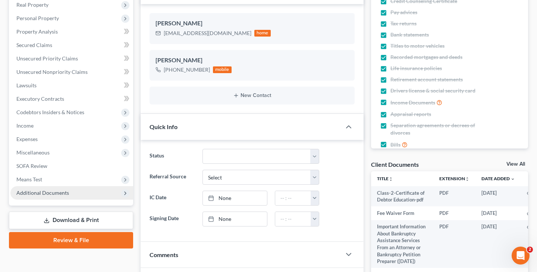
click at [59, 197] on span "Additional Documents" at bounding box center [71, 192] width 123 height 13
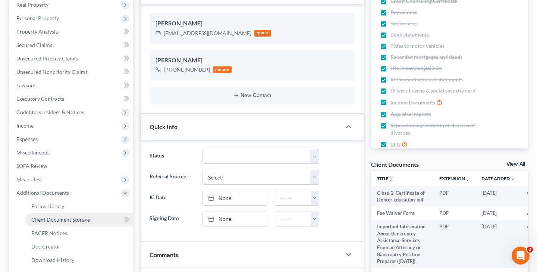
click at [63, 218] on span "Client Document Storage" at bounding box center [60, 219] width 59 height 6
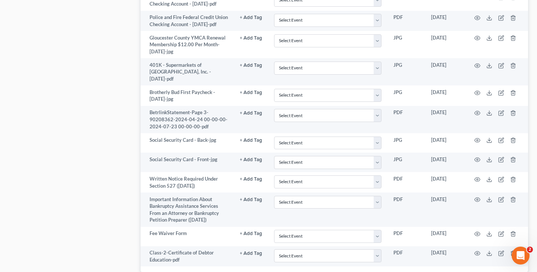
scroll to position [3546, 0]
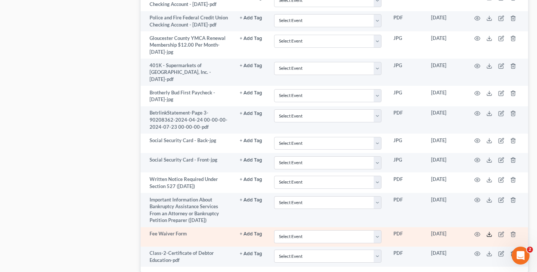
click at [489, 234] on polyline at bounding box center [489, 234] width 3 height 1
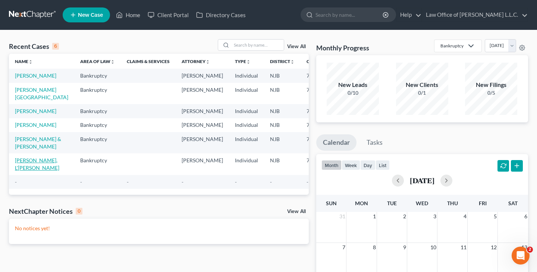
click at [23, 171] on link "Bennett, L'Keesha" at bounding box center [37, 164] width 44 height 14
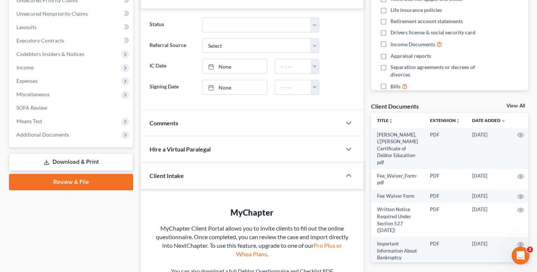
scroll to position [173, 0]
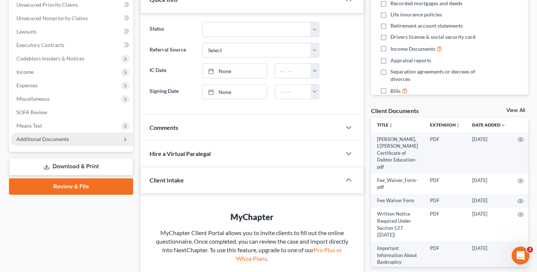
click at [59, 141] on span "Additional Documents" at bounding box center [42, 139] width 53 height 6
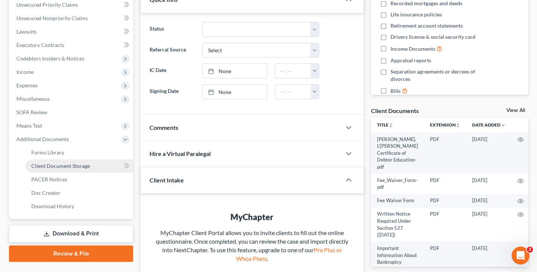
click at [72, 164] on span "Client Document Storage" at bounding box center [60, 166] width 59 height 6
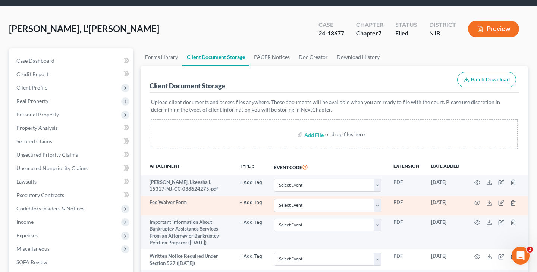
scroll to position [24, 0]
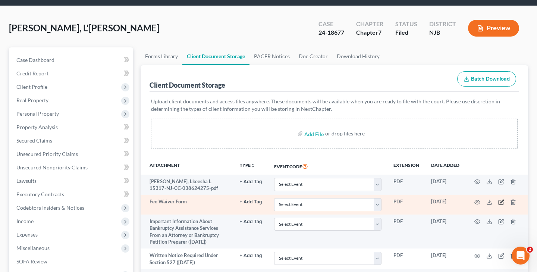
click at [501, 202] on icon "button" at bounding box center [501, 201] width 3 height 3
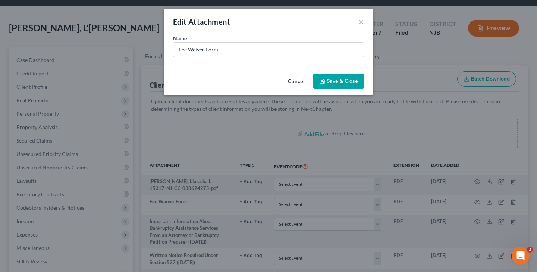
click at [301, 83] on button "Cancel" at bounding box center [296, 81] width 28 height 15
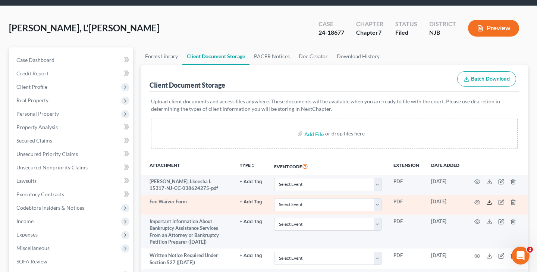
click at [488, 203] on icon at bounding box center [489, 202] width 6 height 6
